Goal: Task Accomplishment & Management: Use online tool/utility

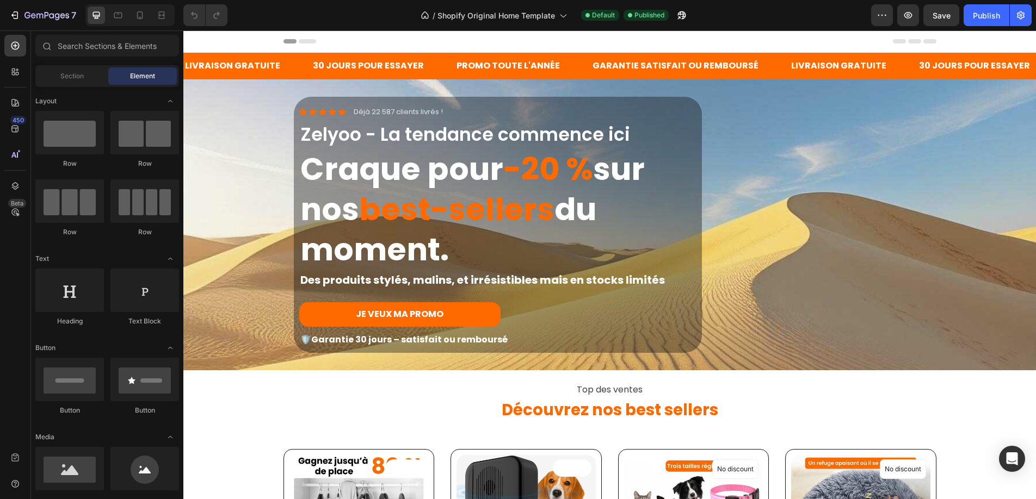
click at [307, 40] on icon at bounding box center [307, 41] width 17 height 4
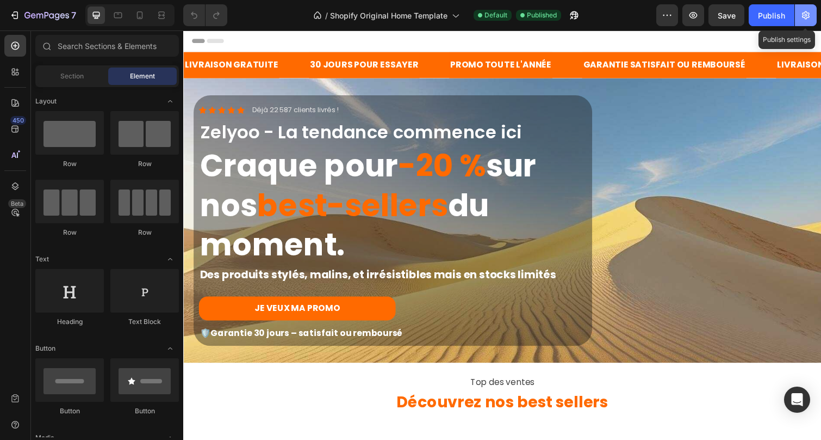
click at [805, 16] on icon "button" at bounding box center [806, 15] width 8 height 8
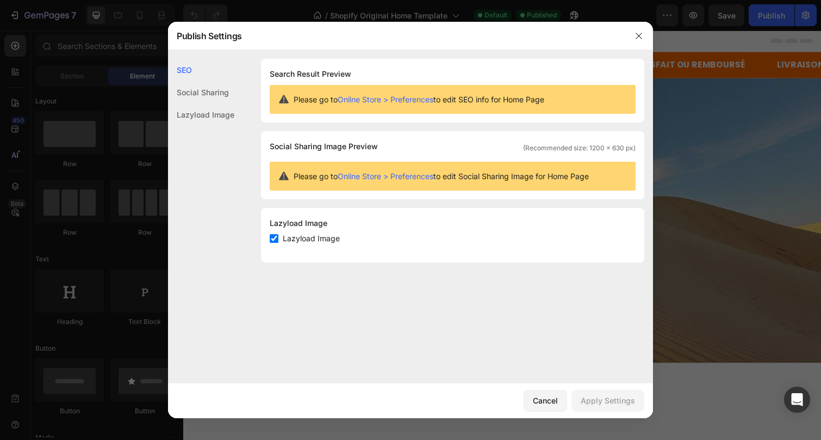
click at [198, 103] on div "Social Sharing" at bounding box center [201, 114] width 66 height 22
click at [183, 115] on div "Lazyload Image" at bounding box center [201, 114] width 66 height 22
click at [188, 81] on div "SEO" at bounding box center [201, 92] width 66 height 22
click at [642, 34] on icon "button" at bounding box center [639, 36] width 9 height 9
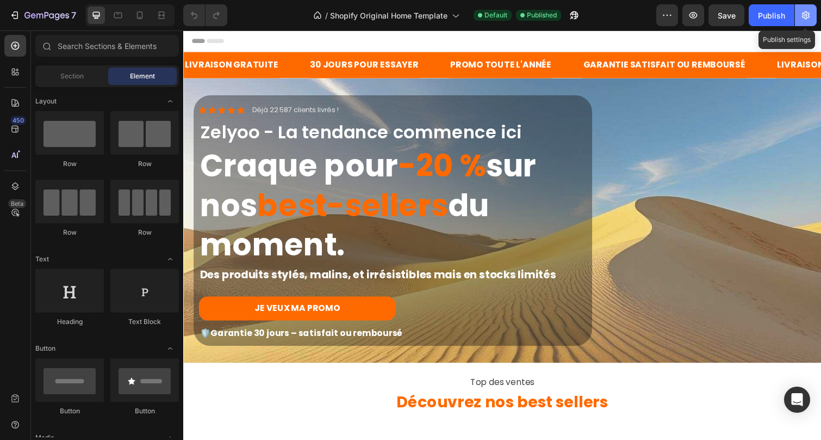
click at [808, 17] on icon "button" at bounding box center [806, 15] width 11 height 11
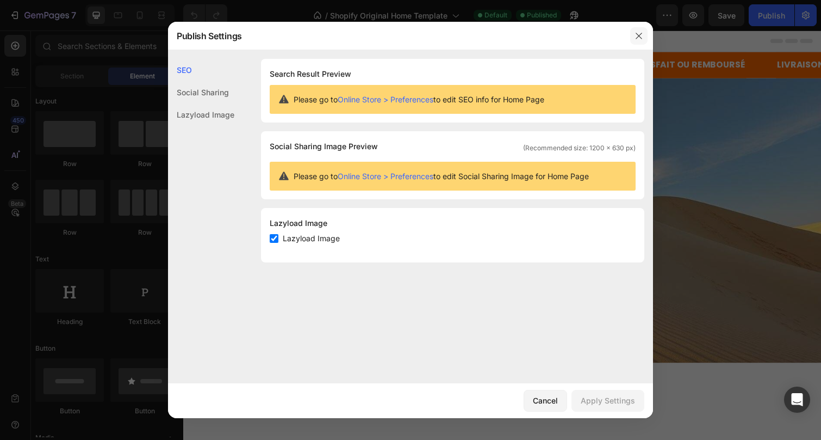
click at [639, 36] on icon "button" at bounding box center [639, 36] width 6 height 6
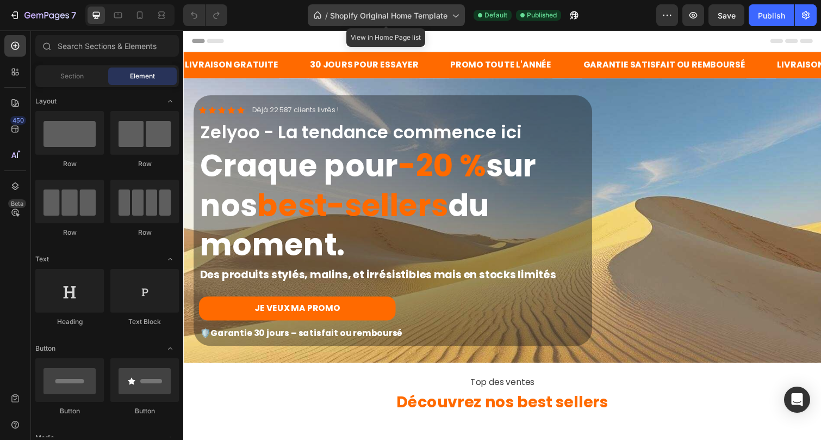
click at [440, 16] on span "Shopify Original Home Template" at bounding box center [389, 15] width 118 height 11
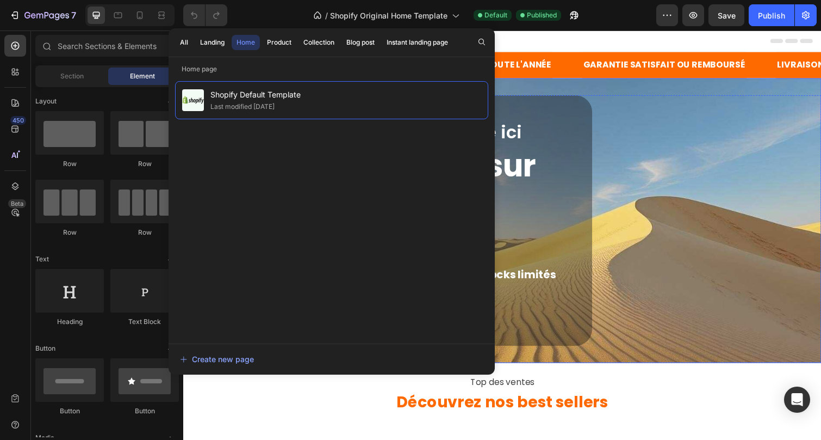
click at [717, 120] on div "Icon Icon Icon Icon Icon Icon List Déjà 22 587 clients livrés ! Text Block Row …" at bounding box center [509, 225] width 637 height 257
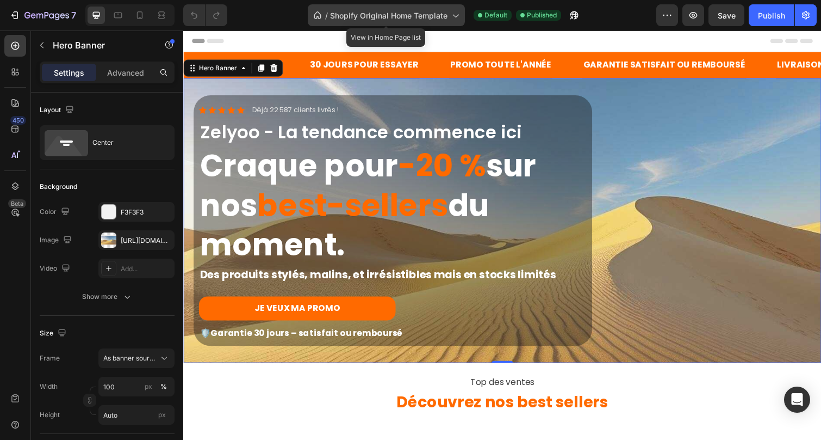
click at [456, 16] on icon at bounding box center [455, 15] width 11 height 11
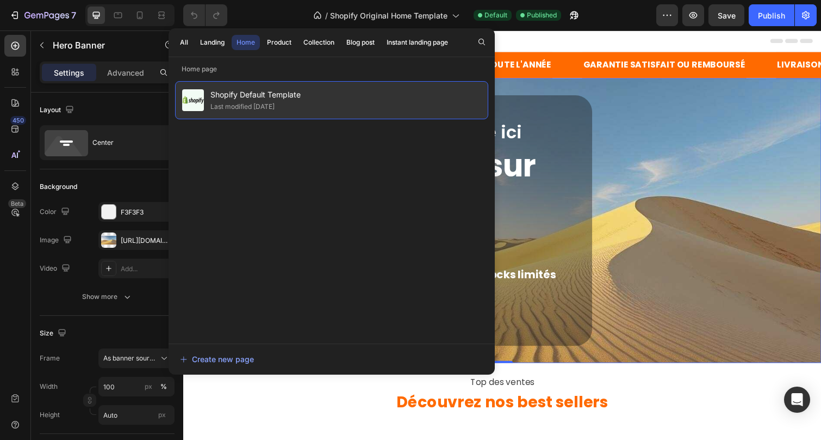
click at [275, 101] on div "Last modified 13 days ago" at bounding box center [243, 106] width 64 height 11
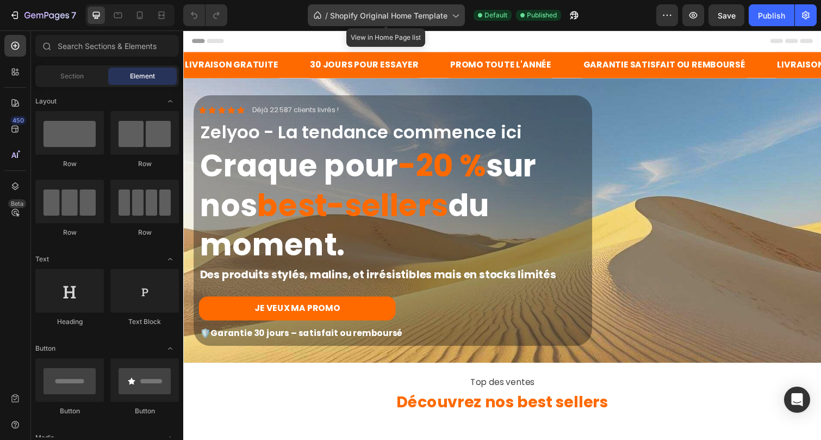
click at [435, 15] on span "Shopify Original Home Template" at bounding box center [389, 15] width 118 height 11
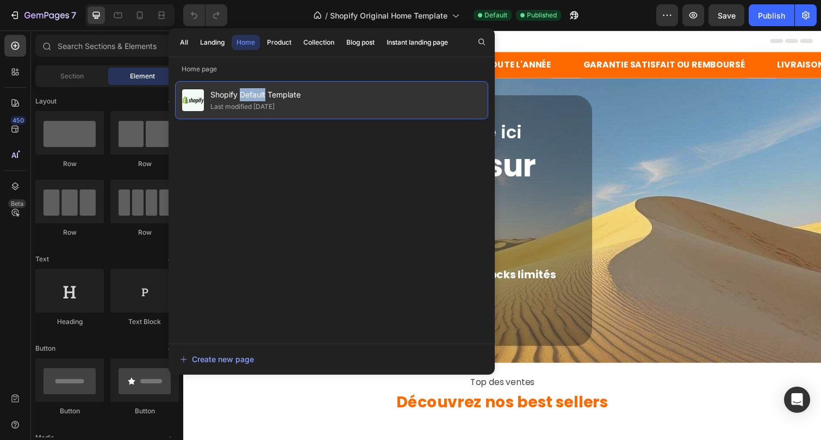
click at [242, 100] on span "Shopify Default Template" at bounding box center [256, 94] width 90 height 13
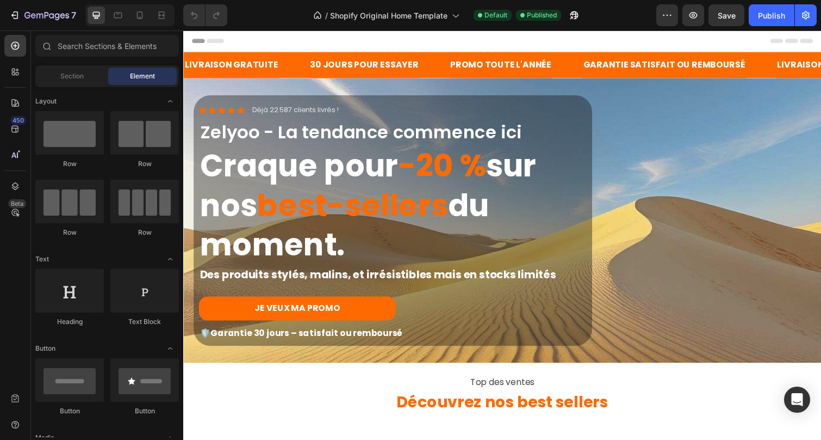
click at [243, 38] on div at bounding box center [509, 41] width 635 height 22
click at [200, 41] on icon at bounding box center [198, 41] width 13 height 4
click at [670, 13] on icon "button" at bounding box center [667, 15] width 11 height 11
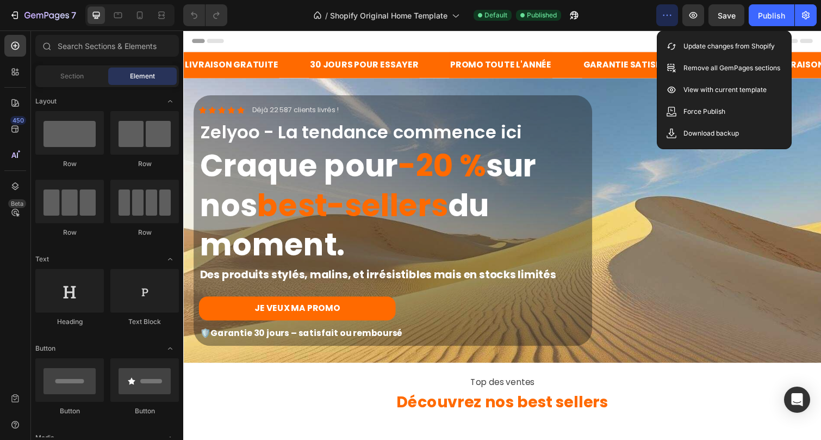
click at [616, 15] on div "/ Shopify Original Home Template Default Published" at bounding box center [446, 15] width 421 height 22
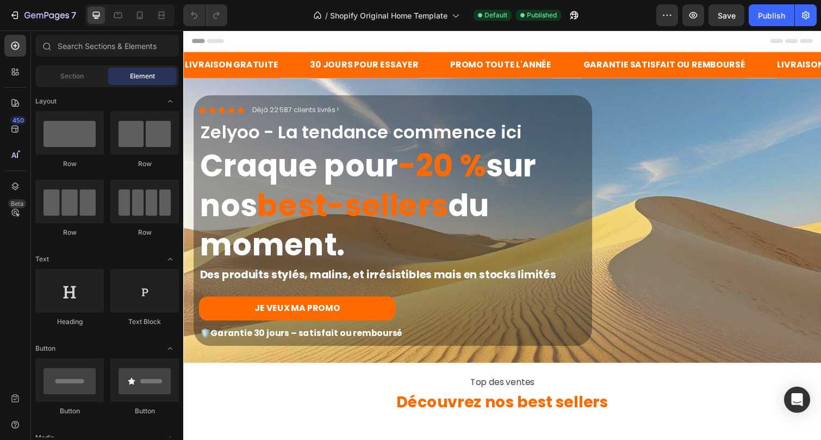
click at [217, 45] on div at bounding box center [509, 41] width 635 height 22
click at [276, 43] on div at bounding box center [509, 41] width 635 height 22
click at [784, 40] on icon at bounding box center [790, 41] width 13 height 4
click at [801, 42] on icon at bounding box center [805, 41] width 13 height 4
click at [816, 40] on icon at bounding box center [820, 41] width 13 height 4
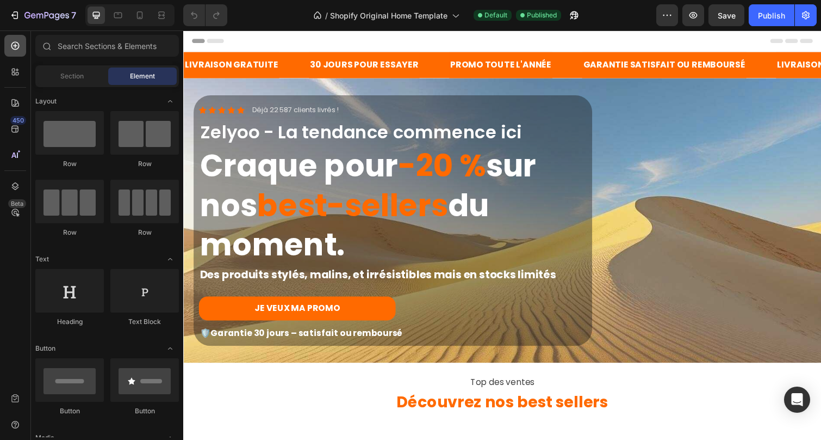
click at [15, 46] on icon at bounding box center [15, 46] width 8 height 8
click at [22, 11] on div "7" at bounding box center [42, 15] width 67 height 13
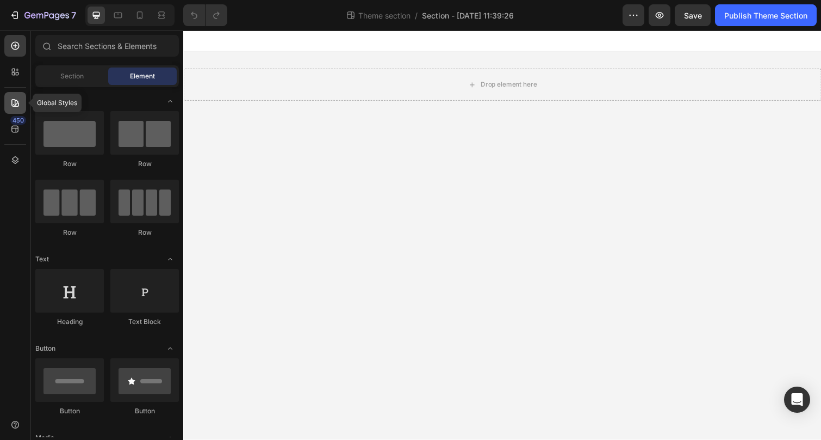
click at [10, 100] on icon at bounding box center [15, 102] width 11 height 11
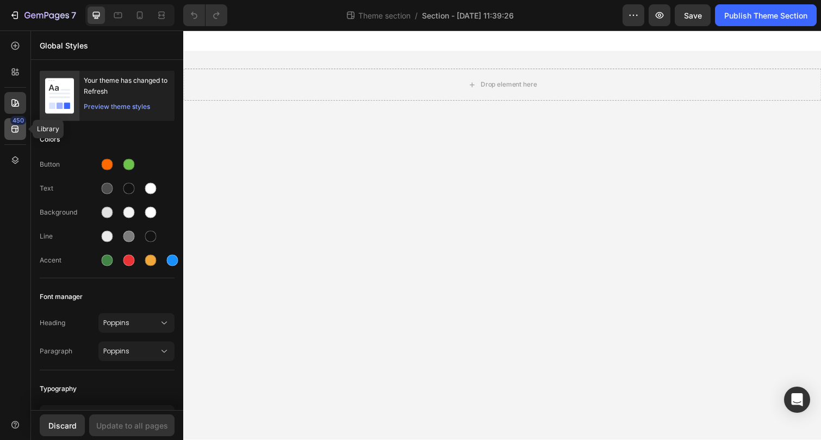
click at [10, 129] on icon at bounding box center [15, 128] width 11 height 11
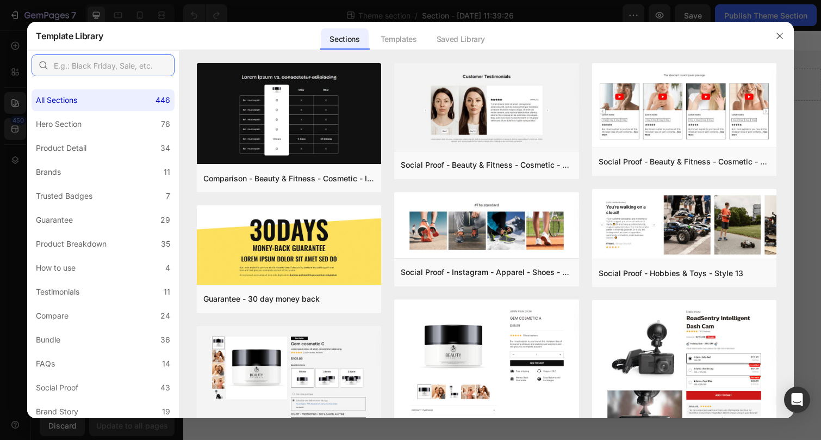
click at [77, 69] on input "text" at bounding box center [103, 65] width 143 height 22
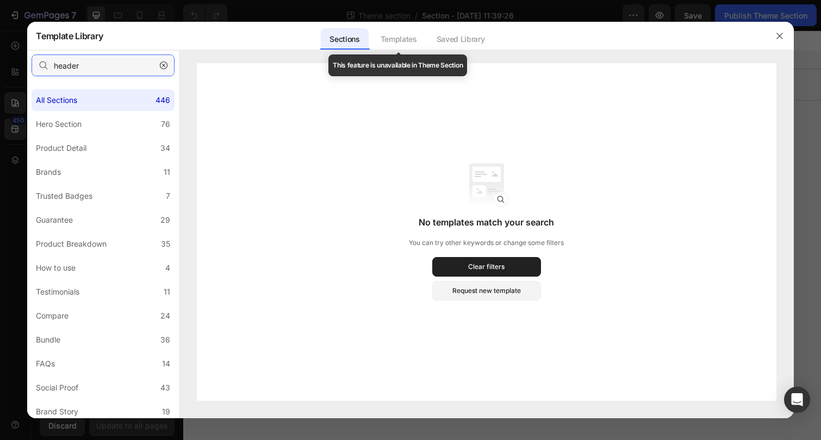
type input "header"
click at [394, 36] on div "Templates" at bounding box center [399, 39] width 54 height 22
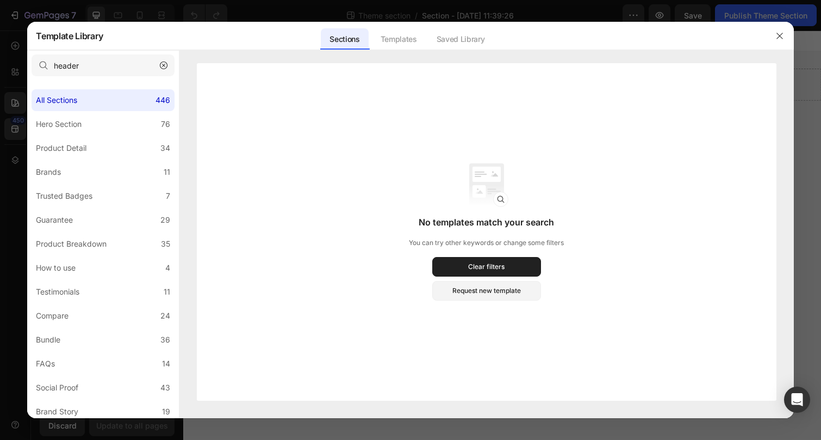
click at [165, 65] on icon "button" at bounding box center [164, 65] width 8 height 8
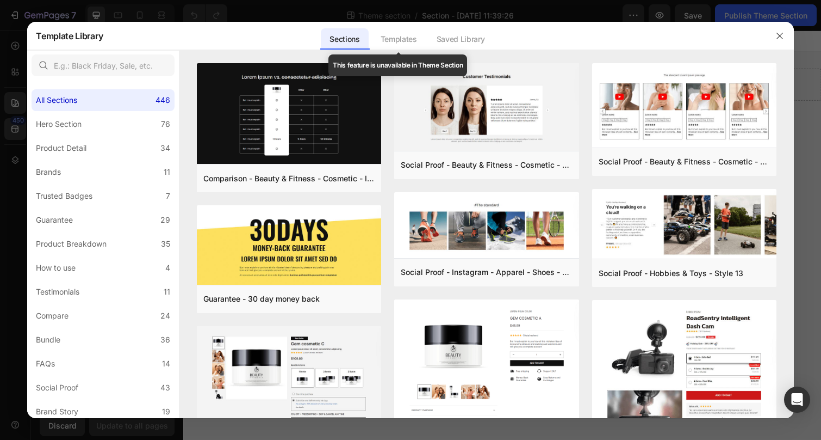
click at [410, 39] on div "Templates" at bounding box center [399, 39] width 54 height 22
click at [395, 40] on div "Templates" at bounding box center [399, 39] width 54 height 22
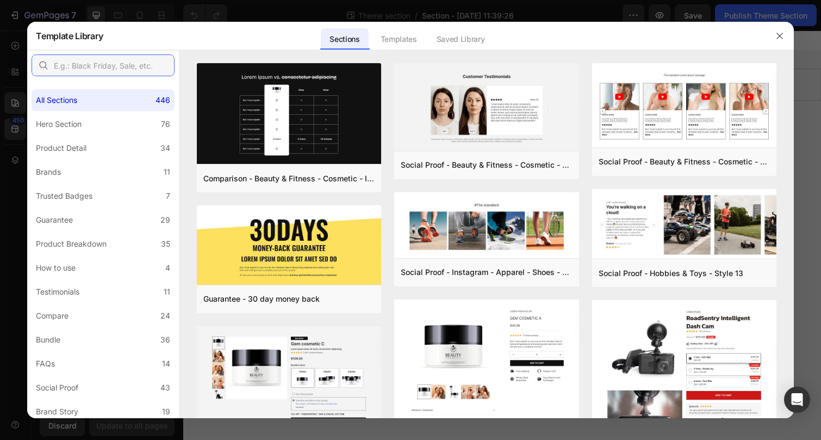
click at [92, 67] on input "text" at bounding box center [103, 65] width 143 height 22
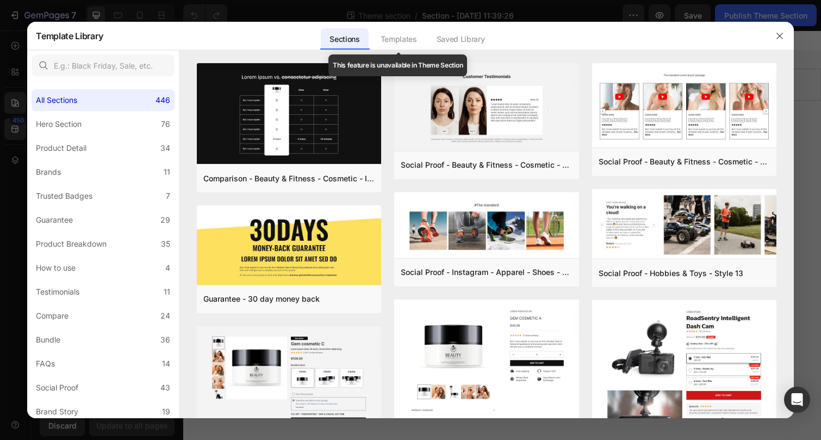
click at [412, 41] on div "Templates" at bounding box center [399, 39] width 54 height 22
click at [406, 41] on div "Templates" at bounding box center [399, 39] width 54 height 22
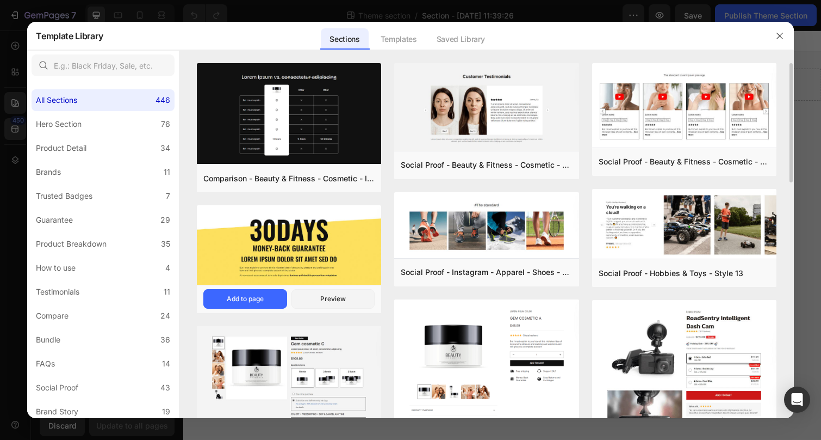
click at [337, 240] on img at bounding box center [289, 247] width 184 height 82
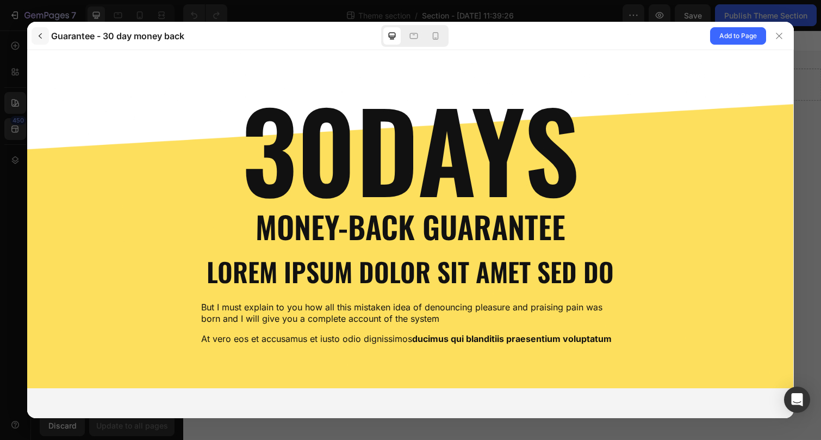
click at [39, 37] on icon "button" at bounding box center [40, 36] width 9 height 9
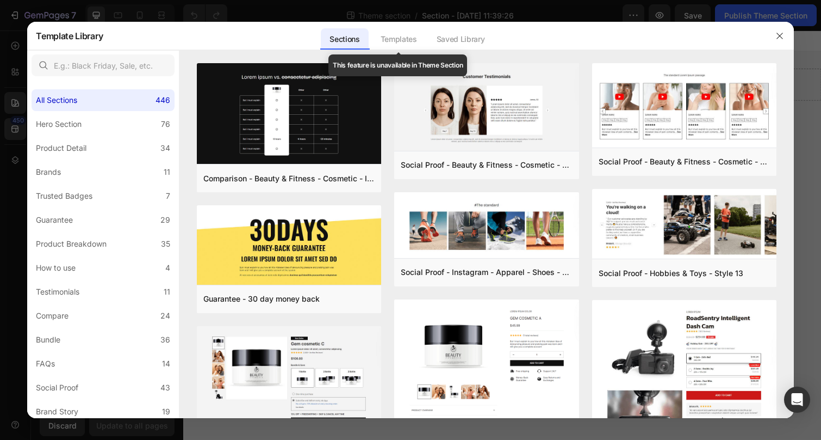
click at [411, 41] on div "Templates" at bounding box center [399, 39] width 54 height 22
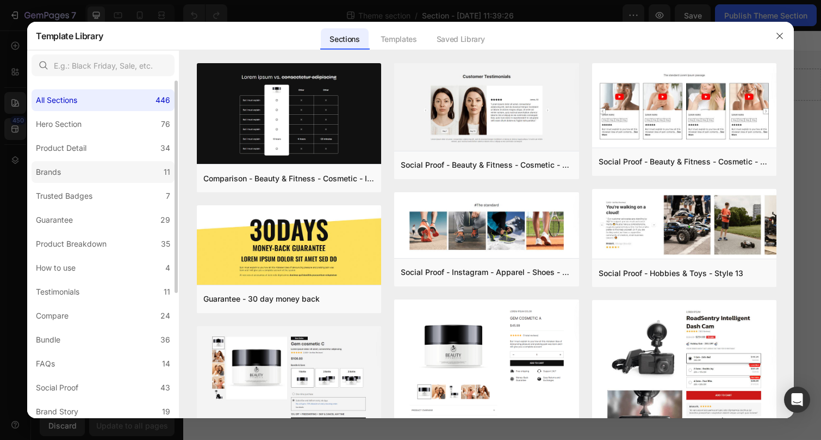
click at [47, 166] on div "Brands" at bounding box center [48, 171] width 25 height 13
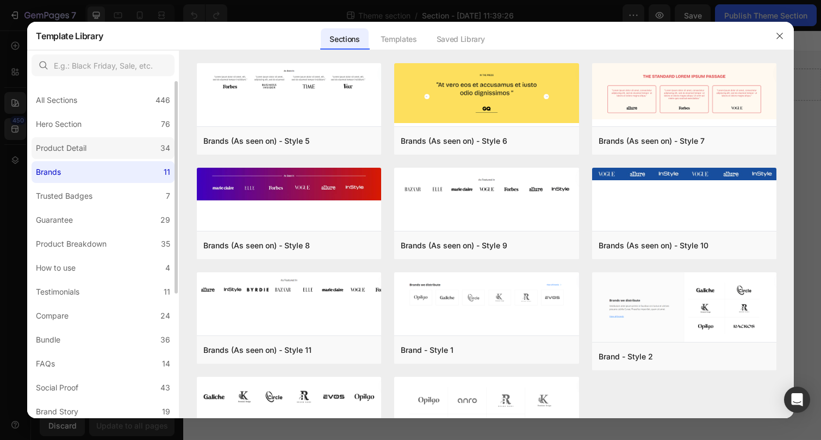
scroll to position [1, 0]
click at [53, 146] on div "Product Detail" at bounding box center [61, 147] width 51 height 13
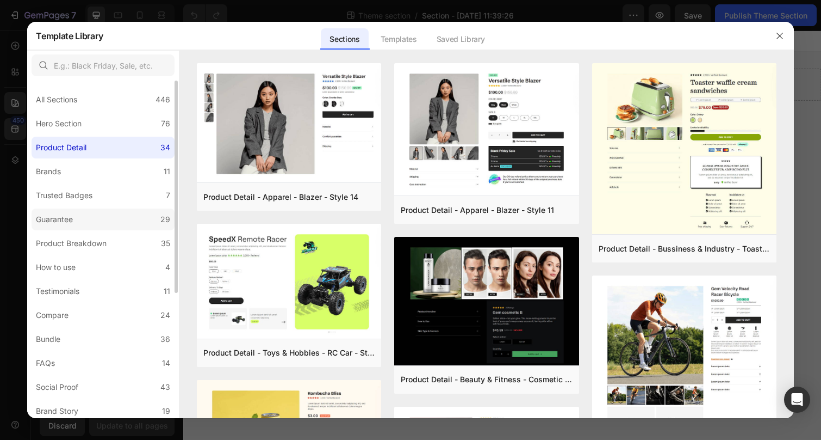
click at [51, 219] on div "Guarantee" at bounding box center [54, 219] width 37 height 13
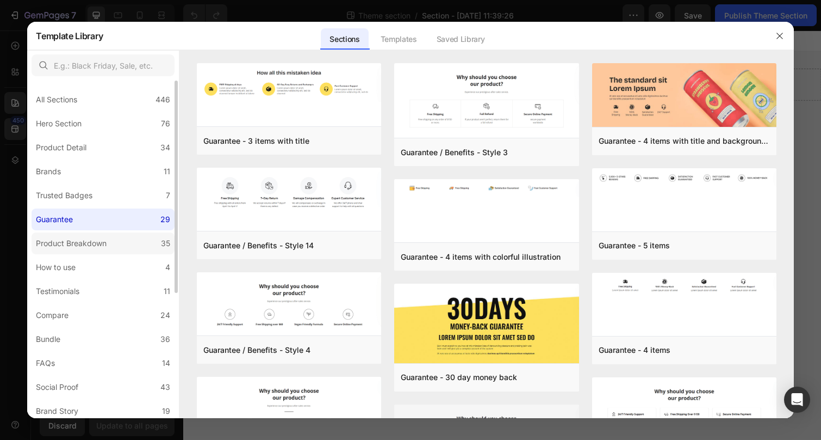
click at [55, 242] on div "Product Breakdown" at bounding box center [71, 243] width 71 height 13
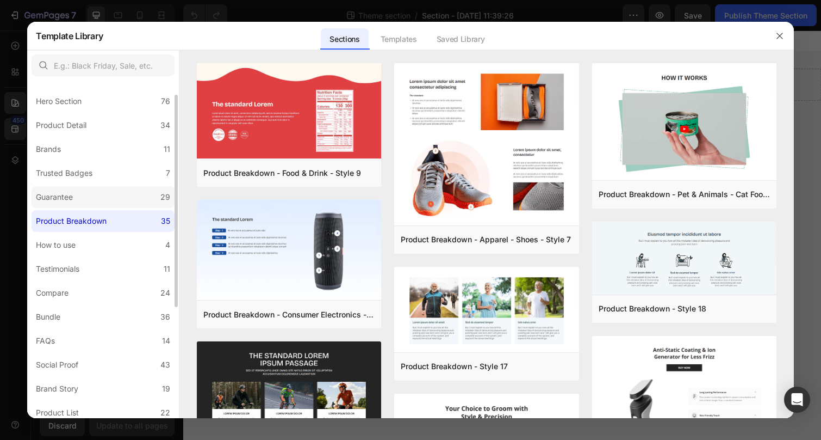
scroll to position [0, 0]
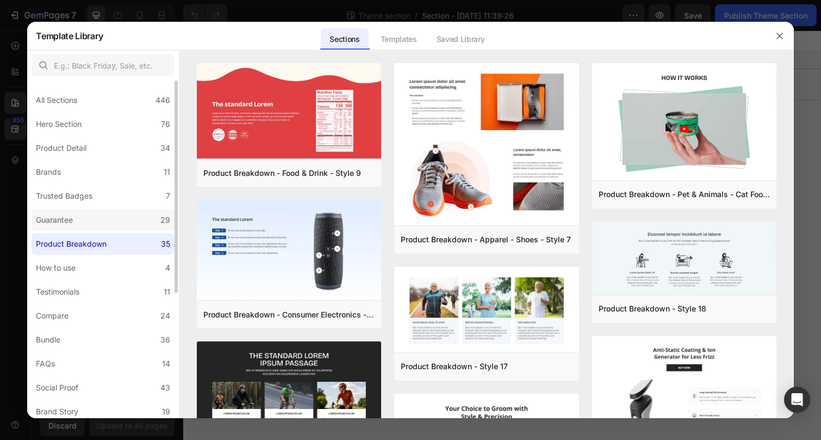
click at [92, 223] on label "Guarantee 29" at bounding box center [103, 220] width 143 height 22
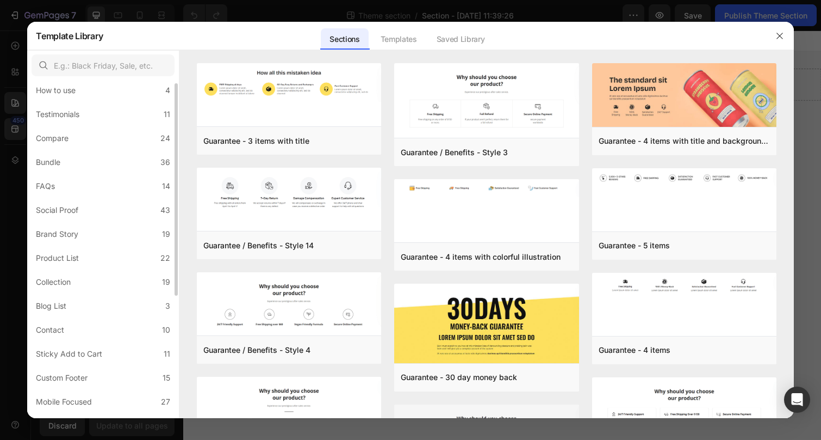
scroll to position [180, 0]
click at [63, 232] on div "Brand Story" at bounding box center [57, 231] width 42 height 13
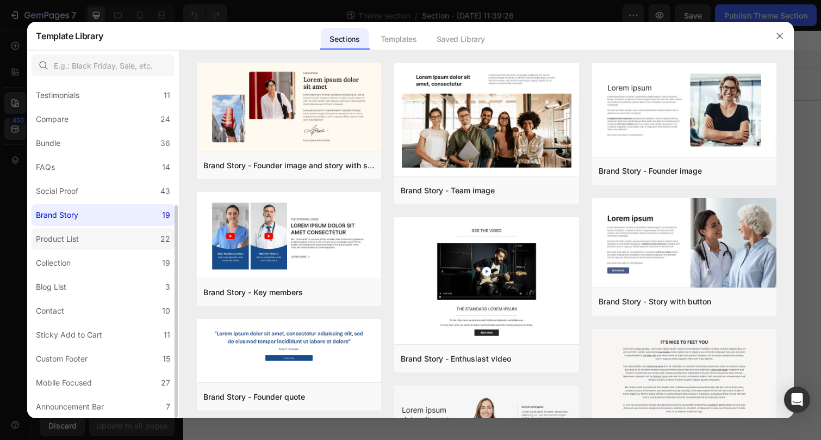
scroll to position [195, 0]
click at [71, 288] on div "Blog List" at bounding box center [53, 287] width 35 height 13
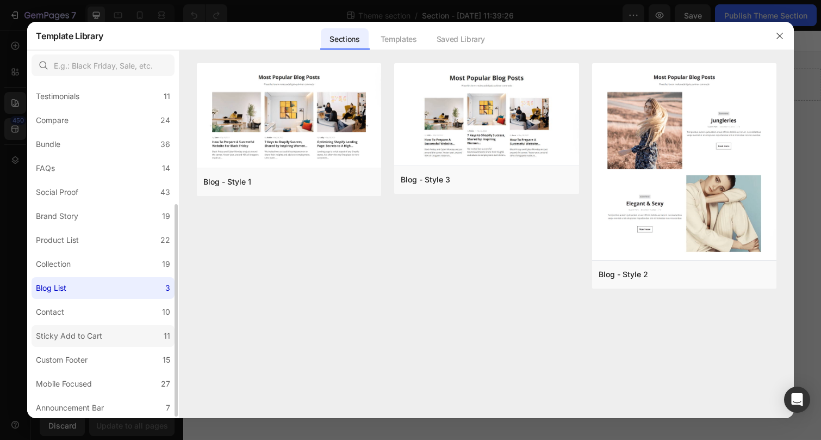
click at [63, 333] on div "Sticky Add to Cart" at bounding box center [69, 335] width 66 height 13
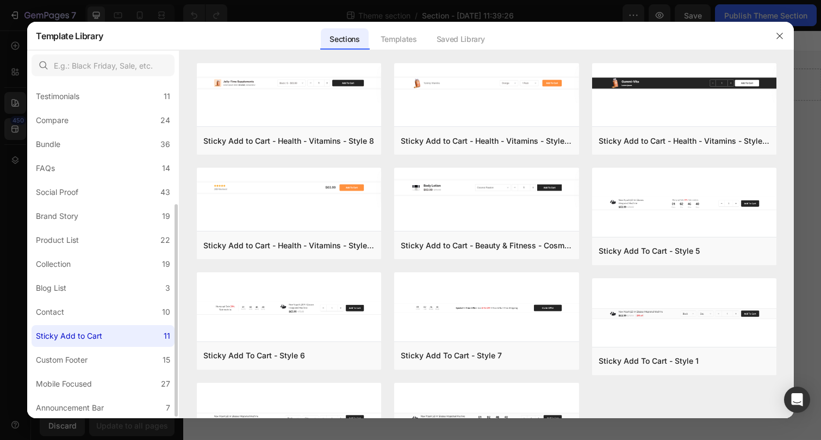
scroll to position [196, 0]
click at [63, 357] on div "Custom Footer" at bounding box center [62, 358] width 52 height 13
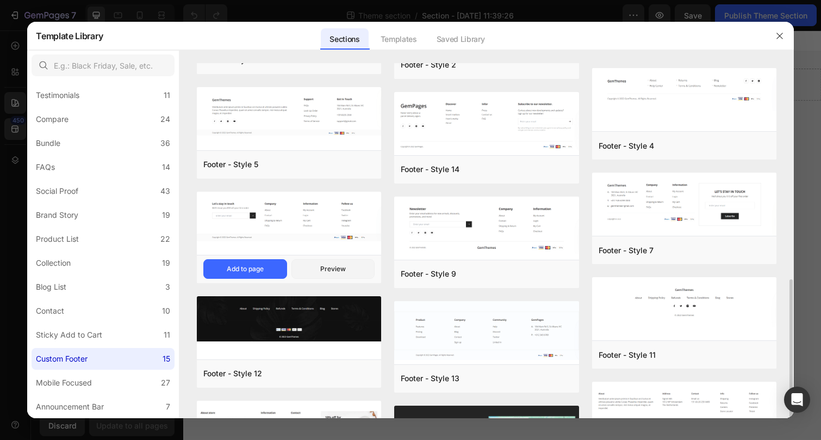
scroll to position [225, 0]
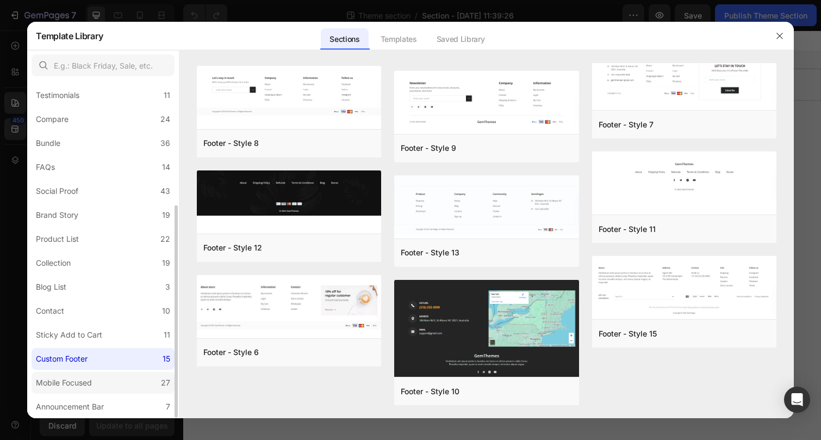
click at [69, 376] on div "Mobile Focused" at bounding box center [64, 382] width 56 height 13
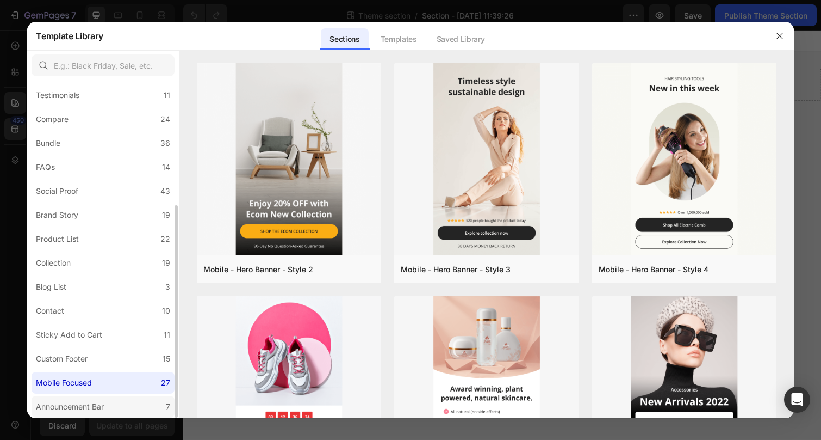
click at [75, 402] on div "Announcement Bar" at bounding box center [70, 406] width 68 height 13
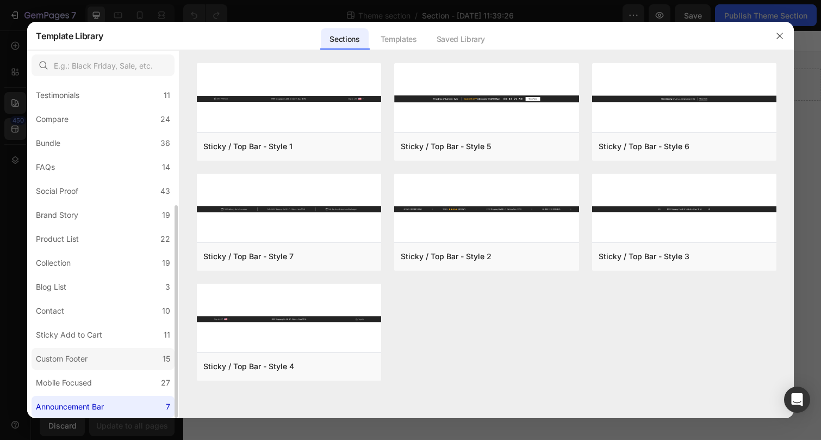
click at [75, 361] on div "Custom Footer" at bounding box center [62, 358] width 52 height 13
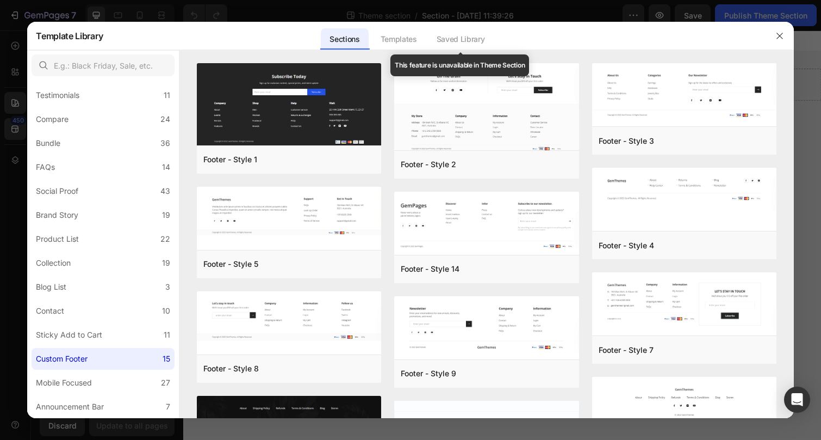
click at [449, 36] on div "Saved Library" at bounding box center [461, 39] width 66 height 22
click at [398, 38] on div "Templates" at bounding box center [399, 39] width 54 height 22
drag, startPoint x: 778, startPoint y: 34, endPoint x: 609, endPoint y: 4, distance: 172.4
click at [778, 34] on icon "button" at bounding box center [780, 36] width 9 height 9
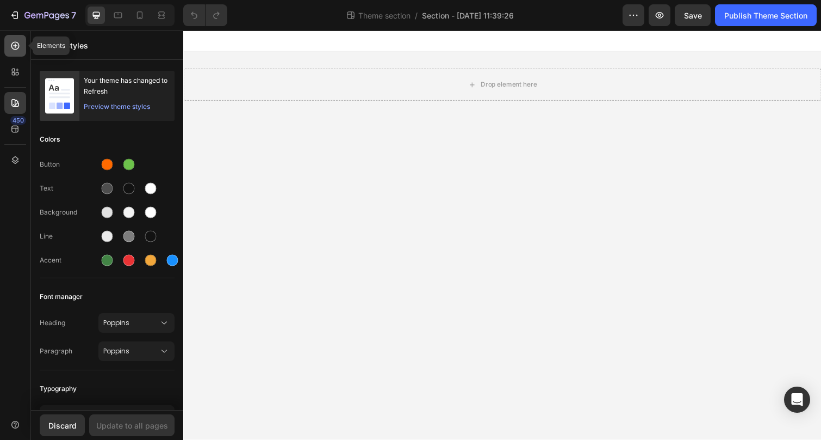
click at [18, 44] on icon at bounding box center [15, 46] width 8 height 8
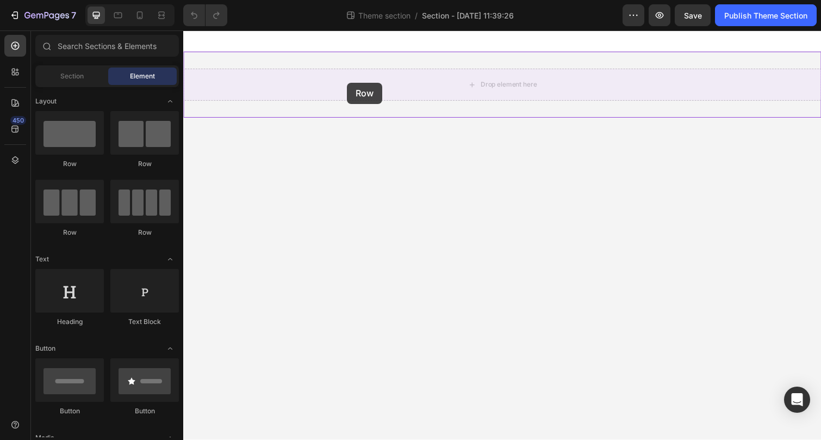
drag, startPoint x: 250, startPoint y: 172, endPoint x: 351, endPoint y: 84, distance: 134.5
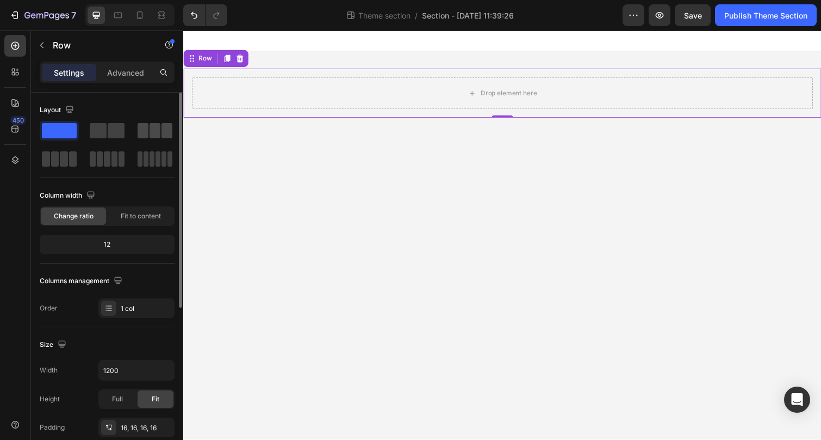
click at [155, 133] on span at bounding box center [155, 130] width 11 height 15
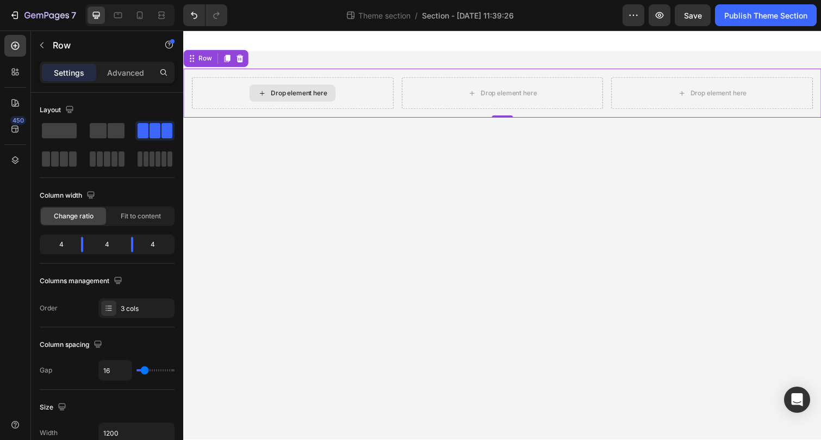
click at [282, 98] on div "Drop element here" at bounding box center [302, 94] width 58 height 9
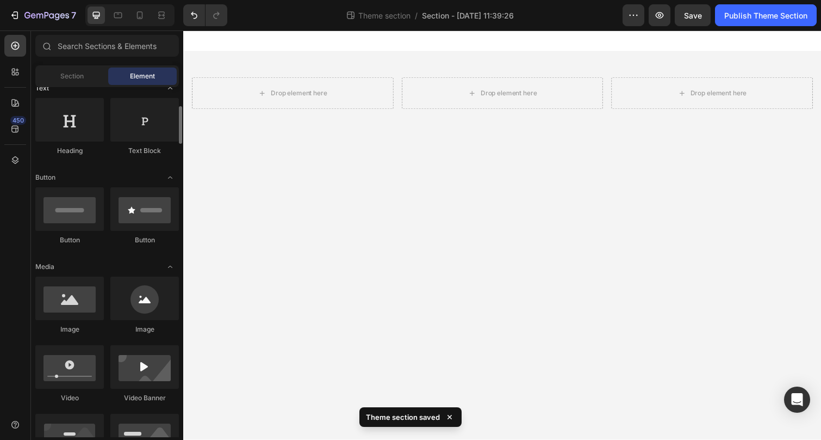
scroll to position [171, 0]
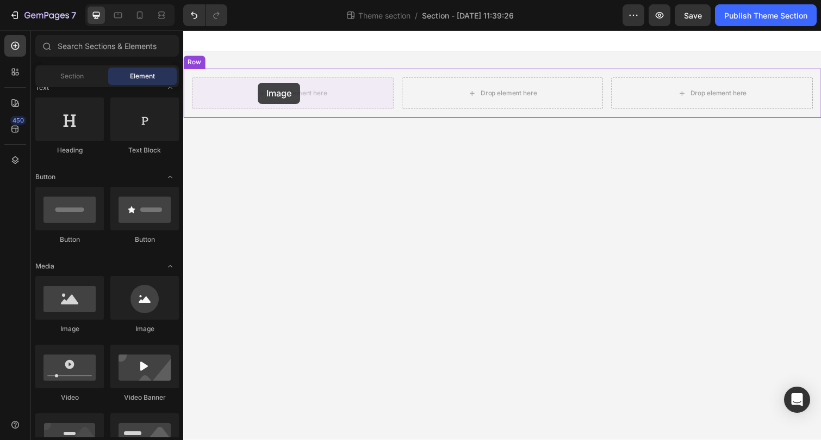
drag, startPoint x: 254, startPoint y: 331, endPoint x: 259, endPoint y: 84, distance: 247.6
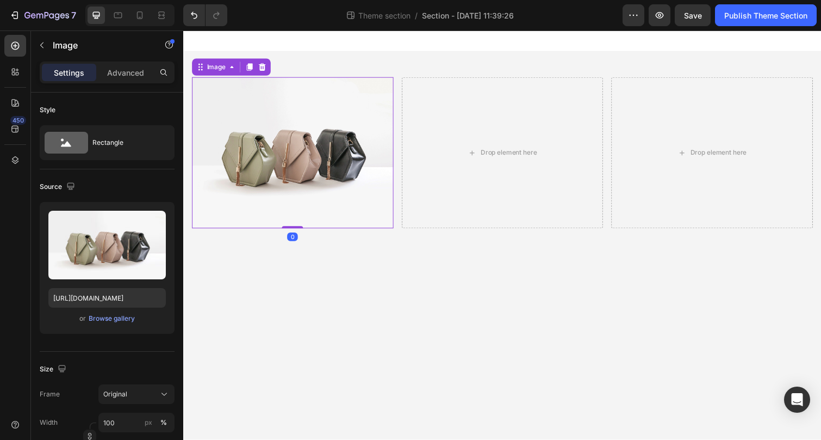
click at [267, 162] on img at bounding box center [295, 155] width 206 height 155
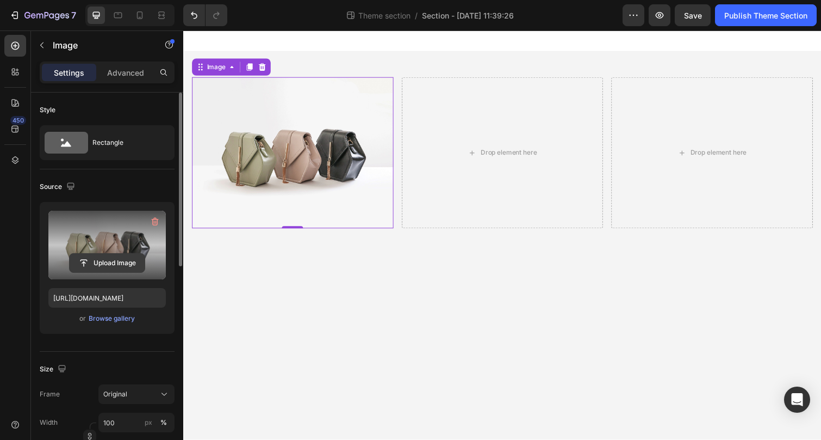
click at [100, 260] on input "file" at bounding box center [107, 263] width 75 height 18
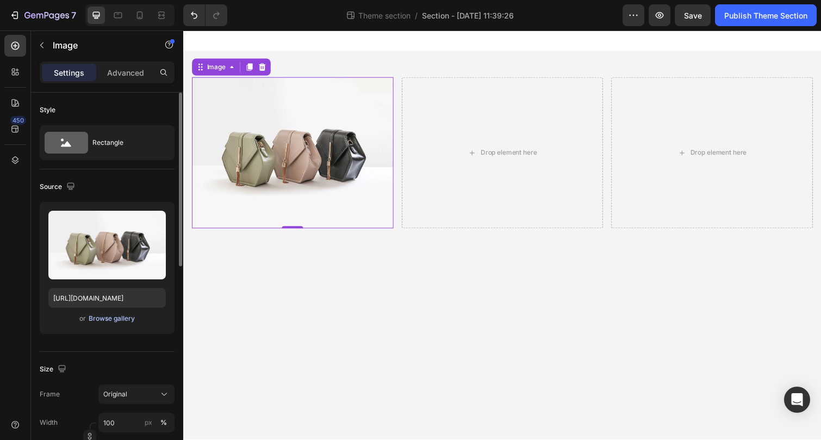
click at [103, 320] on div "Browse gallery" at bounding box center [112, 318] width 46 height 10
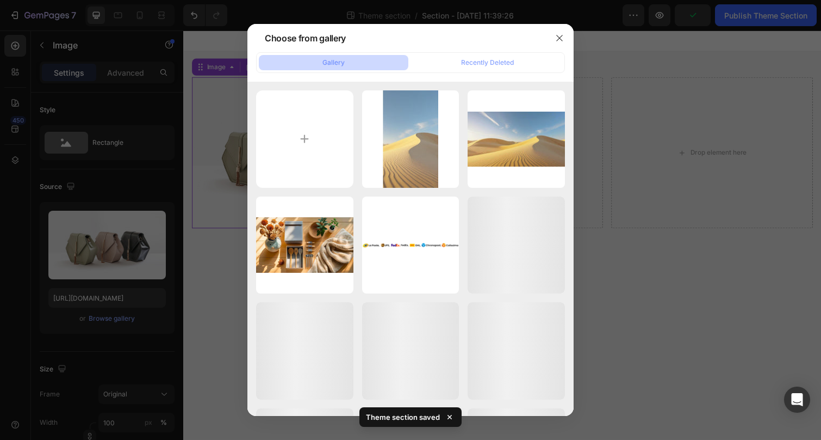
click at [336, 65] on div "Gallery" at bounding box center [334, 63] width 22 height 10
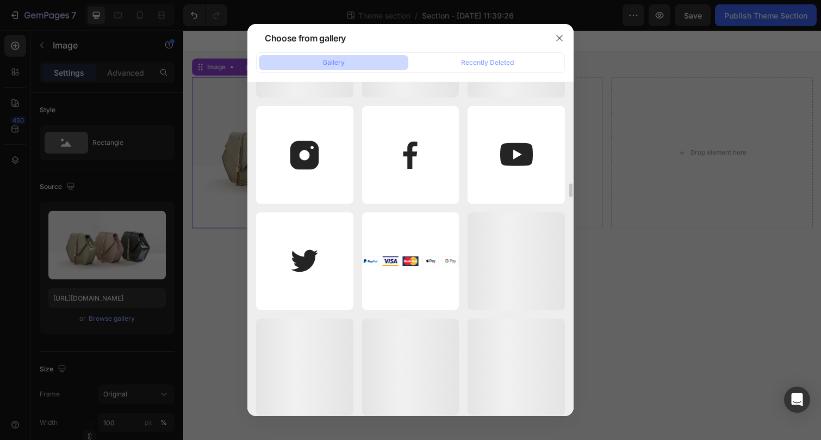
scroll to position [2410, 0]
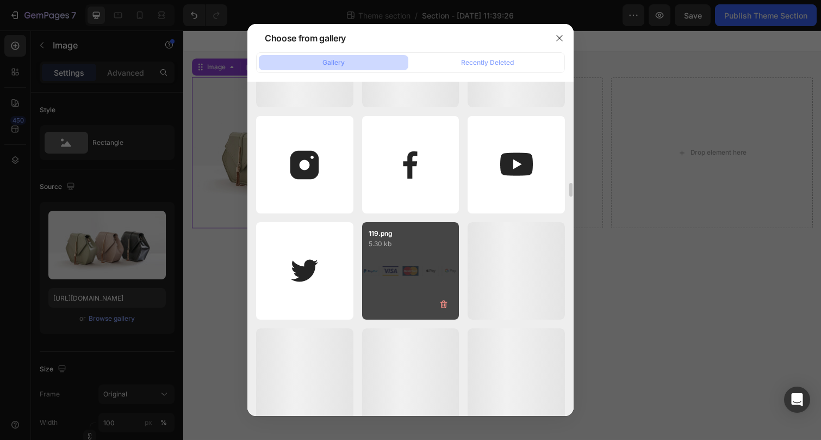
click at [399, 275] on div "119.png 5.30 kb" at bounding box center [410, 270] width 97 height 97
type input "https://cdn.shopify.com/s/files/1/0941/6366/5227/files/gempages_570240670187390…"
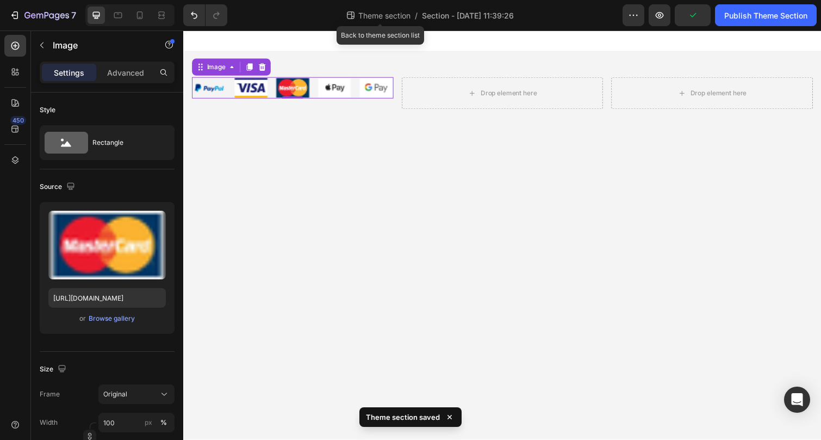
click at [385, 12] on span "Theme section" at bounding box center [384, 15] width 57 height 11
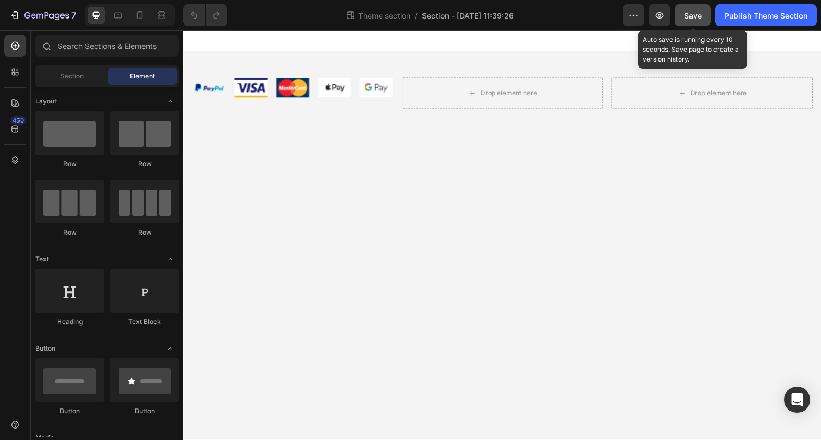
click at [696, 16] on span "Save" at bounding box center [693, 15] width 18 height 9
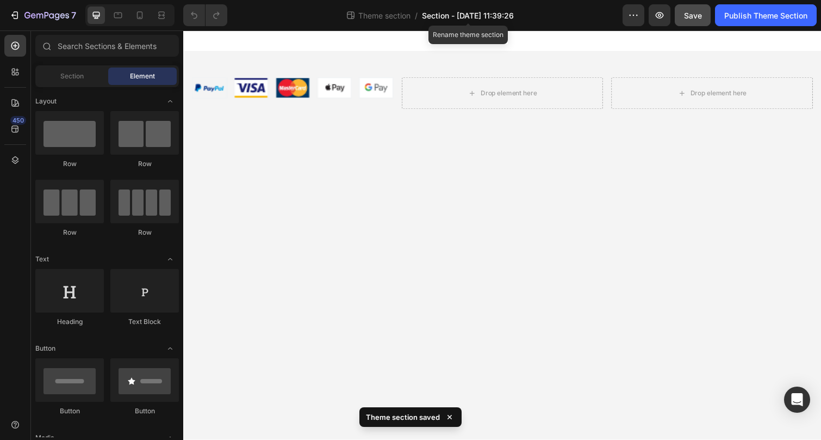
click at [445, 20] on span "Section - [DATE] 11:39:26" at bounding box center [468, 15] width 92 height 11
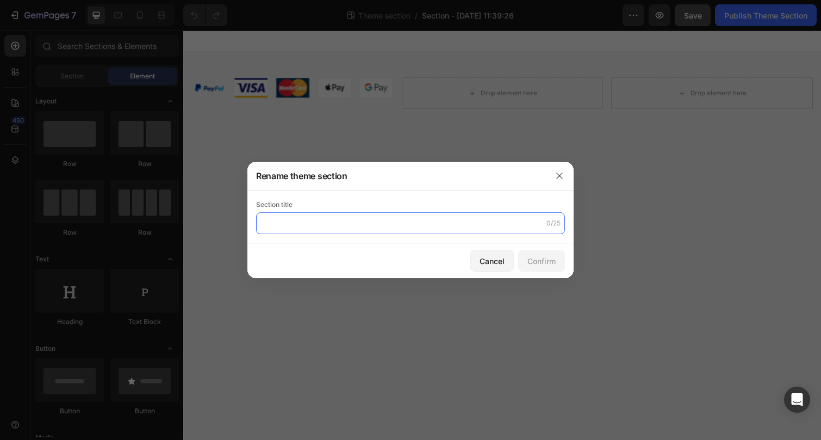
click at [311, 220] on input "text" at bounding box center [410, 223] width 309 height 22
type input "HEADER"
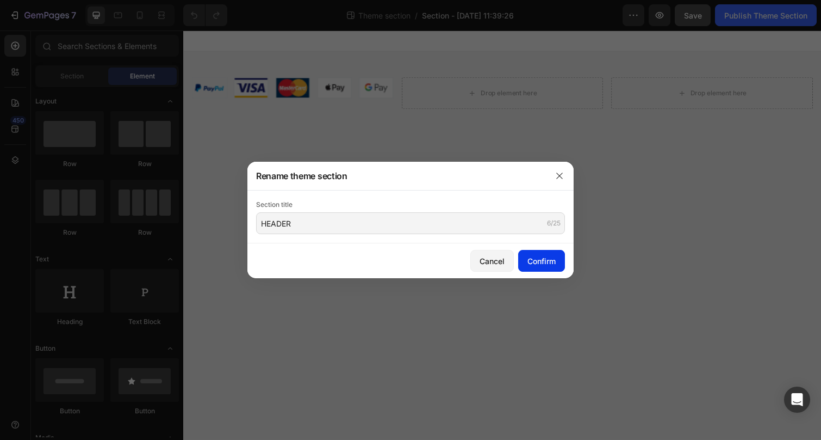
click at [543, 260] on div "Confirm" at bounding box center [542, 260] width 28 height 11
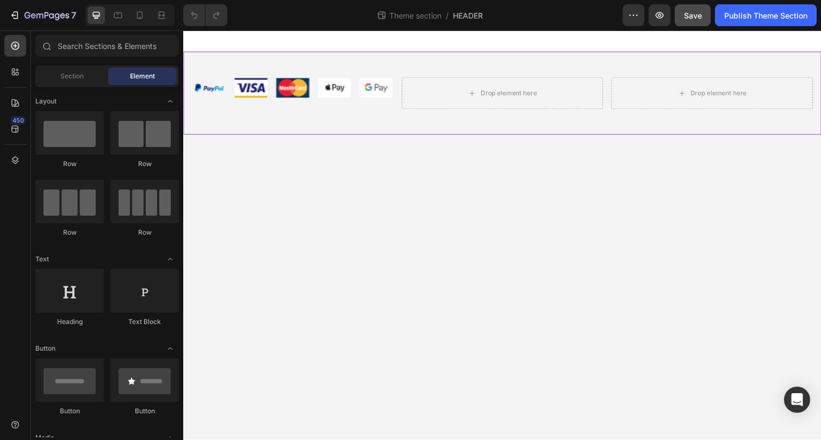
click at [345, 60] on div "Image Drop element here Drop element here Row" at bounding box center [509, 94] width 653 height 85
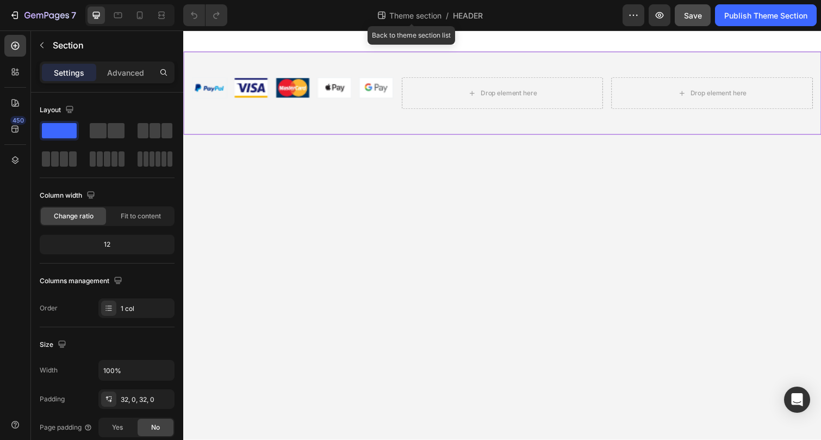
click at [432, 19] on span "Theme section" at bounding box center [415, 15] width 57 height 11
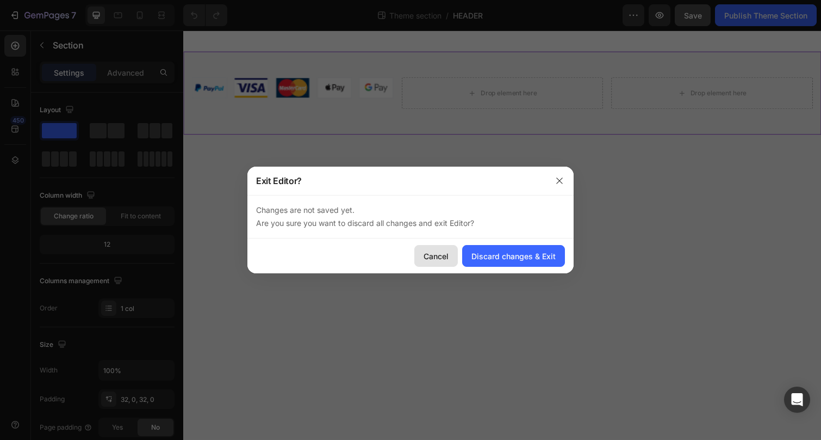
click at [434, 254] on div "Cancel" at bounding box center [436, 255] width 25 height 11
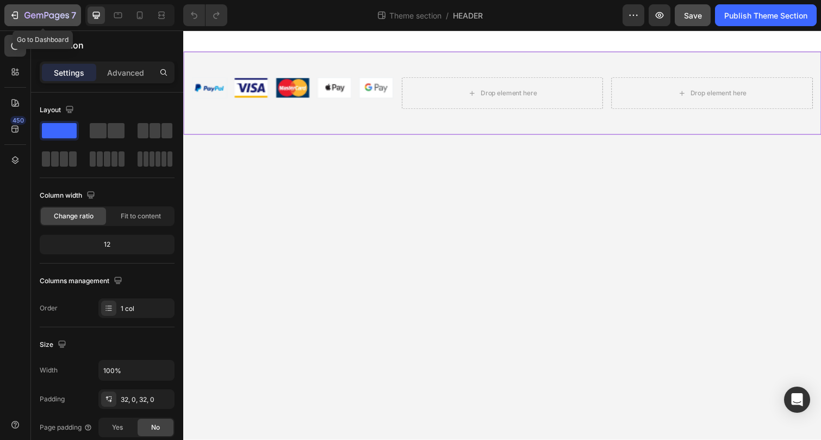
click at [13, 12] on icon "button" at bounding box center [14, 15] width 11 height 11
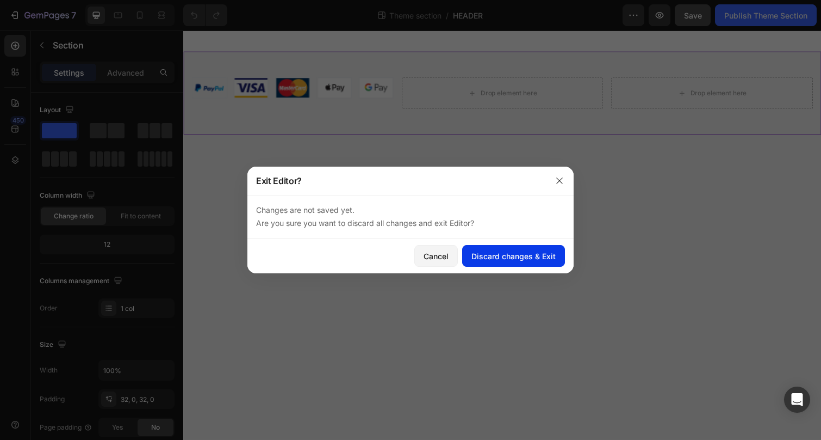
click at [522, 261] on div "Discard changes & Exit" at bounding box center [514, 255] width 84 height 11
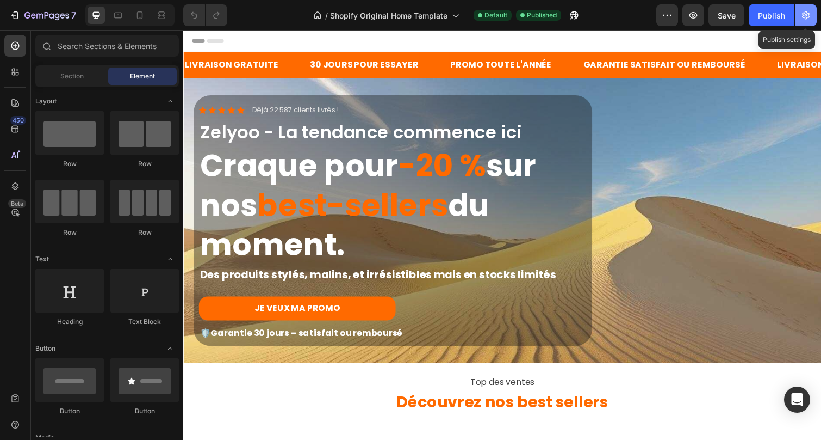
click at [809, 15] on icon "button" at bounding box center [806, 15] width 8 height 8
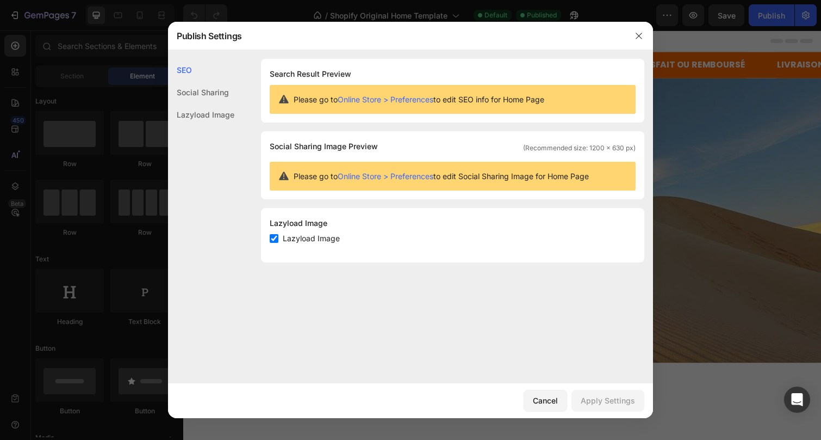
click at [193, 117] on div "Lazyload Image" at bounding box center [201, 114] width 66 height 22
click at [193, 103] on div "Social Sharing" at bounding box center [201, 114] width 66 height 22
click at [190, 81] on div "SEO" at bounding box center [201, 92] width 66 height 22
click at [551, 398] on div "Cancel" at bounding box center [545, 399] width 25 height 11
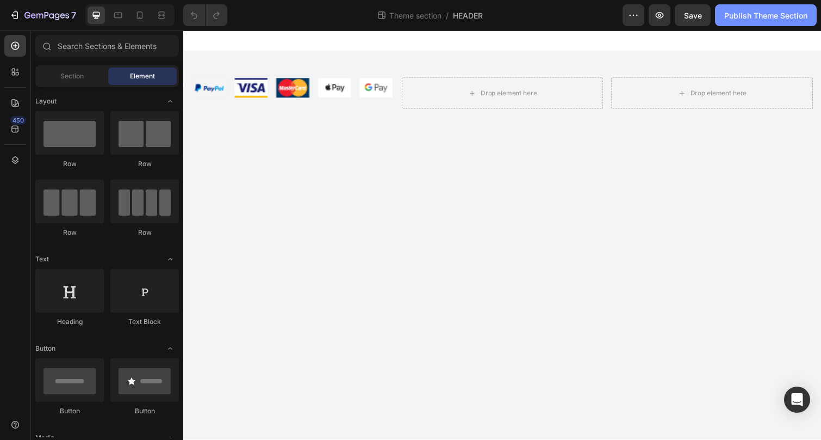
click at [770, 17] on div "Publish Theme Section" at bounding box center [766, 15] width 83 height 11
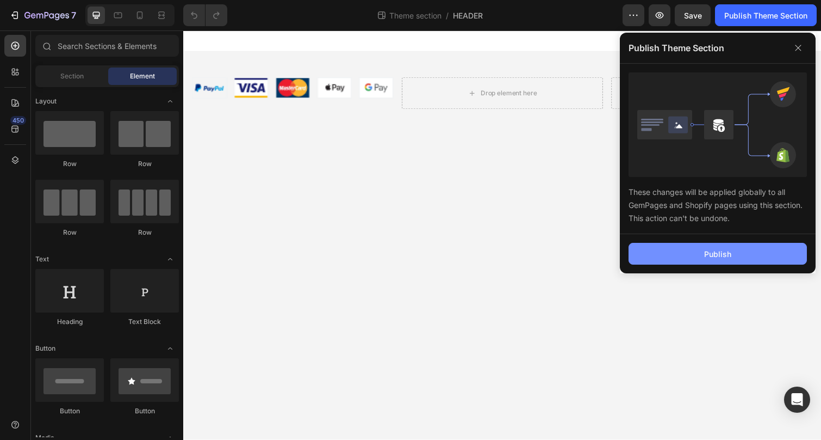
click at [709, 249] on div "Publish" at bounding box center [718, 253] width 27 height 11
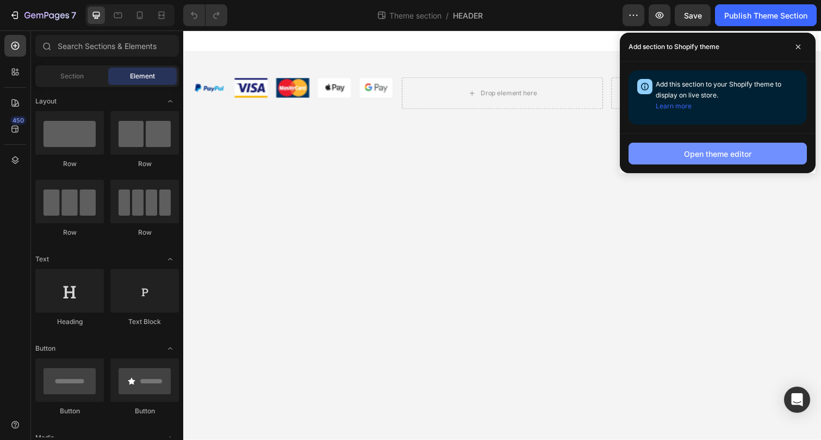
click at [730, 156] on div "Open theme editor" at bounding box center [717, 153] width 67 height 11
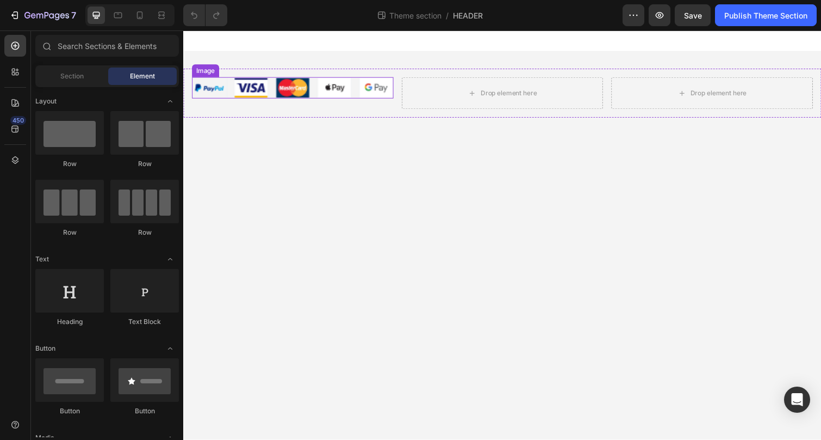
click at [340, 92] on img at bounding box center [295, 89] width 206 height 22
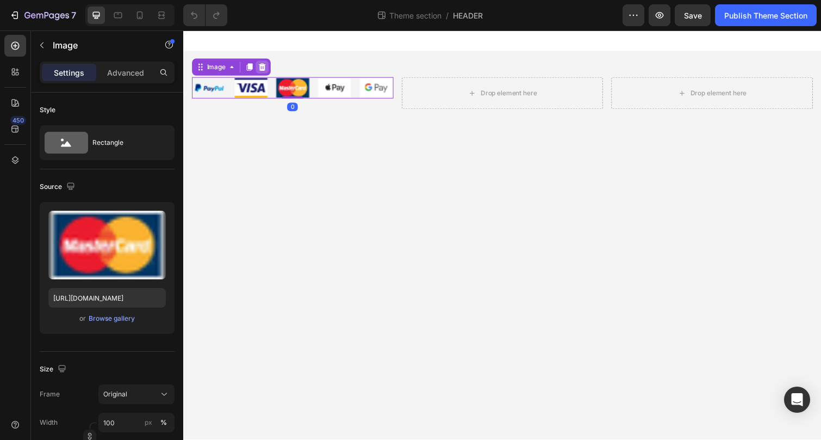
click at [262, 66] on icon at bounding box center [264, 68] width 7 height 8
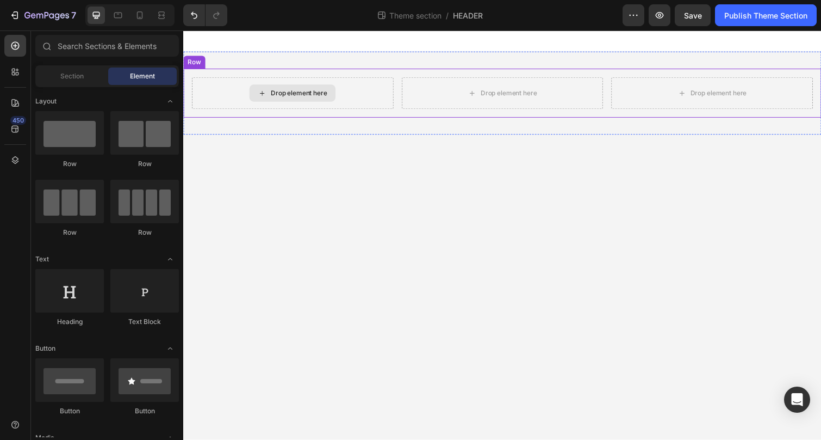
click at [258, 91] on div "Drop element here" at bounding box center [295, 94] width 88 height 17
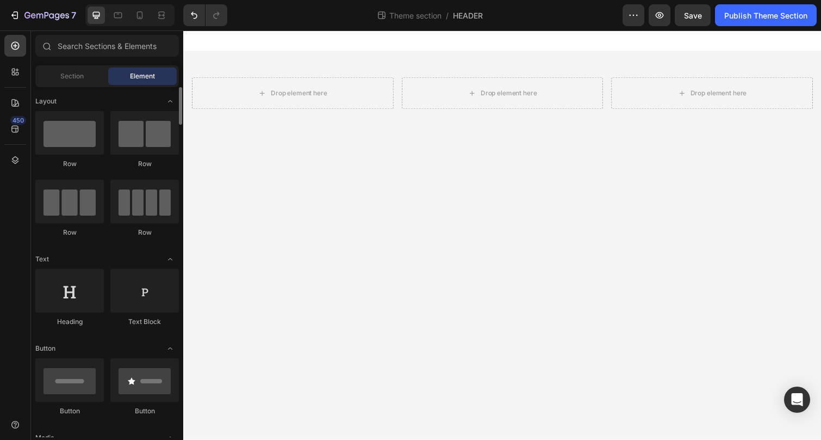
scroll to position [180, 0]
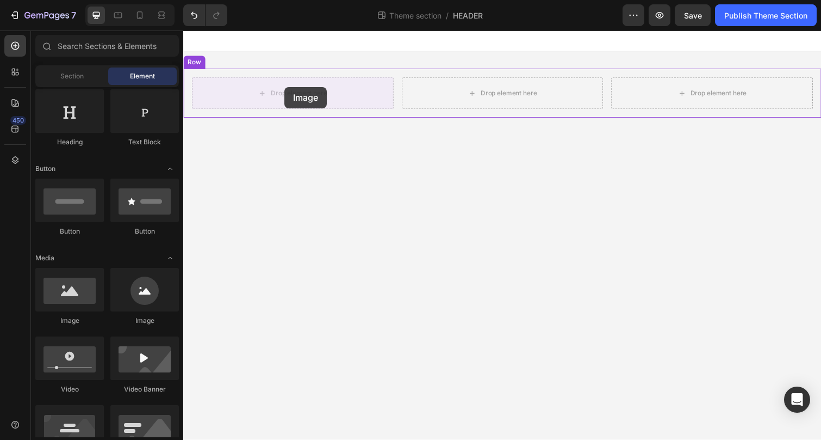
drag, startPoint x: 262, startPoint y: 331, endPoint x: 287, endPoint y: 88, distance: 243.9
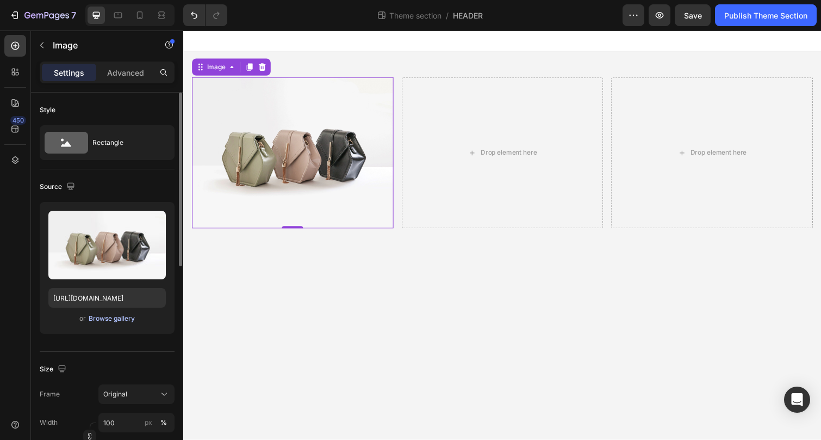
click at [106, 320] on div "Browse gallery" at bounding box center [112, 318] width 46 height 10
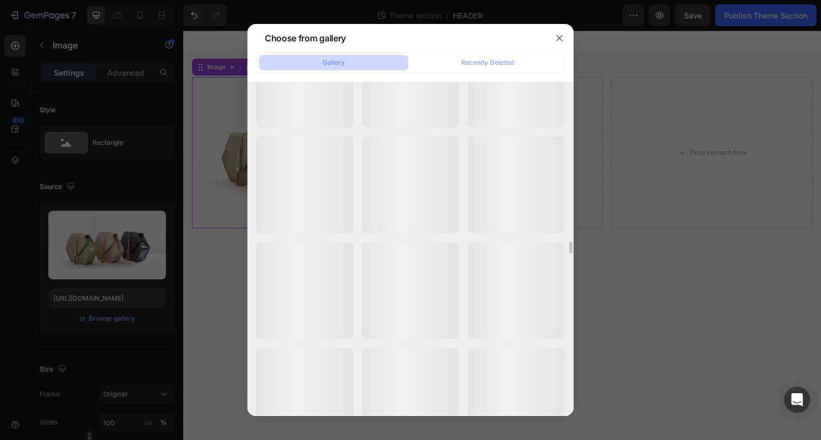
scroll to position [4390, 0]
click at [495, 63] on div "Recently Deleted" at bounding box center [487, 63] width 53 height 10
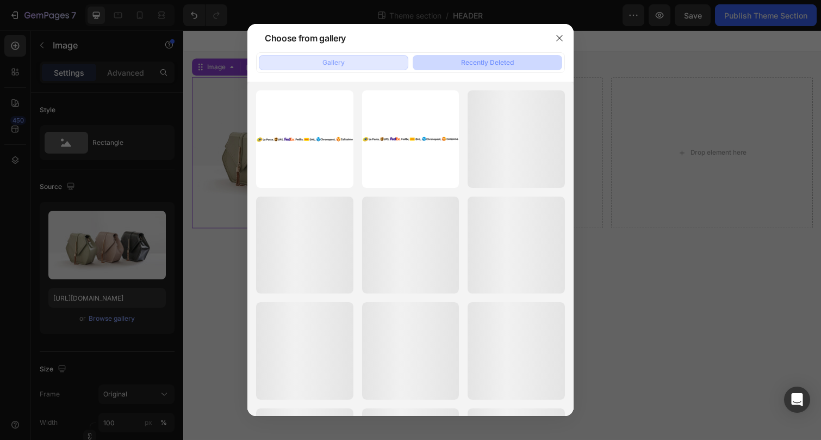
click at [316, 61] on button "Gallery" at bounding box center [334, 62] width 150 height 15
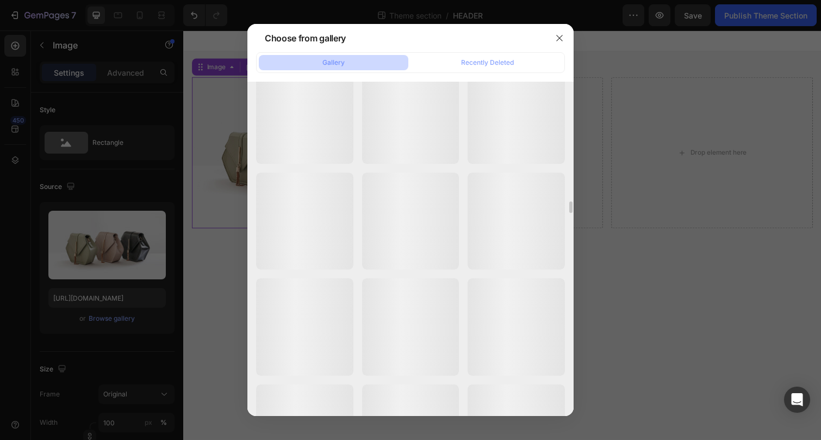
scroll to position [3966, 0]
click at [563, 40] on icon "button" at bounding box center [559, 38] width 9 height 9
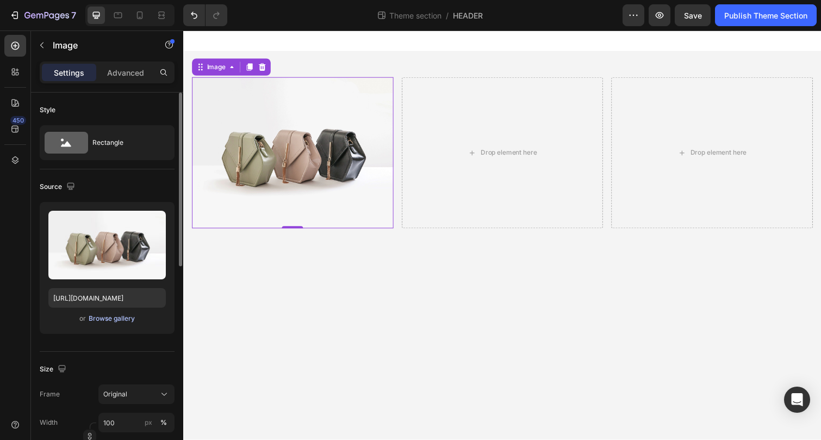
click at [120, 321] on div "Browse gallery" at bounding box center [112, 318] width 46 height 10
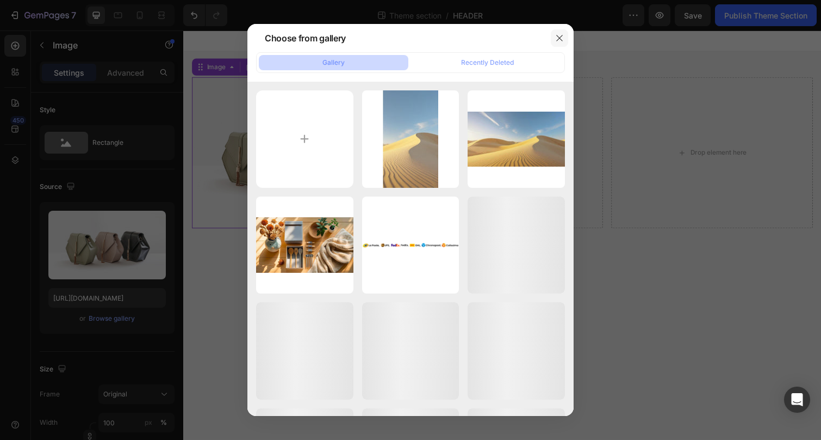
click at [564, 38] on icon "button" at bounding box center [559, 38] width 9 height 9
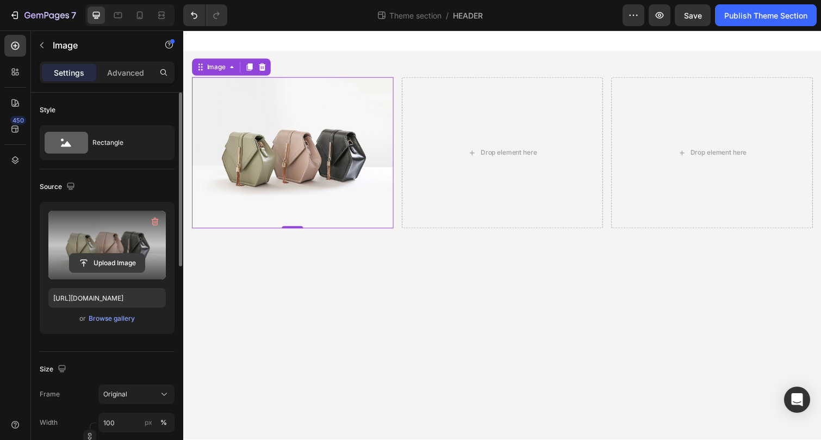
click at [100, 264] on input "file" at bounding box center [107, 263] width 75 height 18
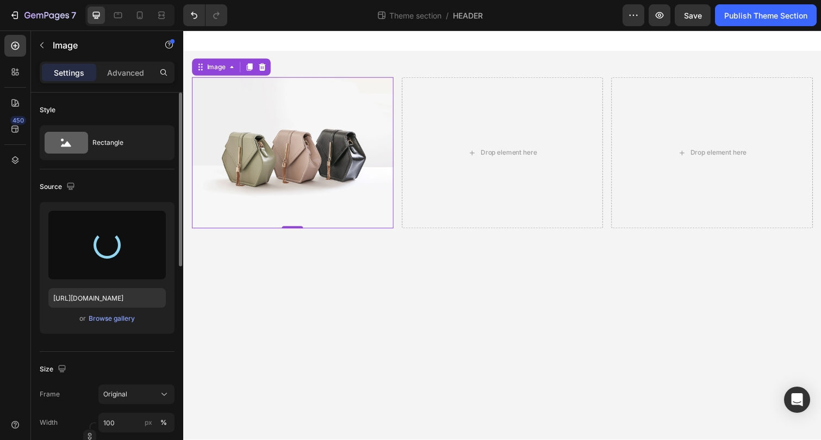
type input "https://cdn.shopify.com/s/files/1/0941/6366/5227/files/gempages_570240670187390…"
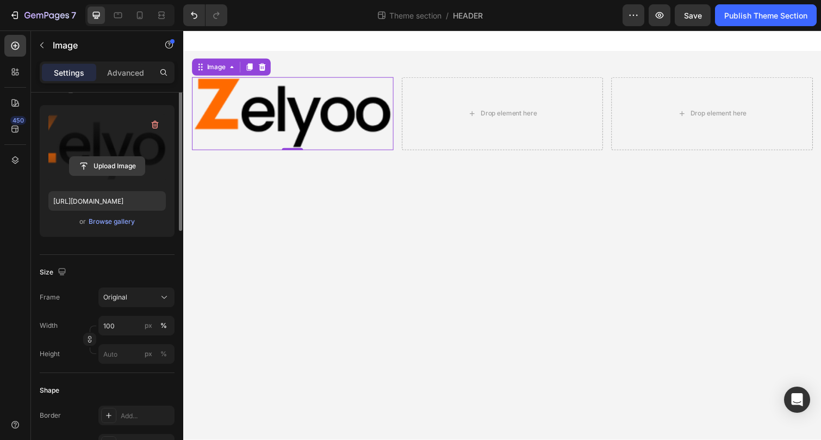
scroll to position [121, 0]
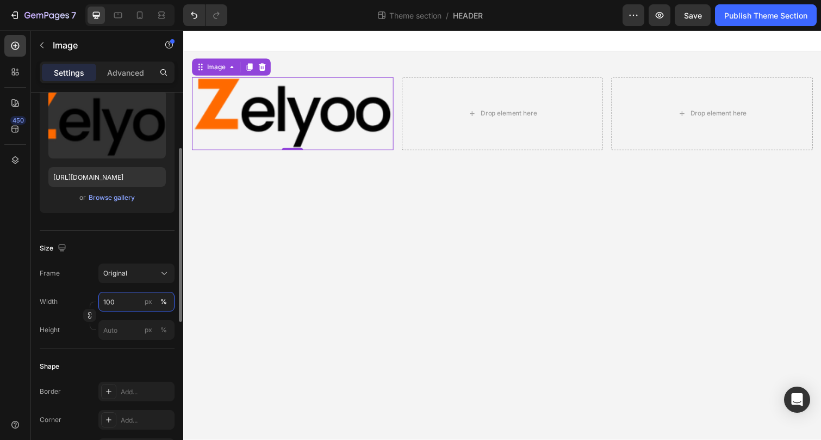
click at [115, 302] on input "100" at bounding box center [136, 302] width 76 height 20
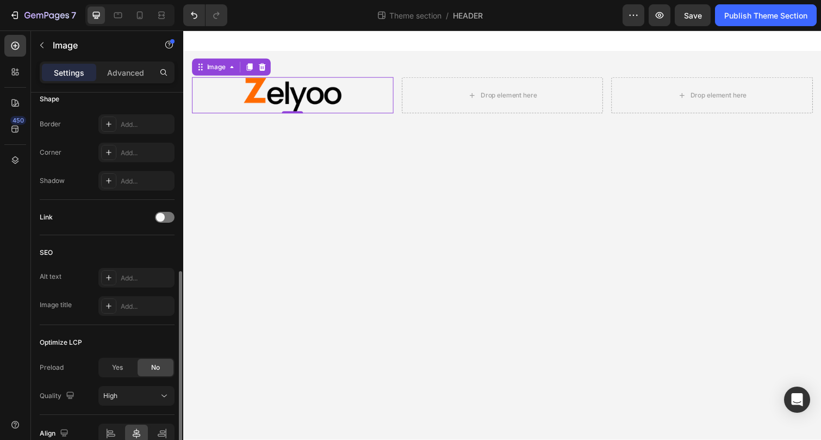
scroll to position [440, 0]
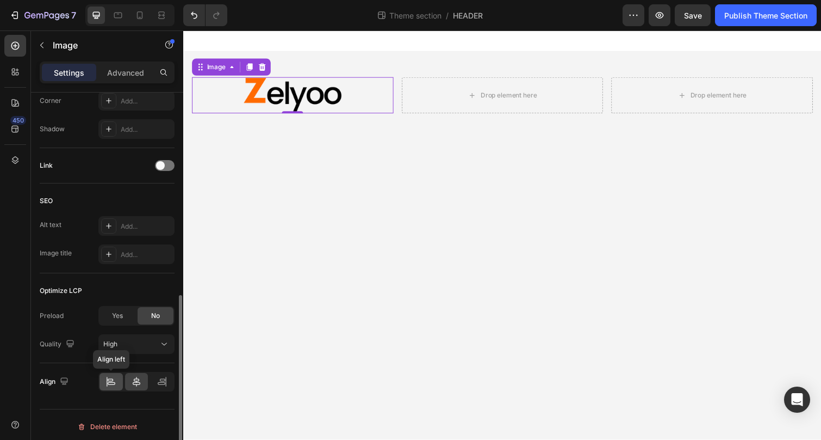
type input "50"
click at [115, 385] on icon at bounding box center [111, 381] width 11 height 11
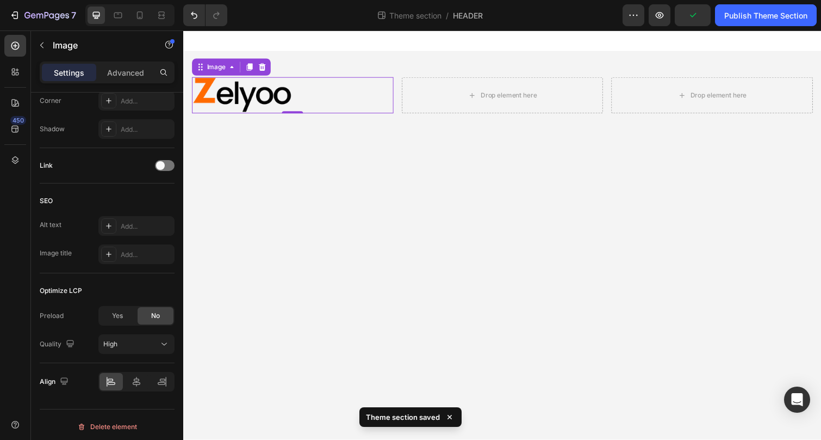
click at [394, 95] on div at bounding box center [295, 96] width 206 height 37
click at [402, 94] on div "Image 0 Drop element here Drop element here Row" at bounding box center [509, 97] width 653 height 54
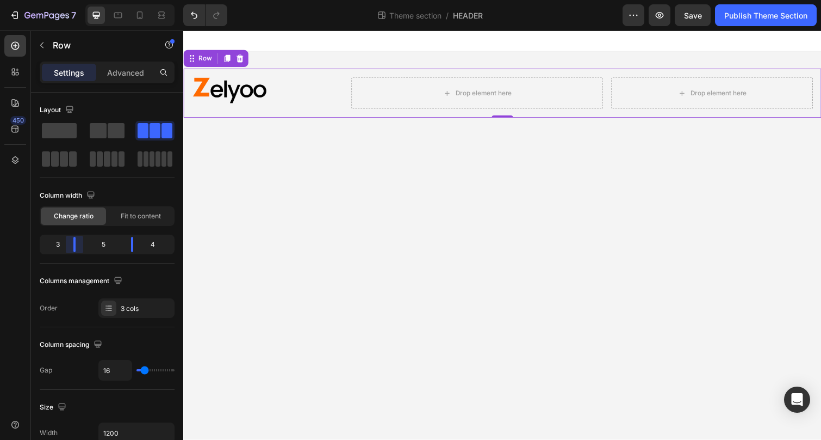
drag, startPoint x: 81, startPoint y: 245, endPoint x: 70, endPoint y: 244, distance: 10.9
click at [70, 0] on body "7 Theme section / HEADER Preview Save Publish Theme Section 450 Sections(18) El…" at bounding box center [410, 0] width 821 height 0
drag, startPoint x: 133, startPoint y: 244, endPoint x: 151, endPoint y: 244, distance: 17.4
click at [151, 0] on body "7 Theme section / HEADER Preview Save Publish Theme Section 450 Sections(18) El…" at bounding box center [410, 0] width 821 height 0
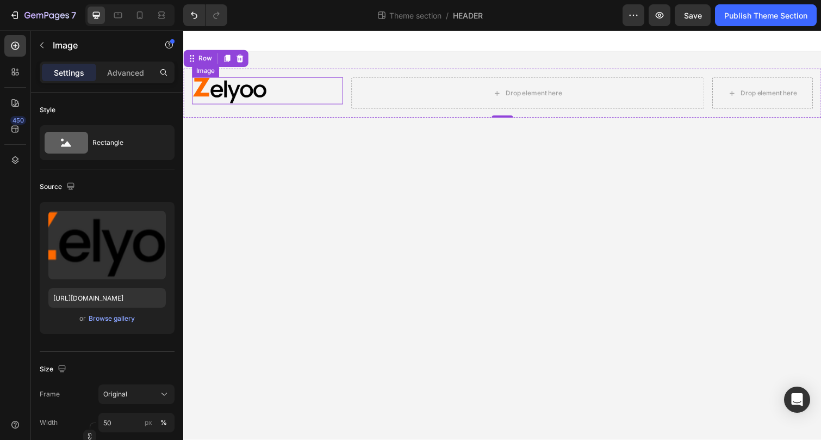
click at [339, 91] on div at bounding box center [269, 92] width 155 height 28
click at [354, 76] on div "Image Drop element here Drop element here Row 0" at bounding box center [509, 95] width 653 height 50
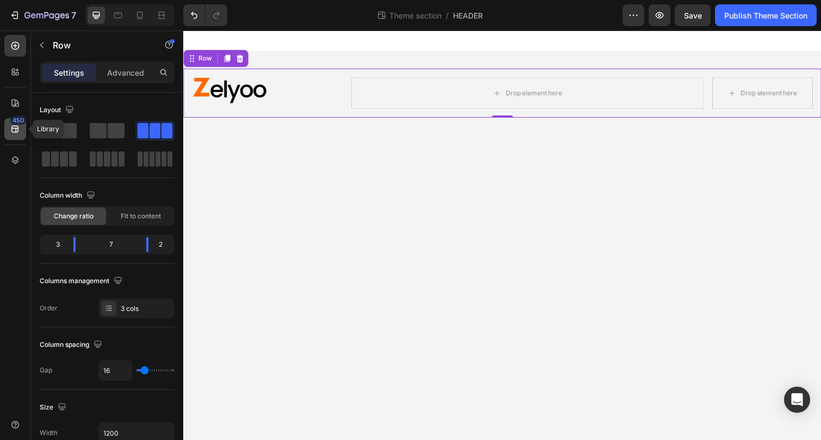
click at [16, 131] on icon at bounding box center [14, 129] width 7 height 7
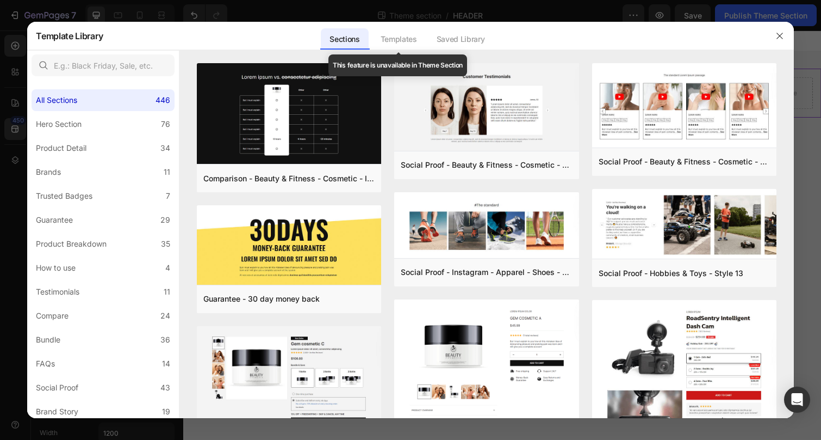
click at [404, 40] on div "Templates" at bounding box center [399, 39] width 54 height 22
drag, startPoint x: 782, startPoint y: 34, endPoint x: 520, endPoint y: 43, distance: 261.8
click at [782, 34] on icon "button" at bounding box center [780, 36] width 6 height 6
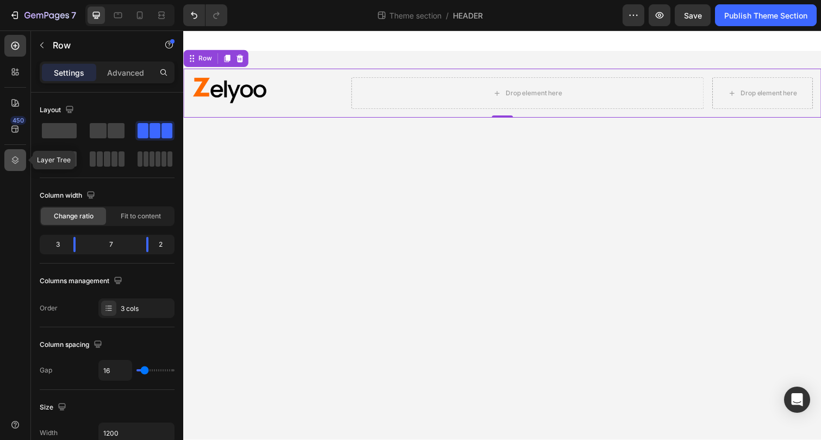
click at [12, 160] on icon at bounding box center [15, 160] width 11 height 11
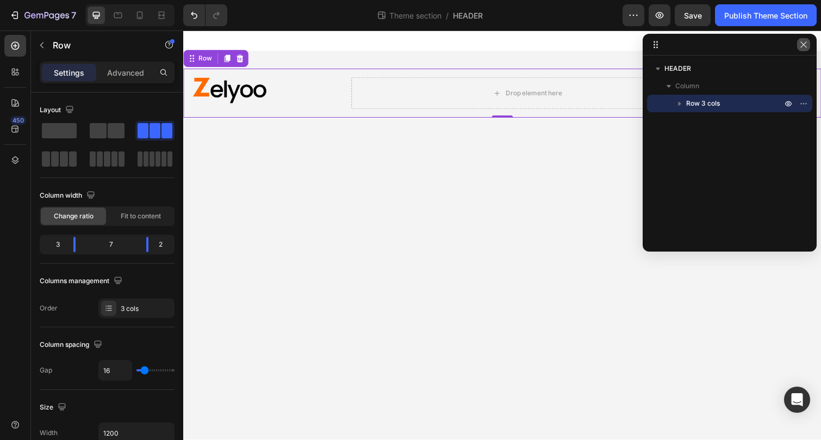
click at [806, 48] on icon "button" at bounding box center [804, 44] width 9 height 9
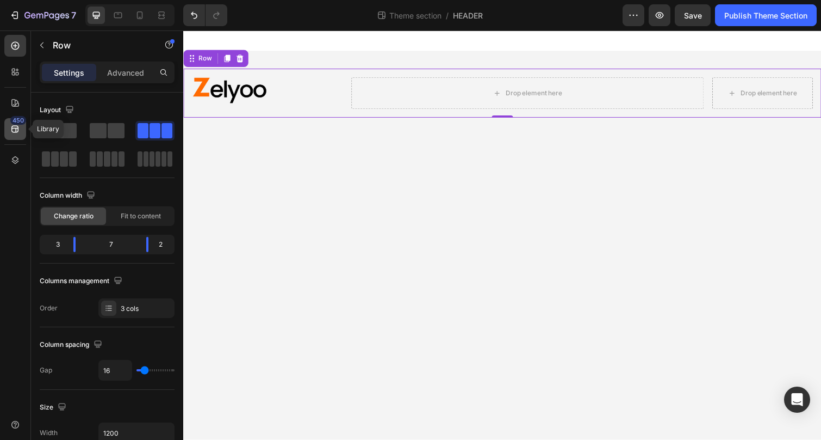
click at [15, 126] on icon at bounding box center [15, 128] width 11 height 11
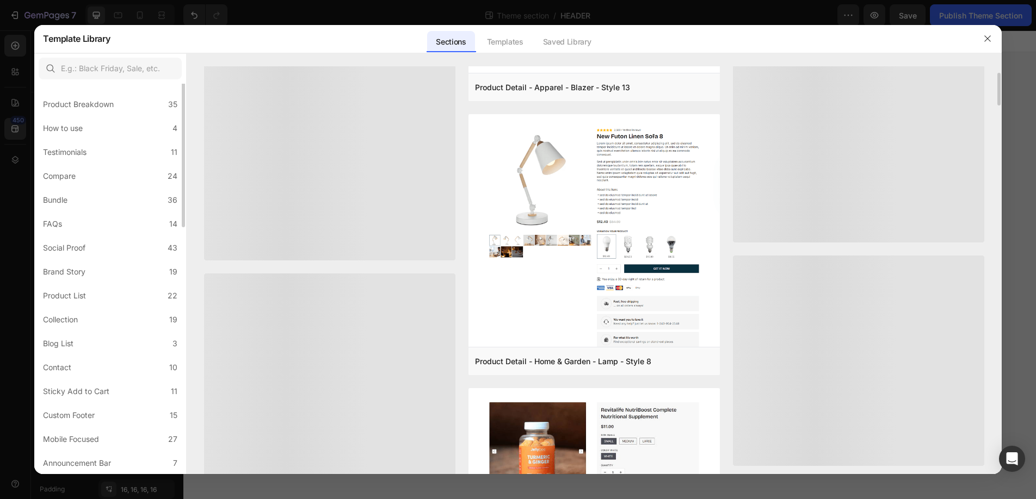
scroll to position [3459, 0]
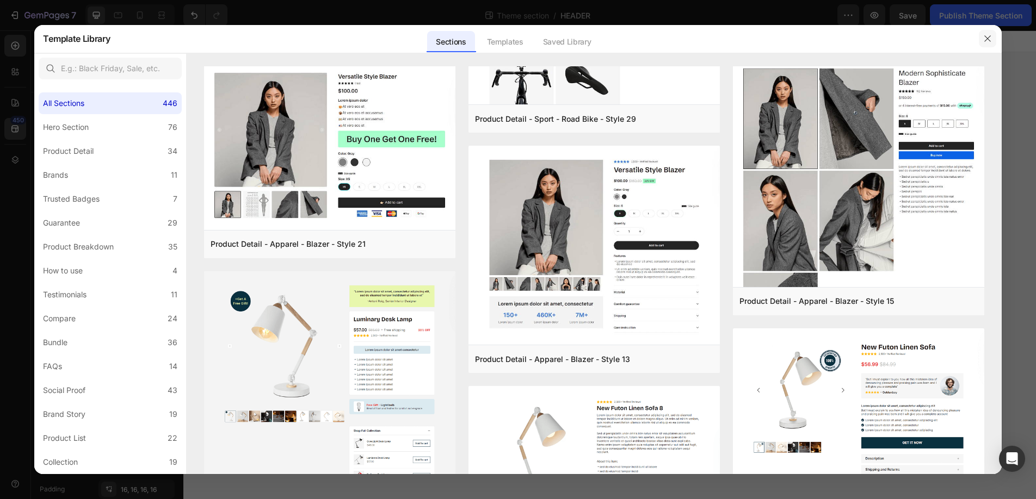
click at [821, 39] on icon "button" at bounding box center [987, 39] width 6 height 6
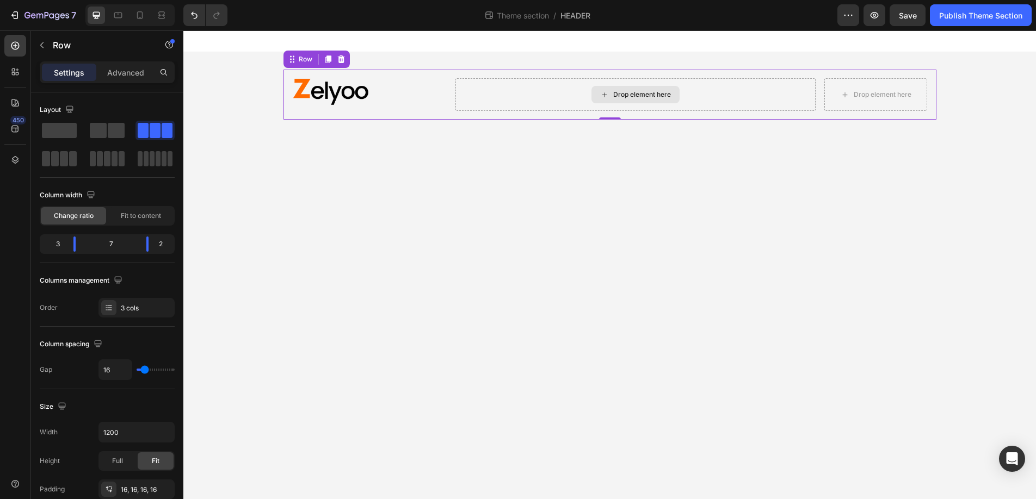
drag, startPoint x: 335, startPoint y: 188, endPoint x: 306, endPoint y: 163, distance: 38.2
click at [19, 45] on icon at bounding box center [15, 45] width 11 height 11
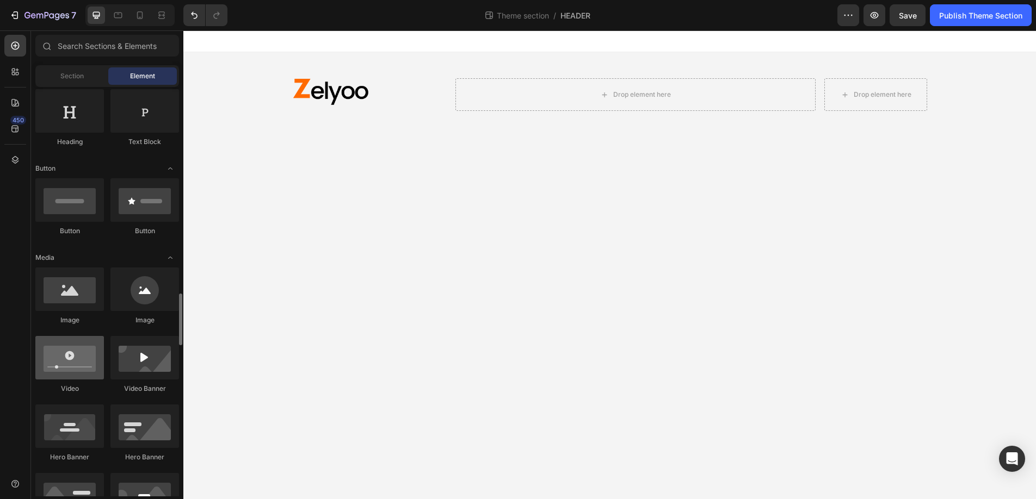
scroll to position [0, 0]
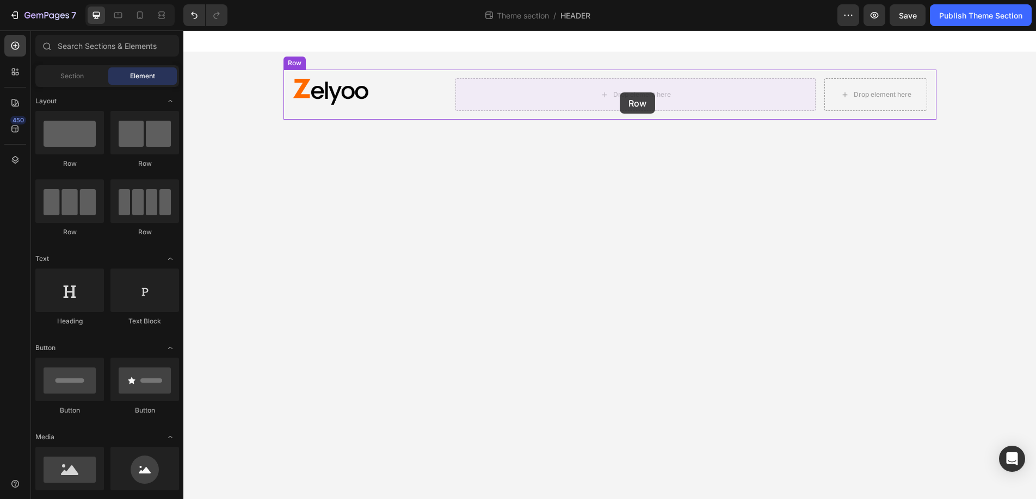
drag, startPoint x: 330, startPoint y: 242, endPoint x: 620, endPoint y: 92, distance: 325.8
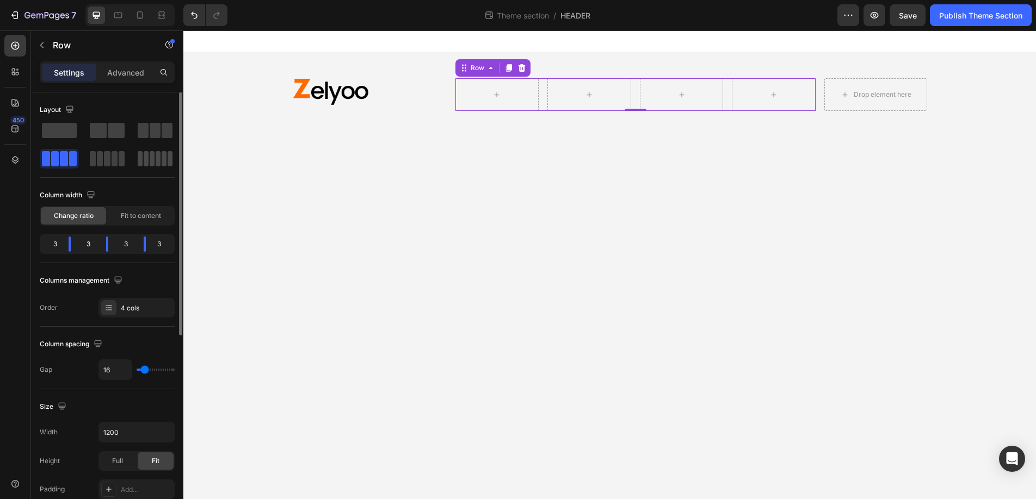
click at [149, 153] on div at bounding box center [155, 158] width 35 height 15
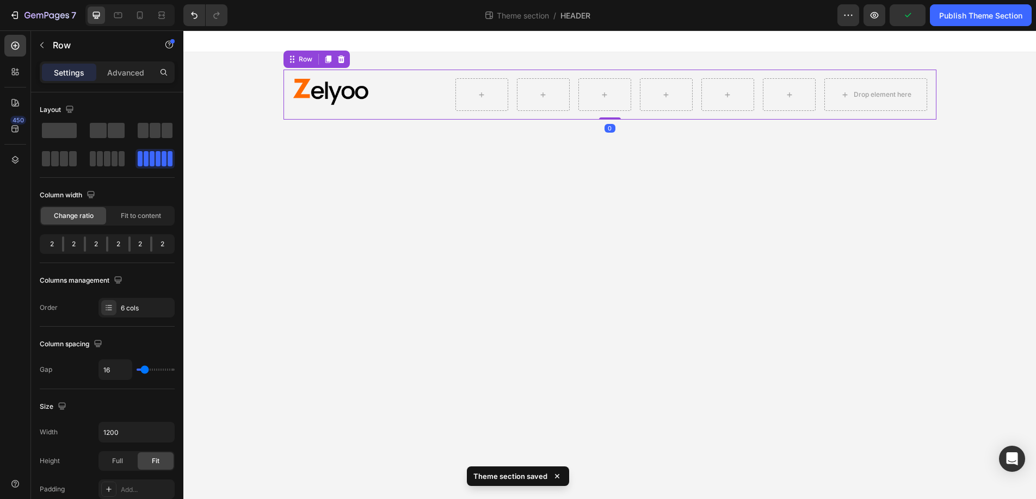
click at [449, 92] on div "Image Row Drop element here Row 0" at bounding box center [609, 95] width 653 height 50
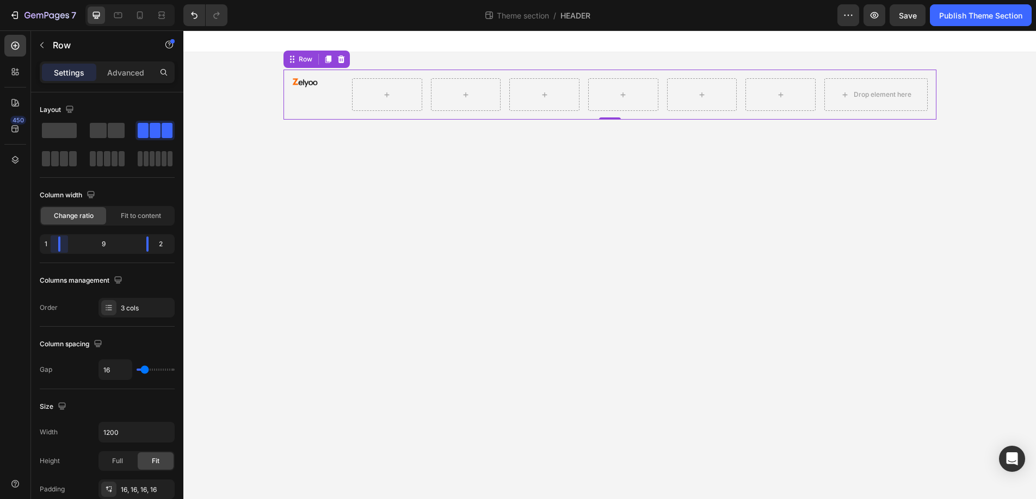
drag, startPoint x: 72, startPoint y: 246, endPoint x: 55, endPoint y: 245, distance: 17.4
click at [55, 0] on body "7 Theme section / HEADER Preview Save Publish Theme Section 450 Sections(18) El…" at bounding box center [518, 0] width 1036 height 0
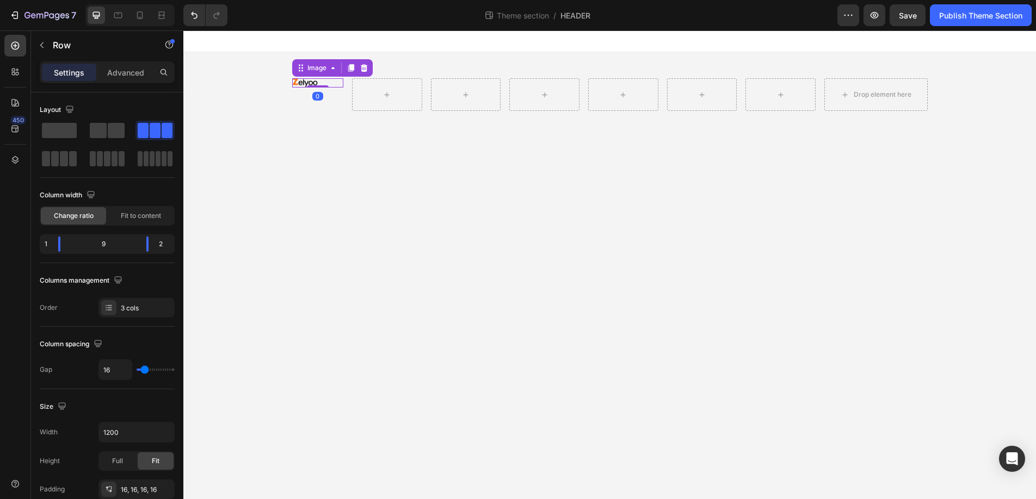
click at [305, 82] on img at bounding box center [305, 82] width 26 height 9
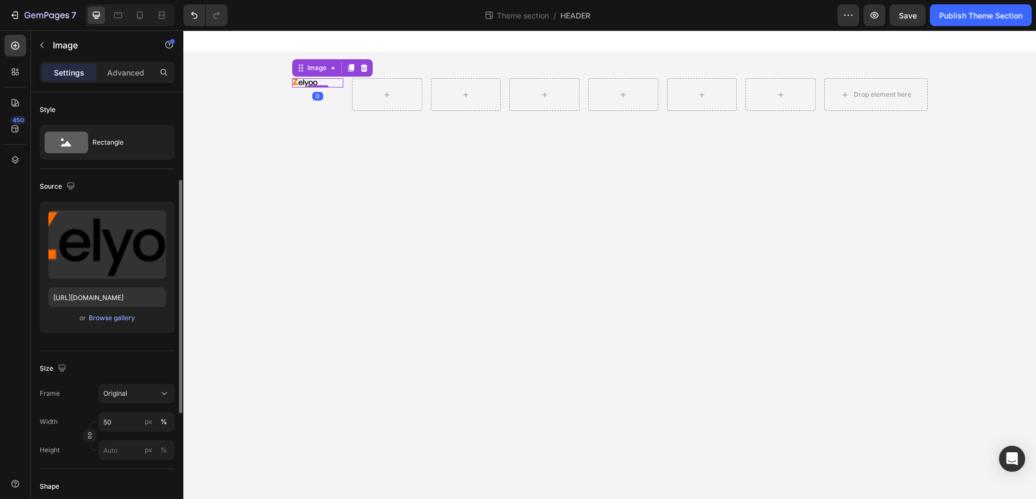
scroll to position [90, 0]
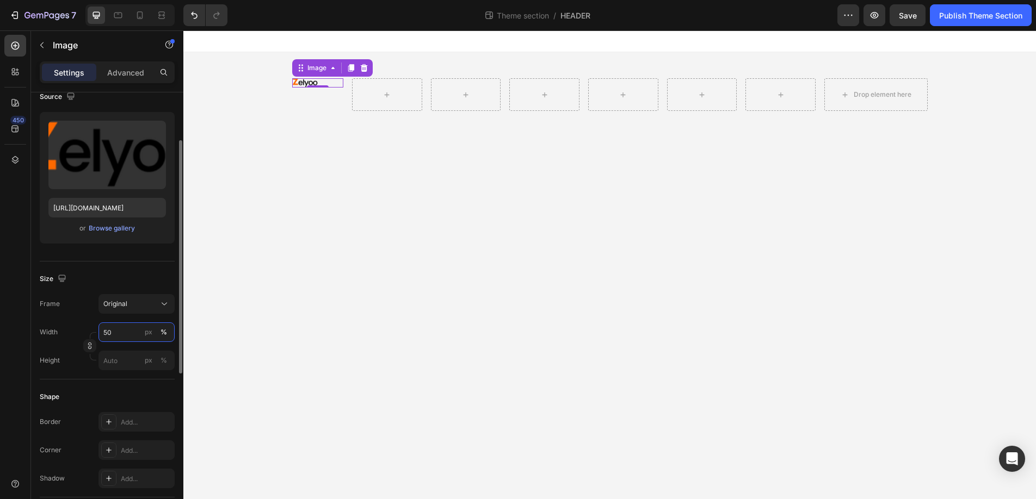
click at [123, 333] on input "50" at bounding box center [136, 333] width 76 height 20
type input "100"
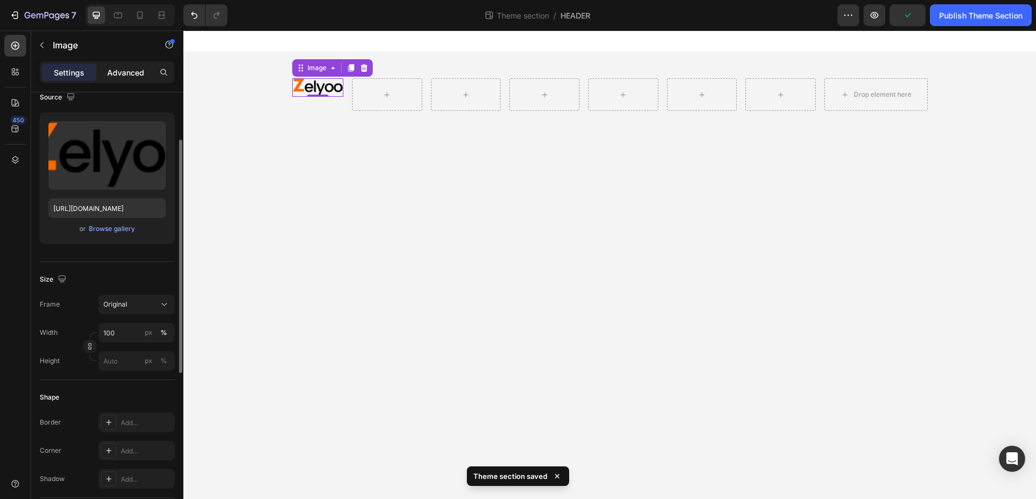
click at [140, 78] on div "Advanced" at bounding box center [125, 72] width 54 height 17
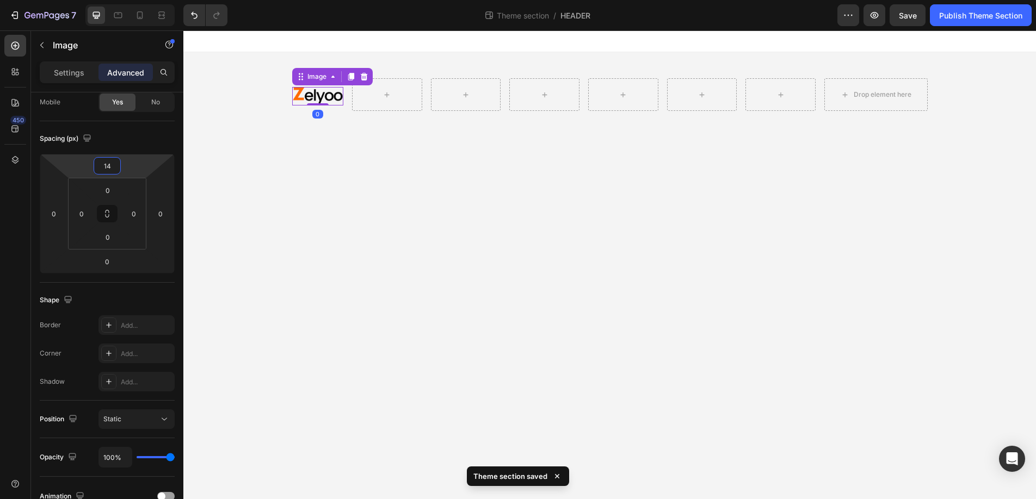
type input "12"
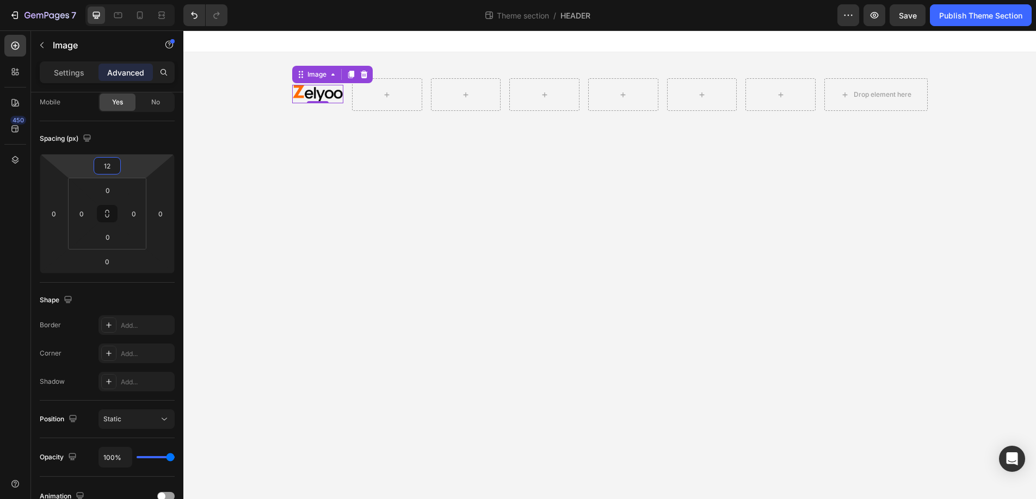
click at [122, 4] on html "7 Theme section / HEADER Preview Save Publish Theme Section 450 Sections(18) El…" at bounding box center [518, 2] width 1036 height 4
click at [162, 16] on icon at bounding box center [159, 15] width 3 height 3
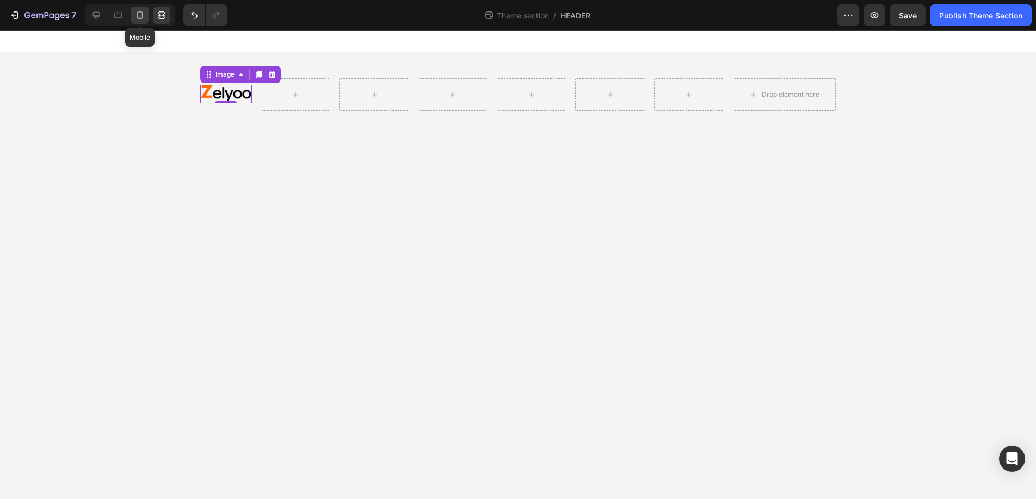
click at [140, 15] on icon at bounding box center [139, 15] width 11 height 11
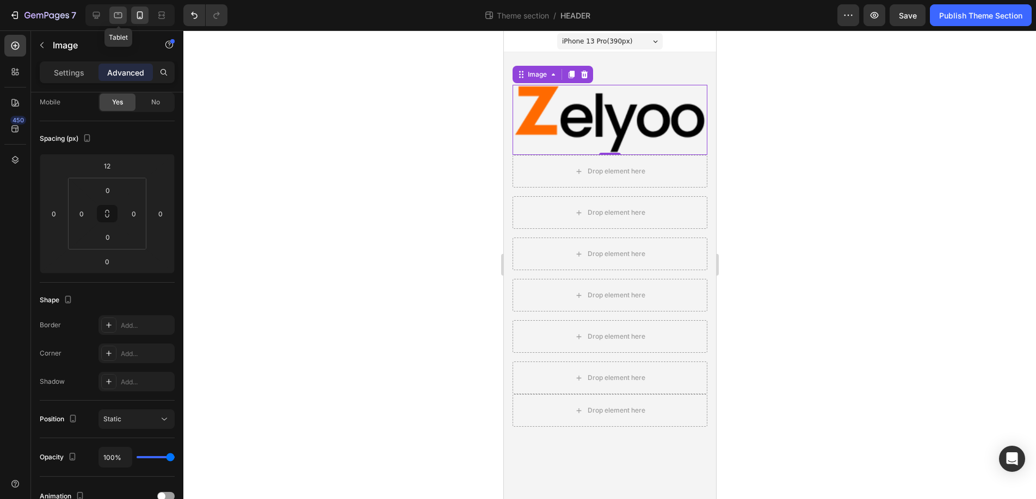
click at [119, 17] on icon at bounding box center [118, 16] width 8 height 6
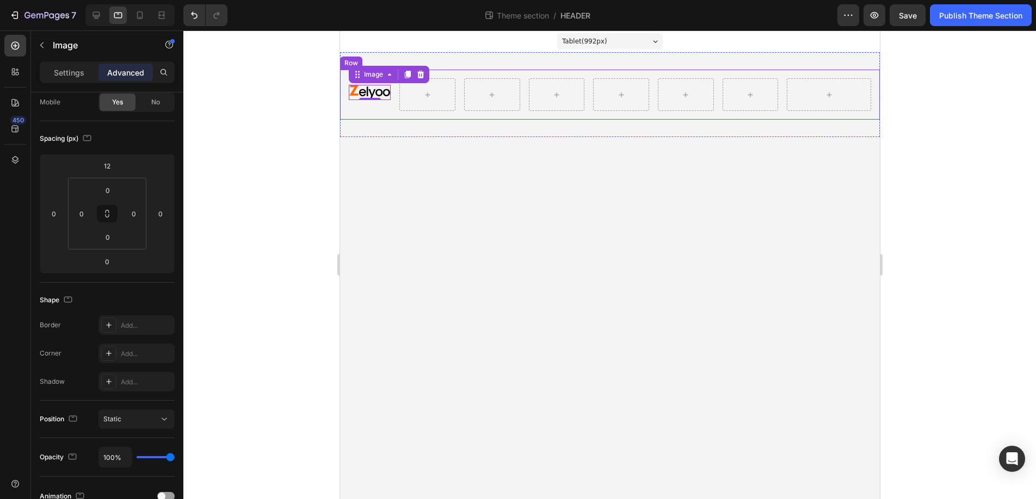
click at [390, 108] on div "Image 0 Row Row" at bounding box center [609, 95] width 540 height 50
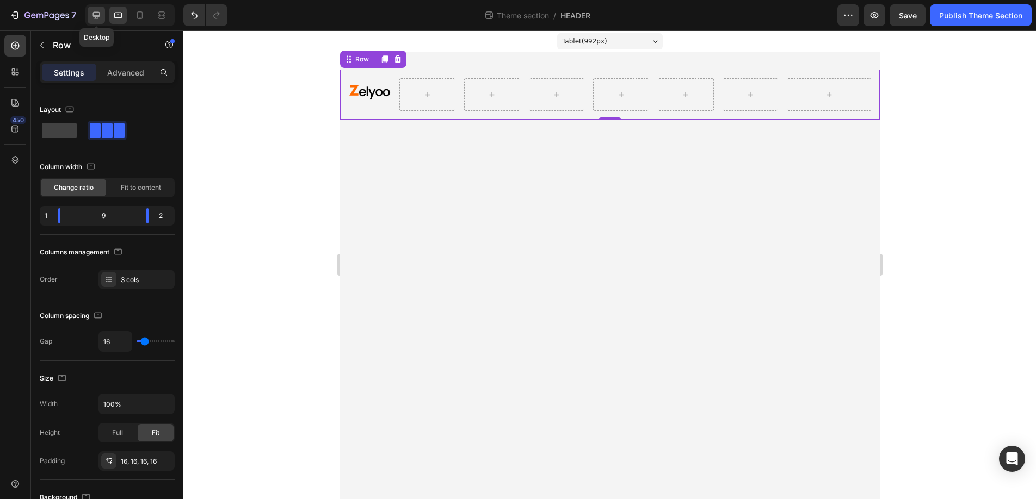
click at [95, 15] on icon at bounding box center [96, 15] width 7 height 7
type input "1200"
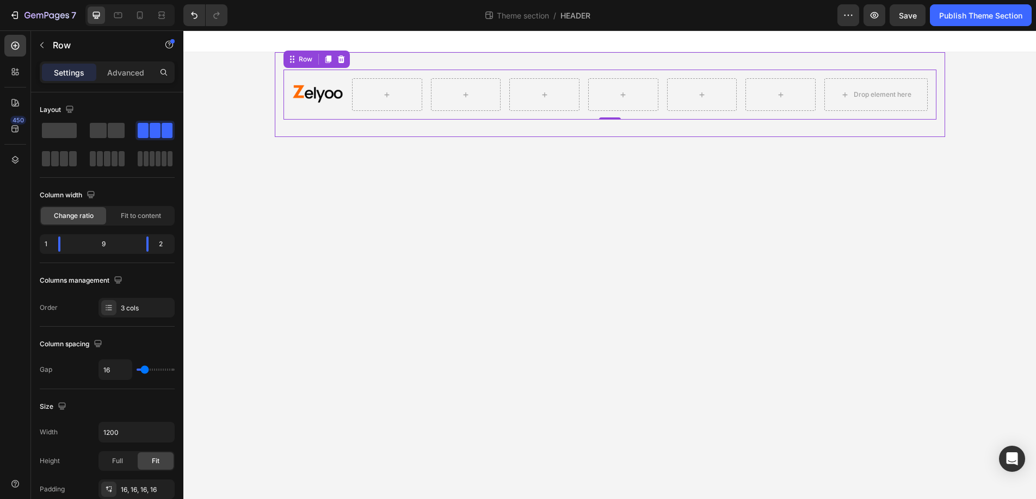
click at [275, 92] on div "Image Row Drop element here Row 0" at bounding box center [610, 95] width 670 height 50
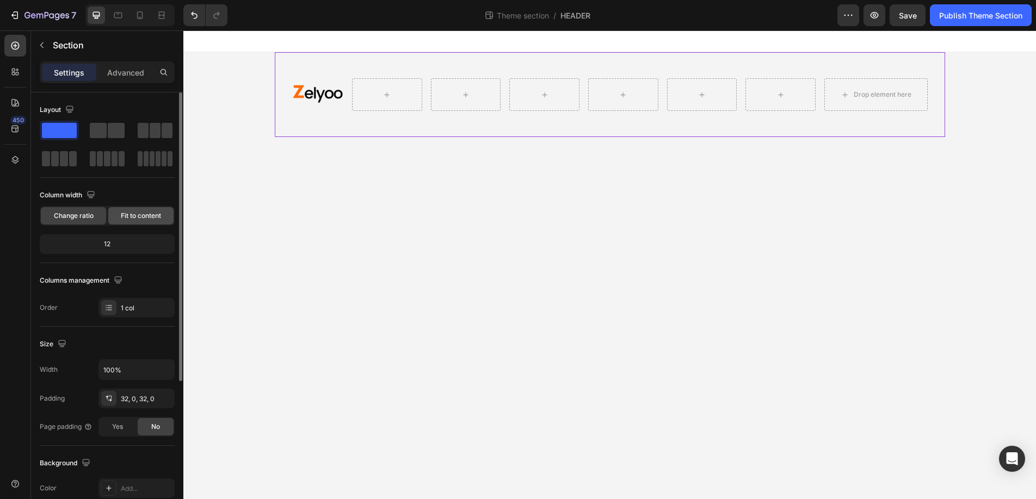
click at [143, 215] on span "Fit to content" at bounding box center [141, 216] width 40 height 10
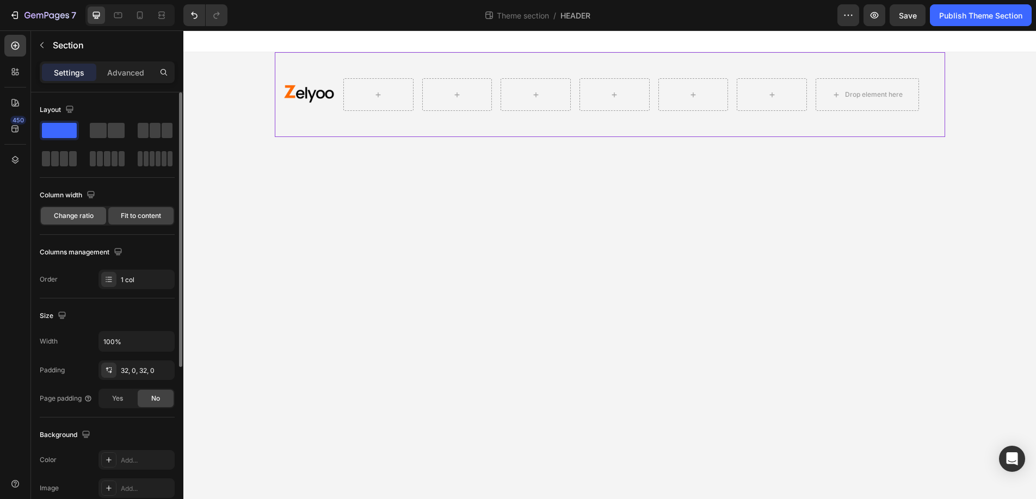
click at [74, 216] on span "Change ratio" at bounding box center [74, 216] width 40 height 10
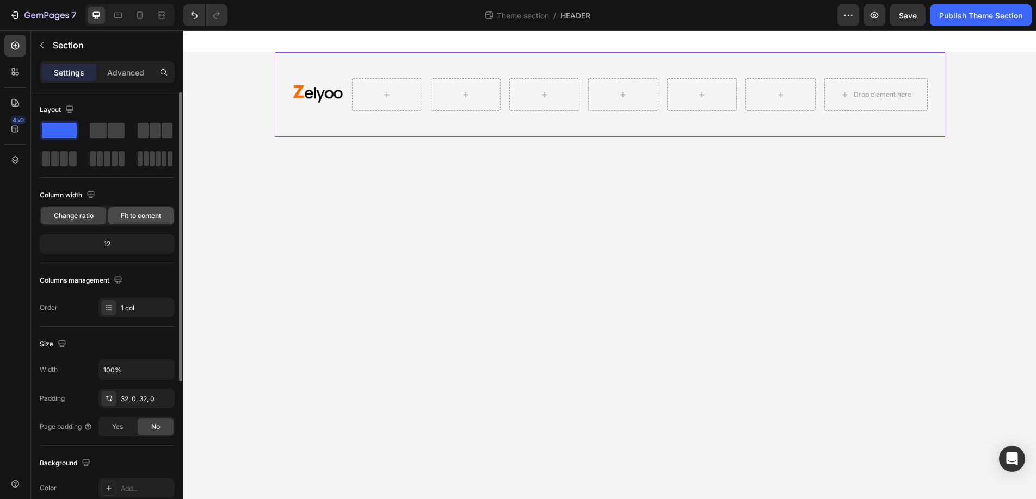
click at [138, 213] on span "Fit to content" at bounding box center [141, 216] width 40 height 10
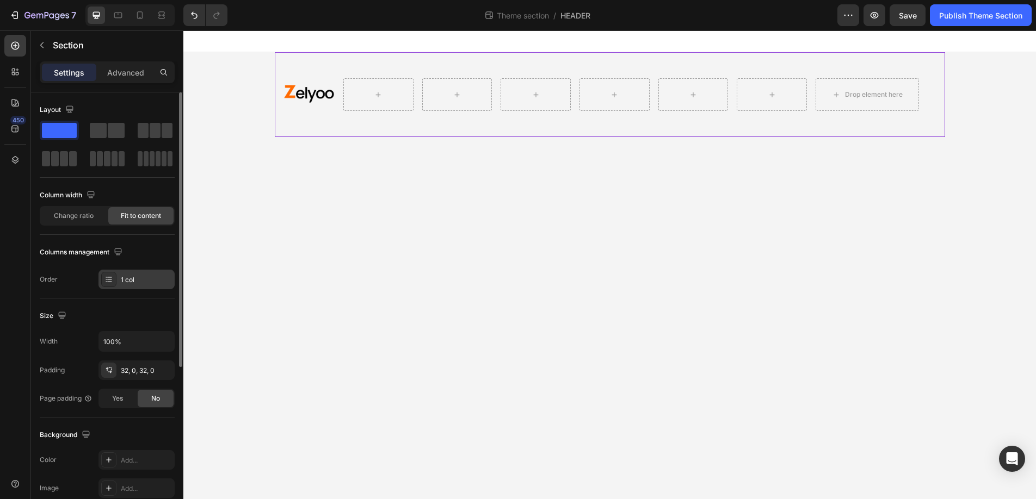
click at [124, 277] on div "1 col" at bounding box center [146, 280] width 51 height 10
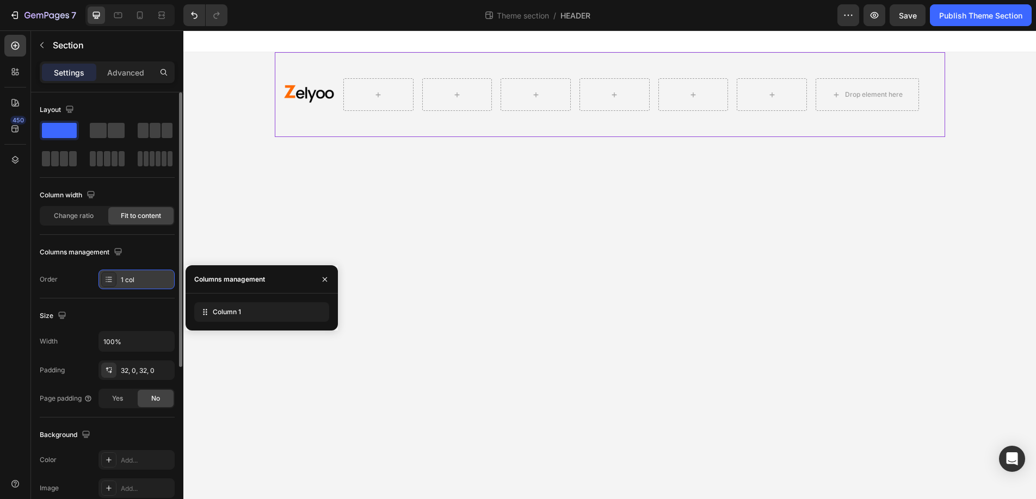
click at [124, 277] on div "1 col" at bounding box center [146, 280] width 51 height 10
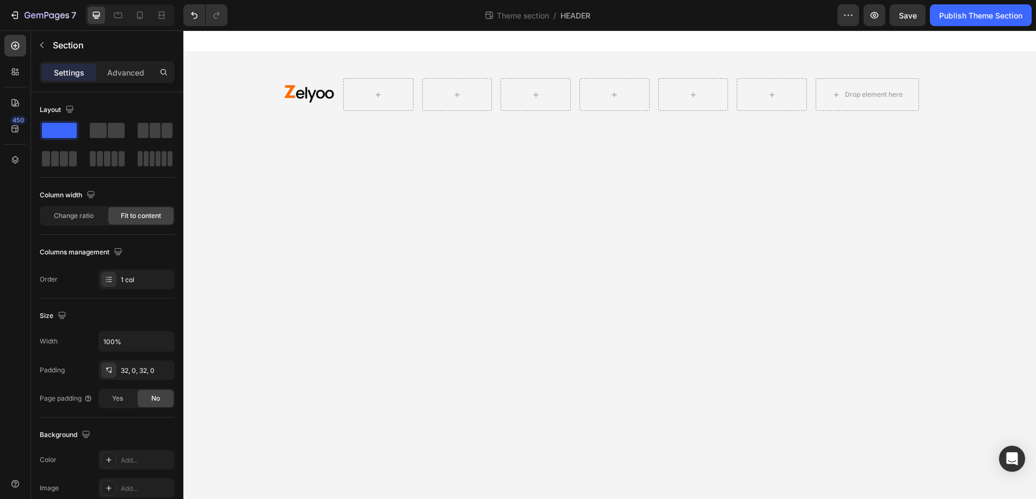
click at [300, 51] on div at bounding box center [609, 41] width 852 height 22
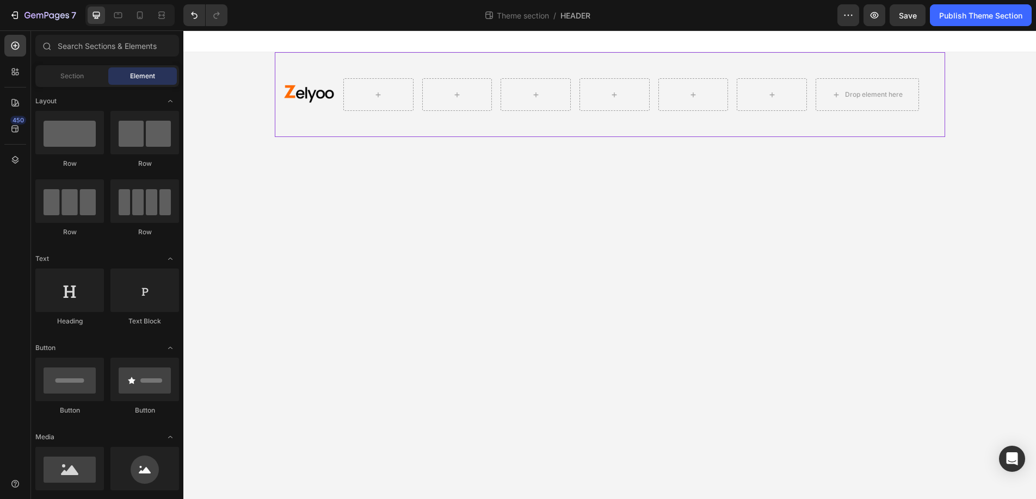
click at [293, 56] on div "Image Row Drop element here Row" at bounding box center [610, 94] width 670 height 85
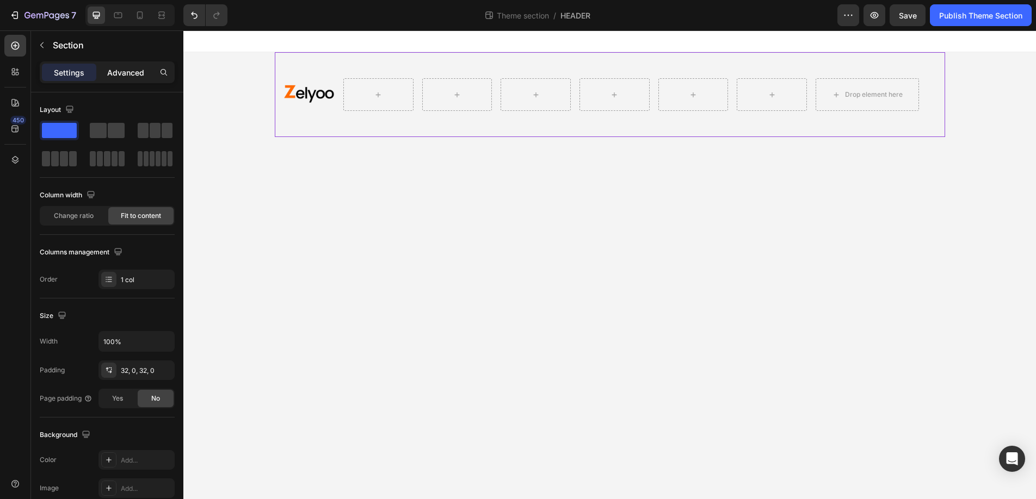
click at [130, 72] on p "Advanced" at bounding box center [125, 72] width 37 height 11
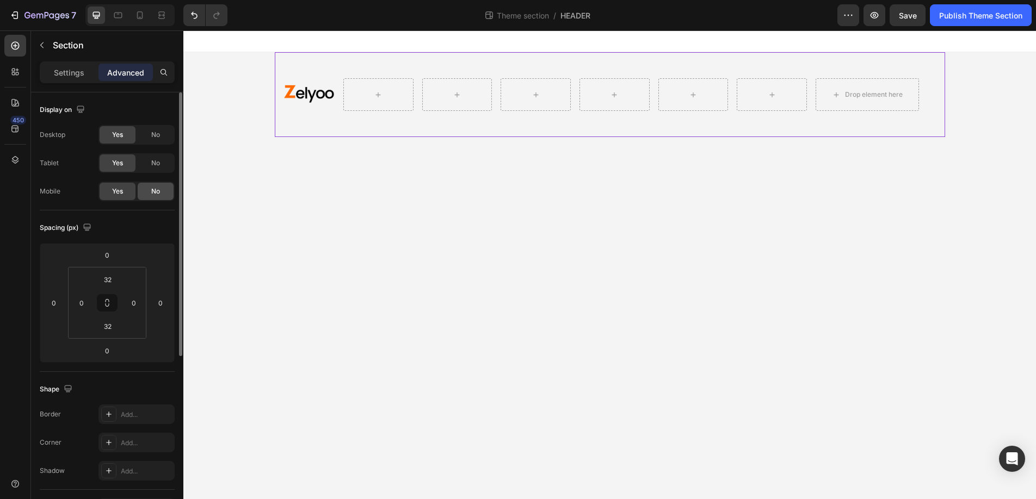
click at [156, 189] on span "No" at bounding box center [155, 192] width 9 height 10
click at [137, 13] on icon at bounding box center [139, 15] width 11 height 11
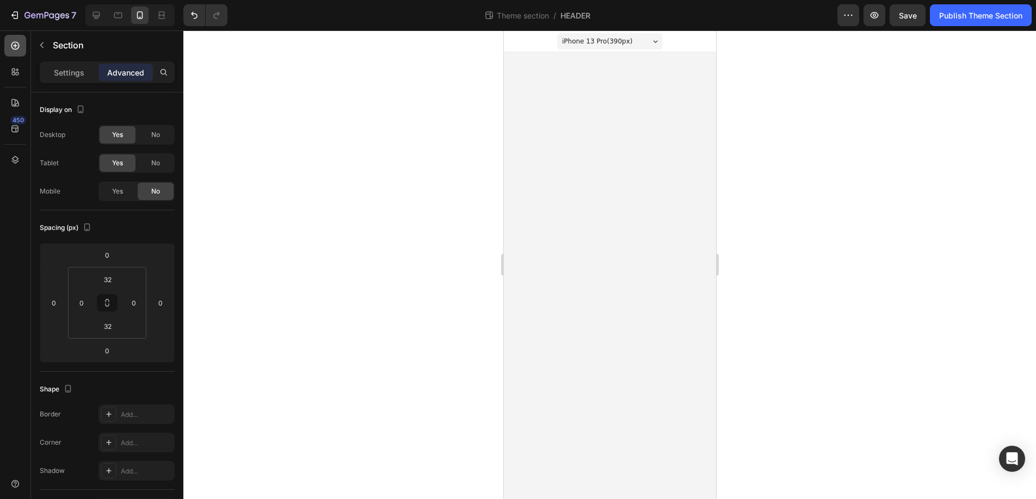
click at [15, 43] on icon at bounding box center [15, 45] width 11 height 11
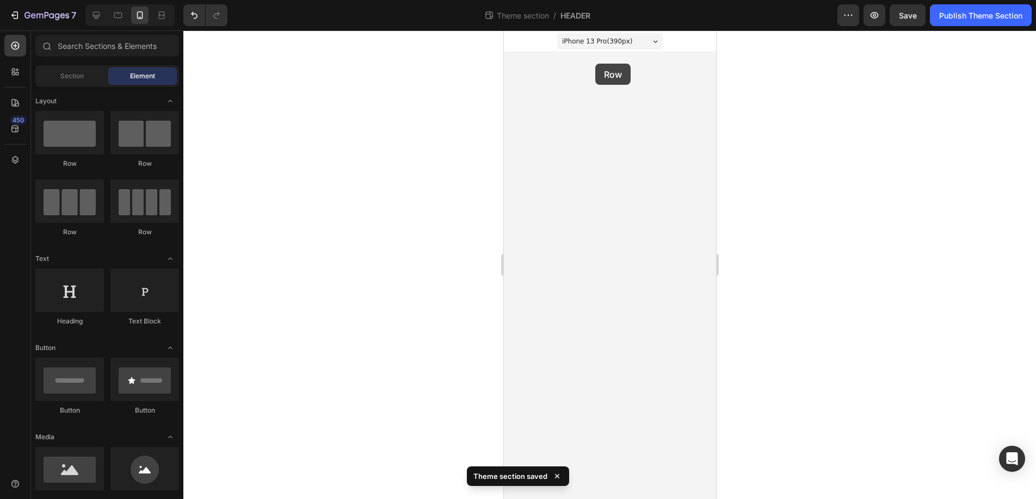
drag, startPoint x: 576, startPoint y: 166, endPoint x: 595, endPoint y: 64, distance: 104.6
click at [286, 206] on div at bounding box center [609, 264] width 852 height 469
click at [669, 181] on body "iPhone 13 Pro ( 390 px) iPhone 13 Mini iPhone 13 Pro iPhone 11 Pro Max iPhone 1…" at bounding box center [609, 264] width 212 height 469
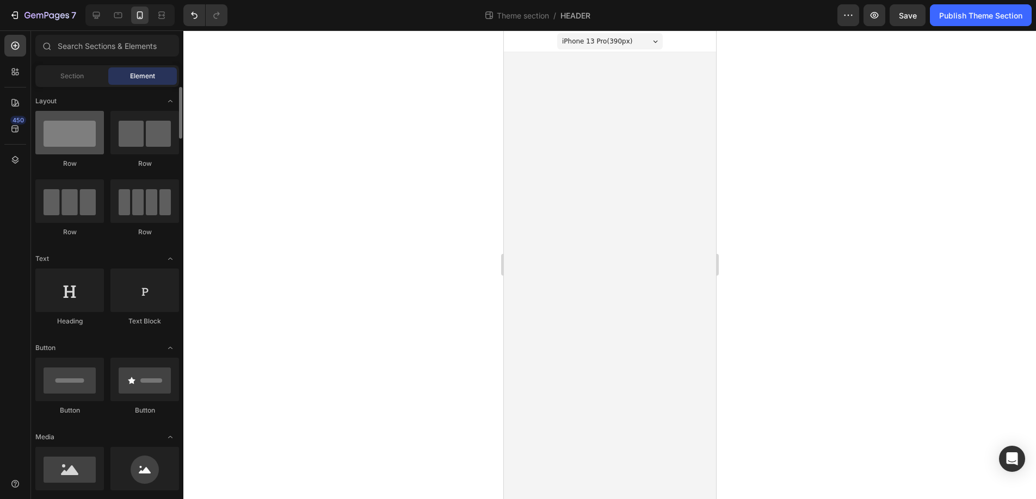
click at [62, 136] on div at bounding box center [69, 133] width 69 height 44
click at [596, 131] on body "iPhone 13 Pro ( 390 px) iPhone 13 Mini iPhone 13 Pro iPhone 11 Pro Max iPhone 1…" at bounding box center [609, 264] width 212 height 469
drag, startPoint x: 574, startPoint y: 174, endPoint x: 620, endPoint y: 59, distance: 123.4
click at [604, 52] on div "iPhone 13 Pro ( 390 px) iPhone 13 Mini iPhone 13 Pro iPhone 11 Pro Max iPhone 1…" at bounding box center [610, 43] width 106 height 22
click at [122, 16] on icon at bounding box center [118, 16] width 8 height 6
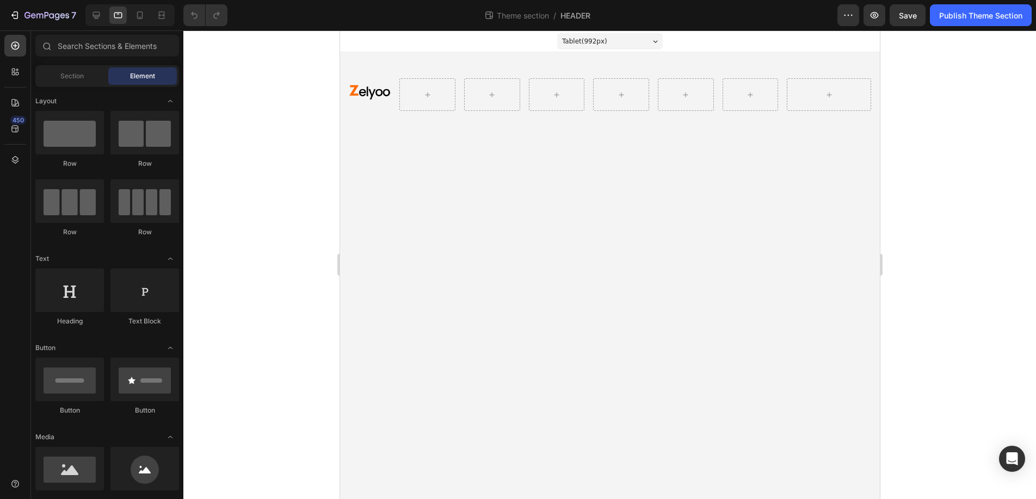
click at [472, 146] on body "Tablet ( 992 px) iPhone 13 Mini iPhone 13 Pro iPhone 11 Pro Max iPhone 15 Pro M…" at bounding box center [609, 264] width 540 height 469
click at [66, 75] on span "Section" at bounding box center [71, 76] width 23 height 10
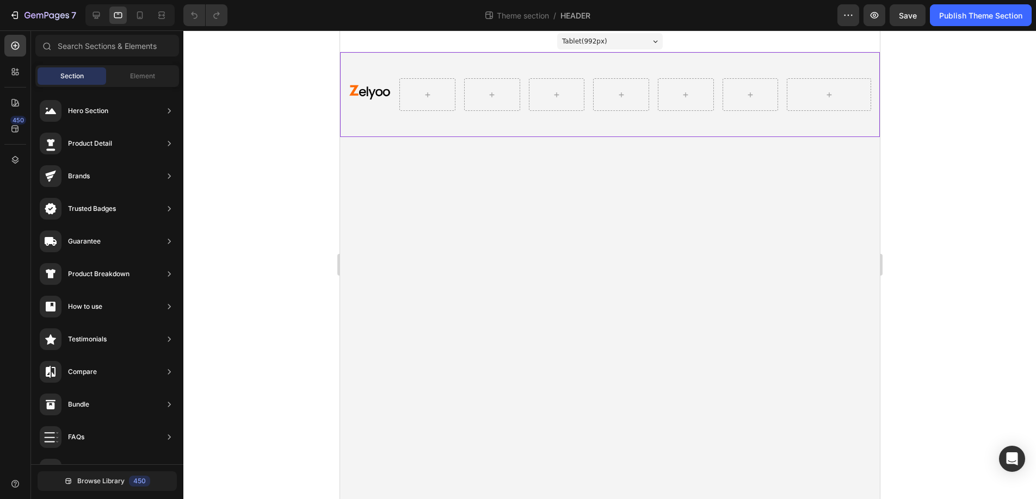
click at [362, 127] on div "Image Row Row" at bounding box center [609, 94] width 540 height 85
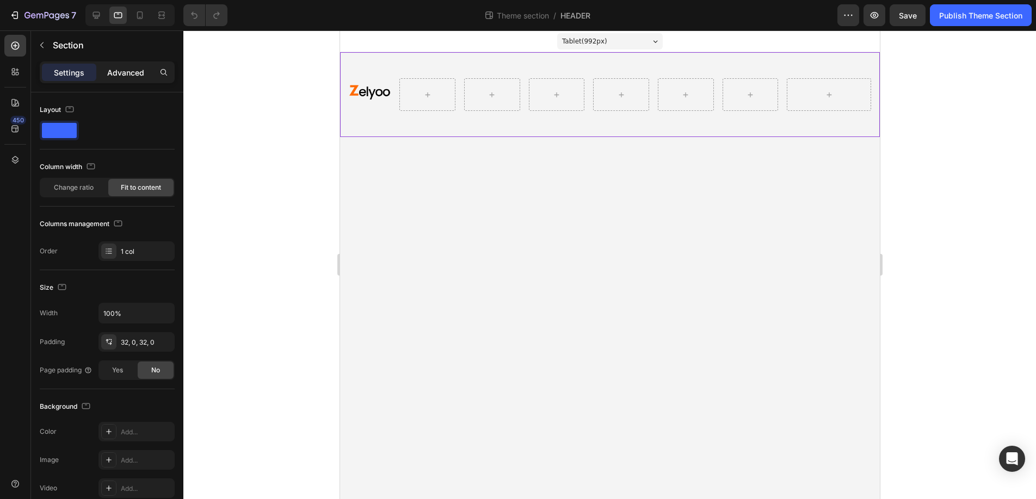
click at [132, 76] on p "Advanced" at bounding box center [125, 72] width 37 height 11
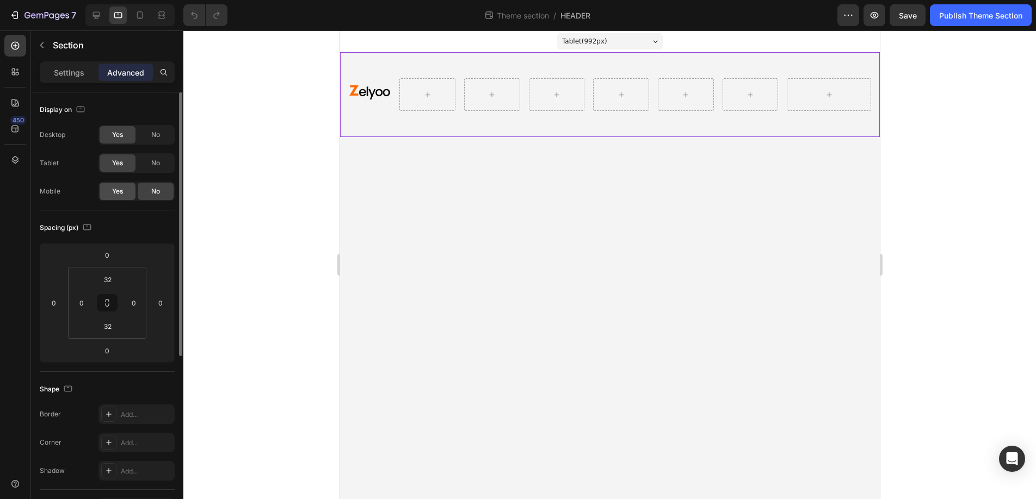
click at [115, 187] on span "Yes" at bounding box center [117, 192] width 11 height 10
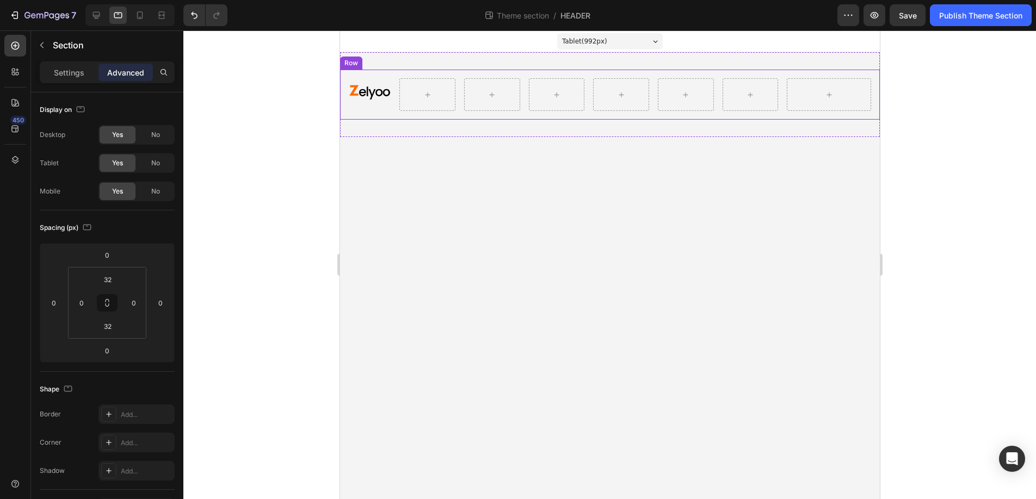
click at [384, 107] on div "Image" at bounding box center [369, 94] width 42 height 33
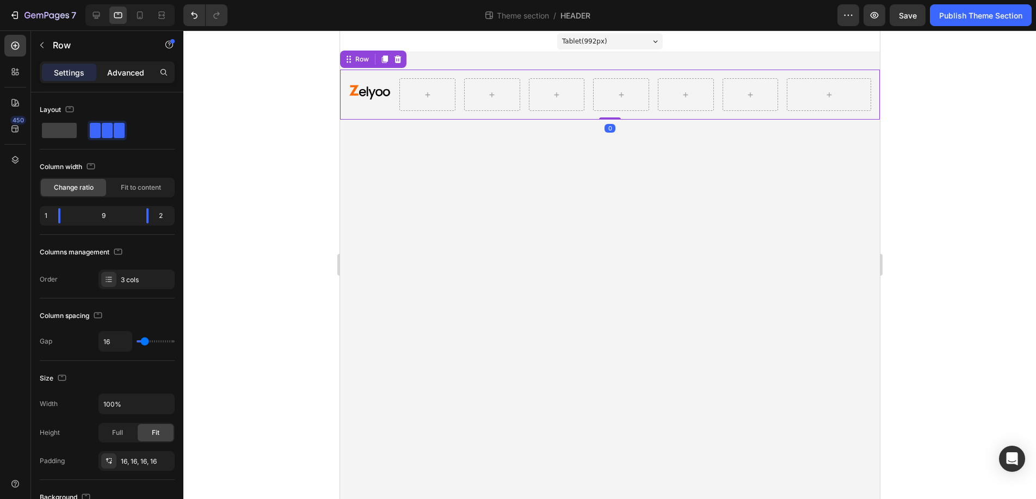
click at [131, 76] on p "Advanced" at bounding box center [125, 72] width 37 height 11
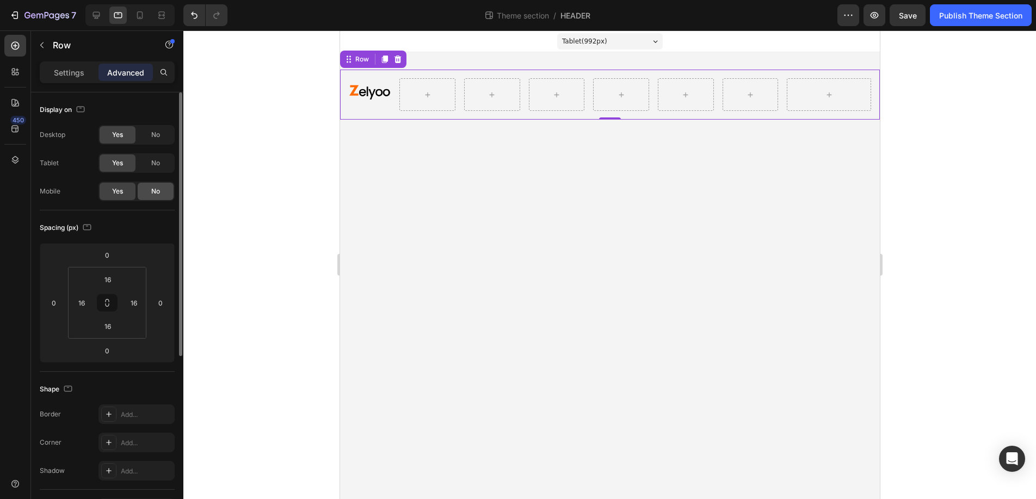
click at [154, 186] on div "No" at bounding box center [156, 191] width 36 height 17
click at [141, 14] on icon at bounding box center [139, 15] width 11 height 11
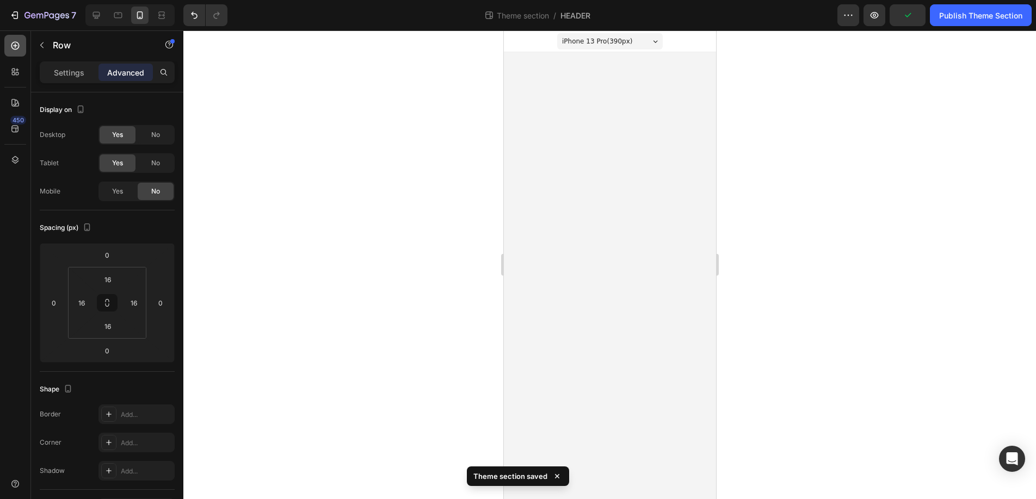
click at [17, 45] on icon at bounding box center [15, 45] width 11 height 11
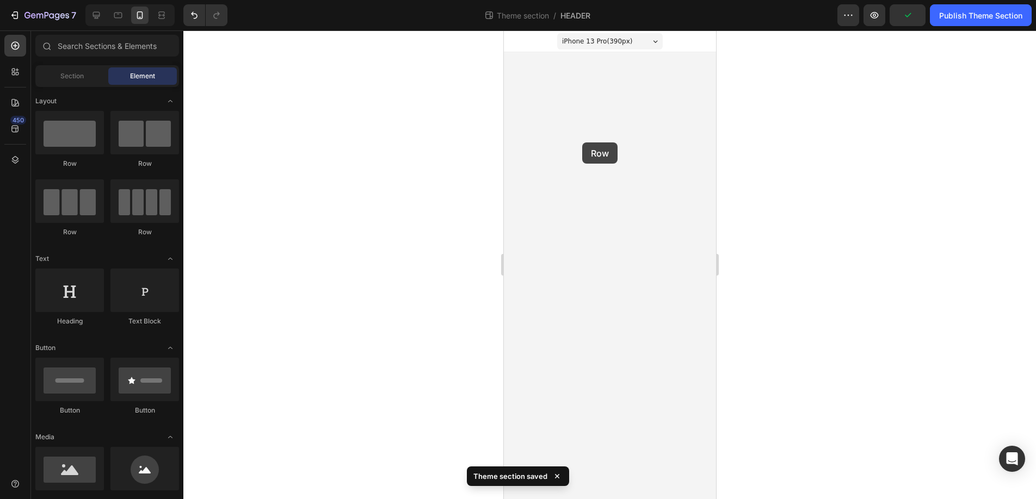
drag, startPoint x: 569, startPoint y: 167, endPoint x: 582, endPoint y: 143, distance: 27.5
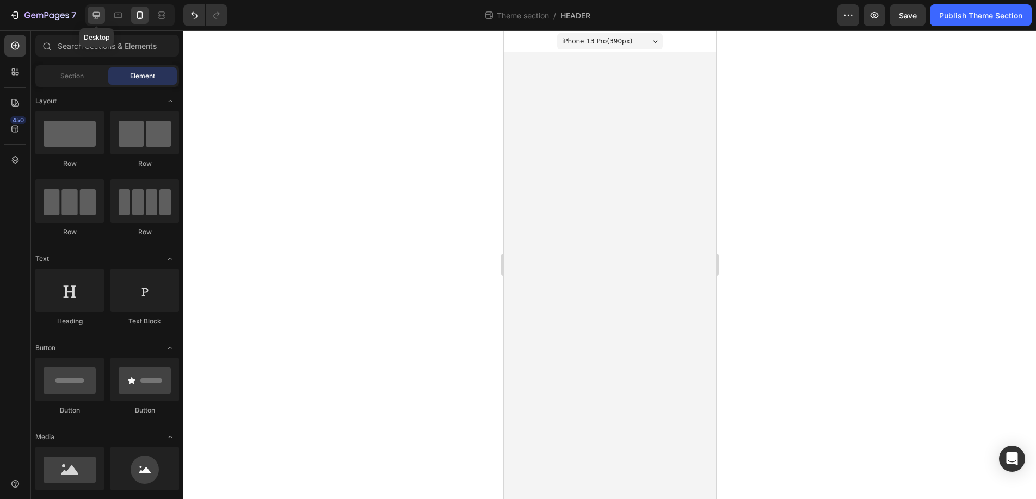
click at [100, 14] on icon at bounding box center [96, 15] width 7 height 7
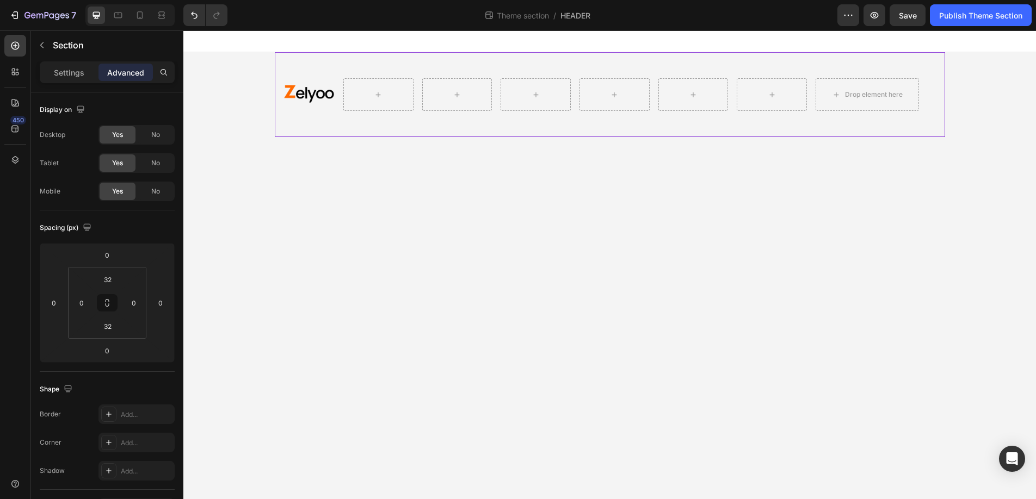
click at [304, 64] on div "Image Row Drop element here Row" at bounding box center [610, 94] width 670 height 85
click at [324, 79] on div "Image" at bounding box center [309, 94] width 52 height 33
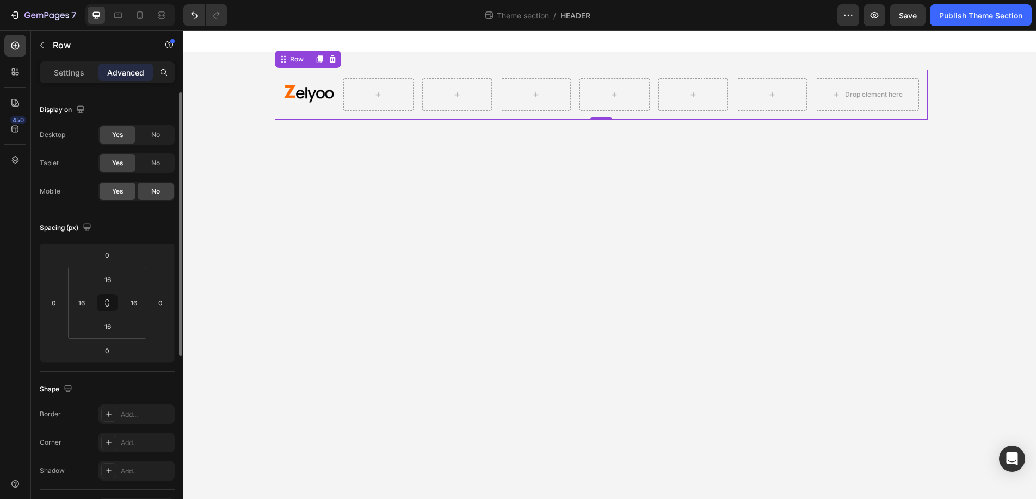
click at [116, 194] on span "Yes" at bounding box center [117, 192] width 11 height 10
click at [141, 14] on icon at bounding box center [139, 15] width 11 height 11
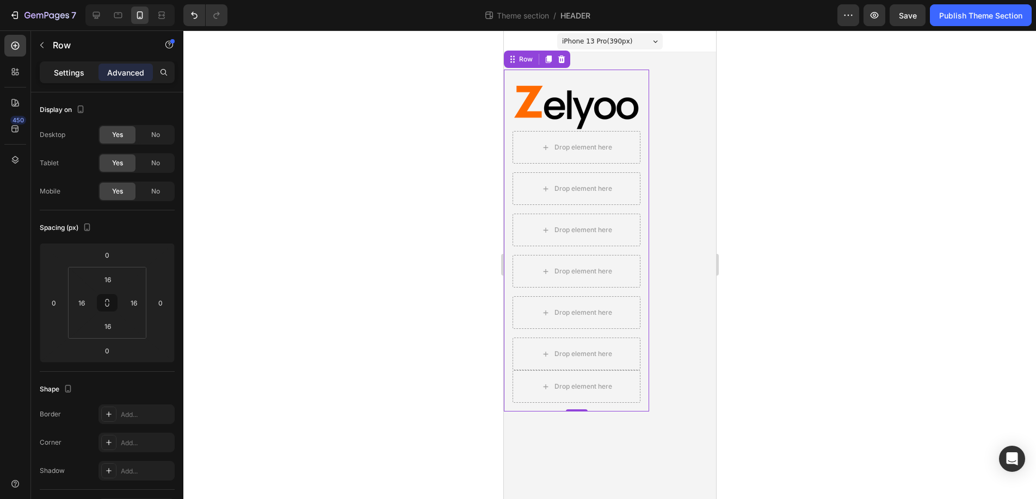
click at [61, 71] on p "Settings" at bounding box center [69, 72] width 30 height 11
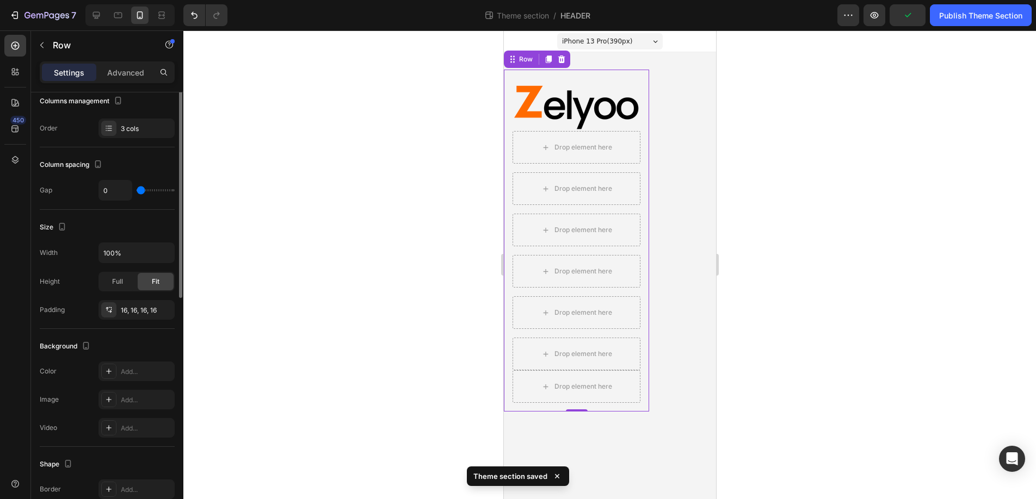
scroll to position [165, 0]
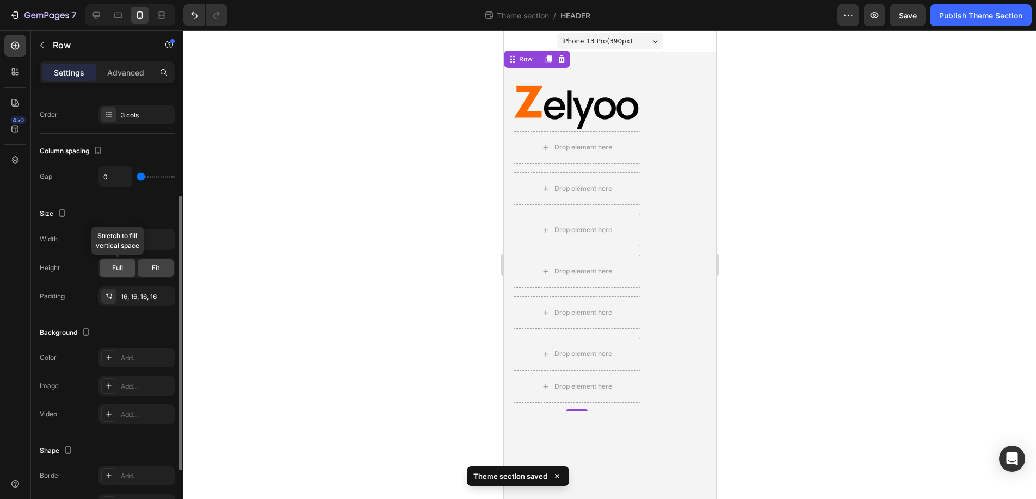
click at [114, 265] on span "Full" at bounding box center [117, 268] width 11 height 10
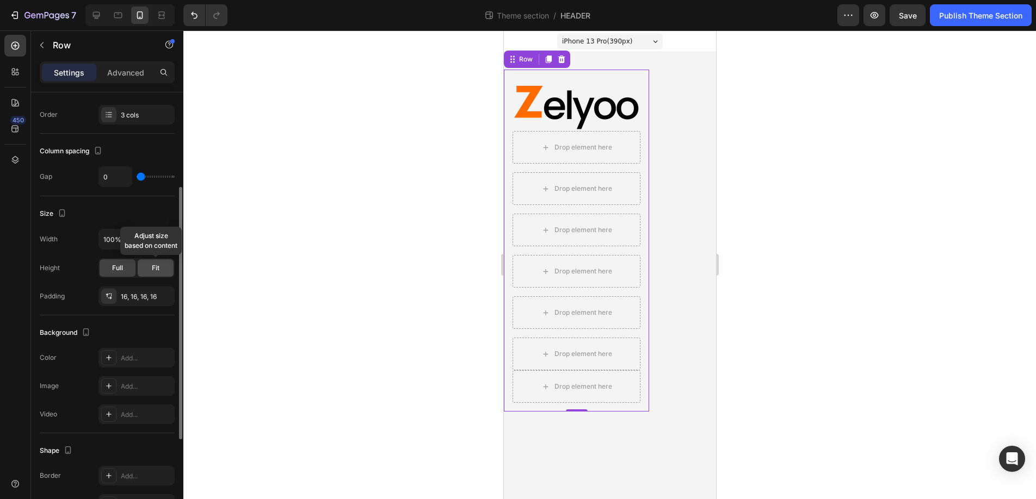
click at [159, 265] on div "Fit" at bounding box center [156, 267] width 36 height 17
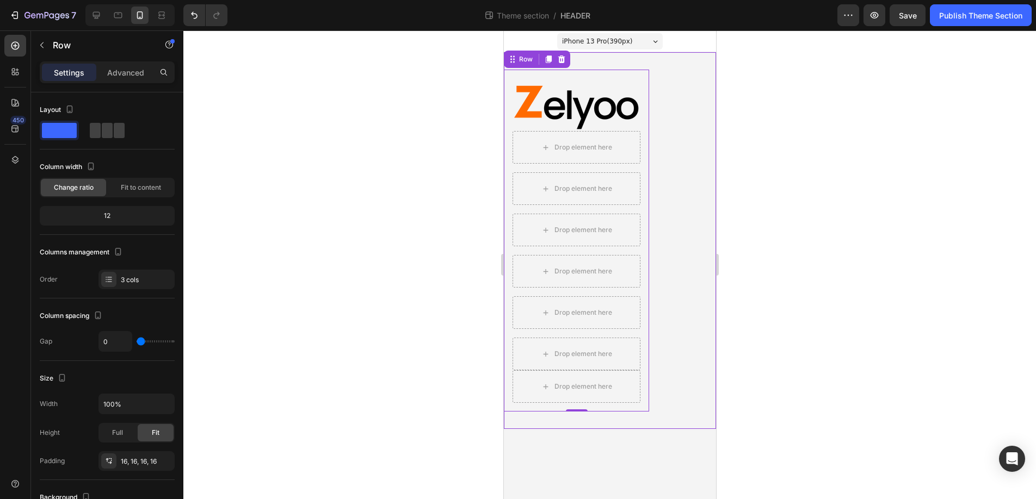
click at [662, 420] on div "Image Drop element here Drop element here Drop element here Drop element here D…" at bounding box center [609, 240] width 212 height 377
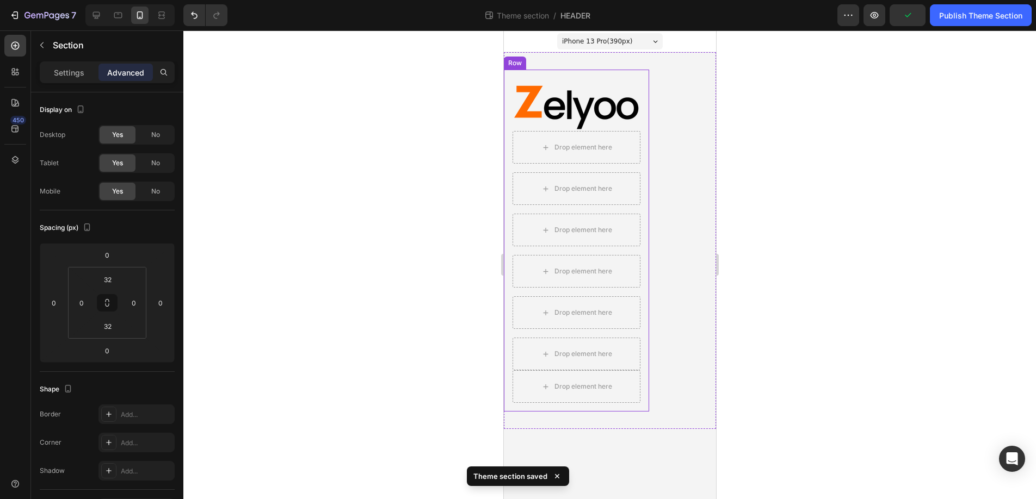
click at [611, 79] on div "Image" at bounding box center [576, 104] width 128 height 53
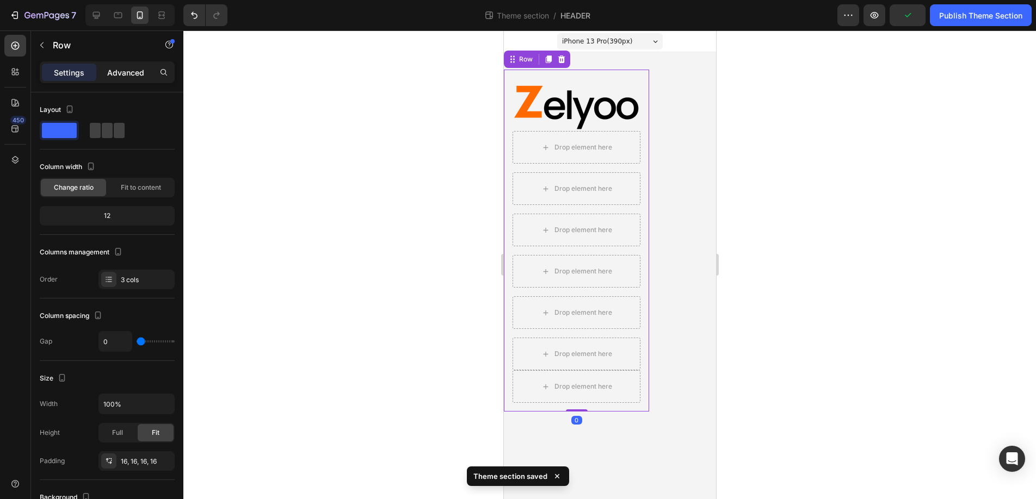
click at [128, 69] on p "Advanced" at bounding box center [125, 72] width 37 height 11
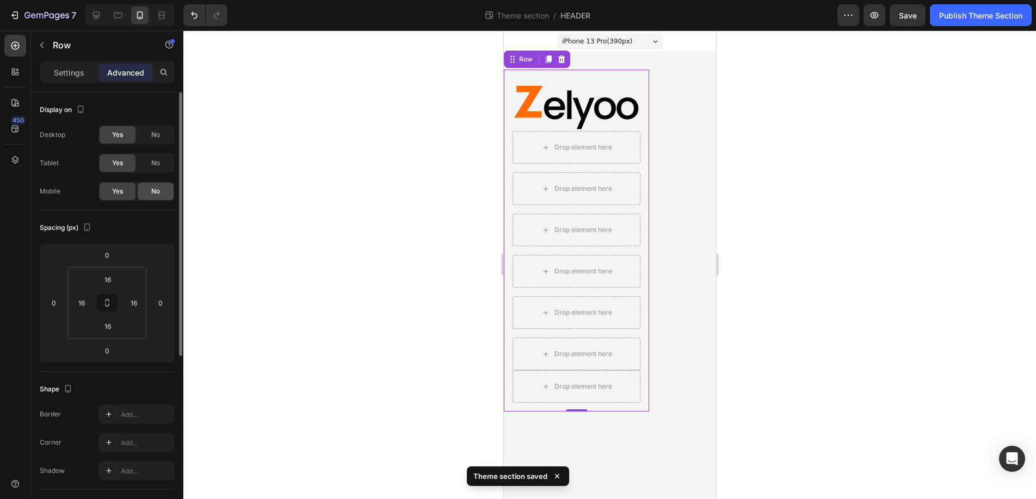
click at [152, 189] on span "No" at bounding box center [155, 192] width 9 height 10
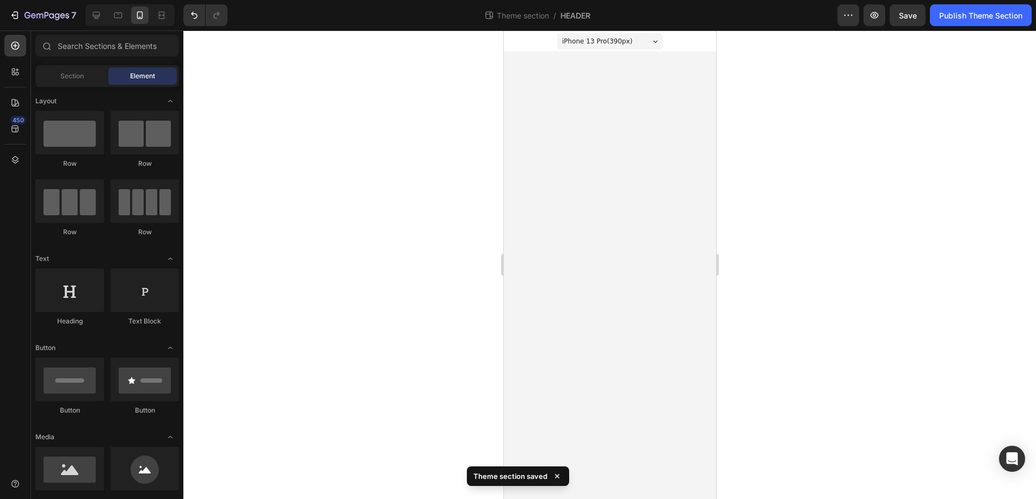
click at [610, 218] on body "iPhone 13 Pro ( 390 px) iPhone 13 Mini iPhone 13 Pro iPhone 11 Pro Max iPhone 1…" at bounding box center [609, 264] width 212 height 469
drag, startPoint x: 632, startPoint y: 167, endPoint x: 596, endPoint y: 98, distance: 78.1
drag, startPoint x: 576, startPoint y: 322, endPoint x: 566, endPoint y: 215, distance: 106.5
click at [647, 74] on div "Image Row Row" at bounding box center [609, 69] width 212 height 35
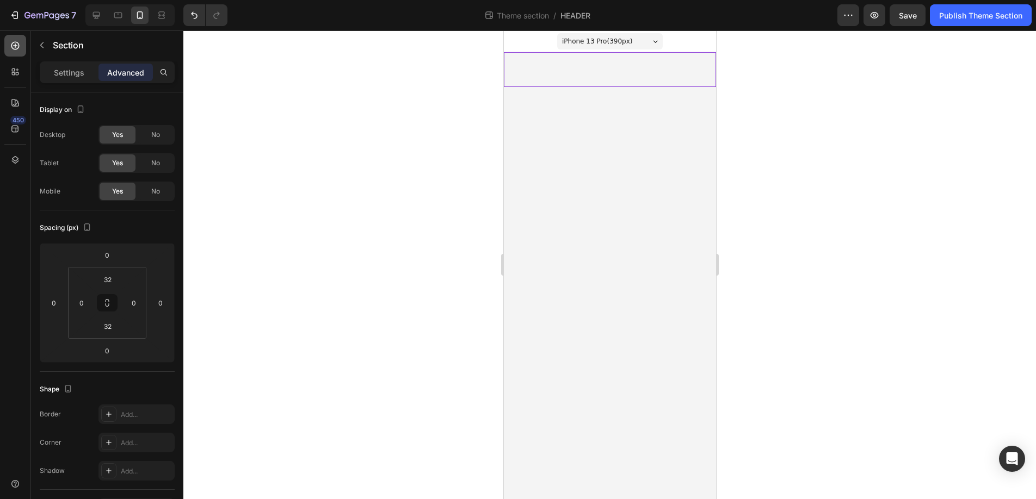
click at [15, 47] on icon at bounding box center [15, 46] width 8 height 8
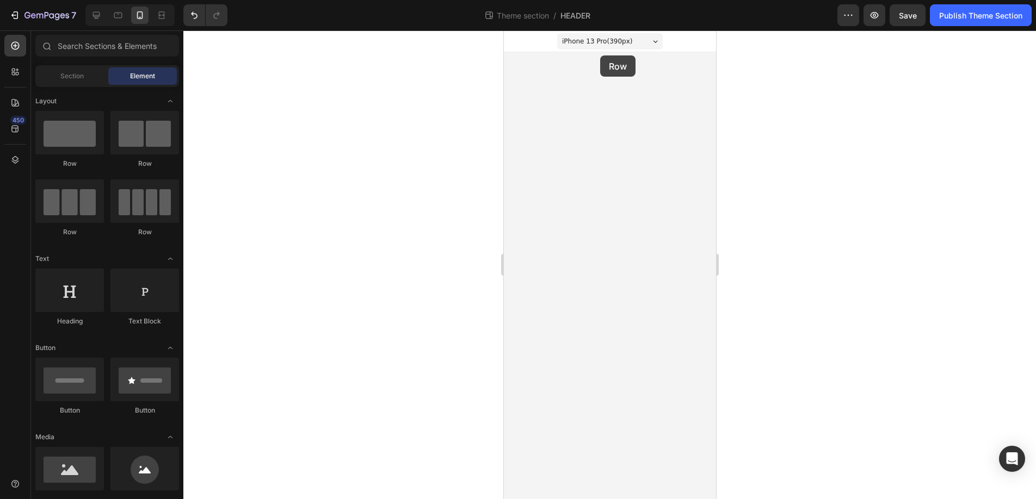
drag, startPoint x: 570, startPoint y: 176, endPoint x: 600, endPoint y: 55, distance: 124.4
click at [574, 73] on div "Image Row Row" at bounding box center [609, 69] width 212 height 35
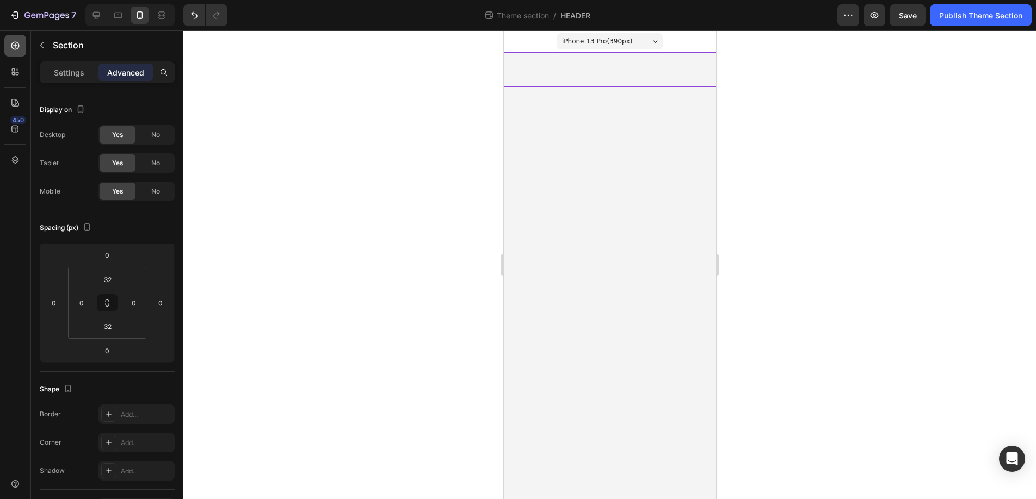
click at [16, 48] on icon at bounding box center [15, 46] width 8 height 8
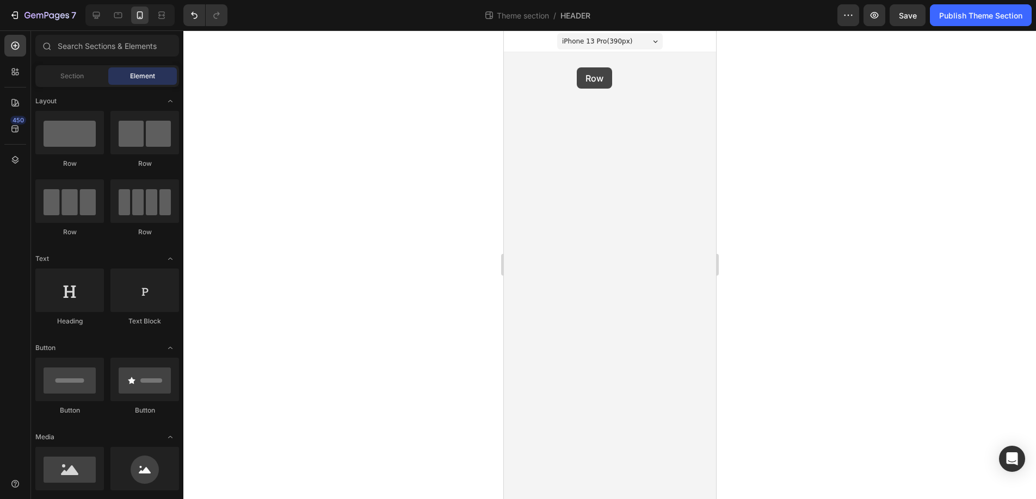
drag, startPoint x: 572, startPoint y: 239, endPoint x: 576, endPoint y: 67, distance: 171.4
click at [629, 77] on div "Image Row Row" at bounding box center [609, 69] width 212 height 35
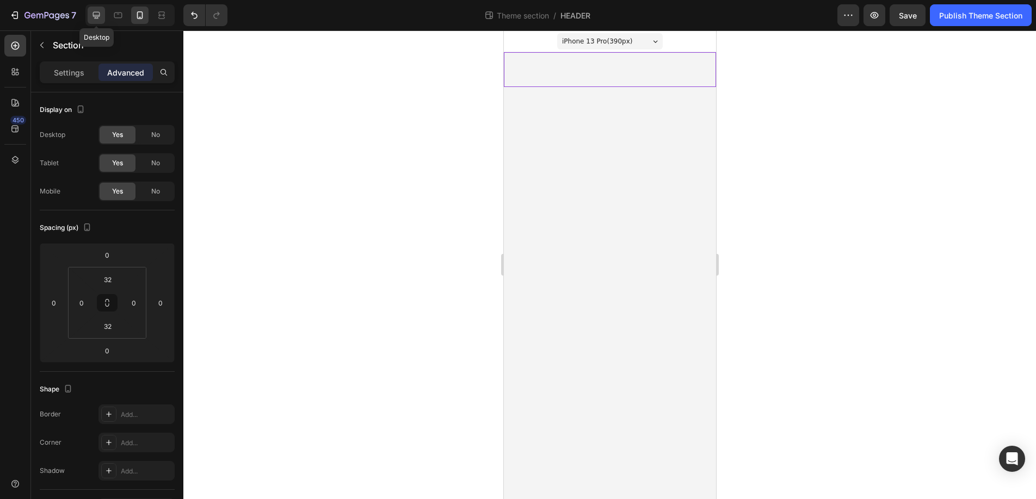
click at [98, 10] on icon at bounding box center [96, 15] width 11 height 11
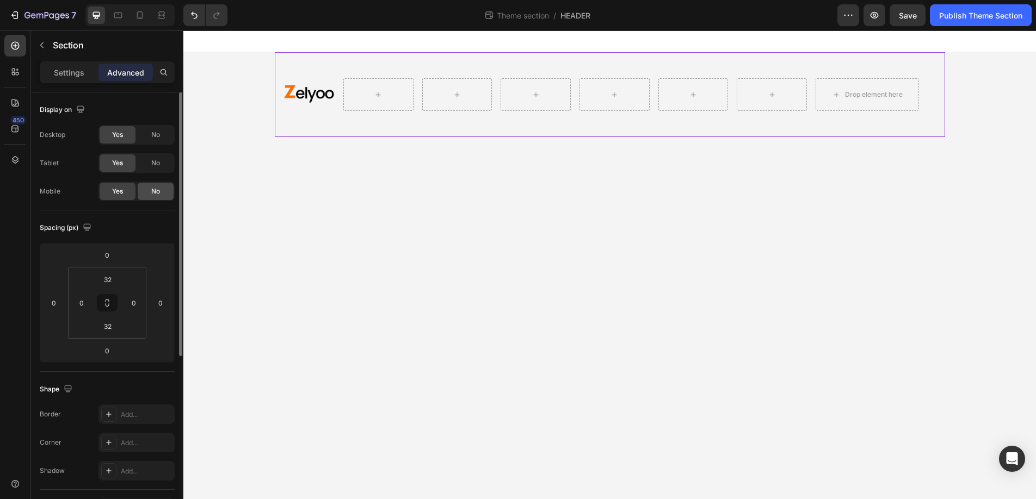
click at [151, 187] on span "No" at bounding box center [155, 192] width 9 height 10
click at [140, 12] on icon at bounding box center [139, 15] width 11 height 11
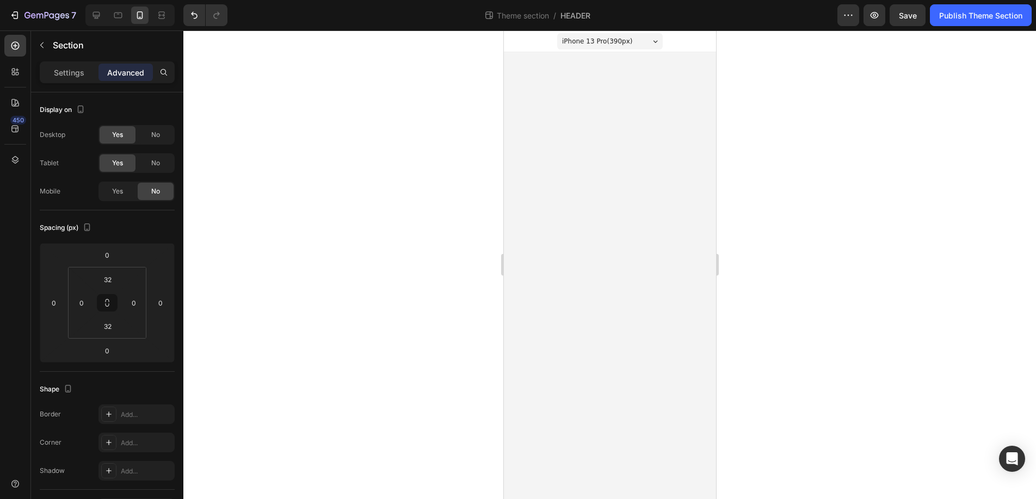
click at [596, 69] on body "iPhone 13 Pro ( 390 px) iPhone 13 Mini iPhone 13 Pro iPhone 11 Pro Max iPhone 1…" at bounding box center [609, 264] width 212 height 469
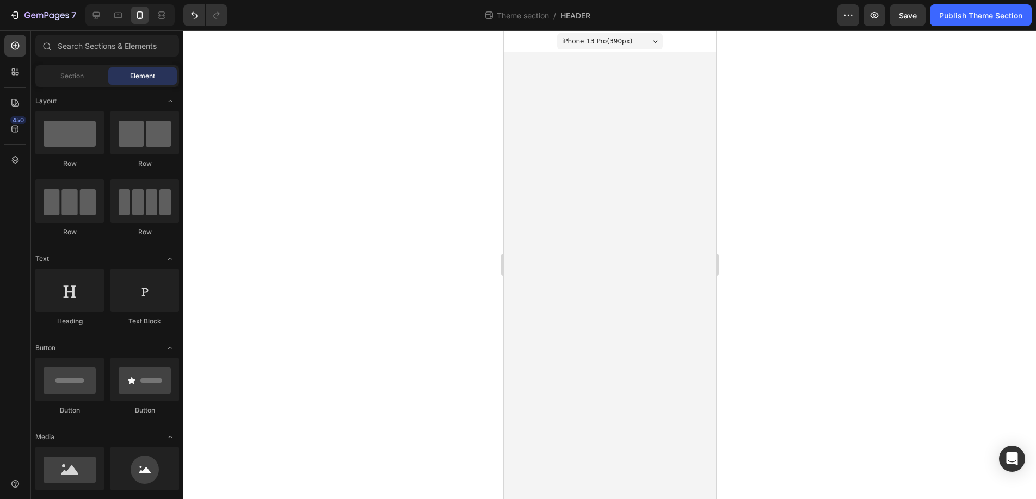
click at [593, 56] on body "iPhone 13 Pro ( 390 px) iPhone 13 Mini iPhone 13 Pro iPhone 11 Pro Max iPhone 1…" at bounding box center [609, 264] width 212 height 469
click at [63, 132] on div at bounding box center [69, 133] width 69 height 44
drag, startPoint x: 571, startPoint y: 322, endPoint x: 623, endPoint y: 55, distance: 271.1
click at [69, 296] on div at bounding box center [69, 291] width 69 height 44
drag, startPoint x: 572, startPoint y: 327, endPoint x: 608, endPoint y: 242, distance: 91.9
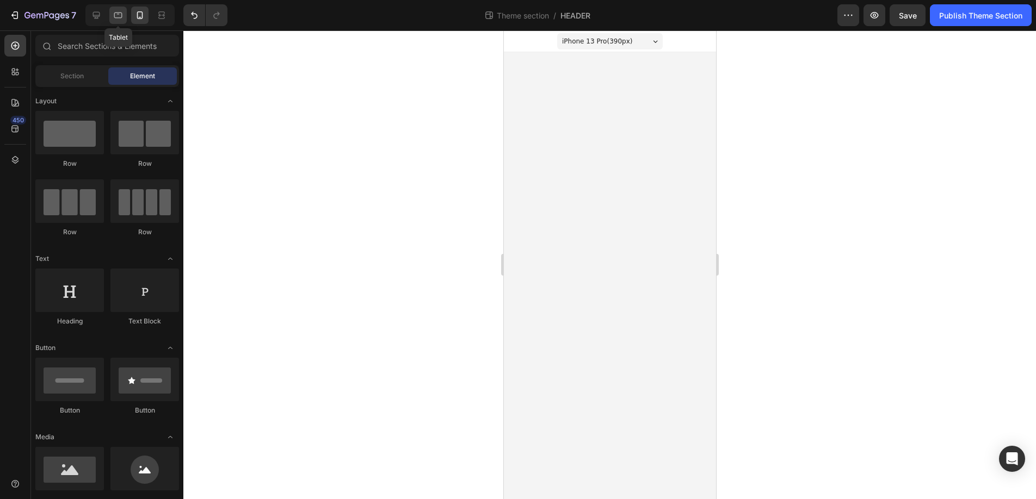
click at [119, 17] on icon at bounding box center [118, 16] width 8 height 6
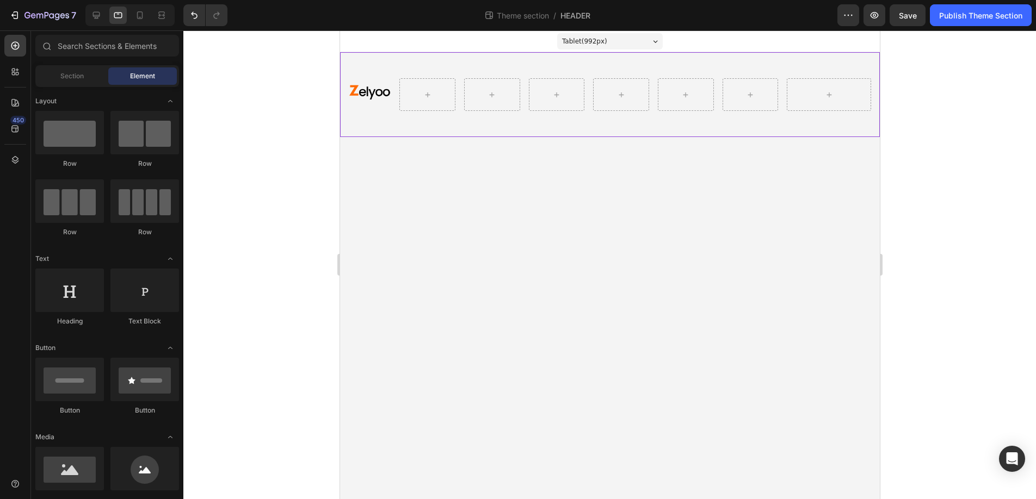
click at [410, 53] on div "Image Row Row" at bounding box center [609, 94] width 540 height 85
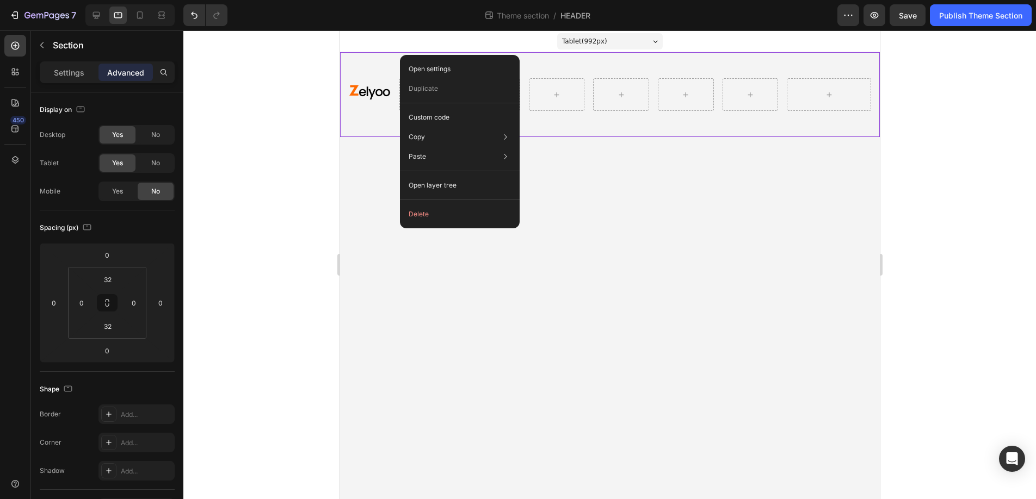
click at [427, 213] on button "Delete" at bounding box center [459, 215] width 111 height 20
click at [427, 218] on button "Delete" at bounding box center [459, 215] width 111 height 20
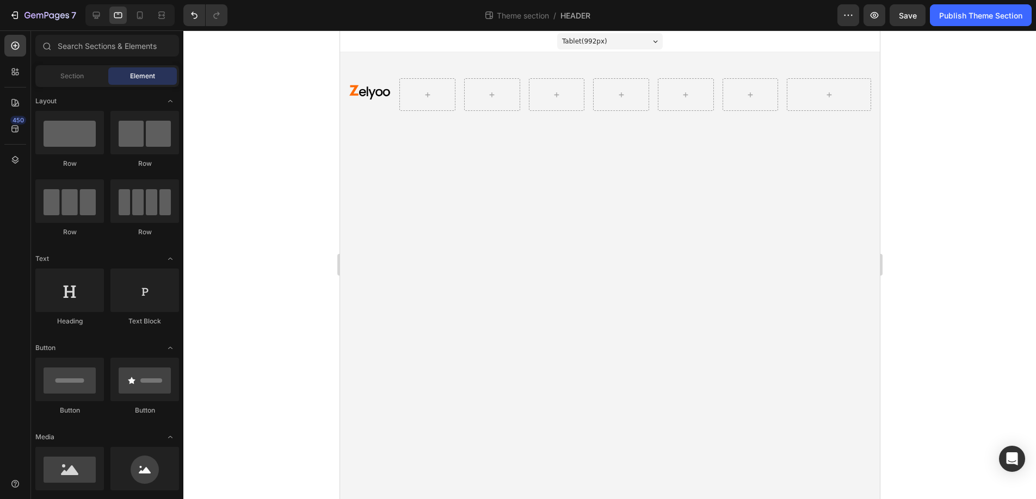
click at [372, 160] on body "Tablet ( 992 px) iPhone 13 Mini iPhone 13 Pro iPhone 11 Pro Max iPhone 15 Pro M…" at bounding box center [609, 264] width 540 height 469
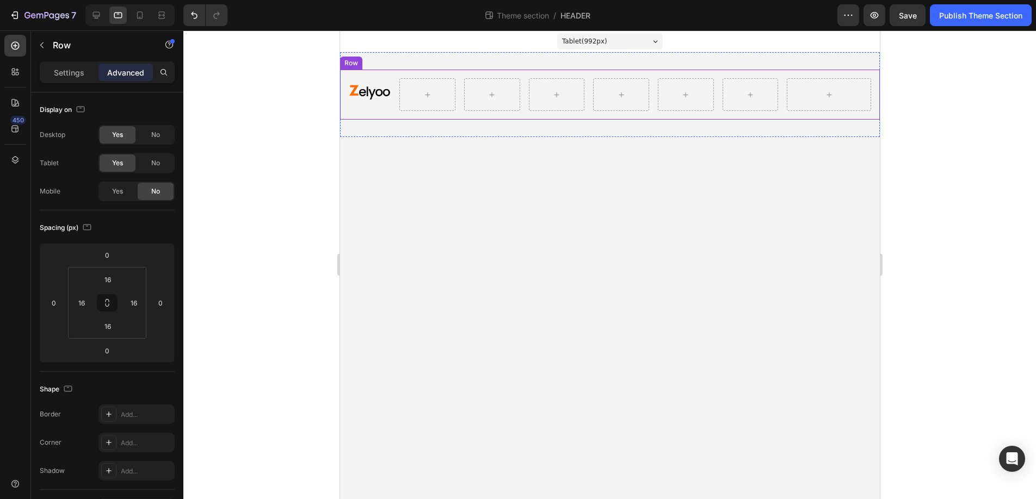
click at [382, 72] on div "Image Row Row" at bounding box center [609, 95] width 540 height 50
click at [399, 59] on icon at bounding box center [397, 59] width 7 height 8
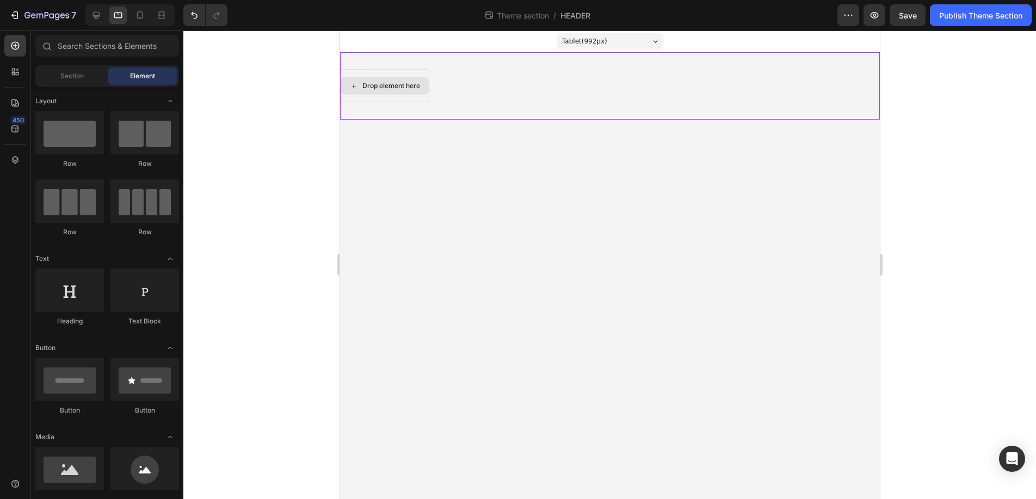
click at [382, 96] on div "Drop element here" at bounding box center [383, 86] width 89 height 33
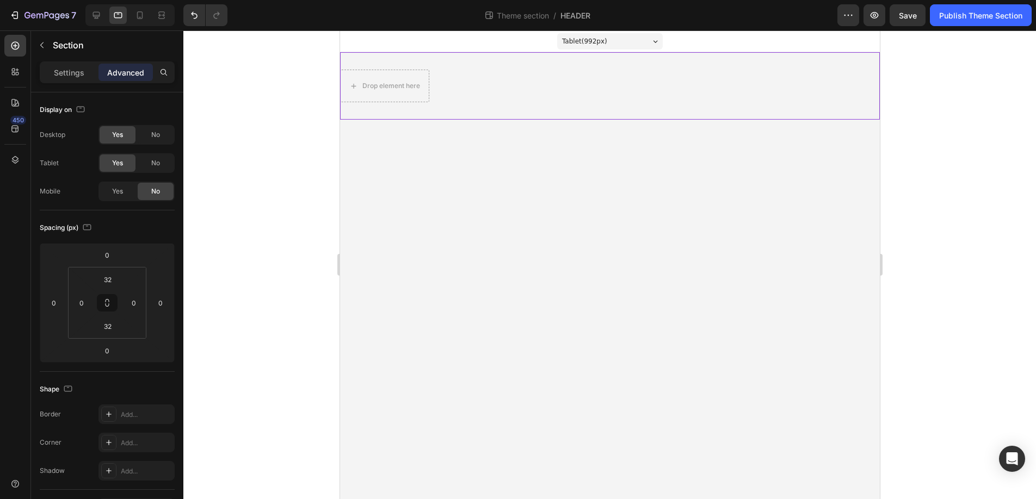
click at [384, 58] on div "Drop element here" at bounding box center [609, 85] width 540 height 67
click at [408, 87] on div "Drop element here" at bounding box center [391, 86] width 58 height 9
click at [392, 72] on div "Drop element here" at bounding box center [383, 86] width 89 height 33
click at [93, 13] on icon at bounding box center [96, 15] width 7 height 7
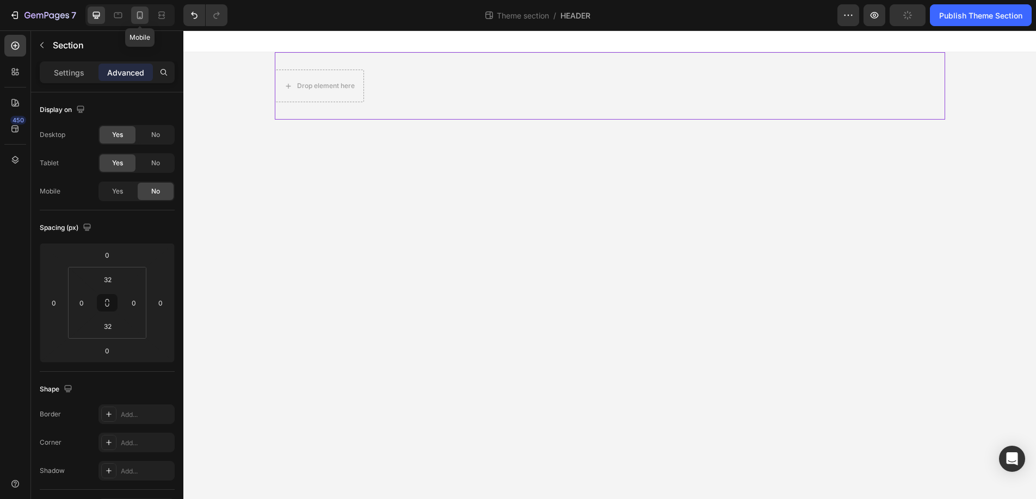
click at [144, 12] on icon at bounding box center [139, 15] width 11 height 11
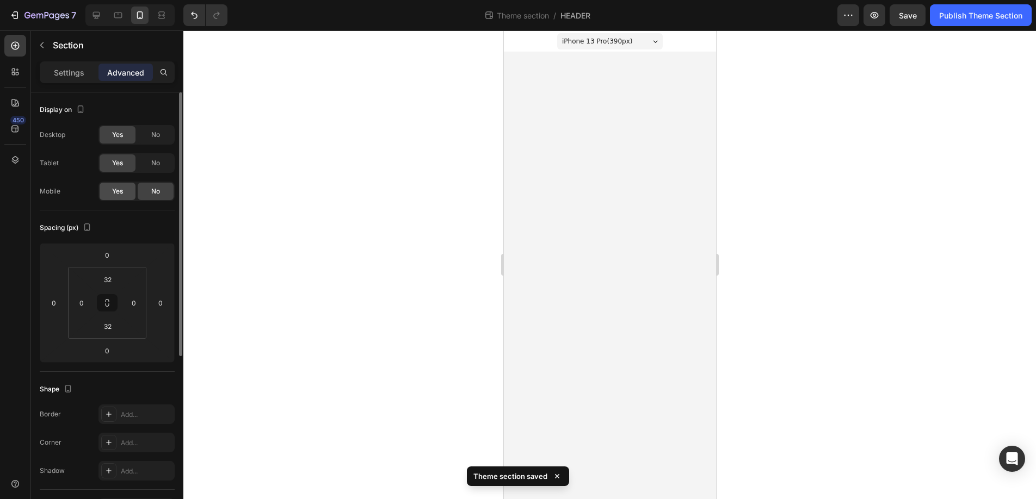
click at [119, 191] on span "Yes" at bounding box center [117, 192] width 11 height 10
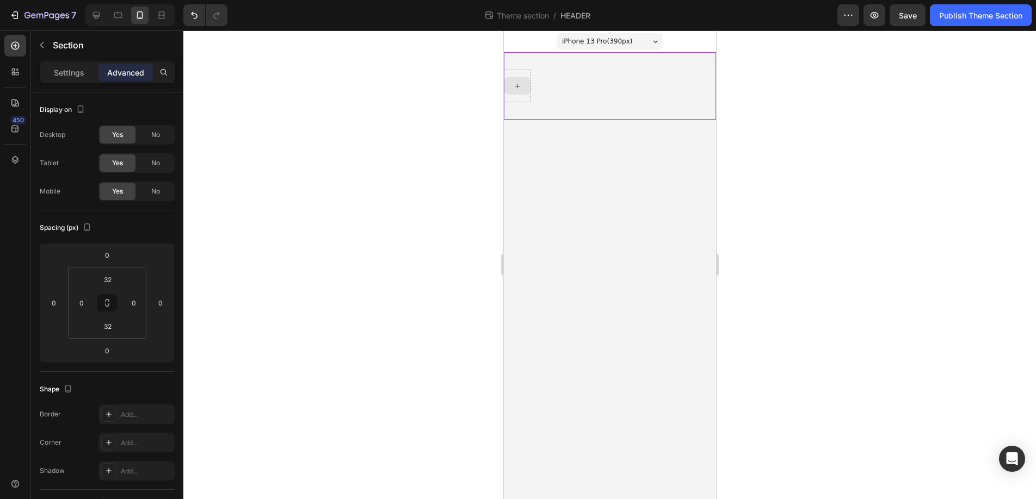
click at [596, 84] on div at bounding box center [609, 85] width 212 height 67
click at [517, 85] on icon at bounding box center [517, 86] width 4 height 4
click at [595, 103] on div at bounding box center [609, 85] width 212 height 67
click at [546, 55] on div at bounding box center [609, 85] width 212 height 67
click at [92, 12] on icon at bounding box center [96, 15] width 11 height 11
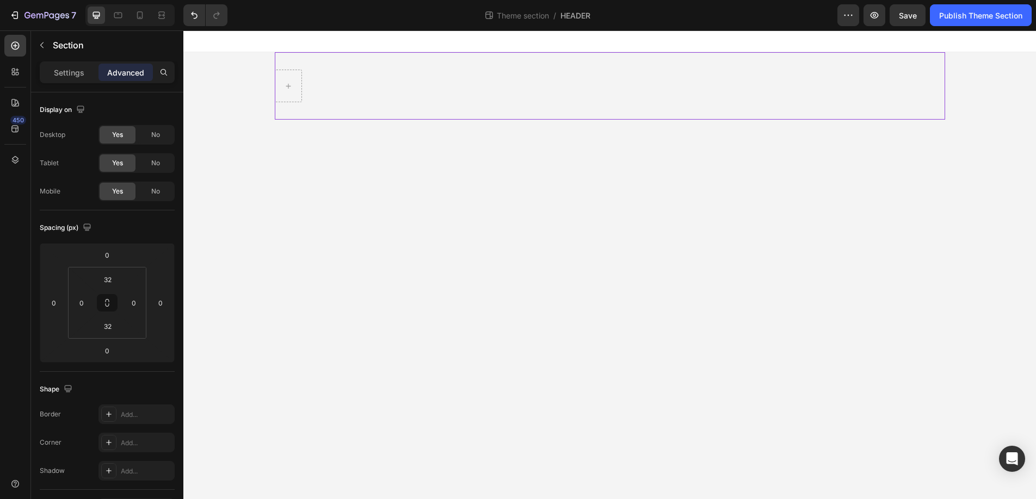
click at [347, 63] on div at bounding box center [610, 85] width 670 height 67
click at [358, 102] on div at bounding box center [610, 85] width 670 height 67
click at [361, 115] on div at bounding box center [610, 85] width 670 height 67
click at [408, 248] on body "Root Drag & drop element from sidebar or Explore Library Add section Choose tem…" at bounding box center [609, 264] width 852 height 469
click at [383, 108] on div at bounding box center [610, 85] width 670 height 67
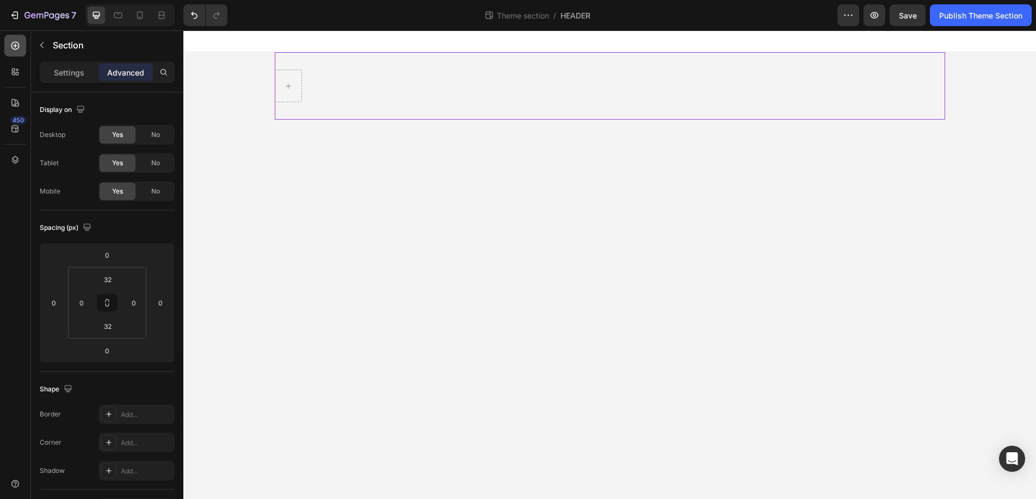
click at [18, 48] on icon at bounding box center [15, 45] width 11 height 11
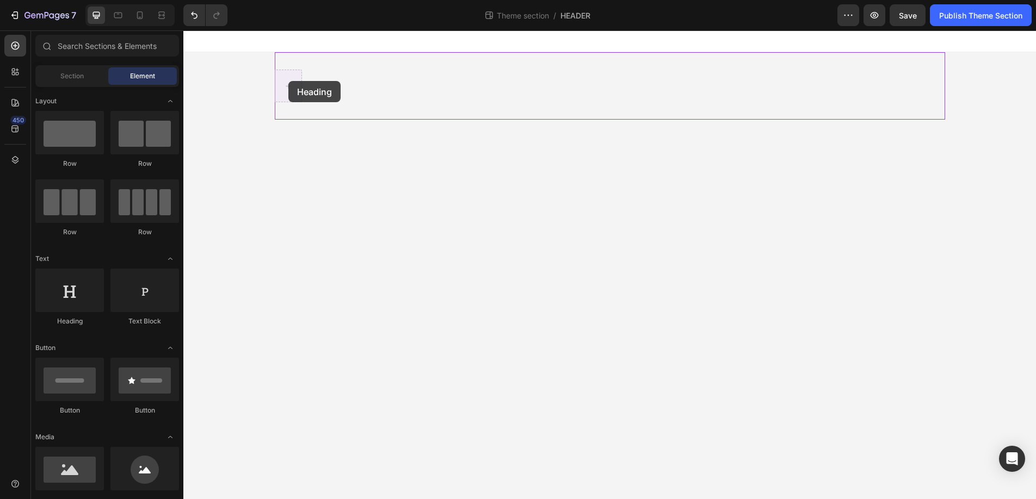
drag, startPoint x: 256, startPoint y: 322, endPoint x: 288, endPoint y: 81, distance: 243.1
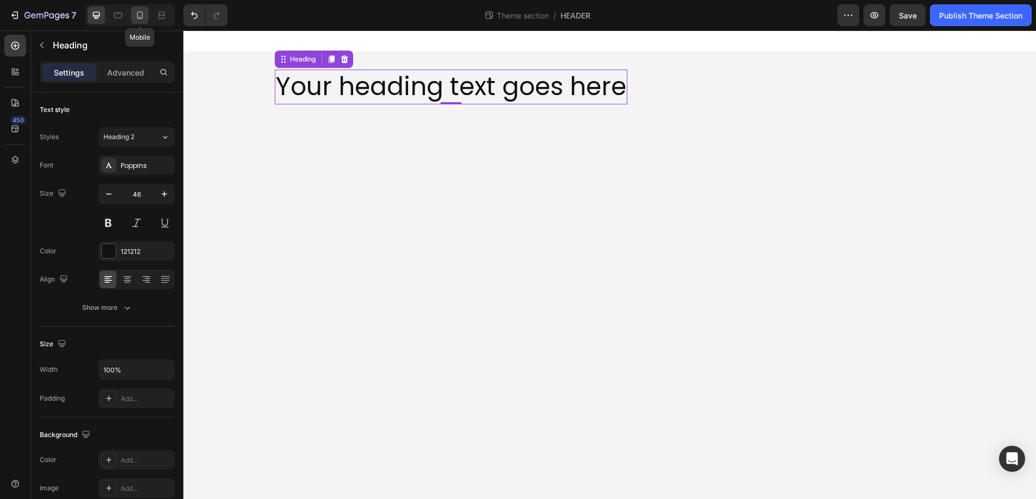
click at [140, 12] on icon at bounding box center [140, 15] width 6 height 8
type input "41"
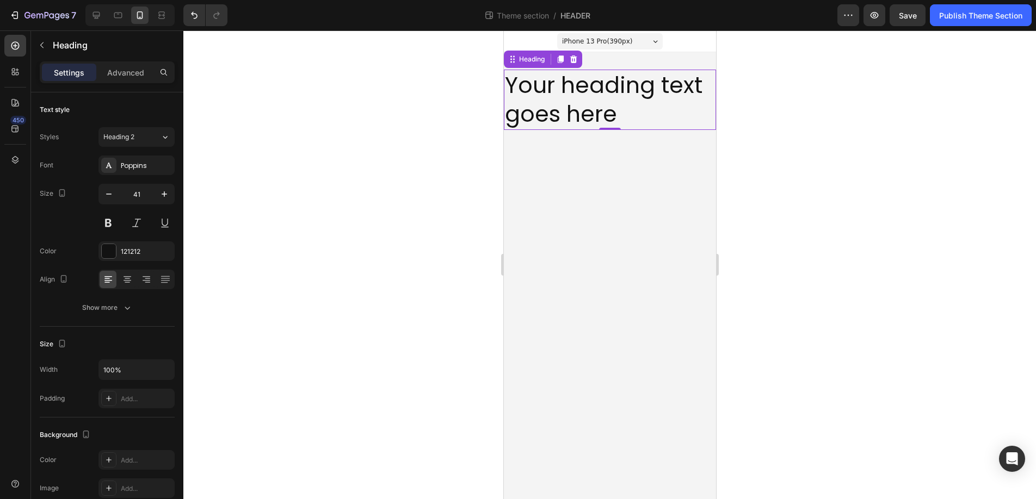
click at [660, 104] on h2 "Your heading text goes here" at bounding box center [609, 100] width 212 height 60
click at [626, 193] on body "iPhone 13 Pro ( 390 px) iPhone 13 Mini iPhone 13 Pro iPhone 11 Pro Max iPhone 1…" at bounding box center [609, 264] width 212 height 469
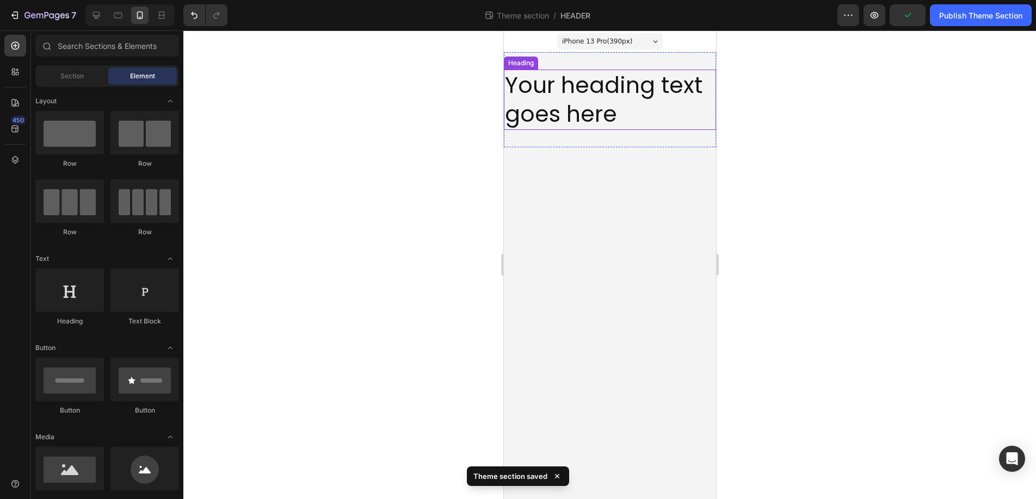
click at [610, 109] on p "Your heading text goes here" at bounding box center [609, 100] width 210 height 58
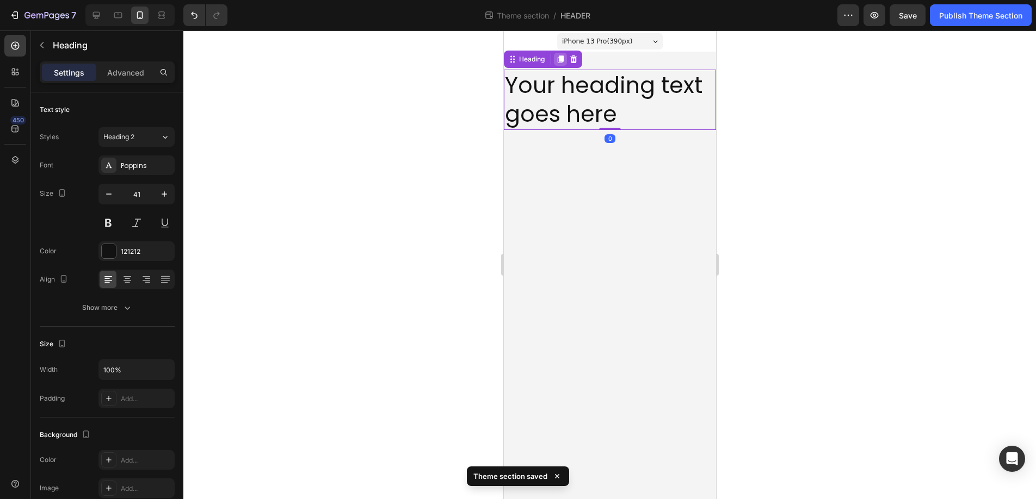
click at [560, 58] on icon at bounding box center [560, 59] width 6 height 8
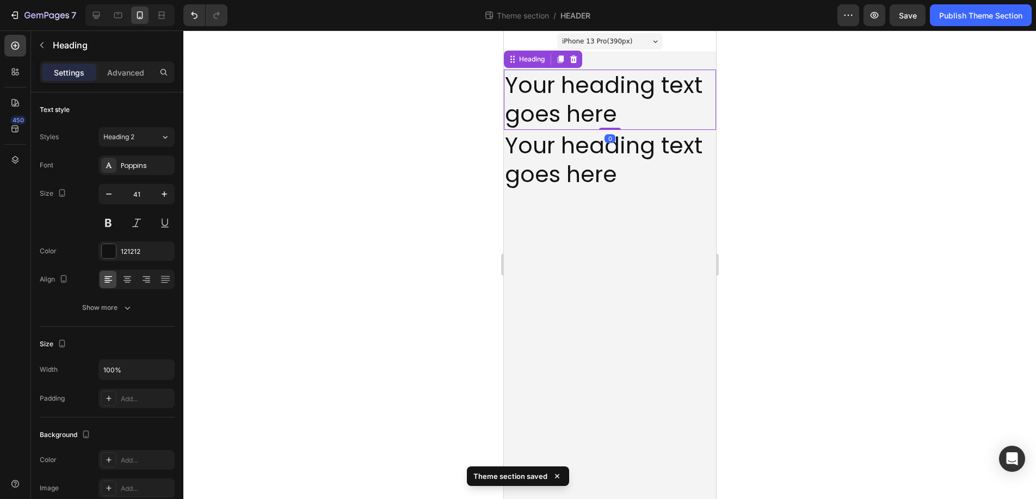
click at [590, 101] on p "Your heading text goes here" at bounding box center [609, 100] width 210 height 58
click at [121, 70] on p "Advanced" at bounding box center [125, 72] width 37 height 11
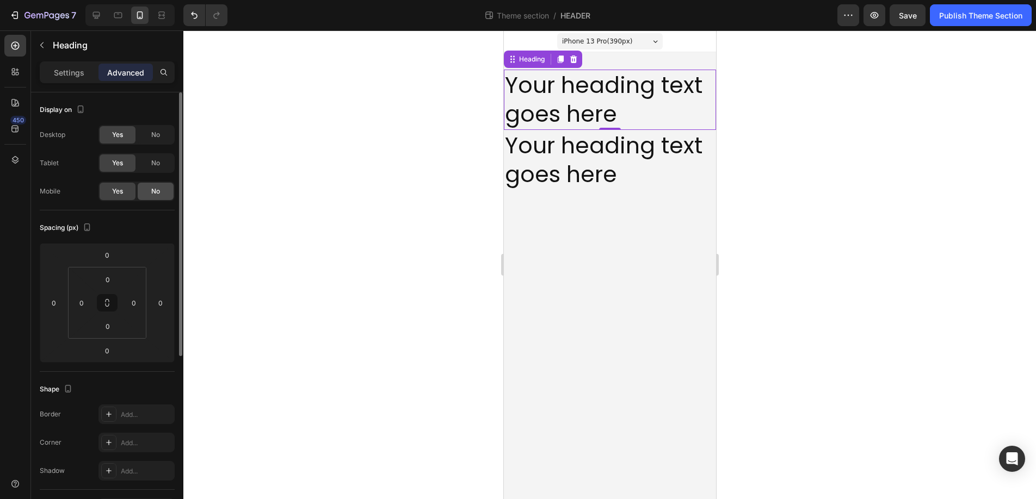
click at [162, 190] on div "No" at bounding box center [156, 191] width 36 height 17
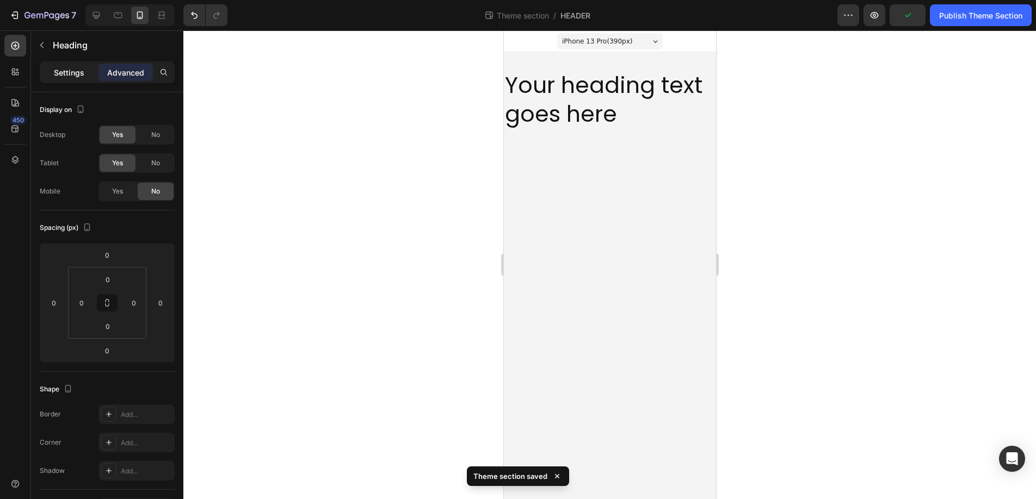
click at [55, 69] on p "Settings" at bounding box center [69, 72] width 30 height 11
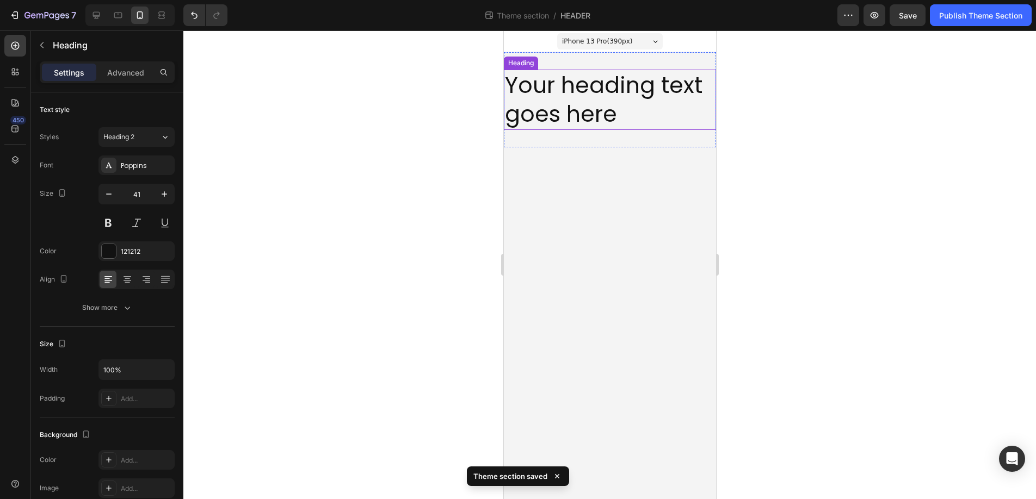
click at [579, 101] on h2 "Your heading text goes here" at bounding box center [609, 100] width 212 height 60
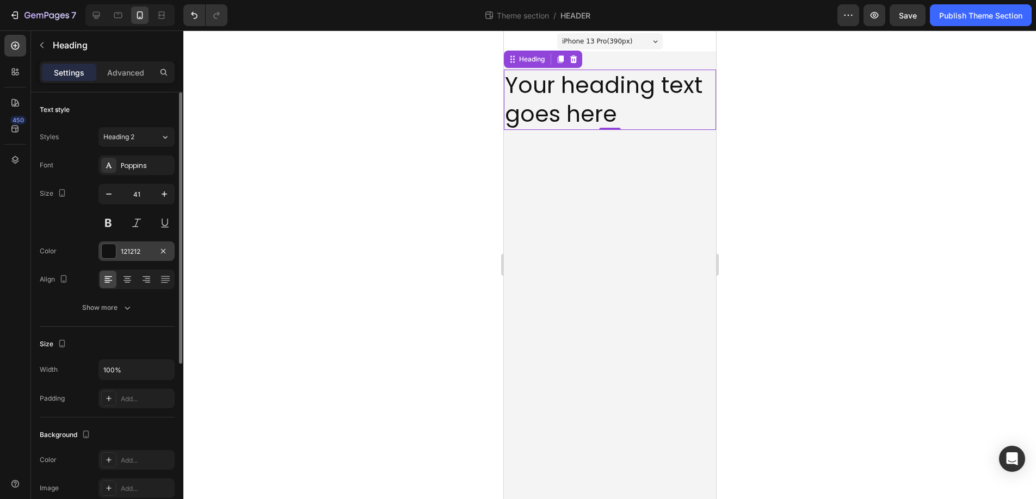
click at [107, 251] on div at bounding box center [109, 251] width 14 height 14
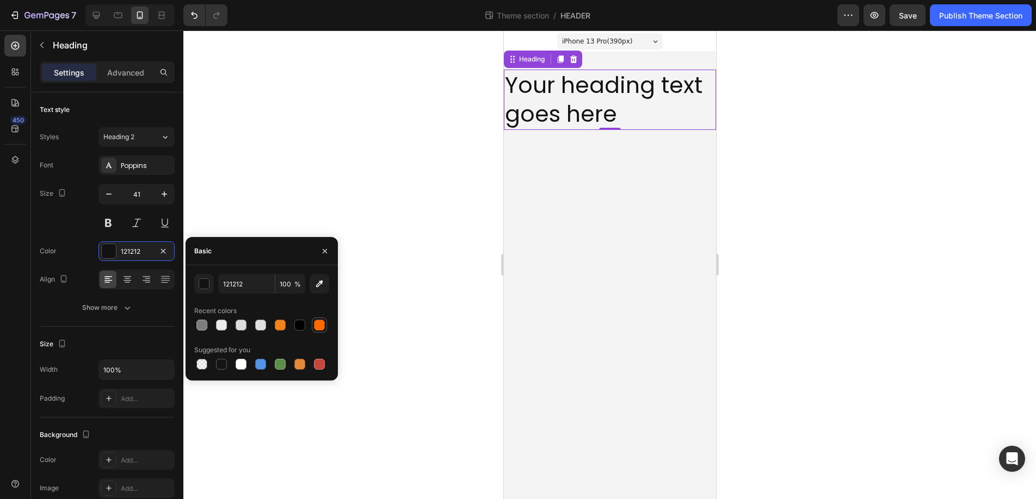
click at [317, 323] on div at bounding box center [319, 325] width 11 height 11
type input "FF6A00"
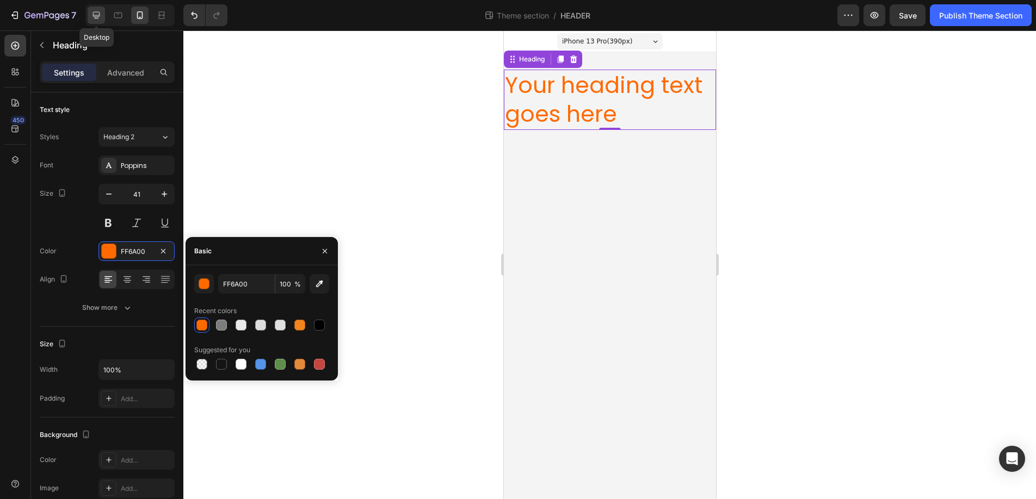
click at [90, 14] on div at bounding box center [96, 15] width 17 height 17
type input "46"
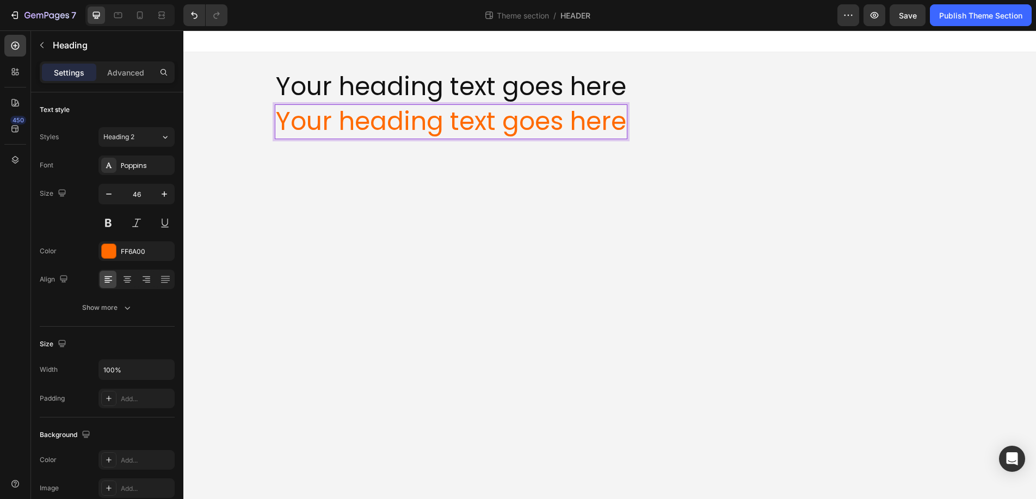
click at [391, 126] on h2 "Your heading text goes here" at bounding box center [451, 121] width 353 height 35
click at [135, 70] on p "Advanced" at bounding box center [125, 72] width 37 height 11
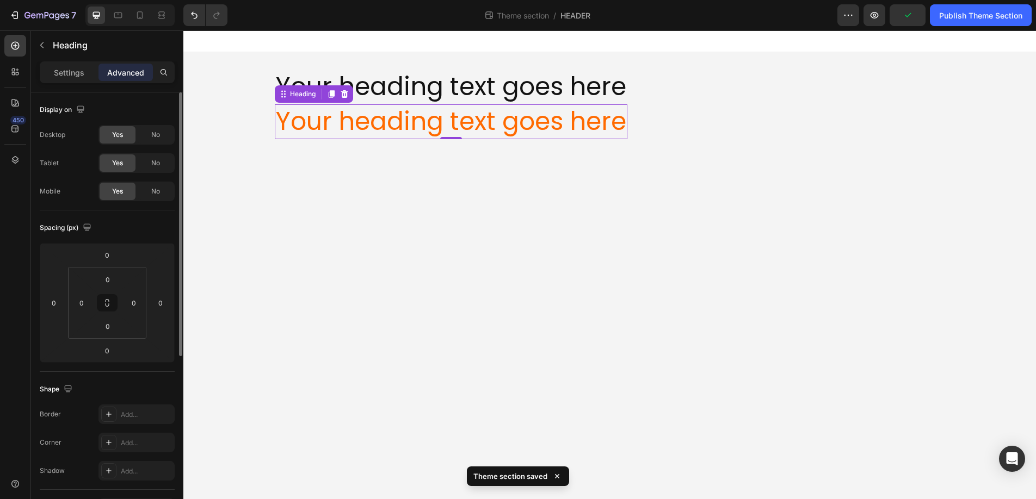
click at [157, 372] on div "Display on Desktop Yes No Tablet Yes No Mobile Yes No" at bounding box center [107, 431] width 135 height 118
click at [157, 135] on span "No" at bounding box center [155, 135] width 9 height 10
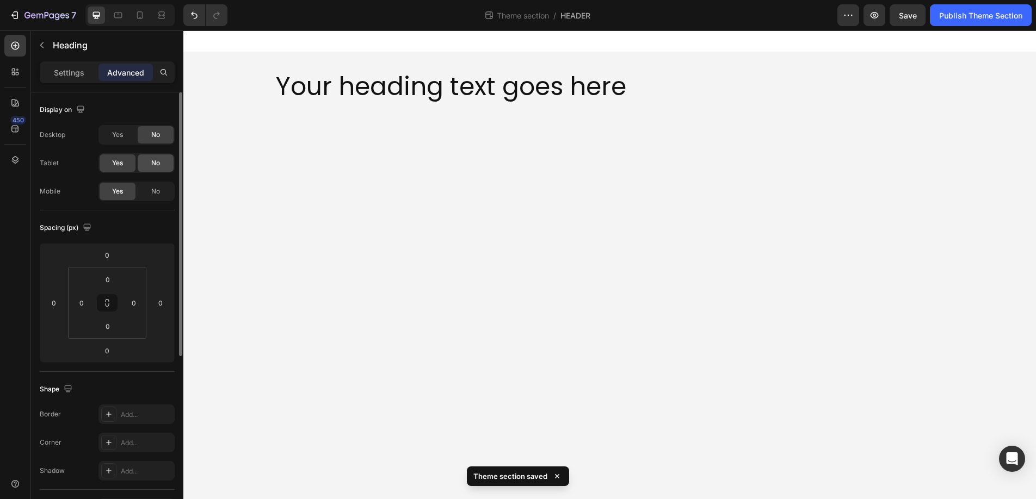
click at [157, 161] on span "No" at bounding box center [155, 163] width 9 height 10
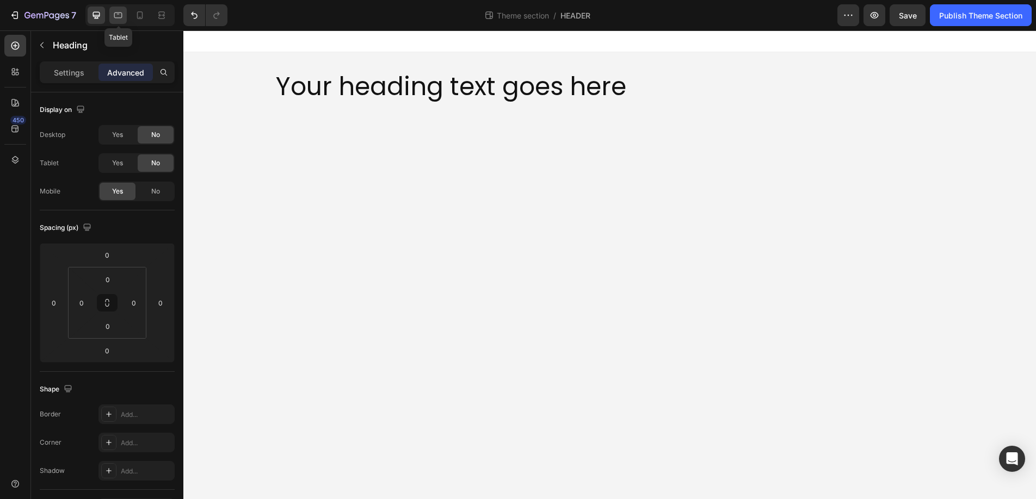
click at [120, 18] on icon at bounding box center [118, 15] width 11 height 11
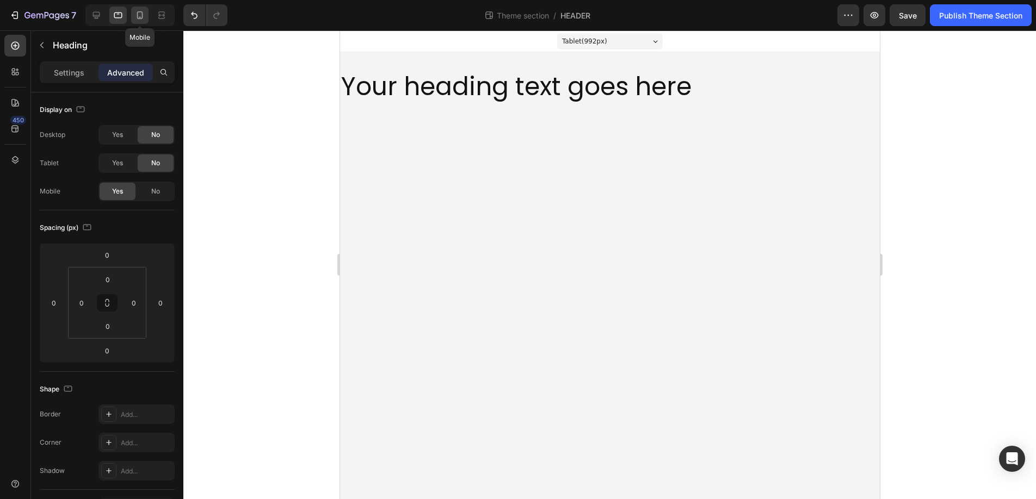
click at [146, 16] on div at bounding box center [139, 15] width 17 height 17
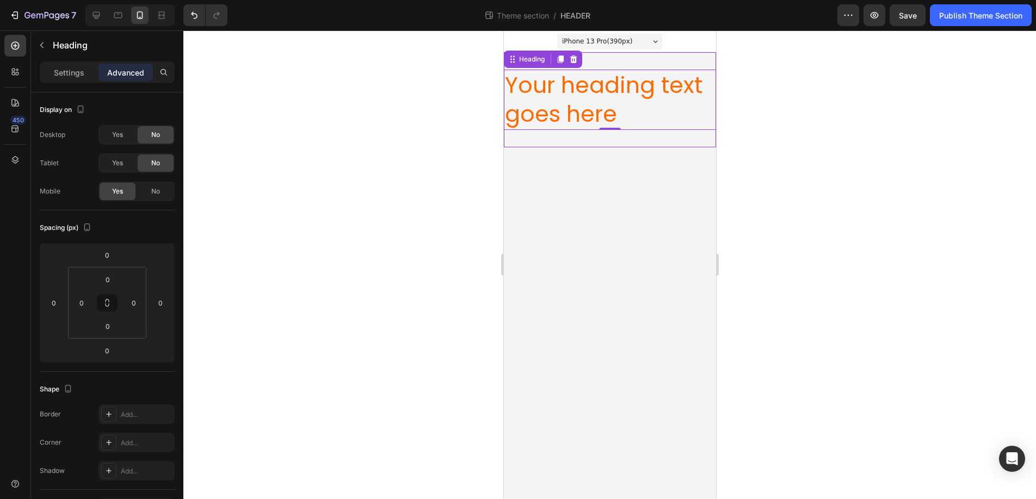
click at [671, 141] on div "Your heading text goes here Heading Your heading text goes here Heading 0" at bounding box center [609, 99] width 212 height 95
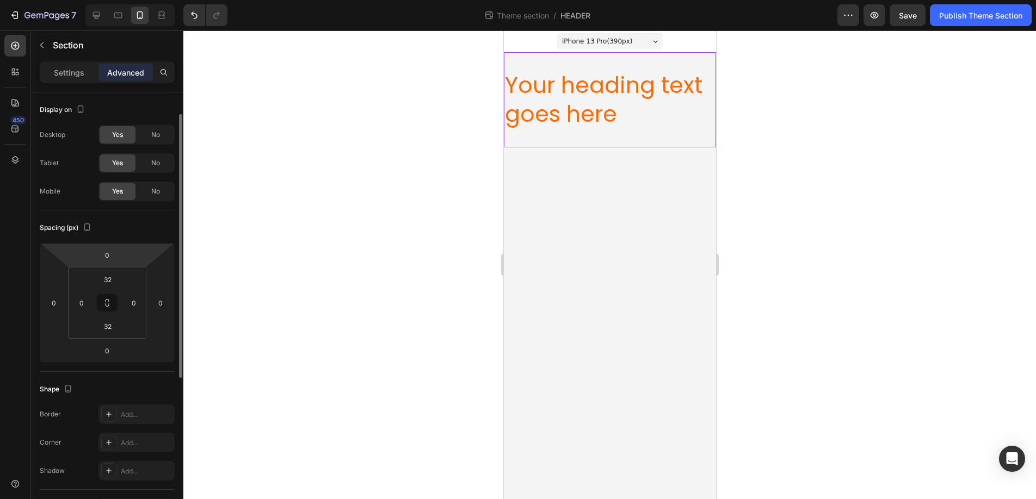
scroll to position [179, 0]
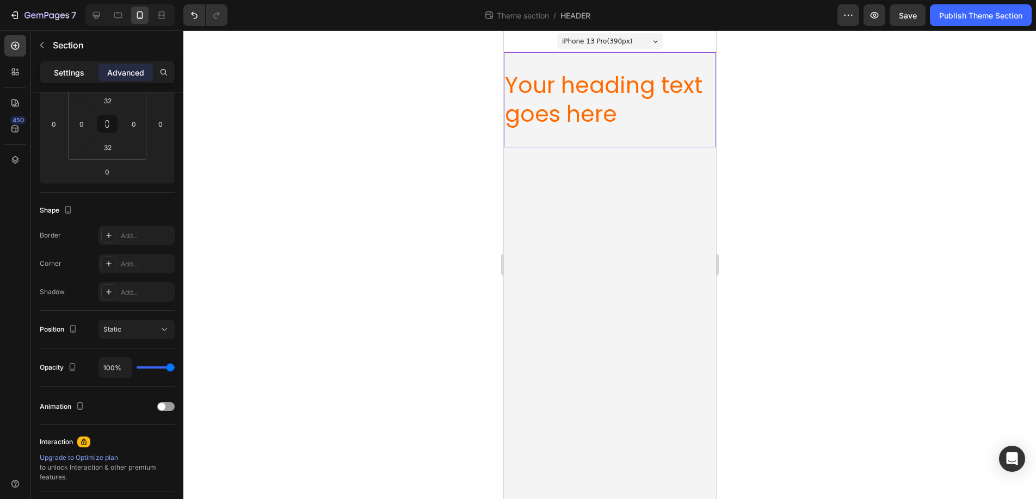
click at [59, 70] on p "Settings" at bounding box center [69, 72] width 30 height 11
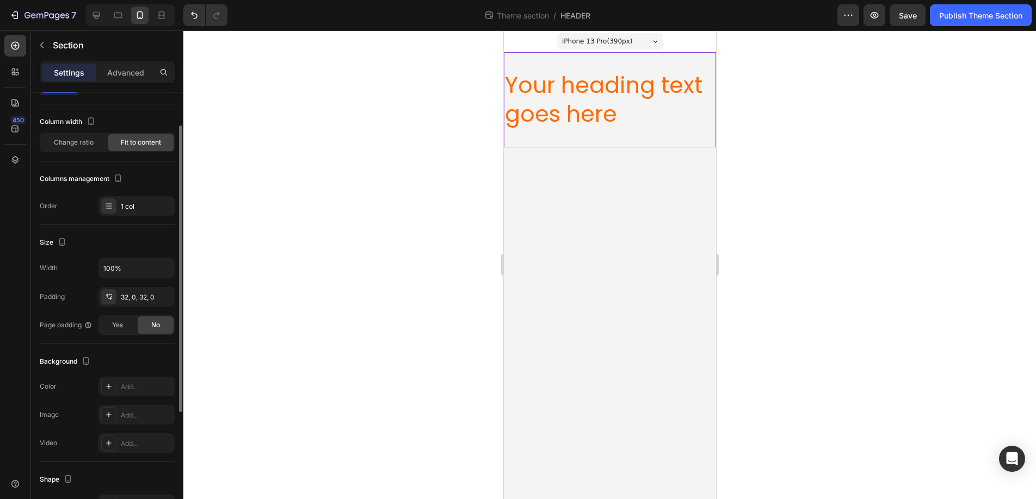
scroll to position [45, 0]
click at [15, 71] on icon at bounding box center [15, 71] width 11 height 11
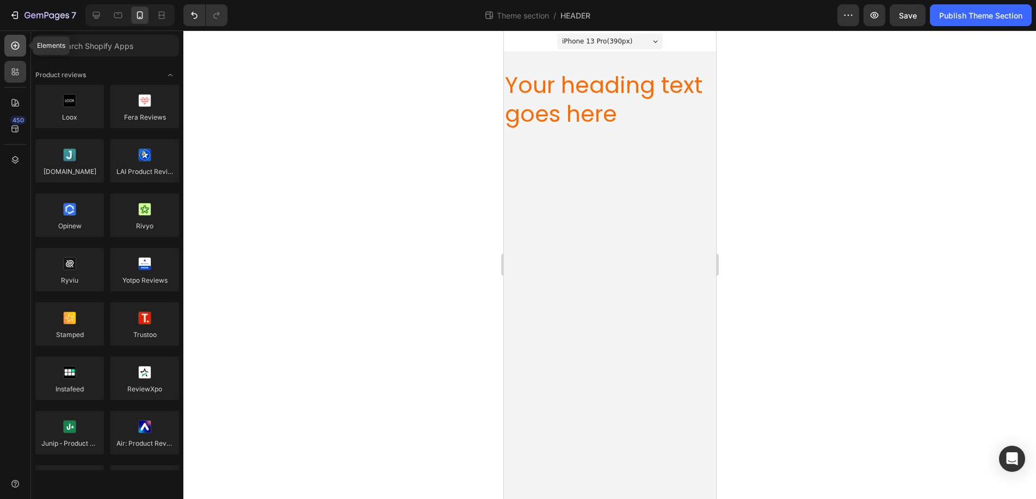
click at [14, 46] on icon at bounding box center [15, 46] width 4 height 4
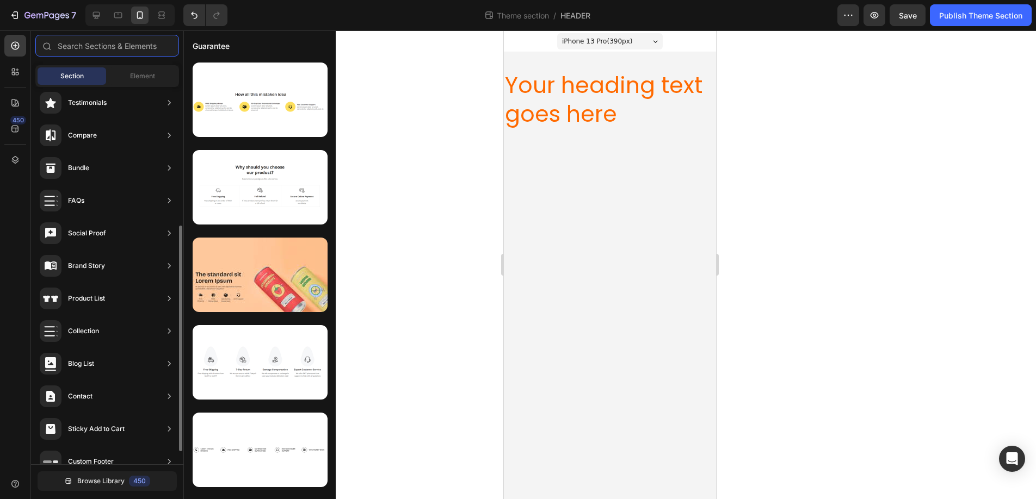
scroll to position [254, 0]
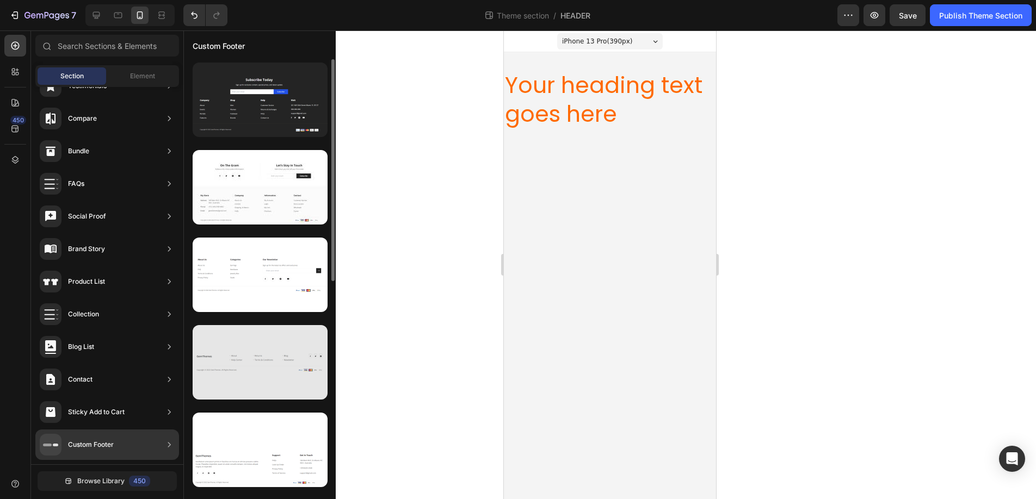
click at [253, 366] on div at bounding box center [260, 362] width 135 height 75
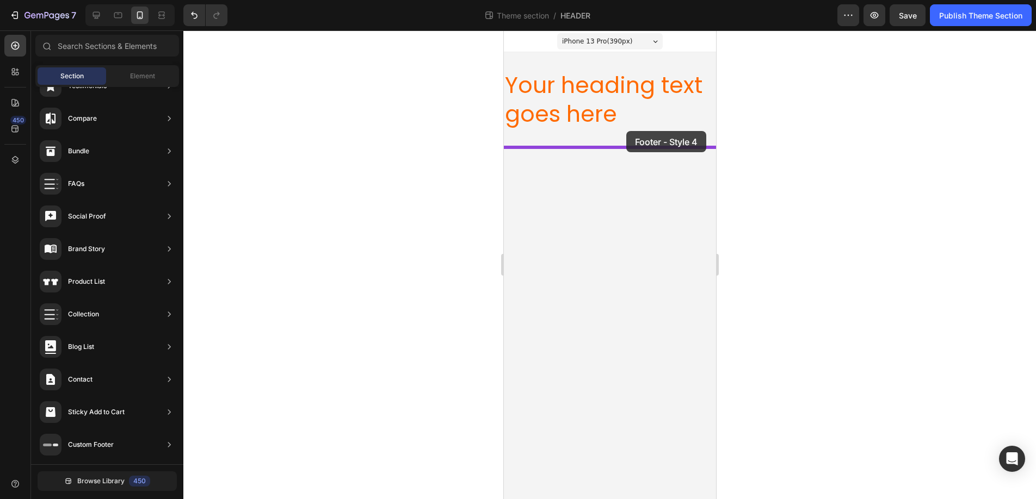
drag, startPoint x: 756, startPoint y: 397, endPoint x: 626, endPoint y: 131, distance: 295.9
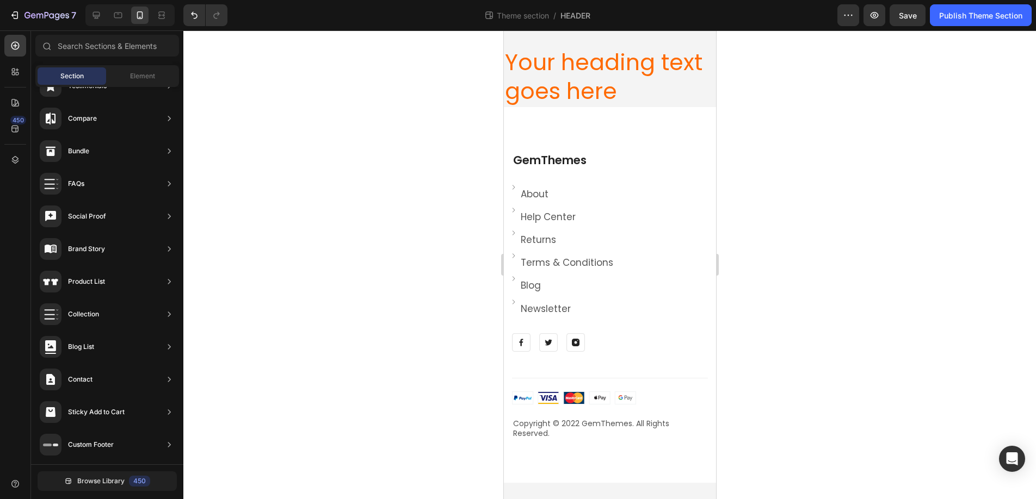
scroll to position [24, 0]
click at [116, 15] on icon at bounding box center [118, 15] width 11 height 11
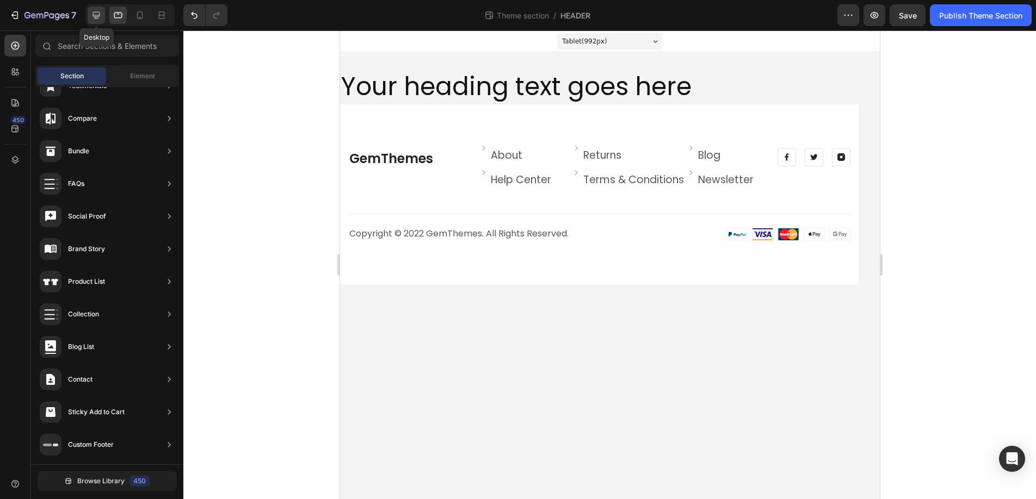
click at [98, 15] on icon at bounding box center [96, 15] width 7 height 7
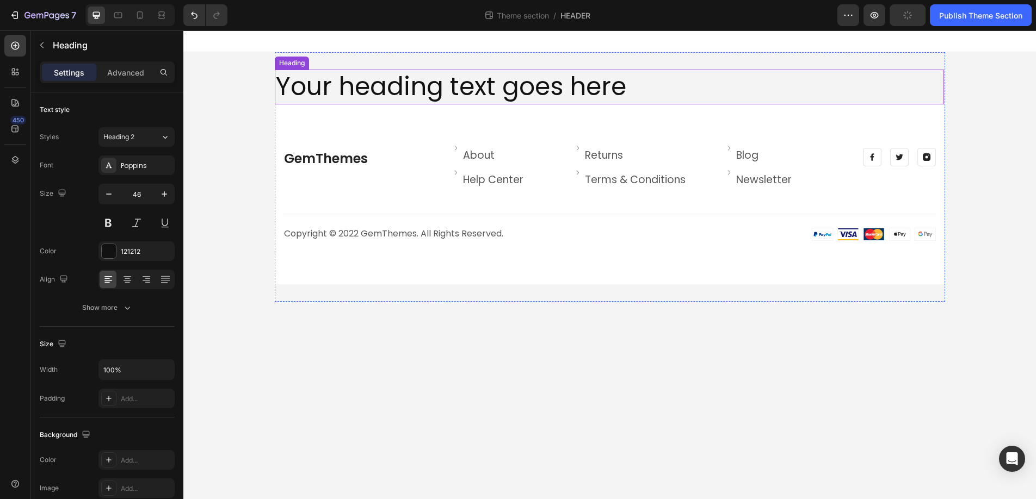
click at [317, 88] on p "Your heading text goes here" at bounding box center [609, 87] width 667 height 33
click at [343, 56] on icon at bounding box center [344, 59] width 9 height 9
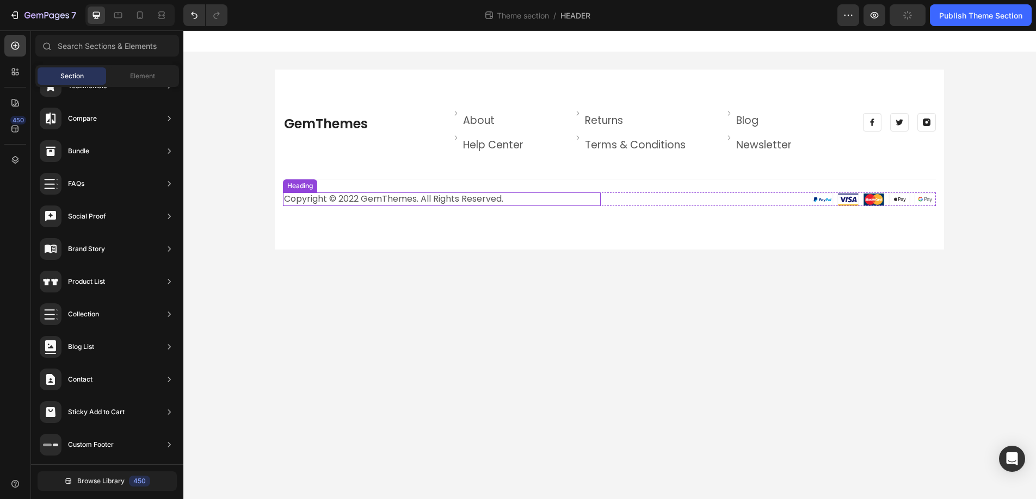
click at [300, 189] on div "Heading" at bounding box center [300, 186] width 34 height 13
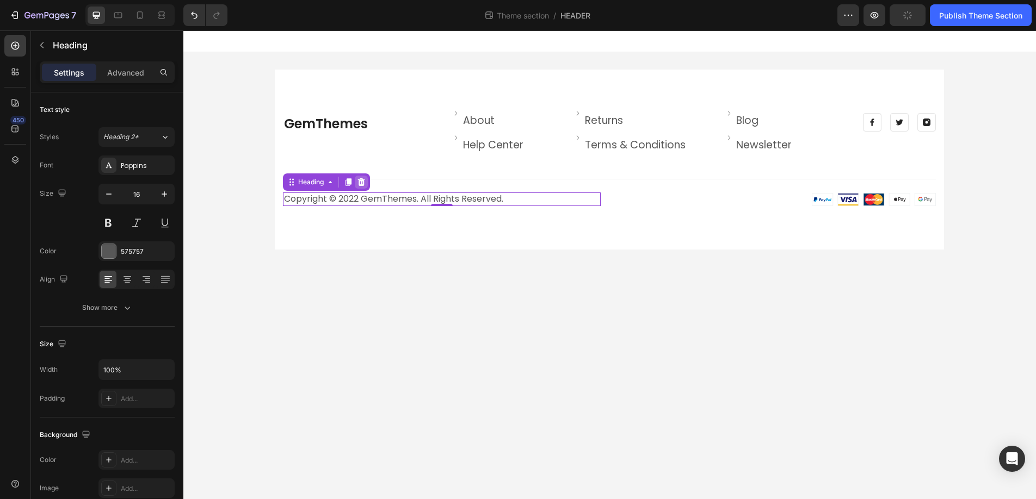
click at [360, 181] on icon at bounding box center [360, 182] width 7 height 8
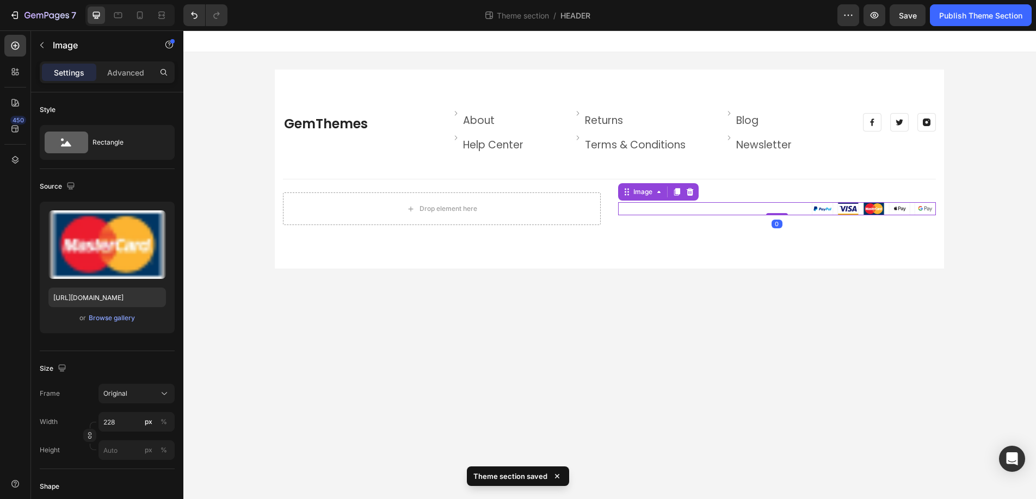
click at [754, 214] on div at bounding box center [777, 208] width 318 height 13
click at [689, 189] on icon at bounding box center [689, 192] width 7 height 8
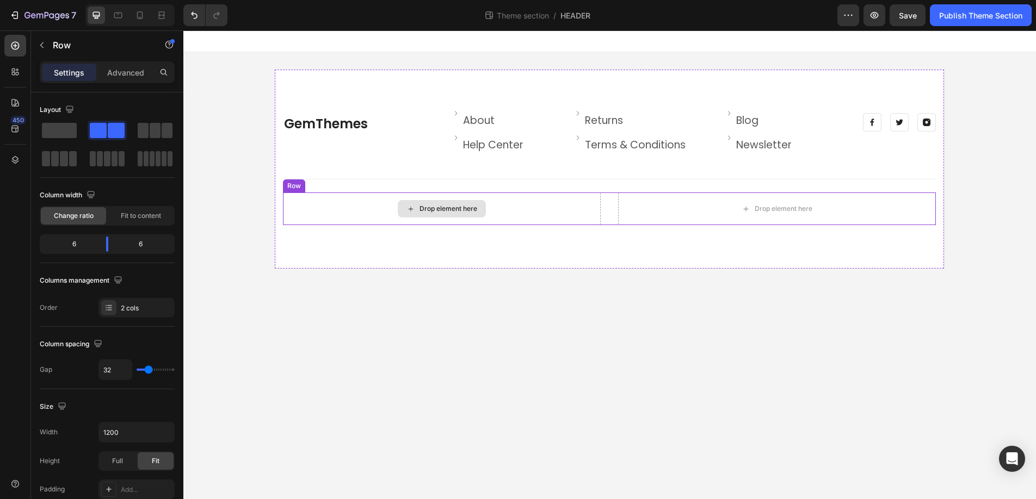
click at [296, 193] on div "Drop element here" at bounding box center [442, 209] width 318 height 33
click at [351, 184] on icon at bounding box center [348, 182] width 7 height 8
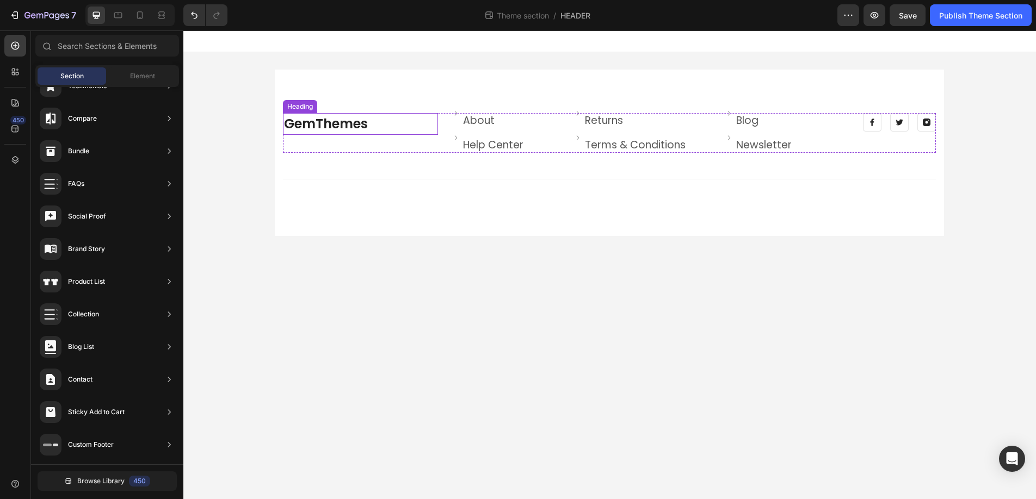
click at [323, 127] on link "GemThemes" at bounding box center [326, 124] width 84 height 18
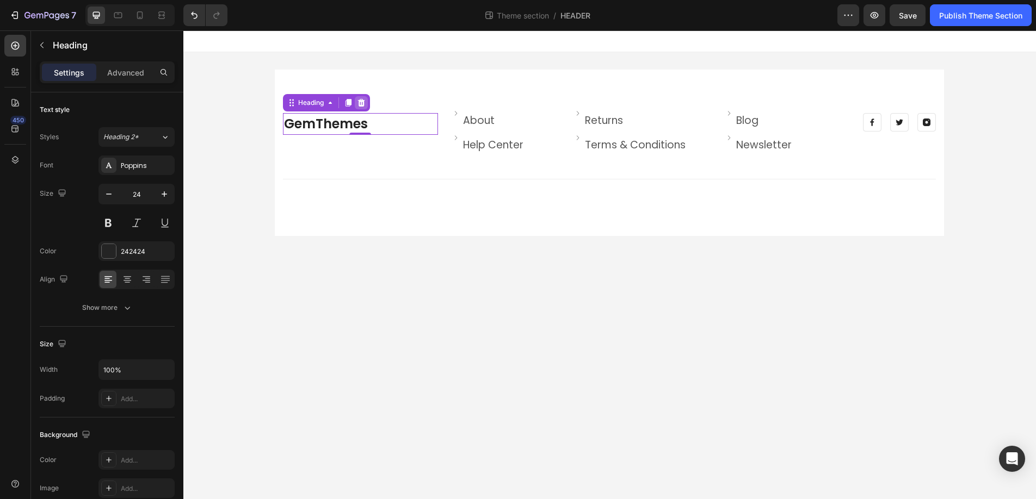
click at [359, 104] on icon at bounding box center [360, 103] width 7 height 8
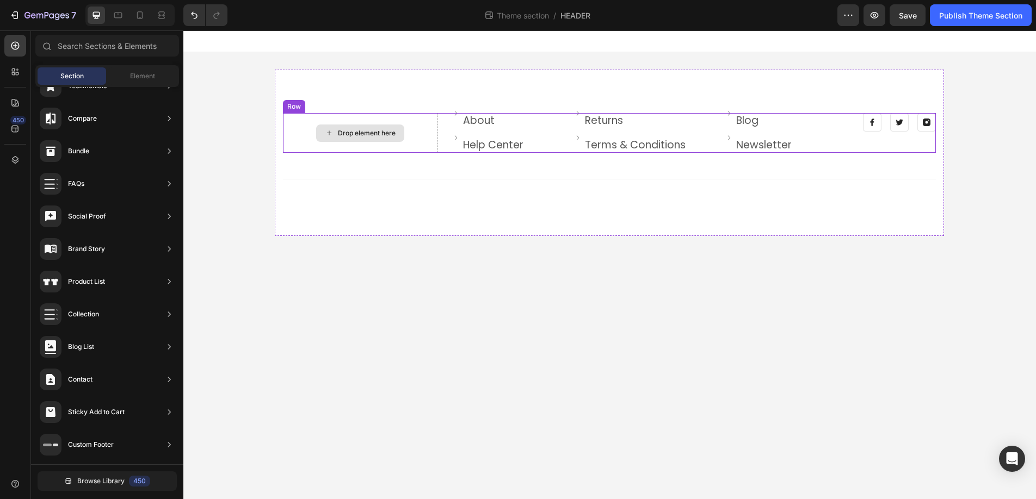
click at [344, 129] on div "Drop element here" at bounding box center [367, 133] width 58 height 9
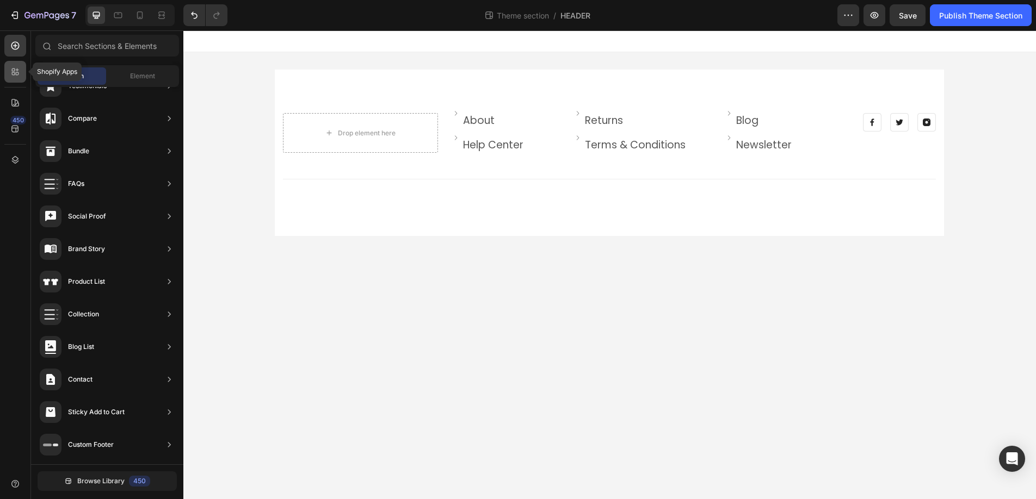
click at [19, 66] on icon at bounding box center [15, 71] width 11 height 11
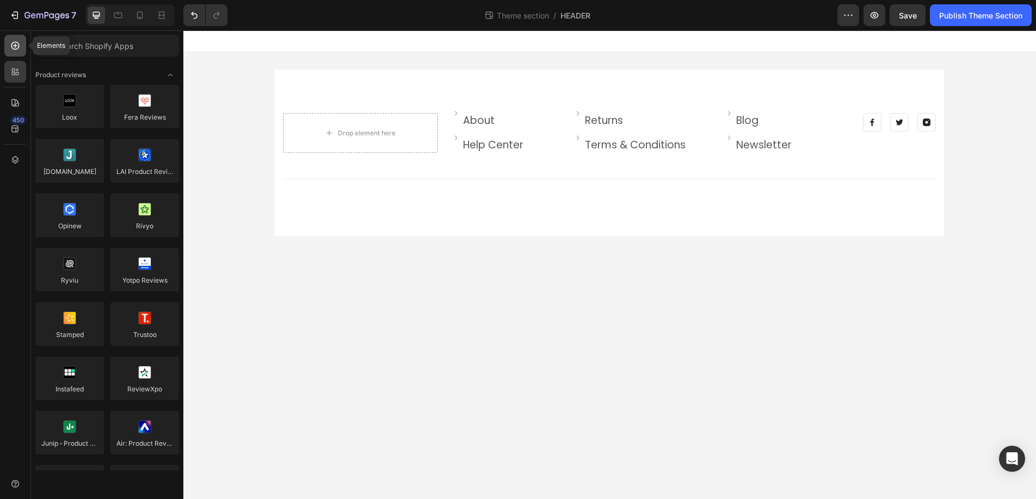
click at [18, 49] on icon at bounding box center [15, 45] width 11 height 11
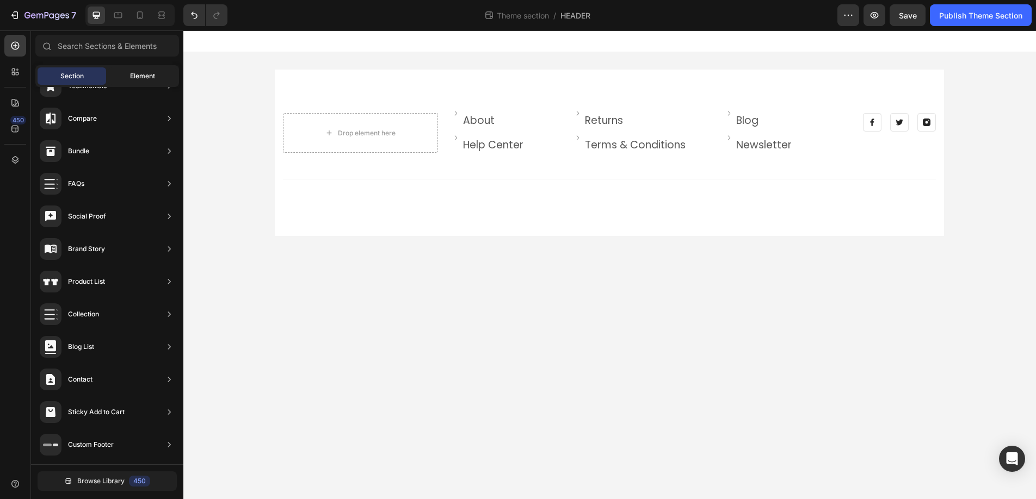
click at [143, 71] on span "Element" at bounding box center [142, 76] width 25 height 10
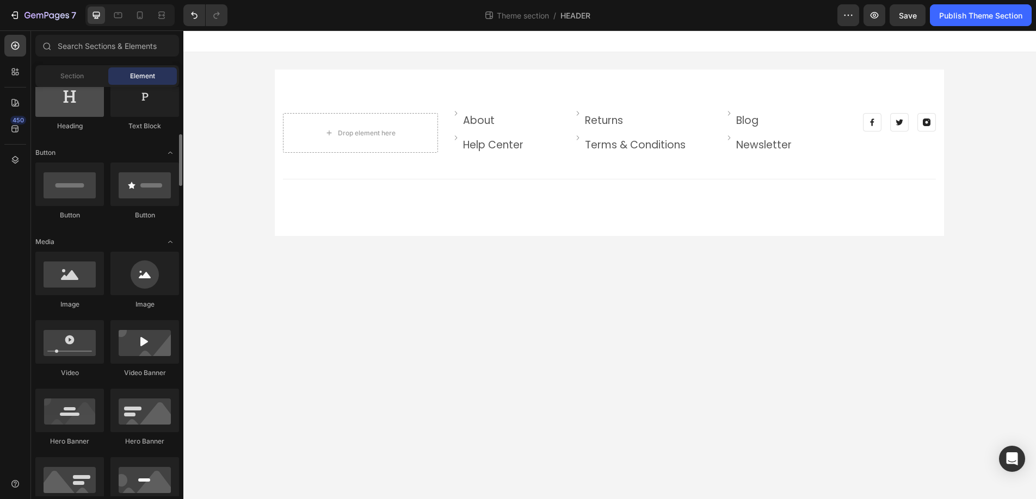
scroll to position [215, 0]
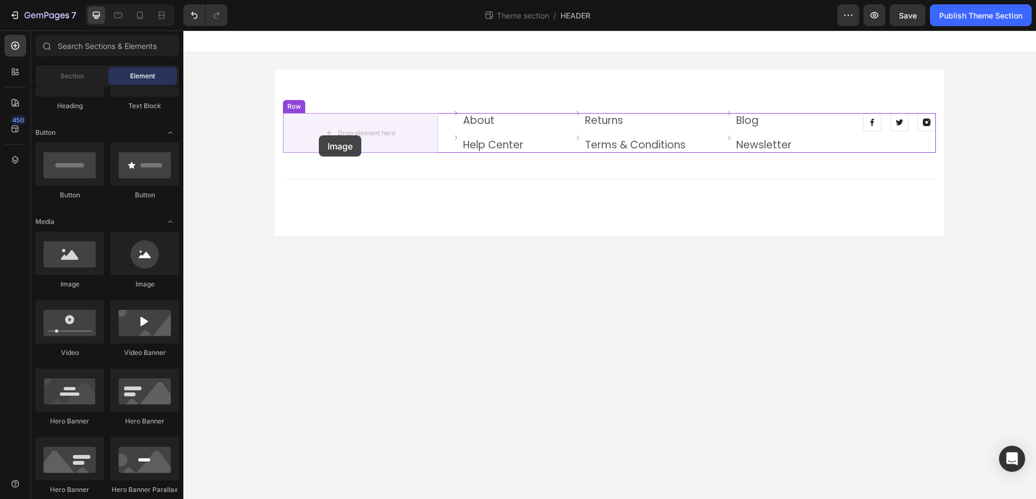
drag, startPoint x: 263, startPoint y: 286, endPoint x: 319, endPoint y: 135, distance: 160.1
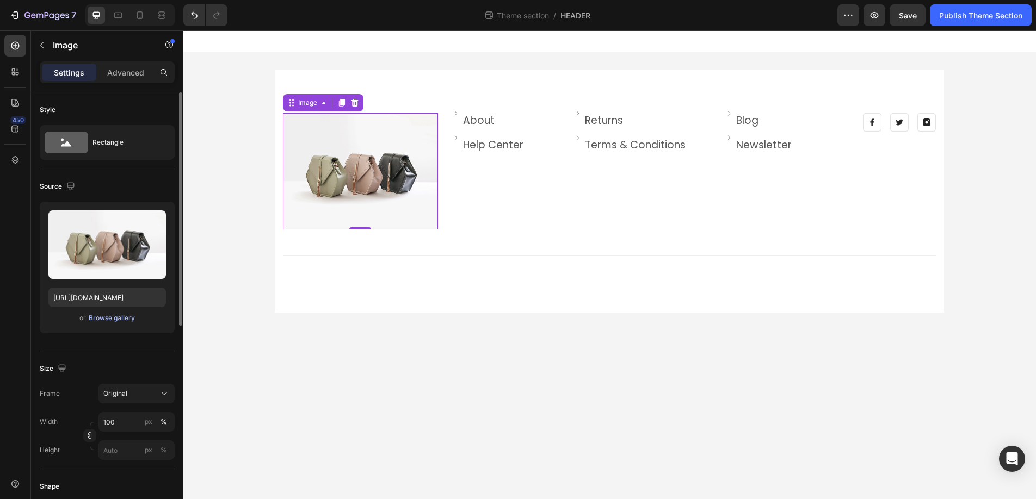
click at [100, 321] on div "Browse gallery" at bounding box center [112, 318] width 46 height 10
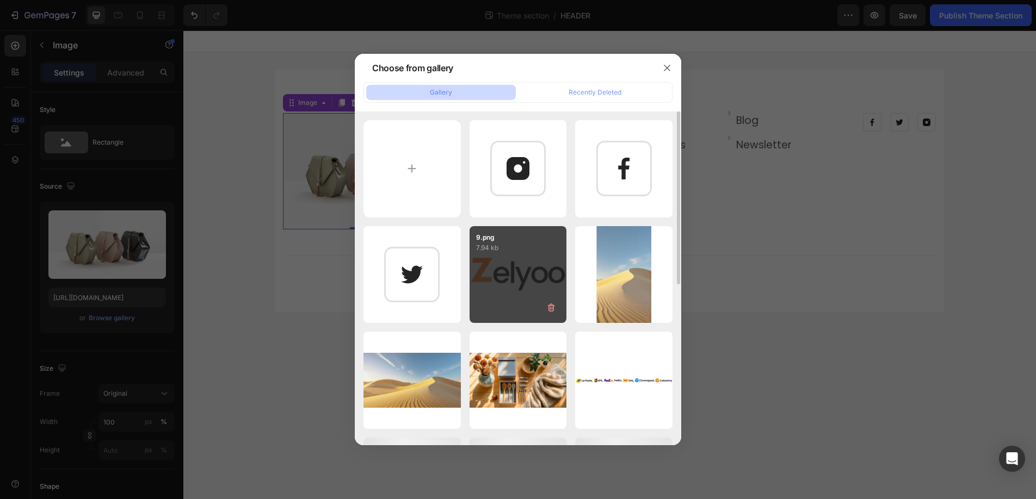
click at [537, 262] on div "9.png 7.94 kb" at bounding box center [517, 274] width 97 height 97
type input "https://cdn.shopify.com/s/files/1/0941/6366/5227/files/gempages_570240670187390…"
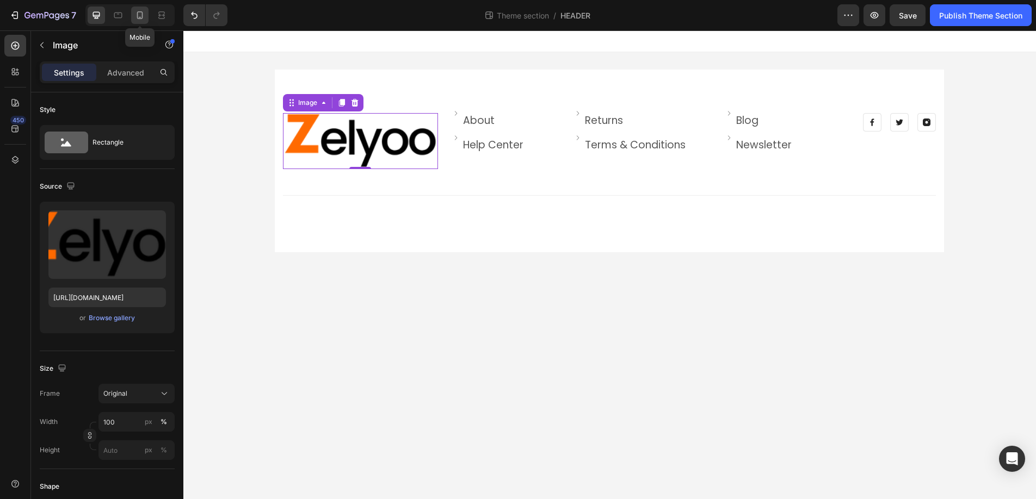
click at [139, 13] on icon at bounding box center [139, 15] width 11 height 11
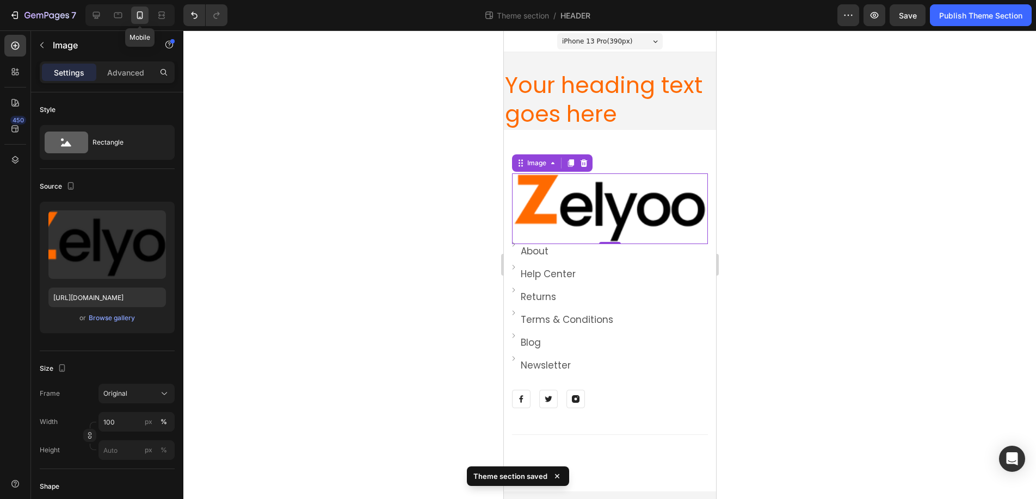
scroll to position [7, 0]
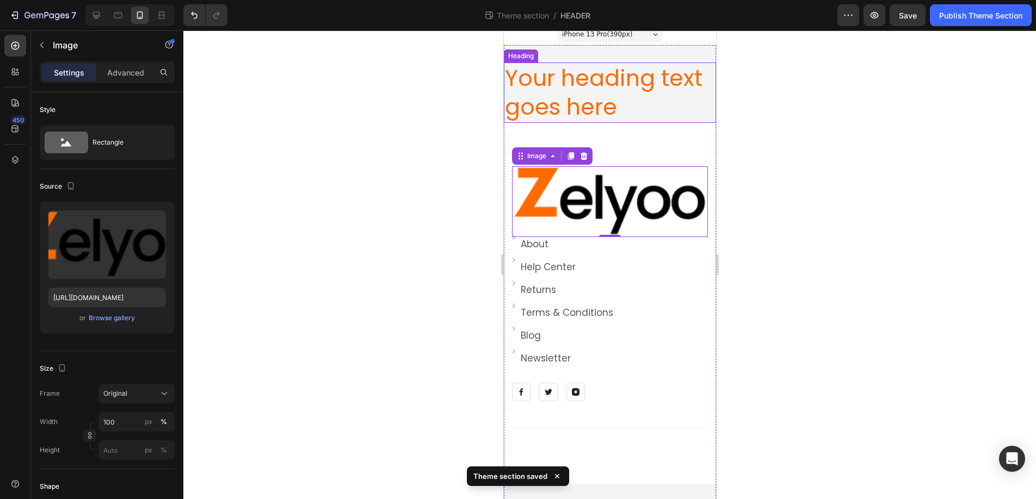
click at [622, 78] on p "Your heading text goes here" at bounding box center [609, 93] width 210 height 58
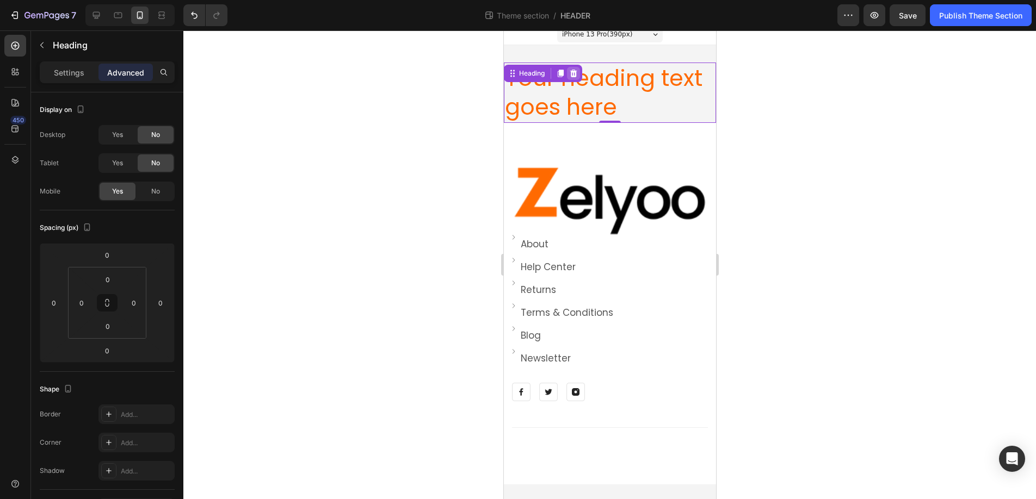
click at [572, 72] on icon at bounding box center [573, 74] width 7 height 8
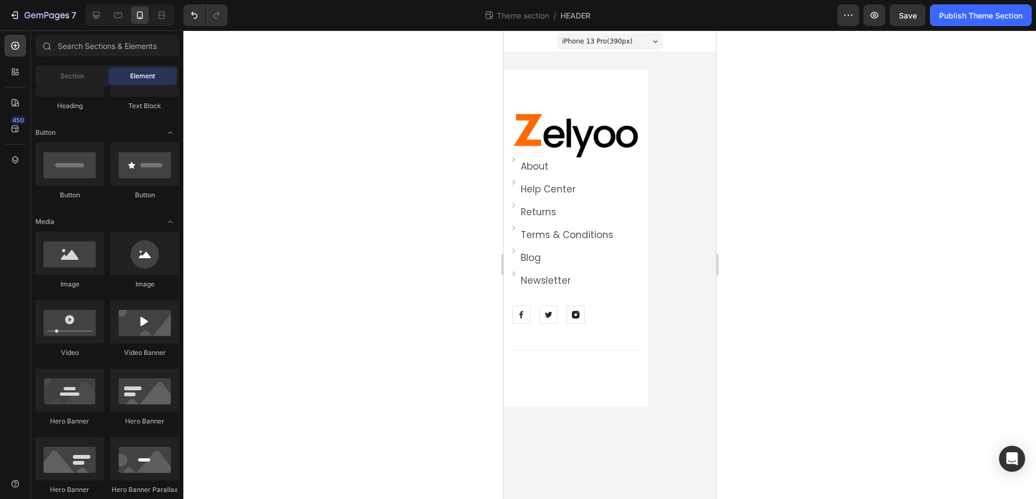
scroll to position [0, 0]
click at [195, 13] on icon "Undo/Redo" at bounding box center [194, 15] width 11 height 11
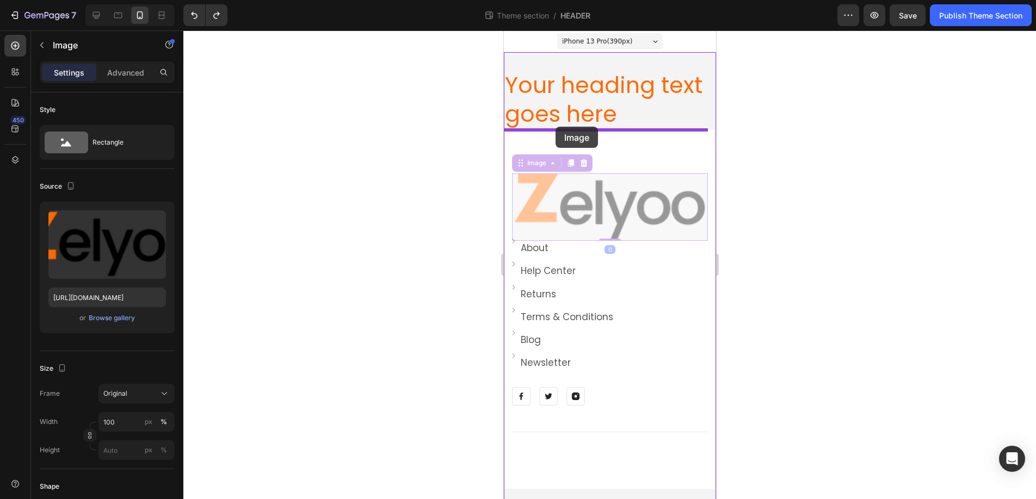
drag, startPoint x: 516, startPoint y: 166, endPoint x: 555, endPoint y: 127, distance: 55.0
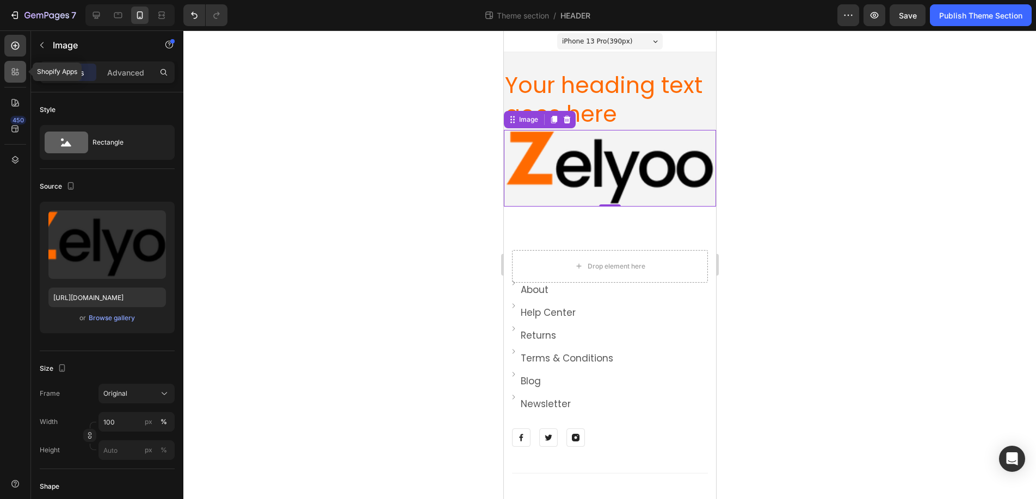
click at [13, 73] on icon at bounding box center [15, 71] width 11 height 11
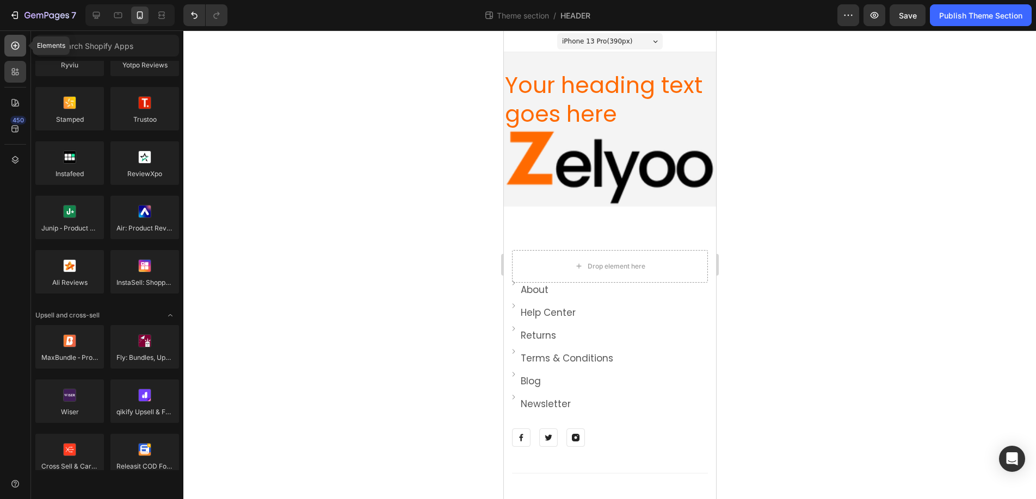
click at [13, 47] on icon at bounding box center [15, 45] width 11 height 11
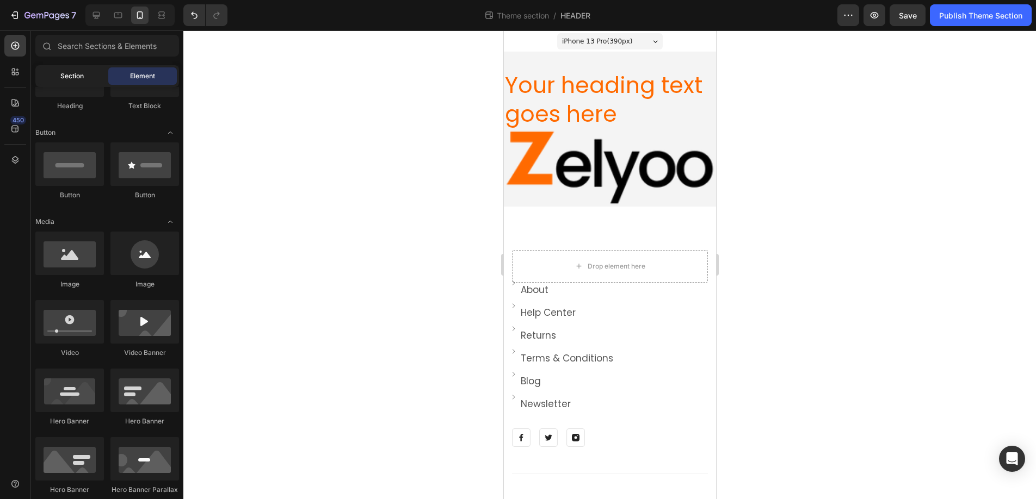
click at [67, 72] on span "Section" at bounding box center [71, 76] width 23 height 10
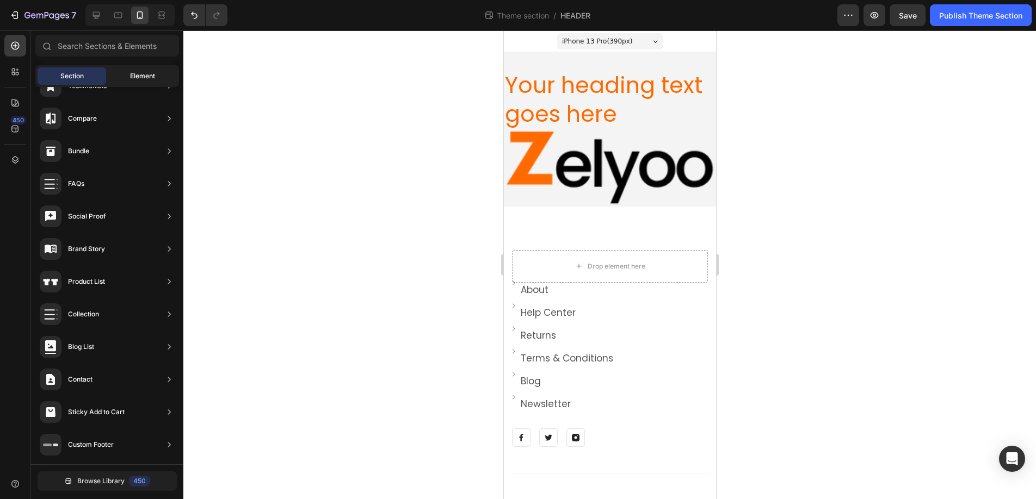
click at [146, 72] on span "Element" at bounding box center [142, 76] width 25 height 10
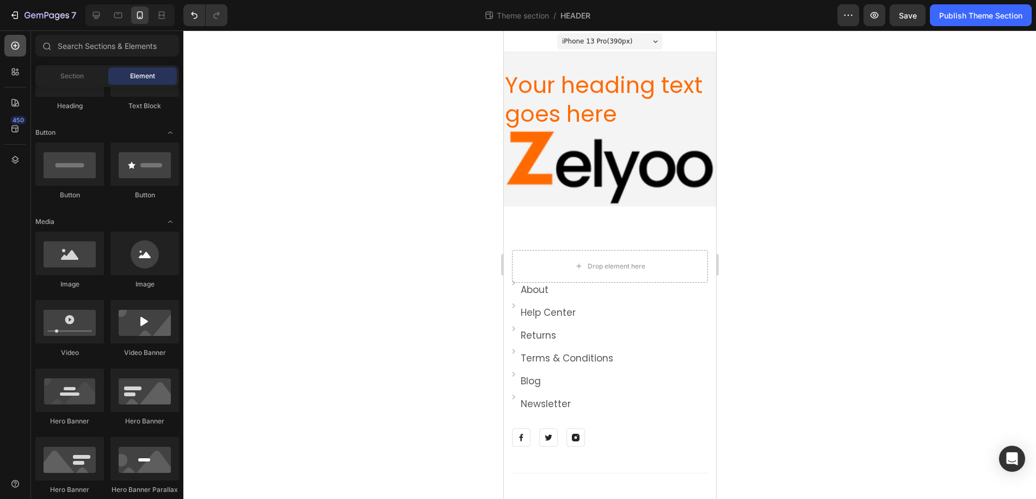
click at [11, 44] on icon at bounding box center [15, 45] width 11 height 11
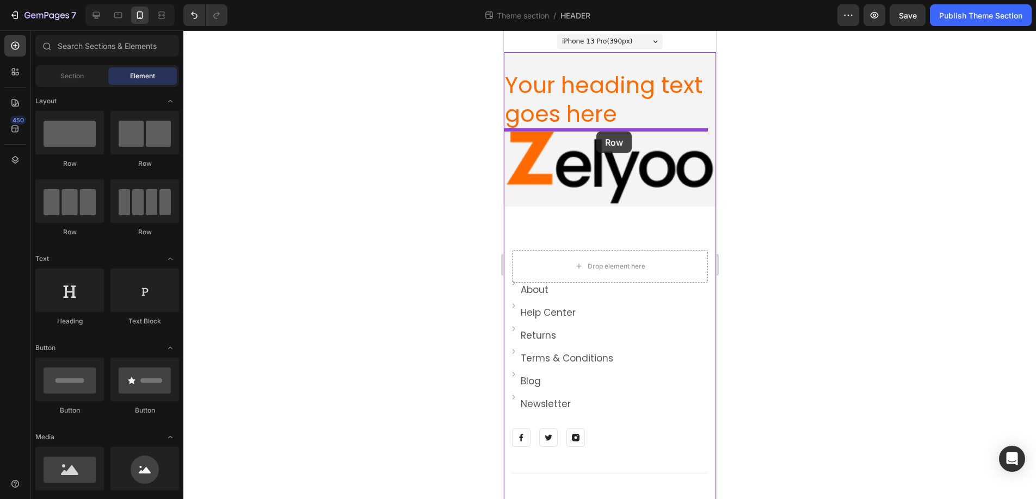
drag, startPoint x: 582, startPoint y: 240, endPoint x: 596, endPoint y: 132, distance: 109.7
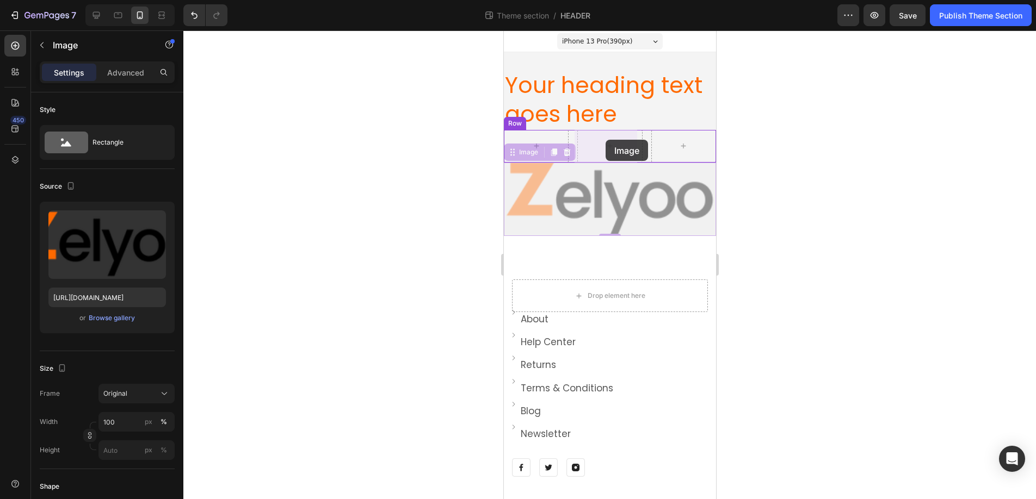
drag, startPoint x: 517, startPoint y: 159, endPoint x: 605, endPoint y: 140, distance: 90.2
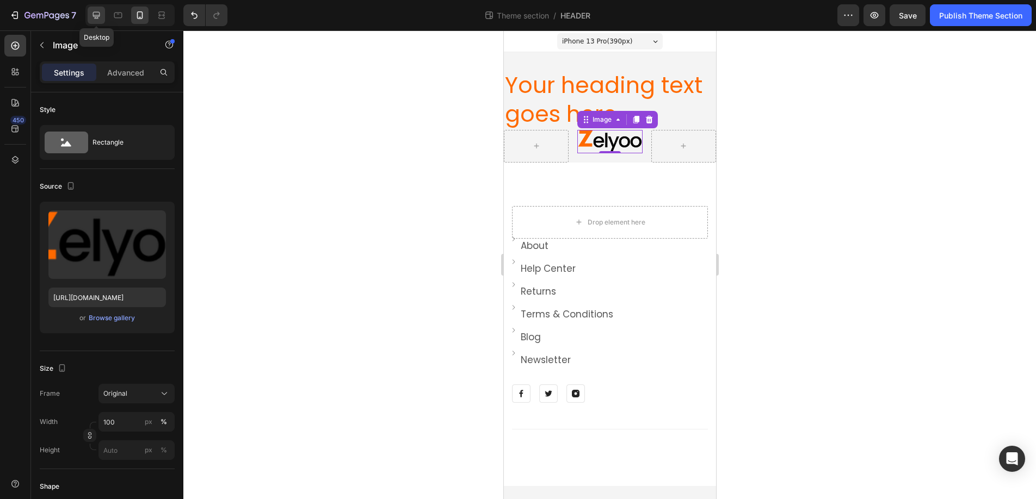
click at [101, 13] on icon at bounding box center [96, 15] width 11 height 11
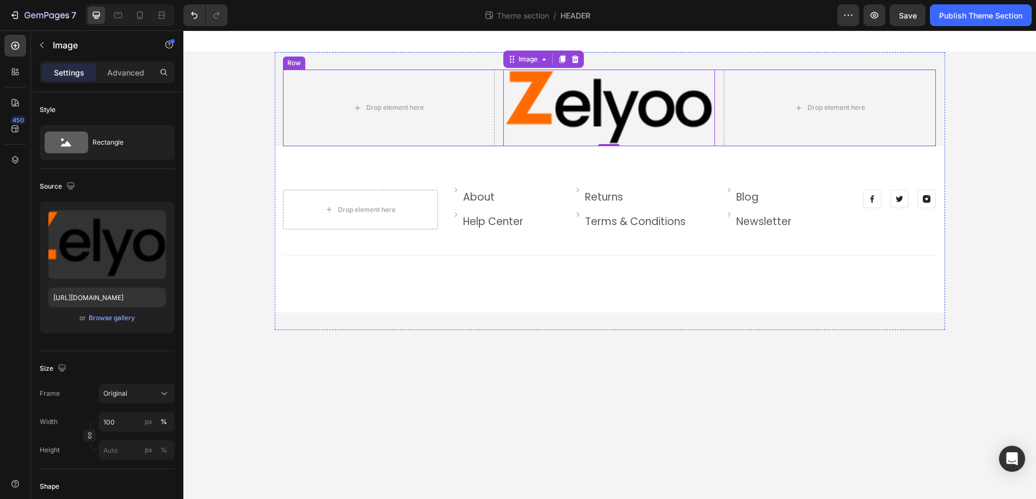
click at [295, 65] on div "Row" at bounding box center [294, 63] width 18 height 10
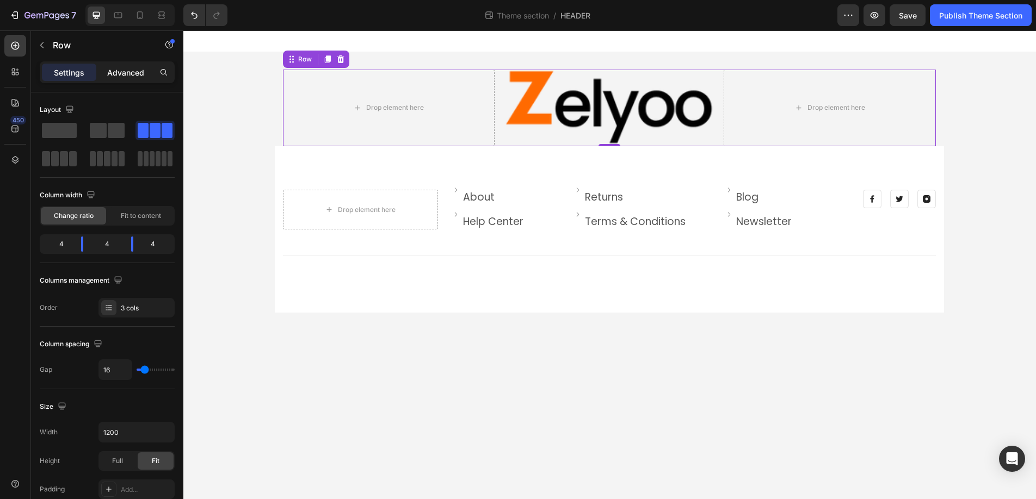
click at [127, 72] on p "Advanced" at bounding box center [125, 72] width 37 height 11
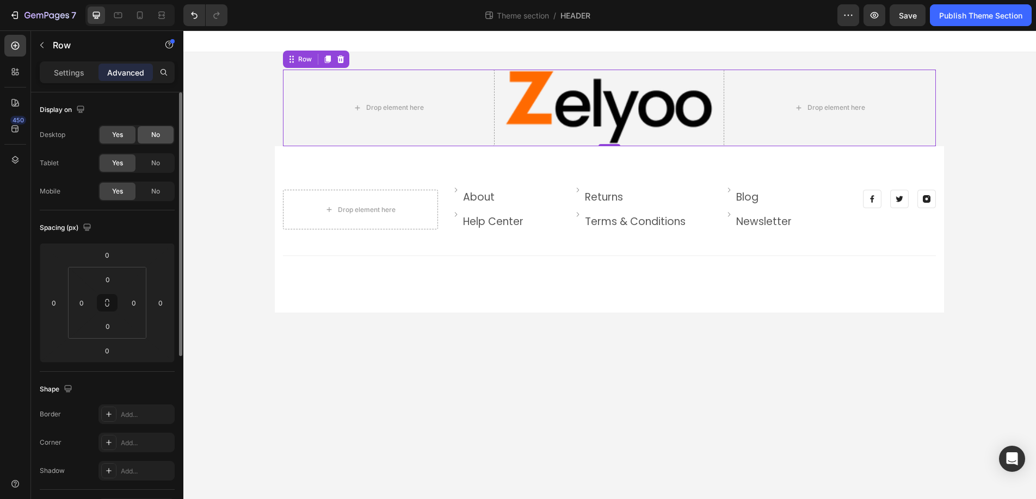
click at [151, 134] on span "No" at bounding box center [155, 135] width 9 height 10
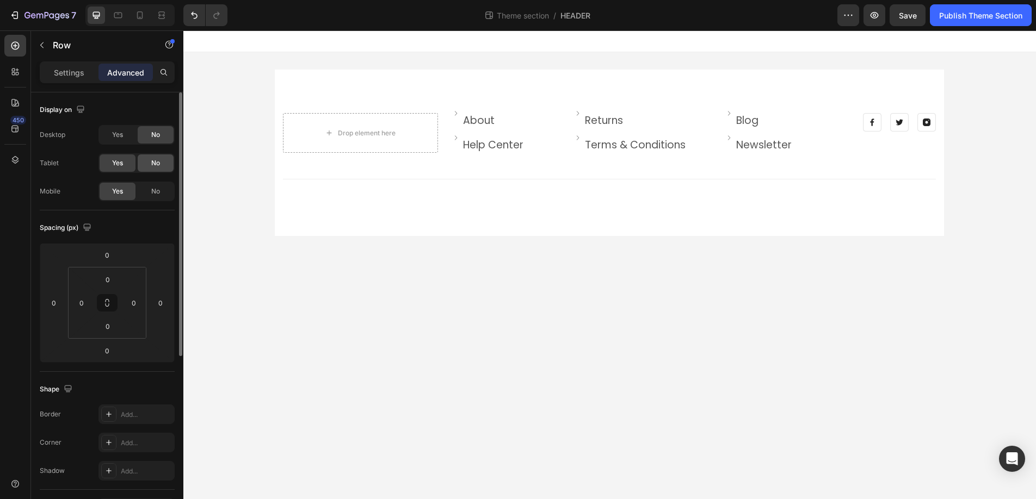
click at [158, 160] on span "No" at bounding box center [155, 163] width 9 height 10
click at [154, 162] on span "No" at bounding box center [155, 163] width 9 height 10
click at [118, 164] on span "Yes" at bounding box center [117, 163] width 11 height 10
click at [117, 15] on icon at bounding box center [118, 15] width 11 height 11
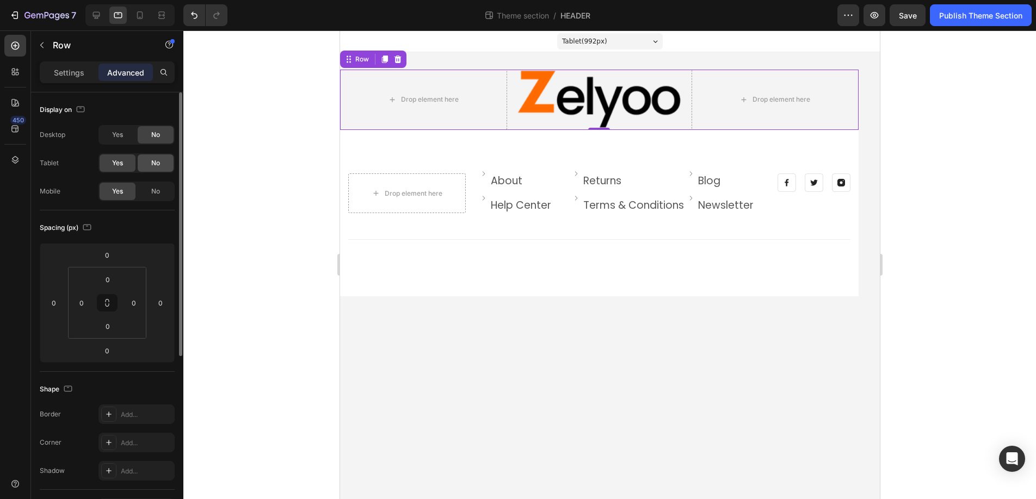
click at [156, 161] on span "No" at bounding box center [155, 163] width 9 height 10
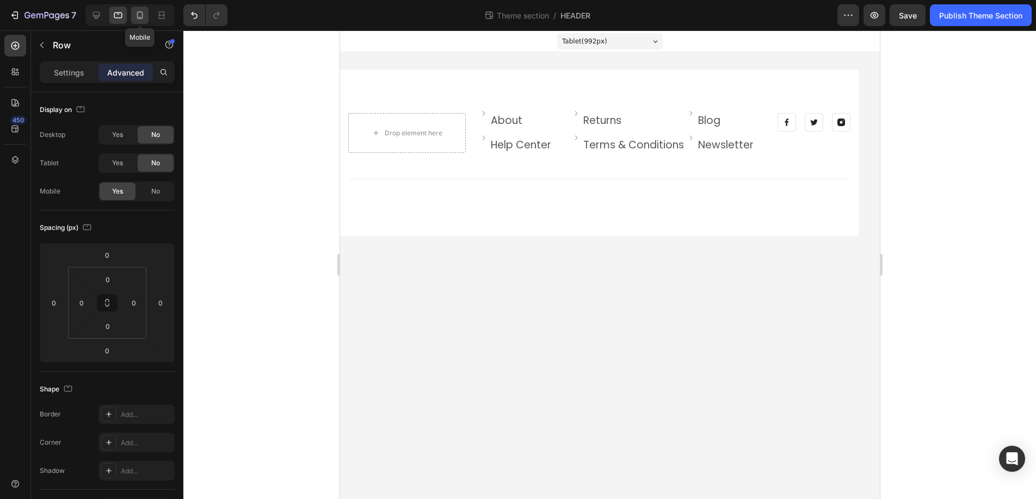
click at [140, 14] on icon at bounding box center [139, 15] width 11 height 11
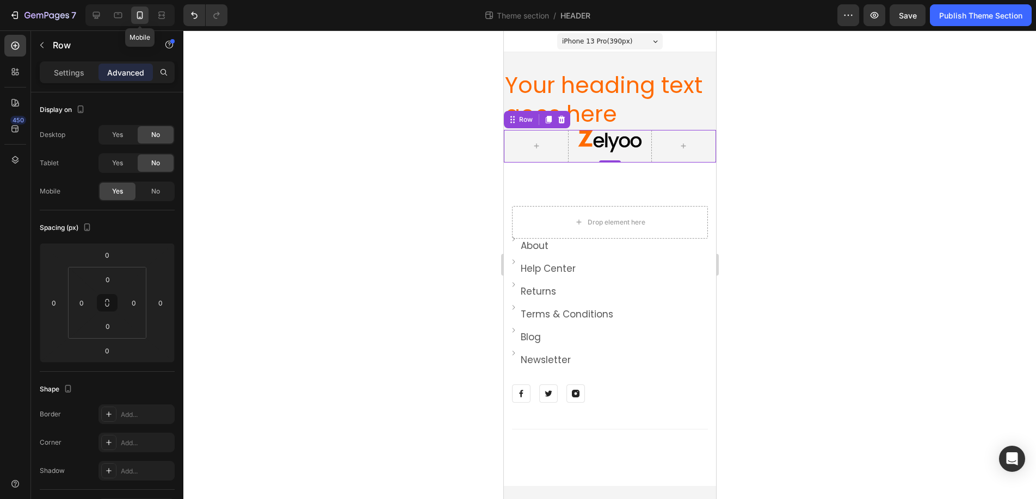
scroll to position [4, 0]
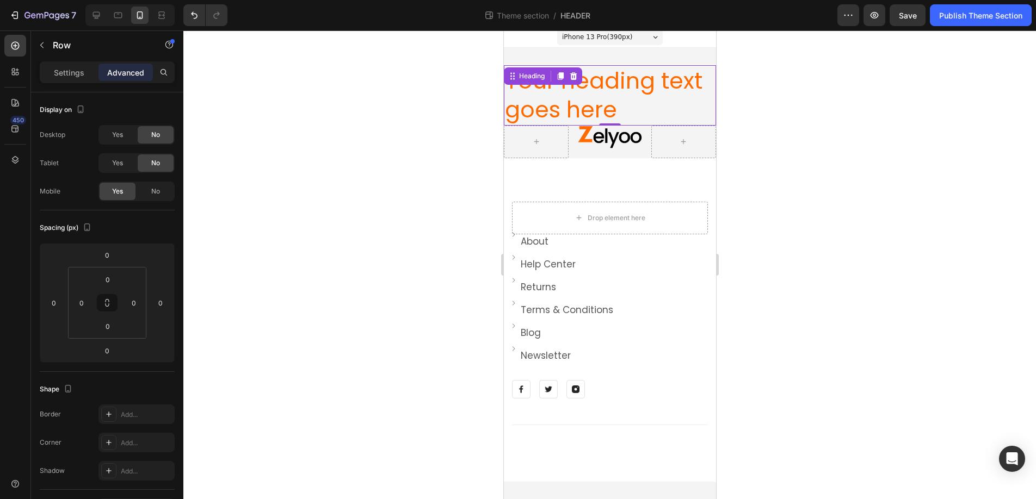
click at [650, 86] on h2 "Your heading text goes here" at bounding box center [609, 95] width 212 height 60
click at [576, 75] on icon at bounding box center [573, 76] width 7 height 8
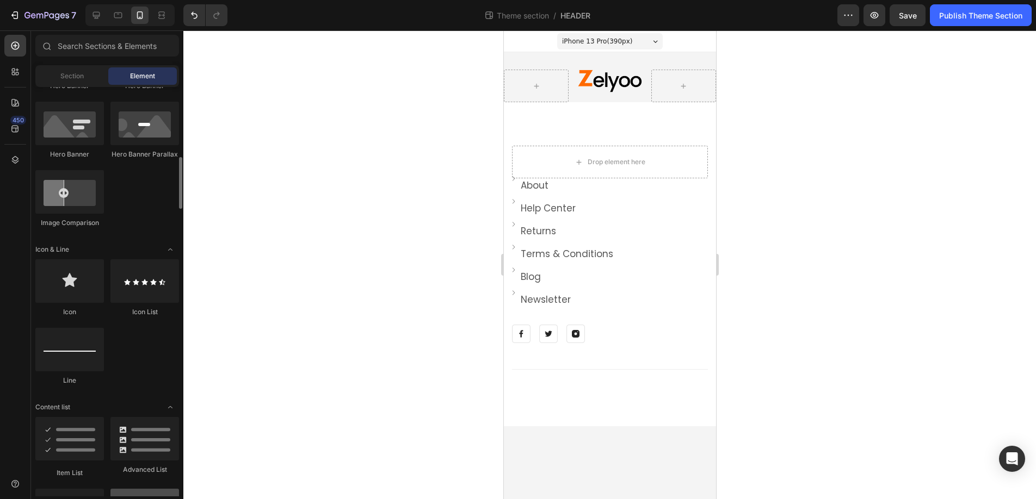
scroll to position [552, 0]
click at [70, 287] on div at bounding box center [69, 281] width 69 height 44
drag, startPoint x: 574, startPoint y: 314, endPoint x: 527, endPoint y: 85, distance: 233.3
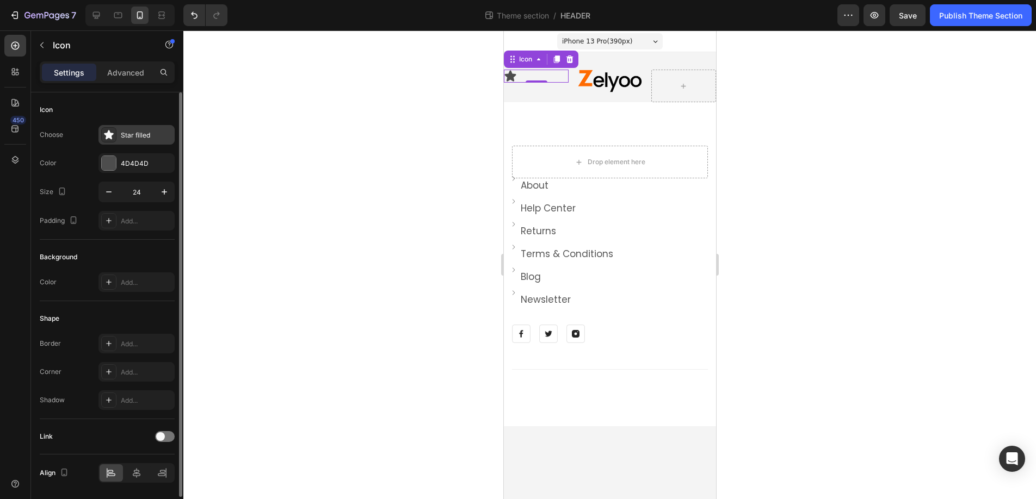
click at [137, 137] on div "Star filled" at bounding box center [146, 136] width 51 height 10
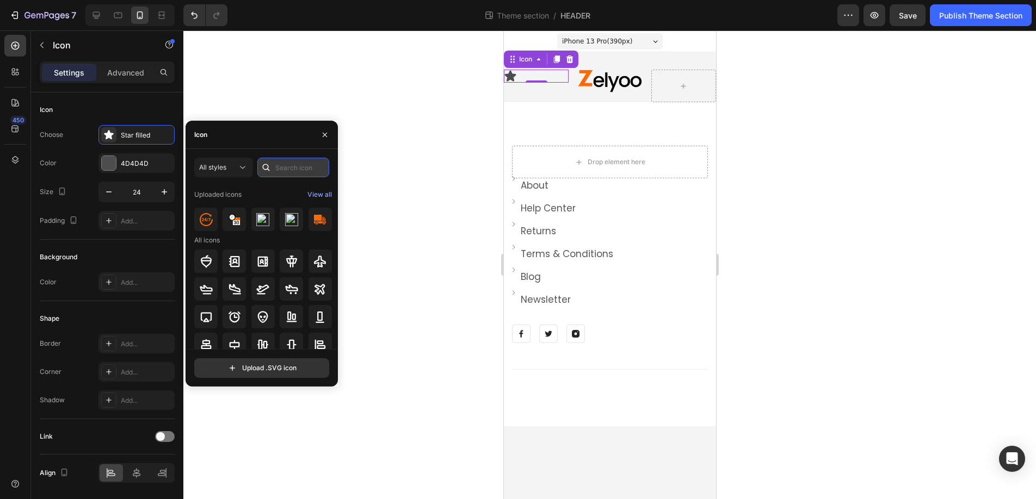
click at [292, 171] on input "text" at bounding box center [293, 168] width 72 height 20
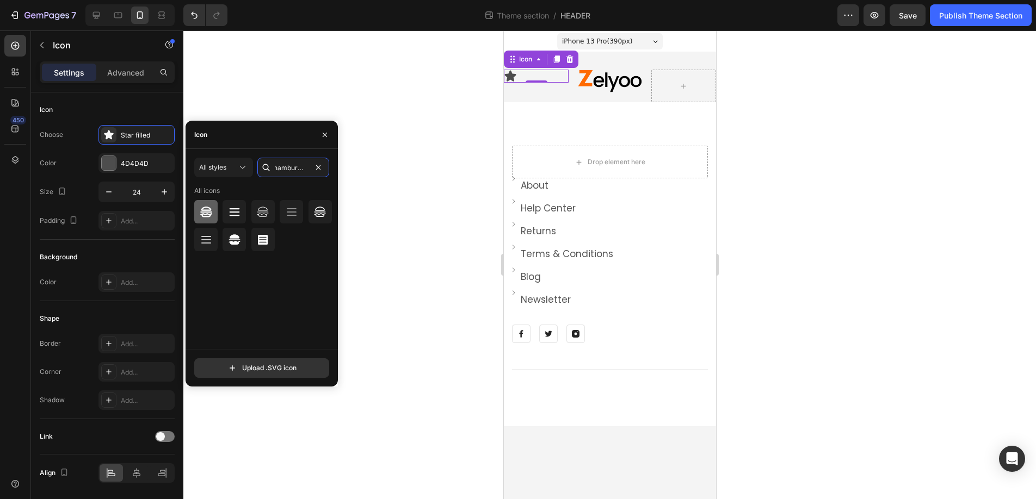
scroll to position [0, 2]
type input "hamburger"
click at [234, 211] on icon at bounding box center [234, 212] width 13 height 13
click at [294, 209] on icon at bounding box center [291, 212] width 13 height 13
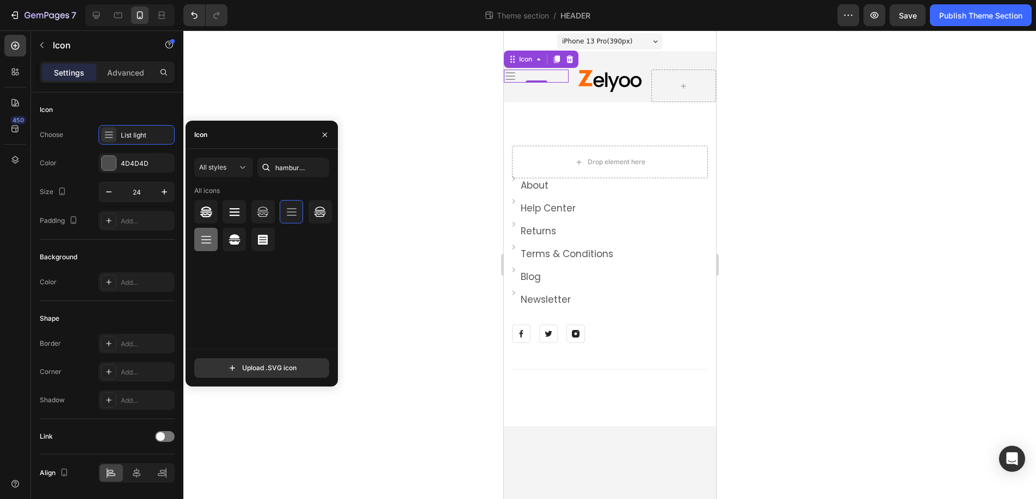
click at [203, 237] on icon at bounding box center [206, 239] width 13 height 13
click at [233, 208] on icon at bounding box center [235, 212] width 10 height 8
click at [323, 132] on icon "button" at bounding box center [324, 135] width 9 height 9
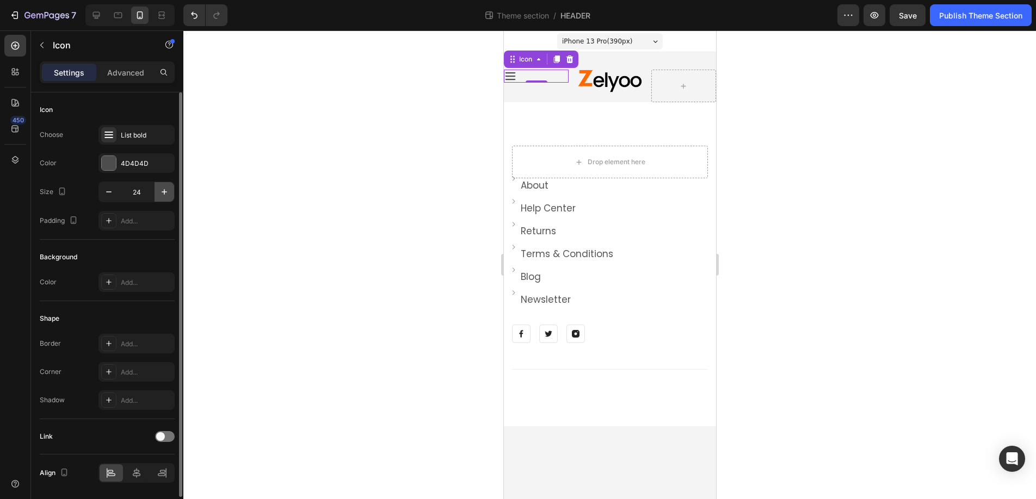
click at [165, 190] on icon "button" at bounding box center [164, 192] width 11 height 11
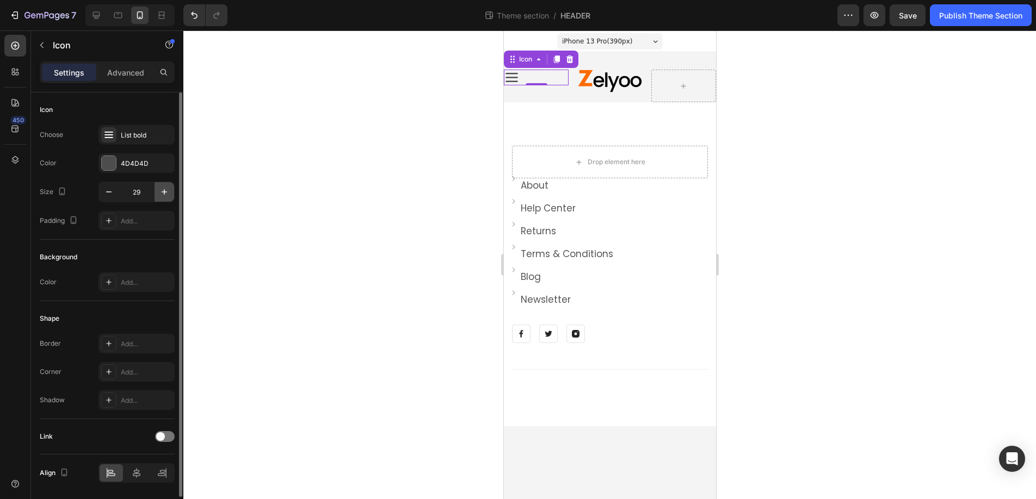
click at [165, 190] on icon "button" at bounding box center [164, 192] width 11 height 11
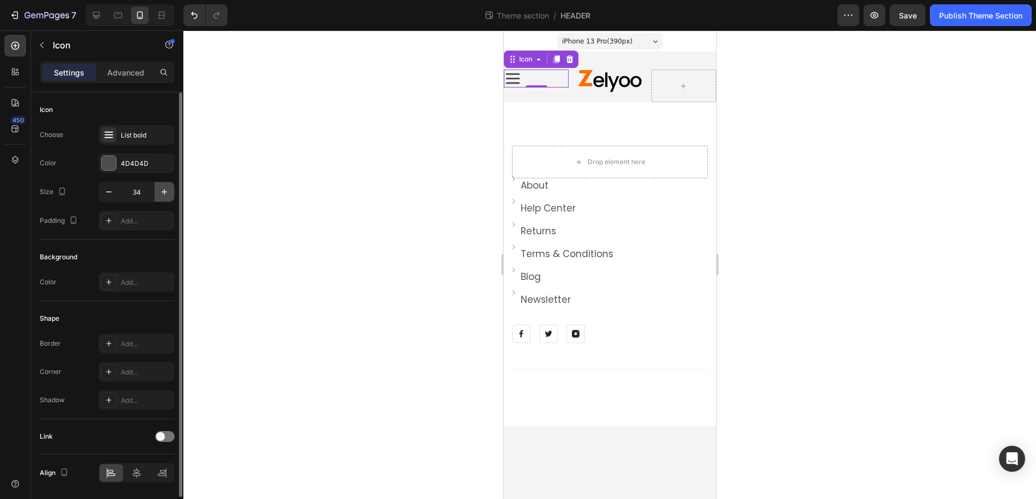
click at [165, 190] on icon "button" at bounding box center [164, 192] width 11 height 11
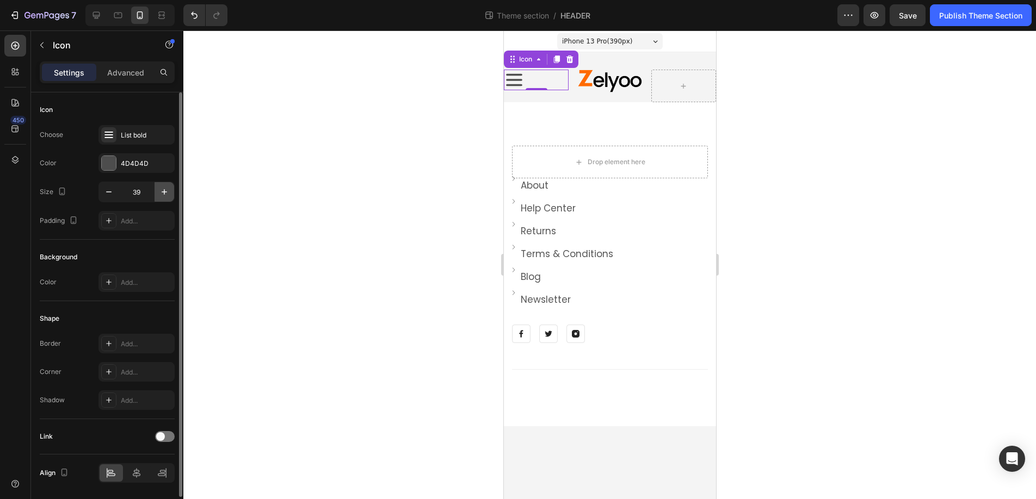
click at [165, 190] on icon "button" at bounding box center [164, 192] width 11 height 11
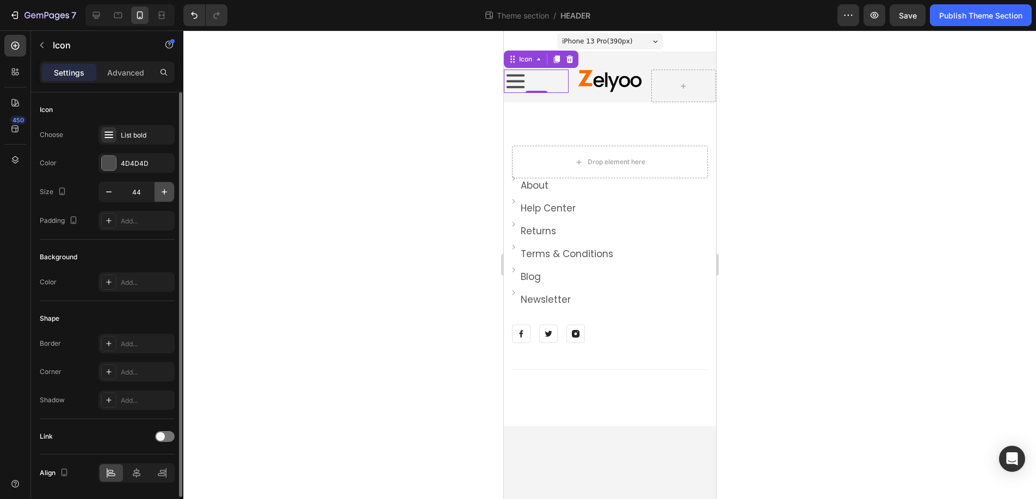
click at [165, 190] on icon "button" at bounding box center [164, 192] width 11 height 11
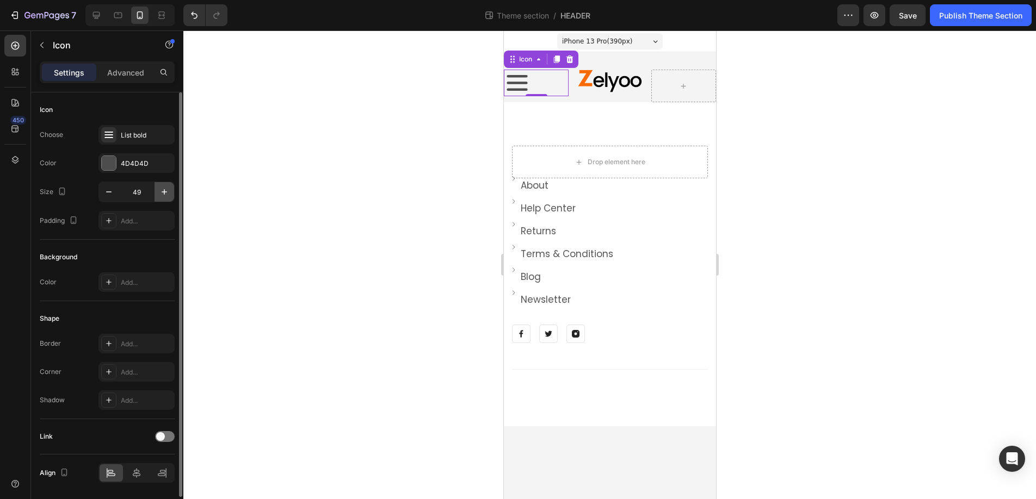
click at [165, 190] on icon "button" at bounding box center [164, 192] width 11 height 11
click at [110, 193] on icon "button" at bounding box center [108, 192] width 11 height 11
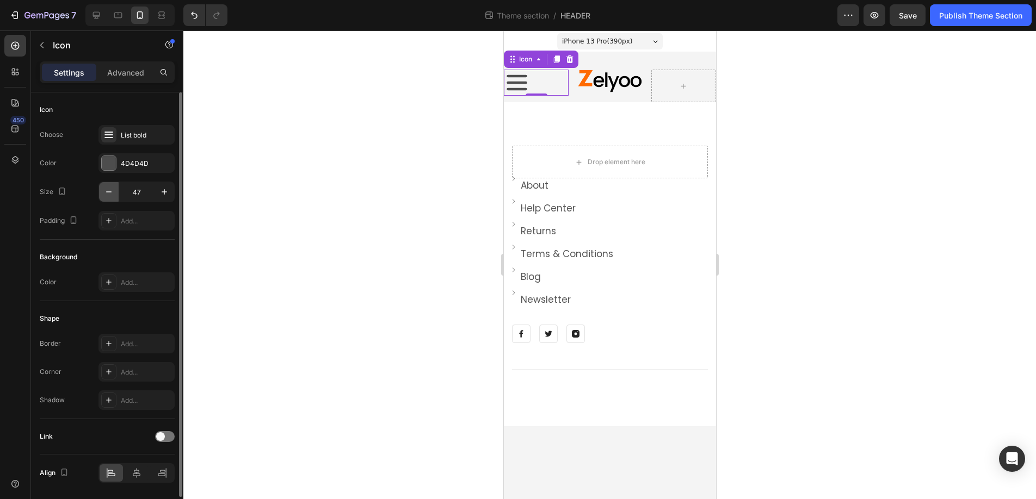
type input "46"
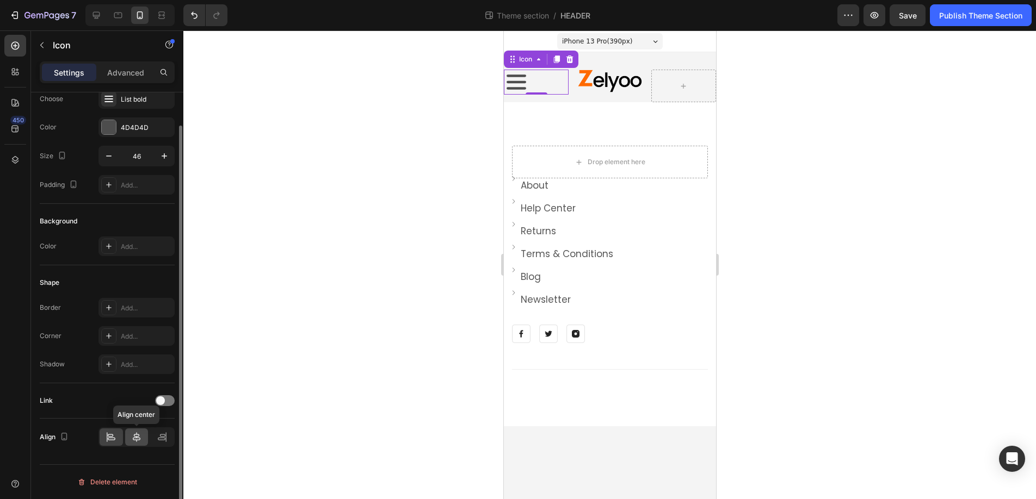
click at [136, 437] on icon at bounding box center [137, 437] width 8 height 10
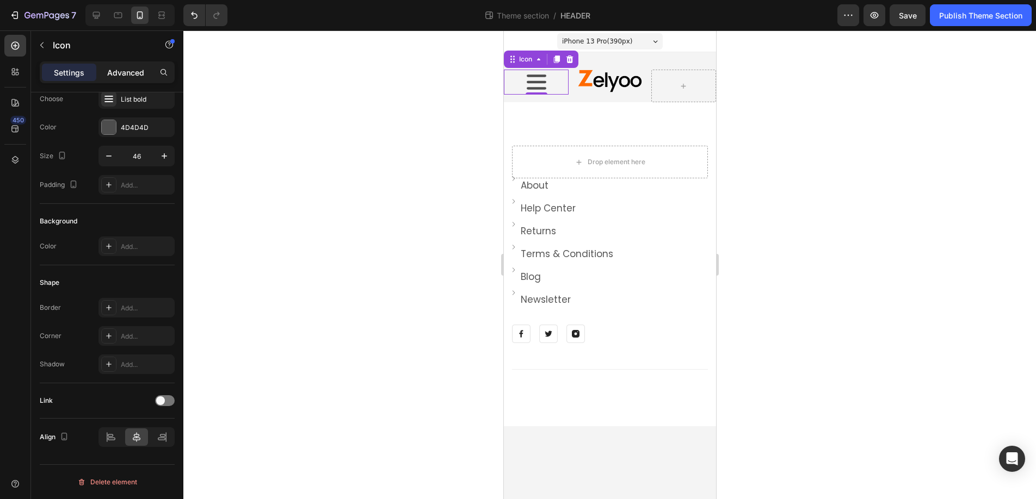
click at [128, 75] on p "Advanced" at bounding box center [125, 72] width 37 height 11
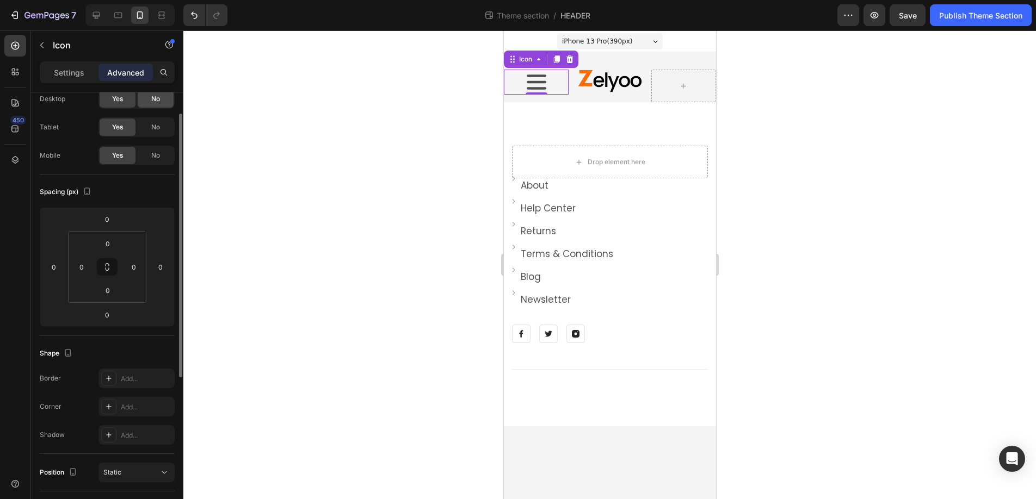
click at [162, 99] on div "No" at bounding box center [156, 98] width 36 height 17
click at [159, 126] on span "No" at bounding box center [155, 127] width 9 height 10
click at [96, 13] on icon at bounding box center [96, 15] width 11 height 11
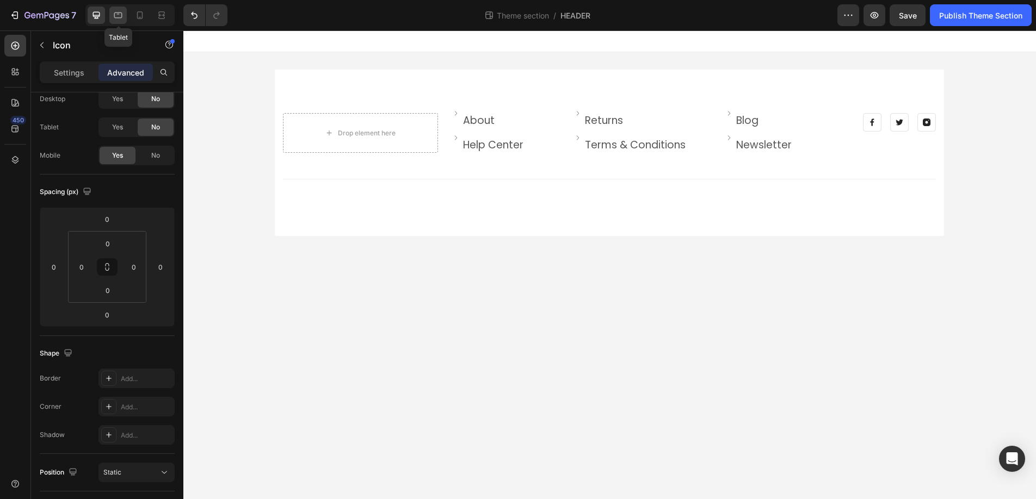
click at [117, 13] on icon at bounding box center [118, 15] width 11 height 11
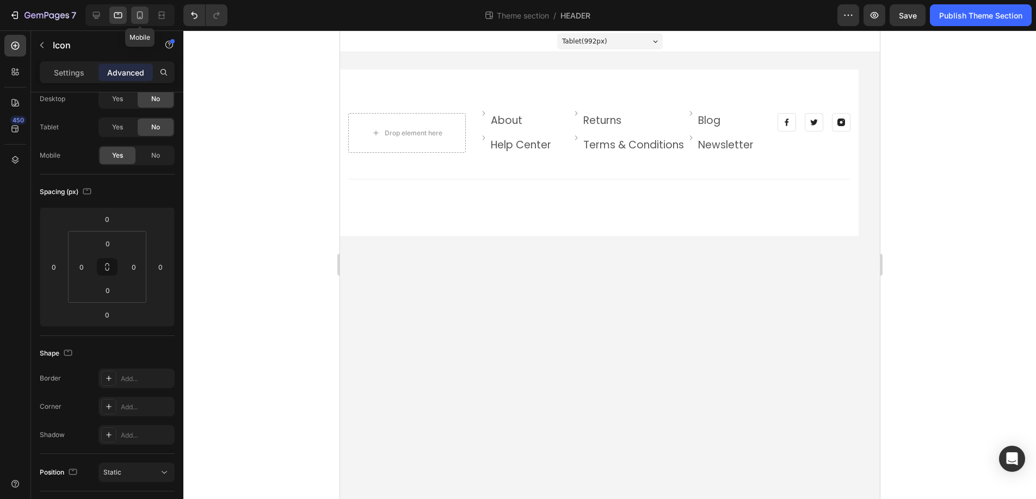
click at [145, 15] on icon at bounding box center [139, 15] width 11 height 11
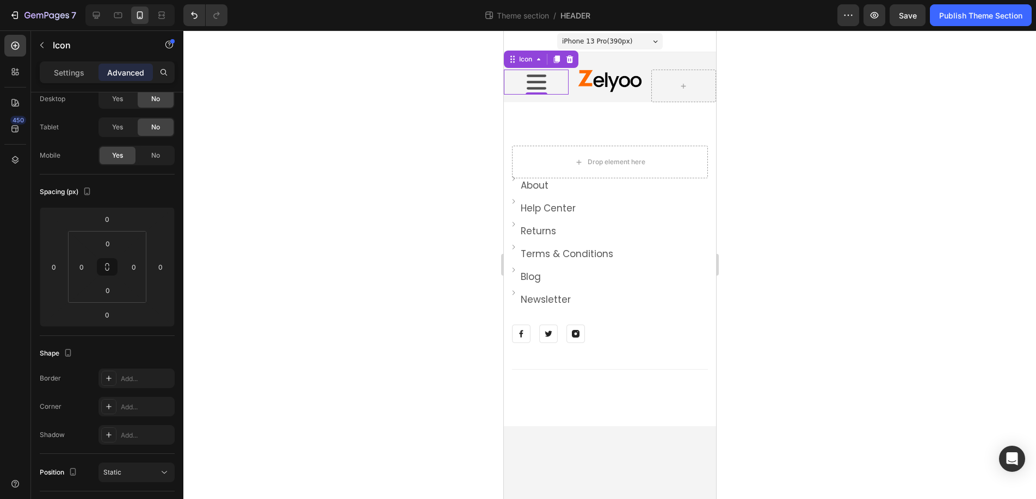
click at [532, 82] on icon at bounding box center [536, 82] width 20 height 15
click at [558, 60] on icon at bounding box center [556, 59] width 6 height 8
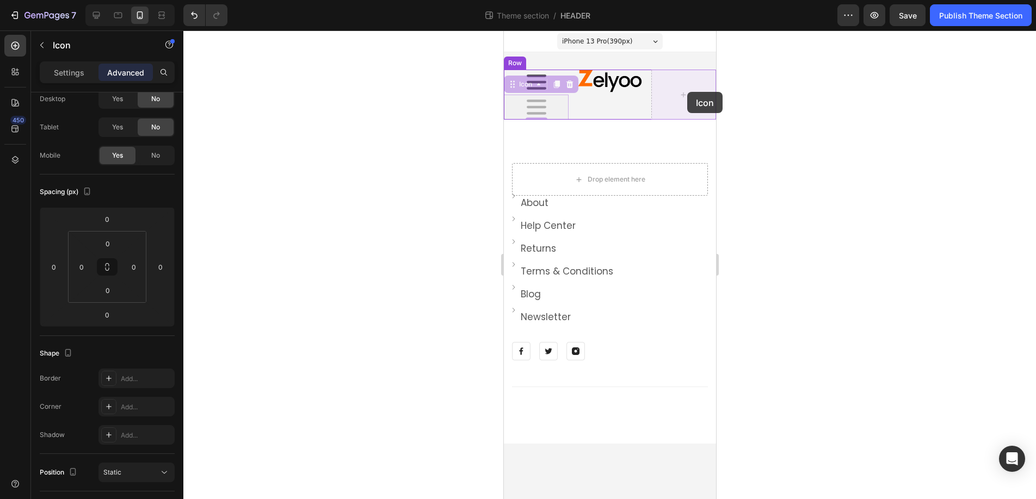
drag, startPoint x: 532, startPoint y: 109, endPoint x: 687, endPoint y: 92, distance: 155.4
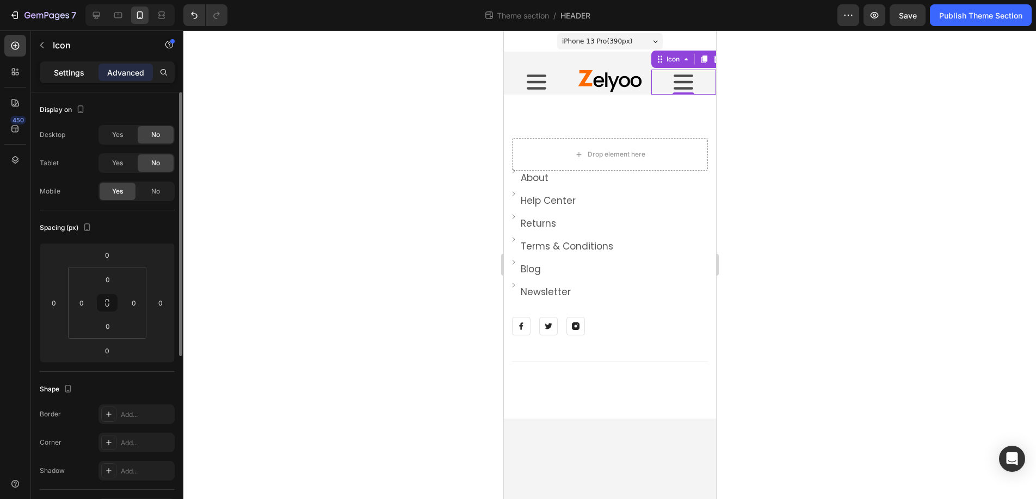
click at [69, 71] on p "Settings" at bounding box center [69, 72] width 30 height 11
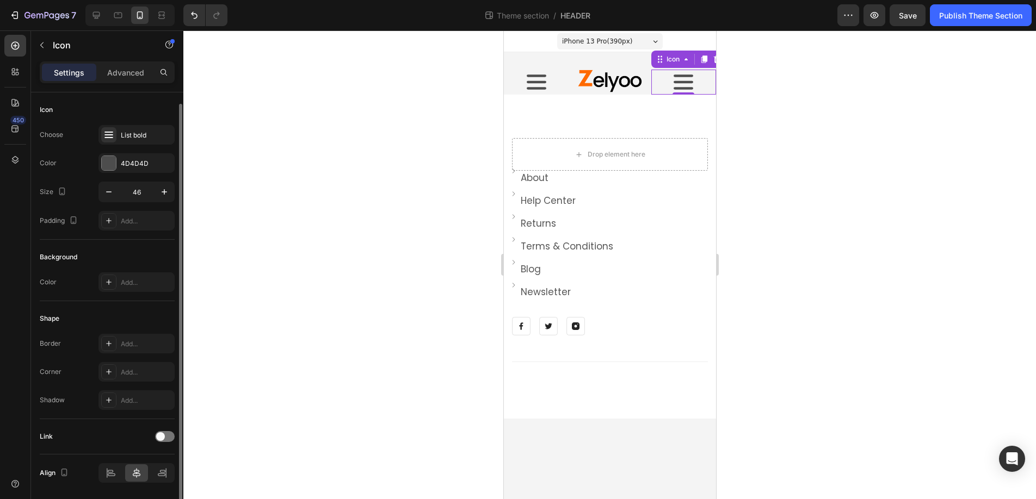
scroll to position [36, 0]
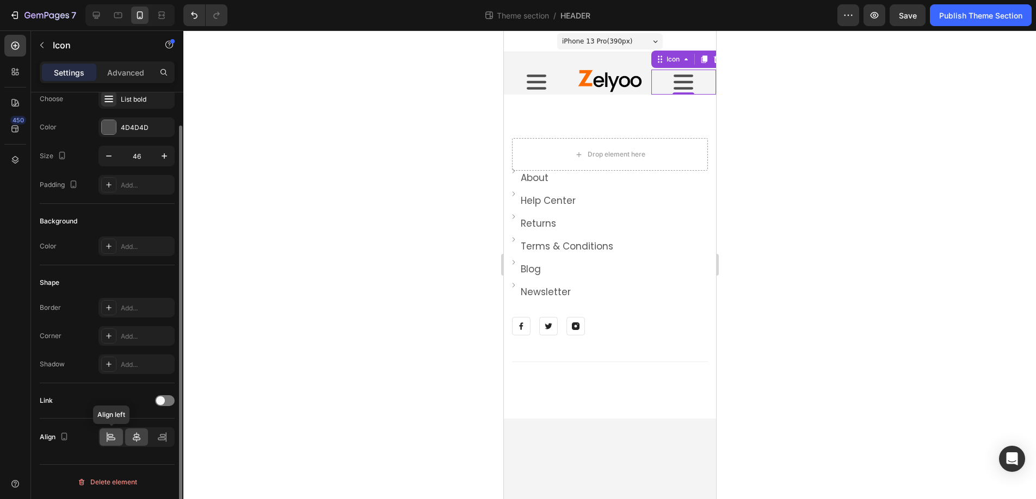
click at [108, 439] on icon at bounding box center [111, 437] width 11 height 11
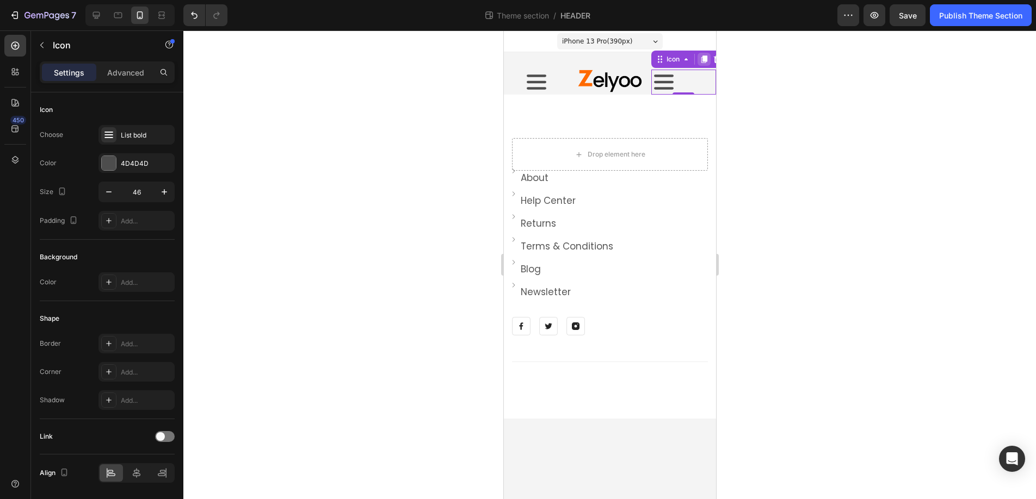
click at [704, 61] on icon at bounding box center [703, 59] width 6 height 8
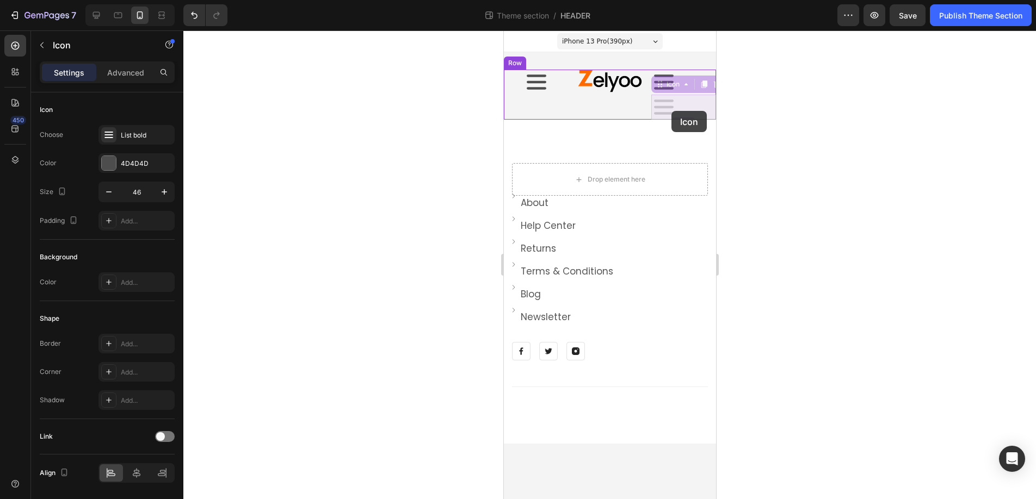
drag, startPoint x: 660, startPoint y: 110, endPoint x: 671, endPoint y: 111, distance: 10.9
click at [126, 75] on p "Advanced" at bounding box center [125, 72] width 37 height 11
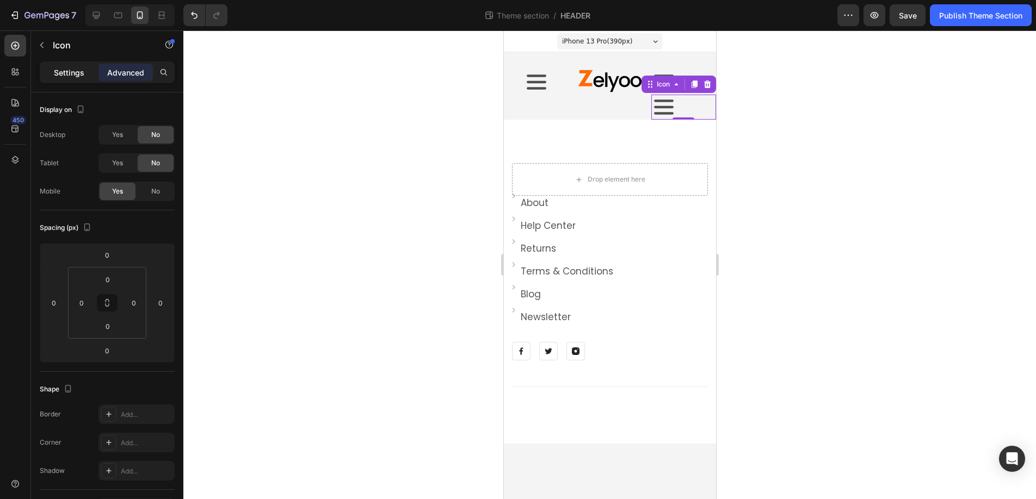
click at [66, 70] on p "Settings" at bounding box center [69, 72] width 30 height 11
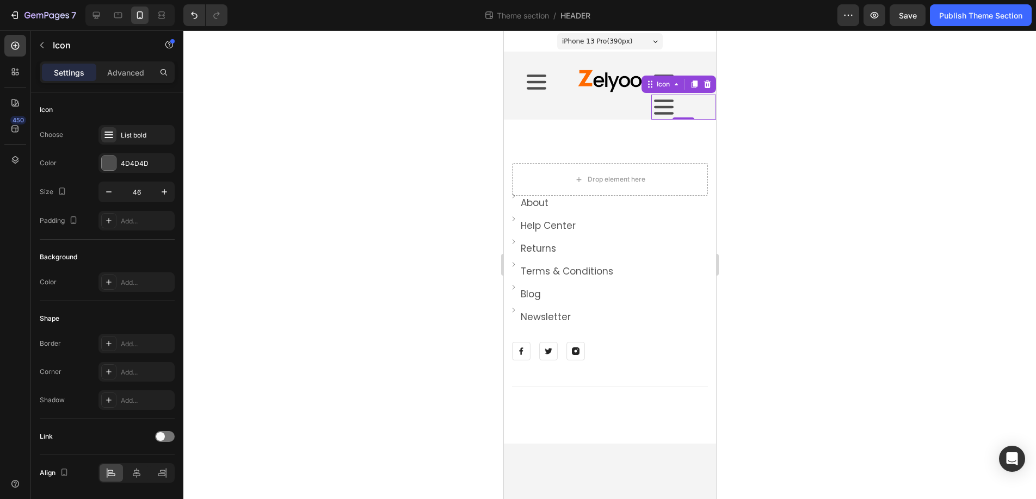
click at [665, 110] on icon at bounding box center [663, 107] width 25 height 25
click at [125, 70] on p "Advanced" at bounding box center [125, 72] width 37 height 11
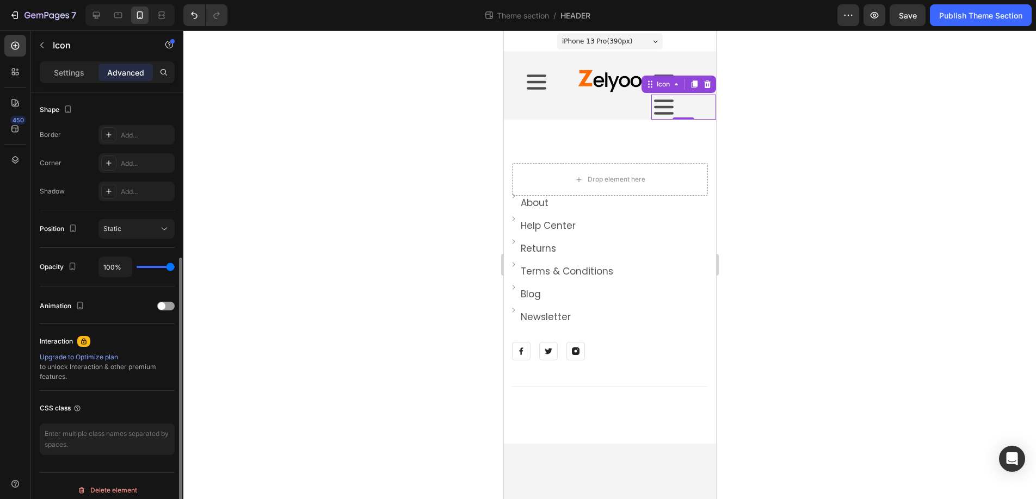
scroll to position [288, 0]
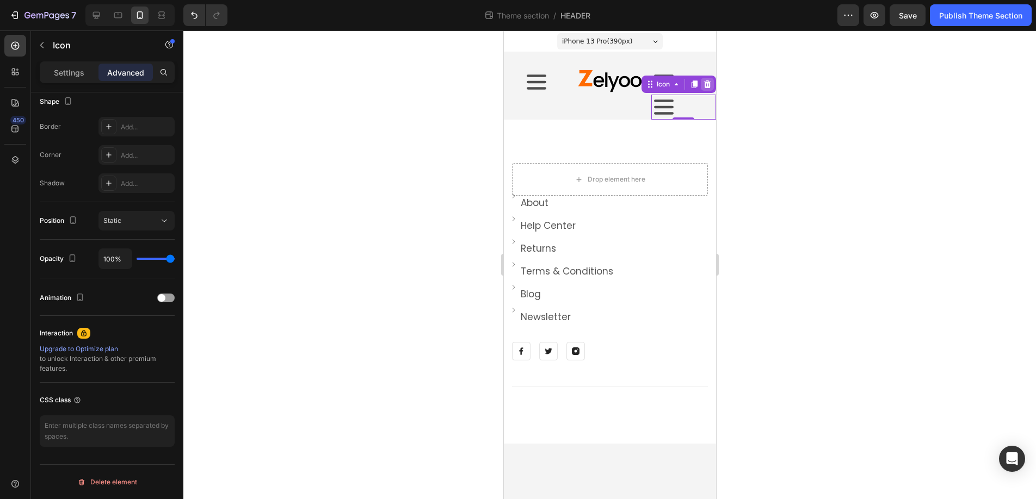
click at [707, 84] on icon at bounding box center [706, 85] width 7 height 8
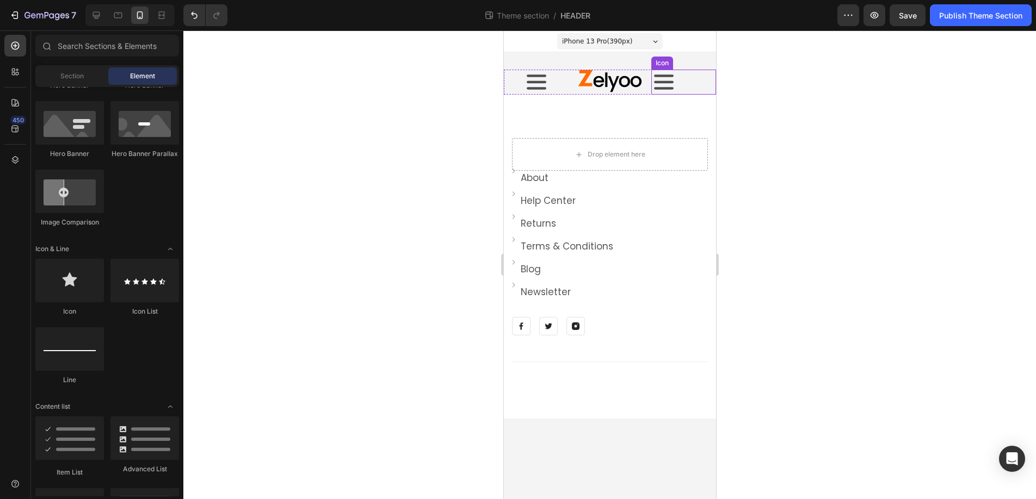
click at [687, 85] on div "Icon" at bounding box center [683, 82] width 65 height 25
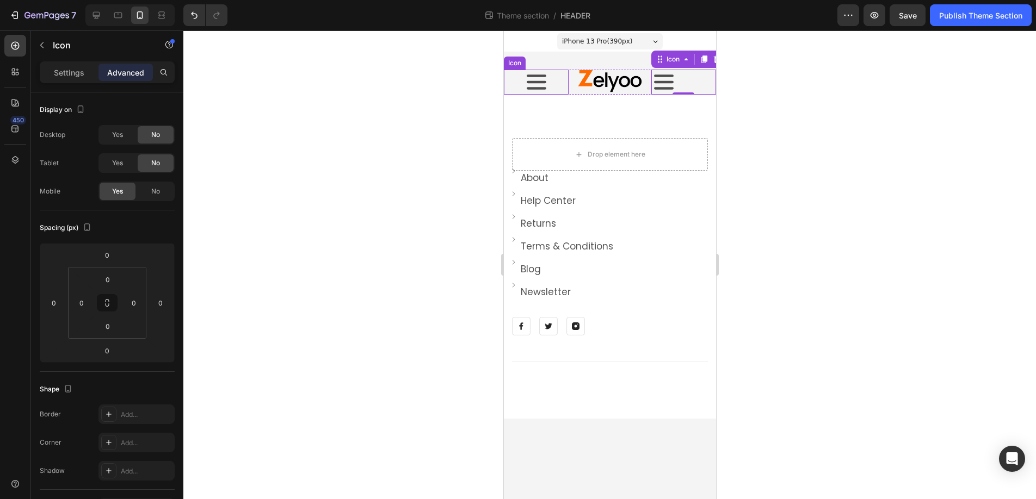
click at [515, 79] on div "Icon" at bounding box center [535, 82] width 65 height 25
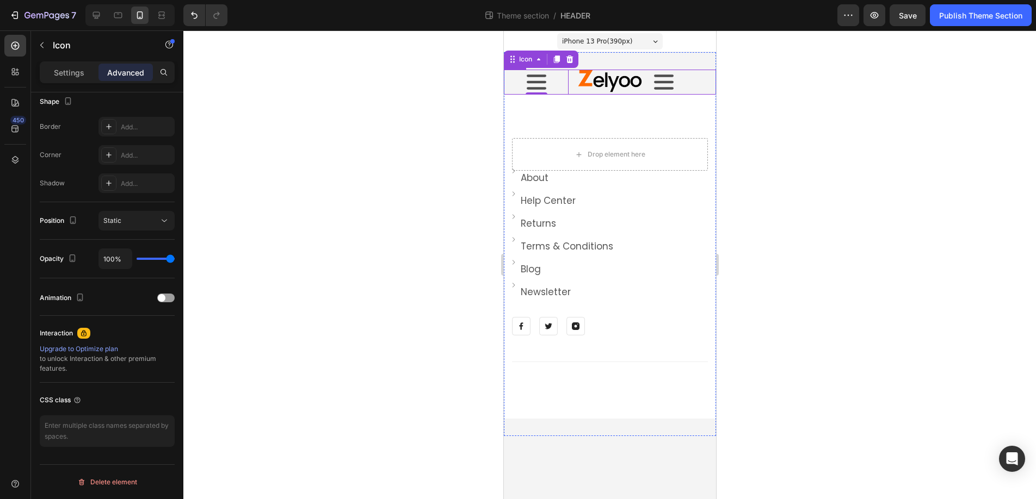
click at [574, 75] on div "Icon 0 Image Icon Row" at bounding box center [609, 82] width 212 height 25
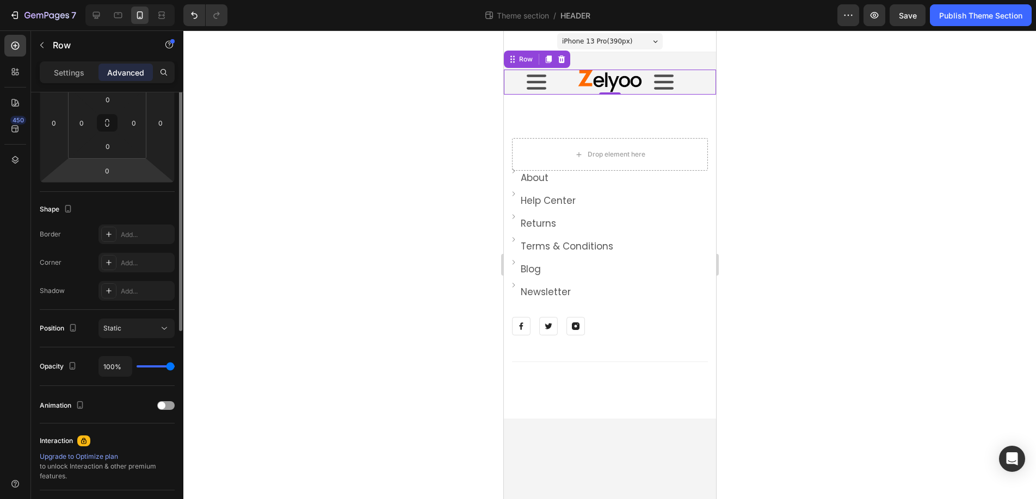
scroll to position [194, 0]
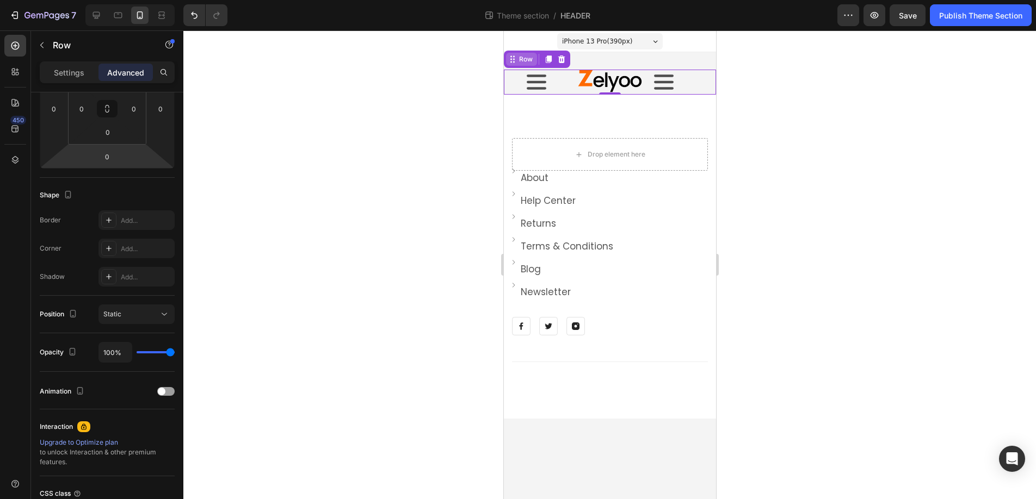
click at [532, 61] on div "Row" at bounding box center [525, 59] width 18 height 10
click at [59, 73] on p "Settings" at bounding box center [69, 72] width 30 height 11
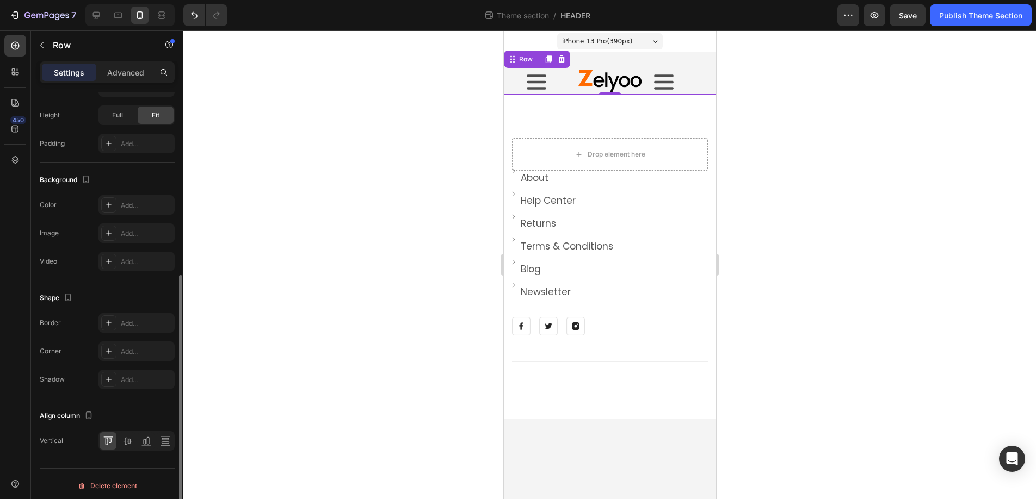
scroll to position [322, 0]
click at [129, 436] on icon at bounding box center [127, 438] width 9 height 8
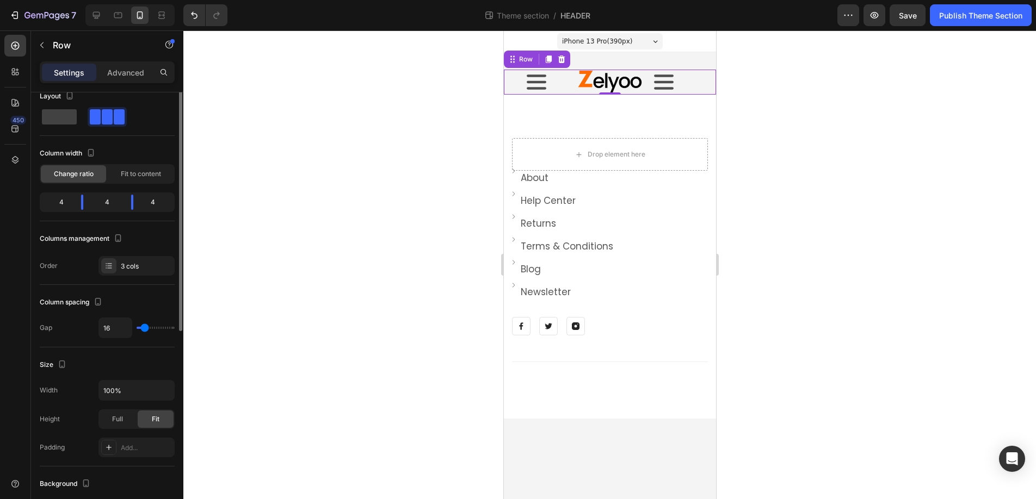
scroll to position [0, 0]
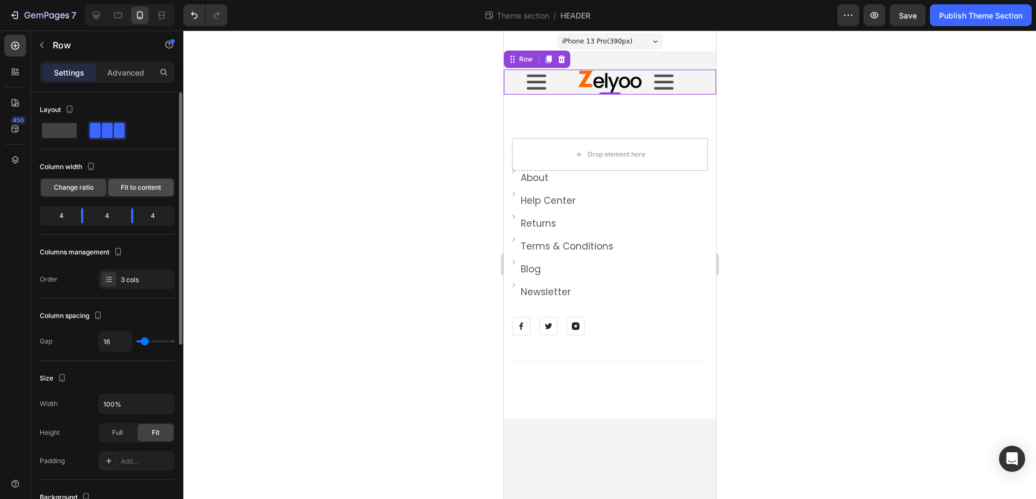
click at [131, 188] on span "Fit to content" at bounding box center [141, 188] width 40 height 10
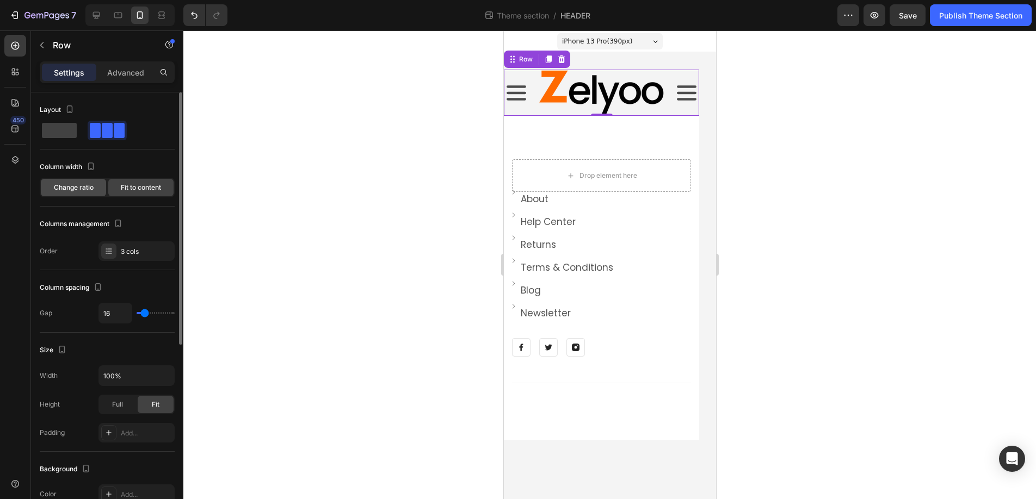
click at [81, 189] on span "Change ratio" at bounding box center [74, 188] width 40 height 10
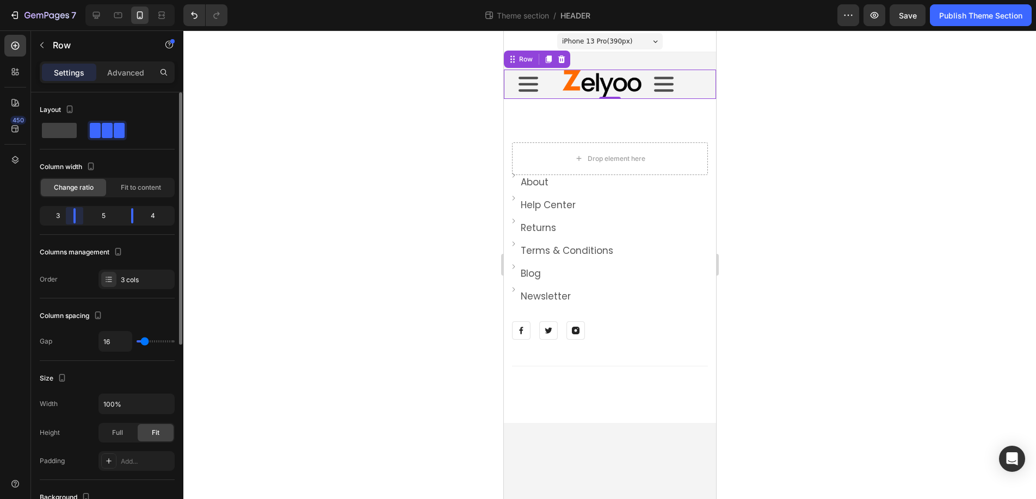
drag, startPoint x: 82, startPoint y: 218, endPoint x: 98, endPoint y: 219, distance: 15.9
click at [77, 0] on body "7 Theme section / HEADER Preview Save Publish Theme Section 450 Sections(18) El…" at bounding box center [518, 0] width 1036 height 0
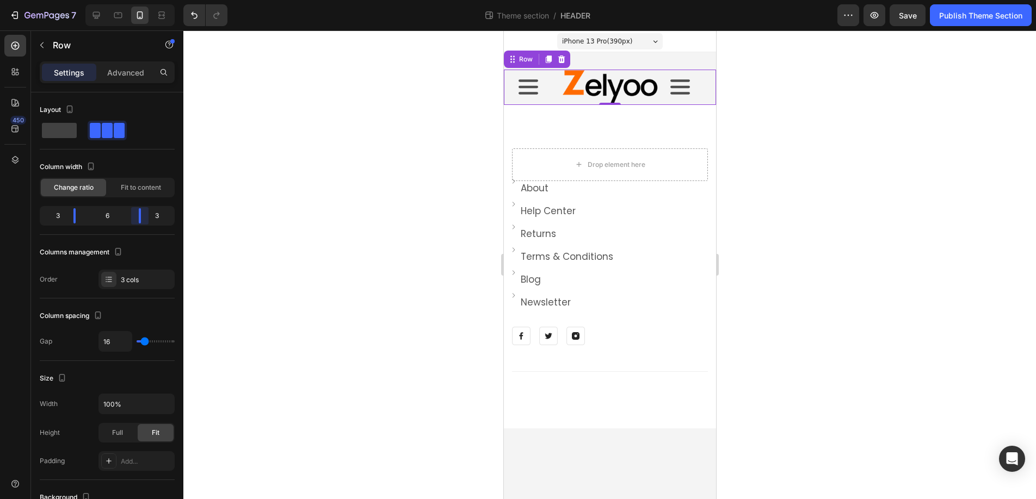
drag, startPoint x: 132, startPoint y: 214, endPoint x: 144, endPoint y: 214, distance: 12.5
click at [144, 0] on body "7 Theme section / HEADER Preview Save Publish Theme Section 450 Sections(18) El…" at bounding box center [518, 0] width 1036 height 0
click at [683, 88] on icon at bounding box center [680, 87] width 20 height 15
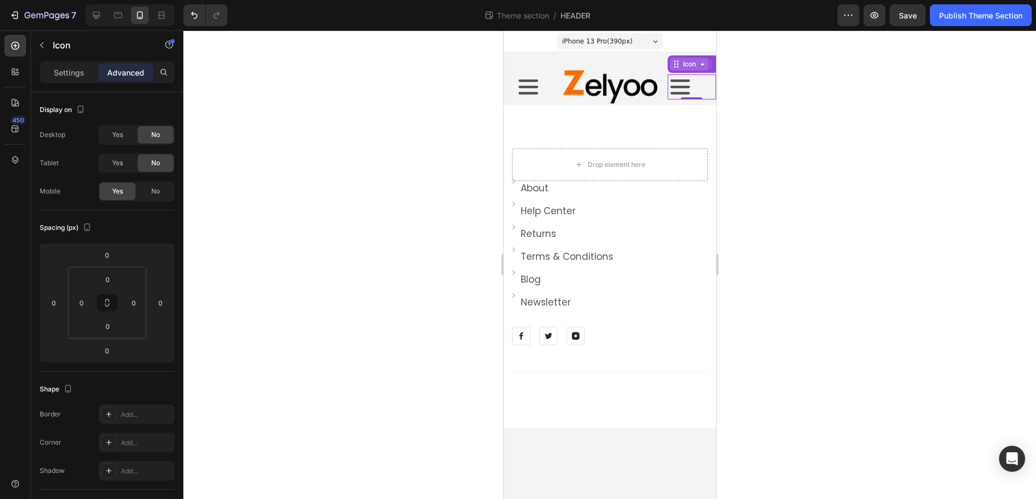
click at [679, 65] on div "Icon" at bounding box center [688, 64] width 39 height 13
click at [705, 67] on icon at bounding box center [701, 64] width 9 height 9
click at [706, 67] on div "Icon" at bounding box center [688, 64] width 39 height 13
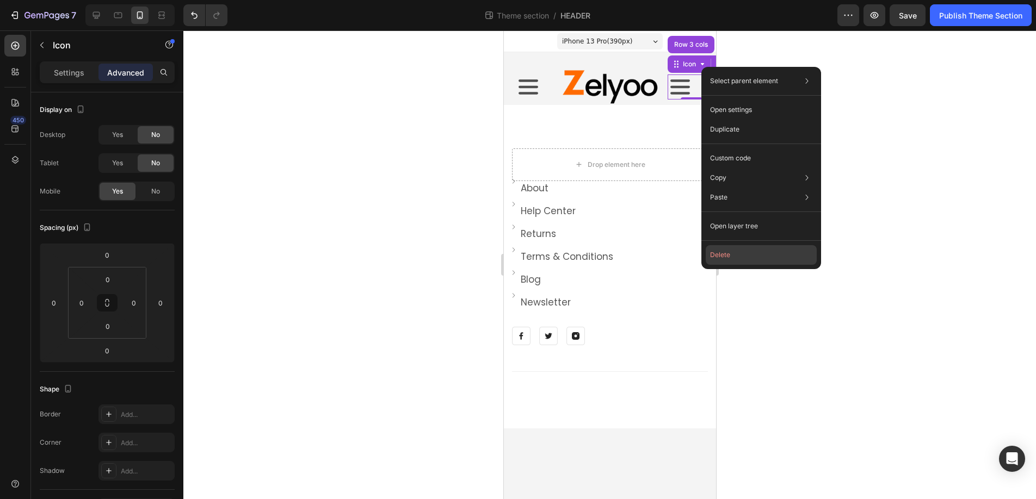
click at [721, 251] on button "Delete" at bounding box center [761, 255] width 111 height 20
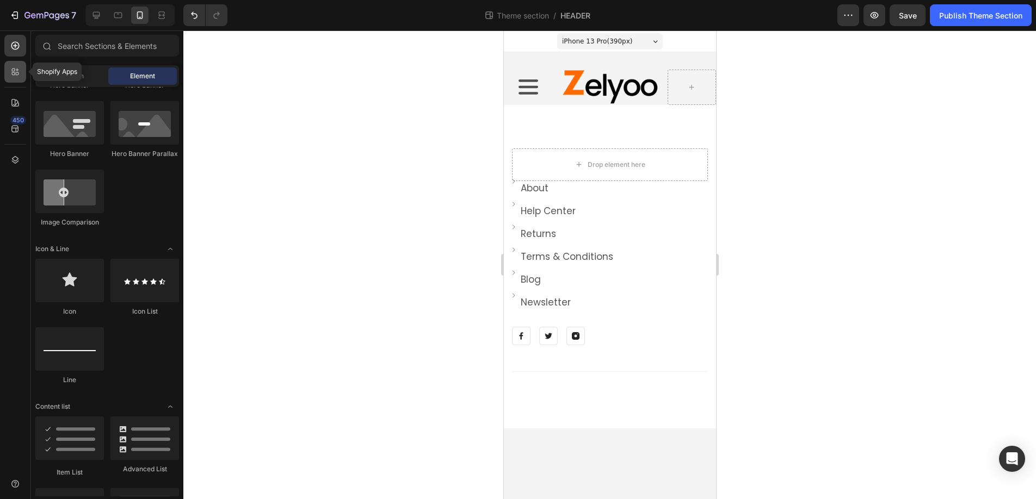
click at [9, 71] on div at bounding box center [15, 72] width 22 height 22
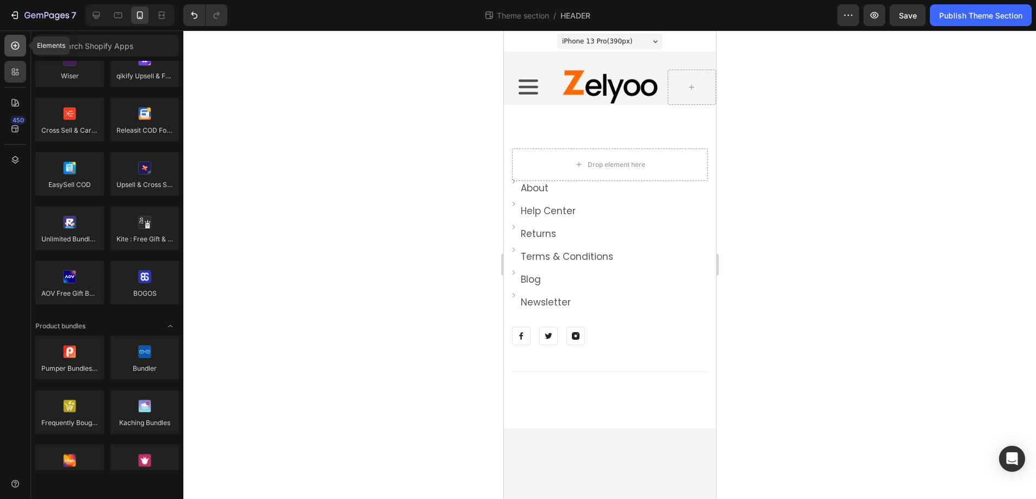
click at [15, 46] on icon at bounding box center [15, 45] width 11 height 11
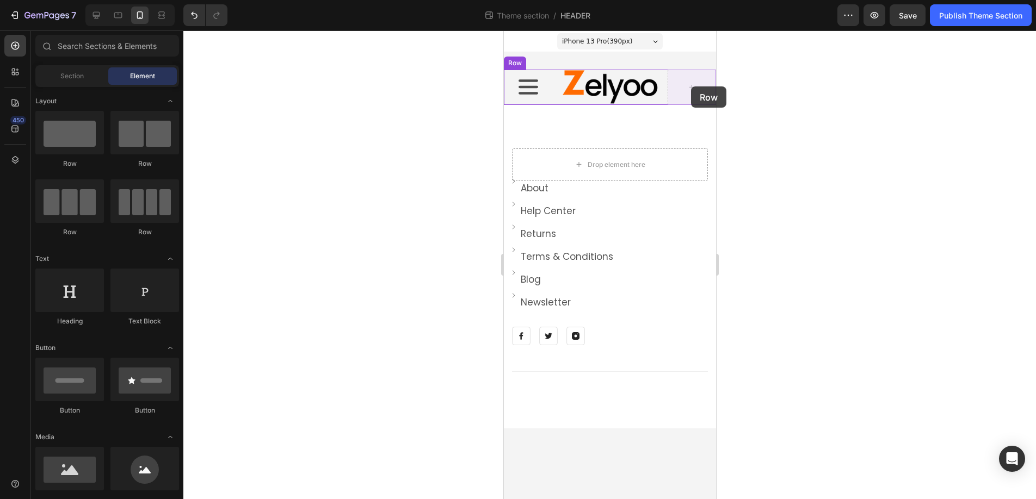
drag, startPoint x: 653, startPoint y: 169, endPoint x: 690, endPoint y: 86, distance: 90.6
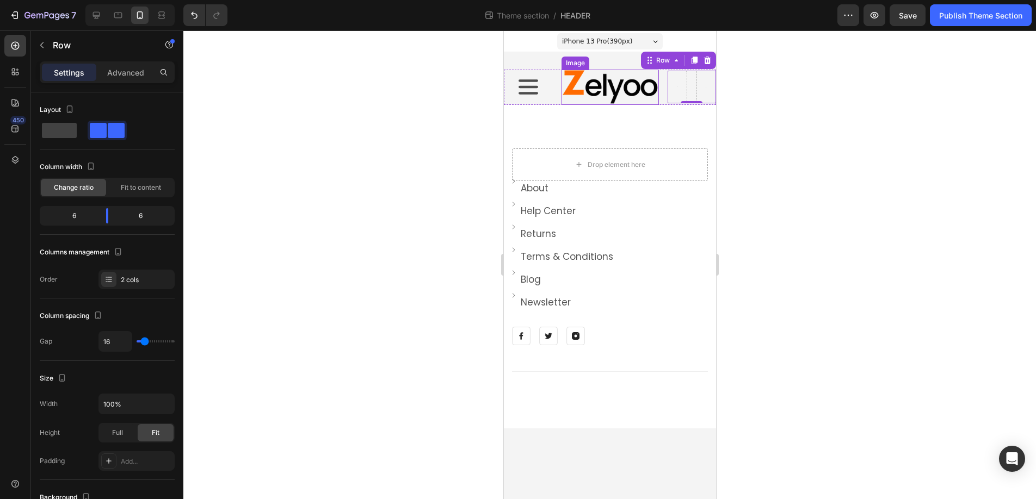
click at [576, 83] on img at bounding box center [609, 87] width 97 height 35
click at [548, 70] on div "Icon" at bounding box center [527, 87] width 49 height 35
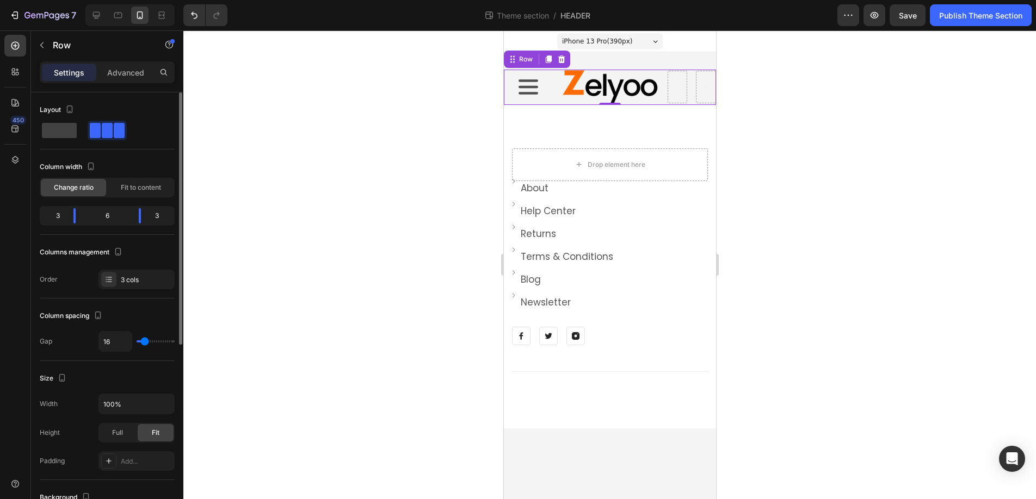
type input "2"
type input "1"
type input "0"
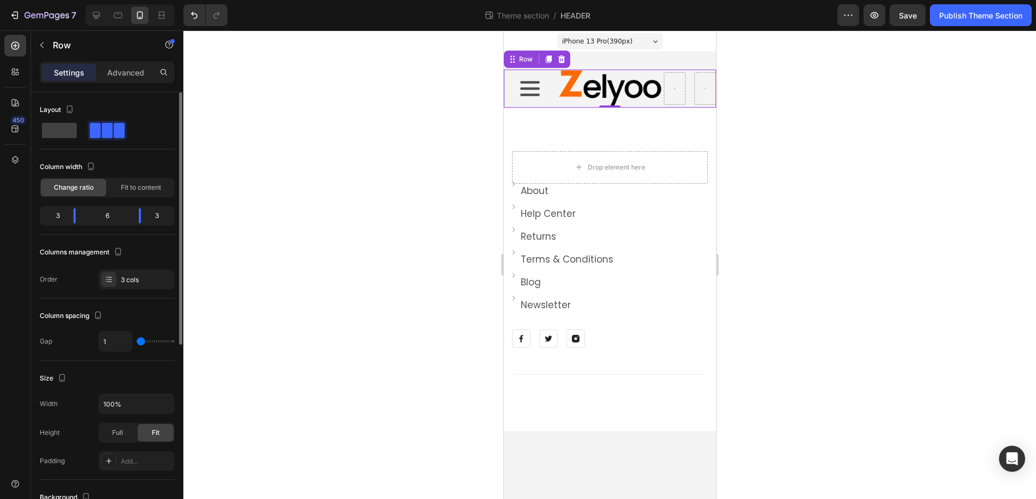
type input "0"
type input "2"
type input "3"
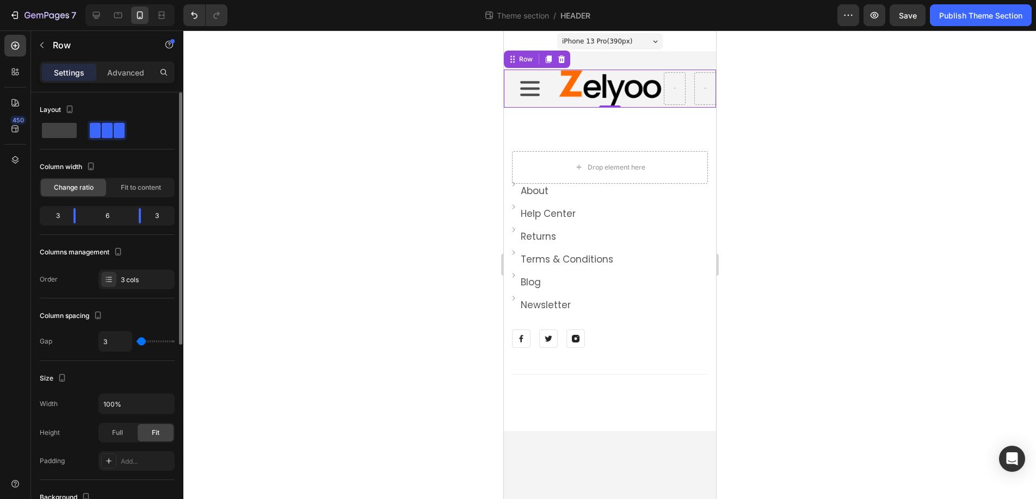
type input "4"
type input "5"
type input "6"
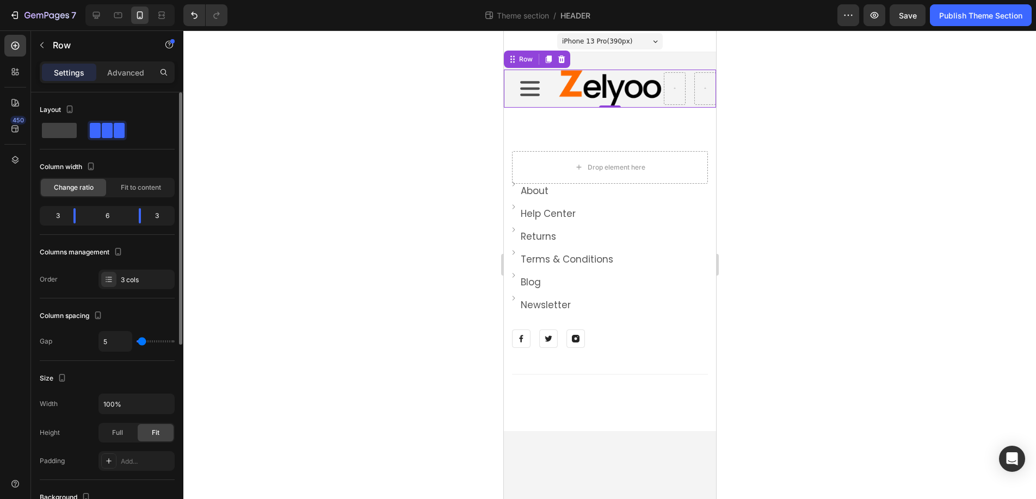
type input "6"
type input "7"
type input "8"
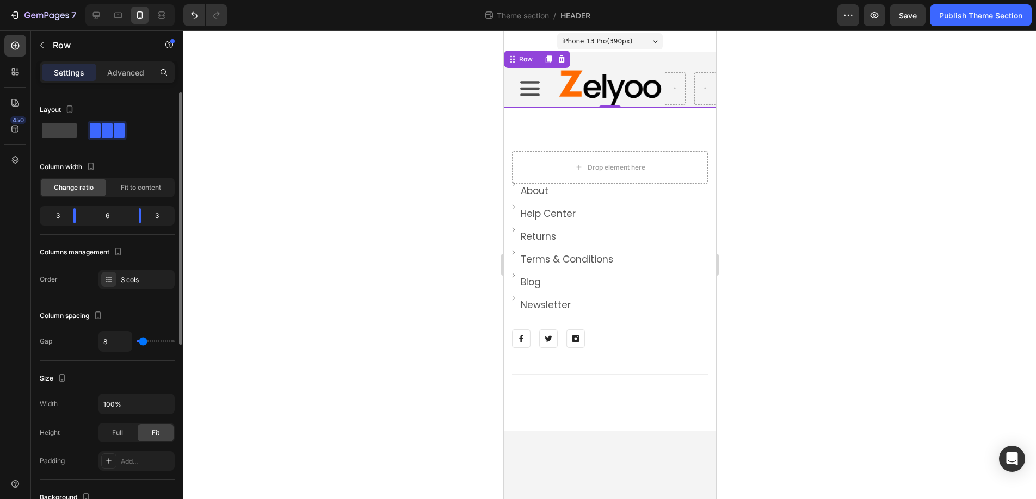
type input "9"
type input "10"
type input "11"
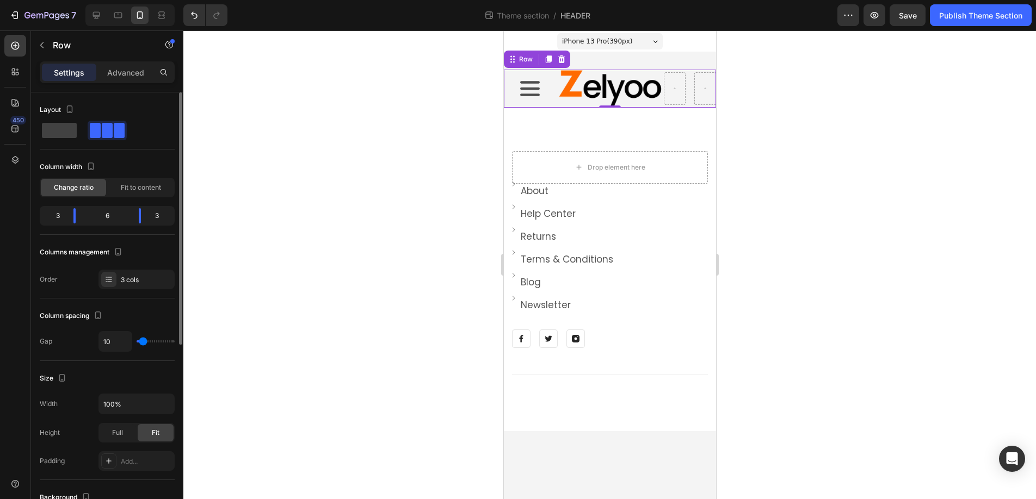
type input "11"
type input "12"
type input "13"
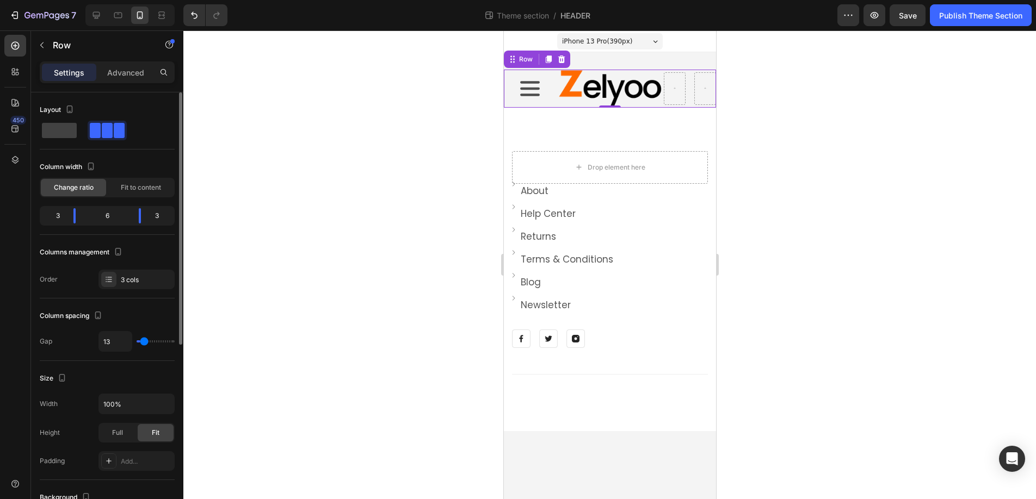
type input "14"
type input "15"
type input "17"
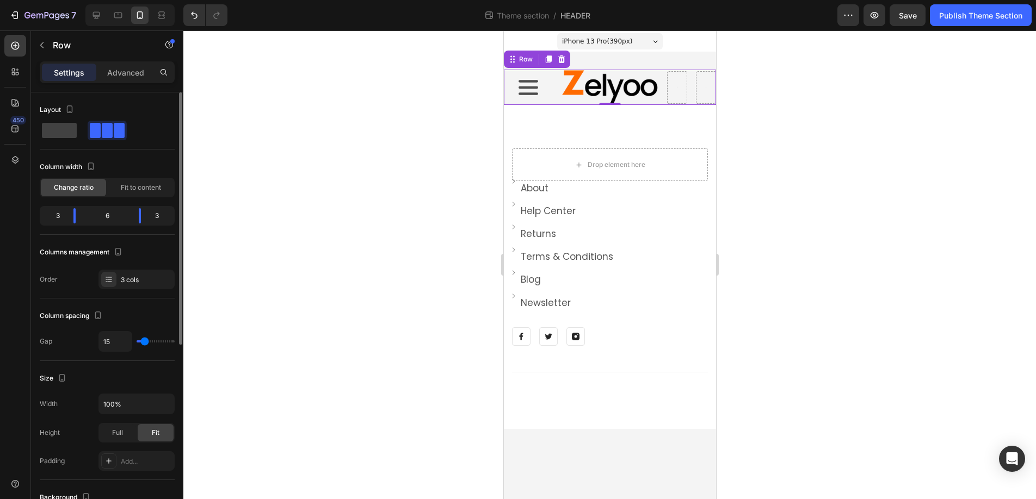
type input "17"
type input "19"
type input "20"
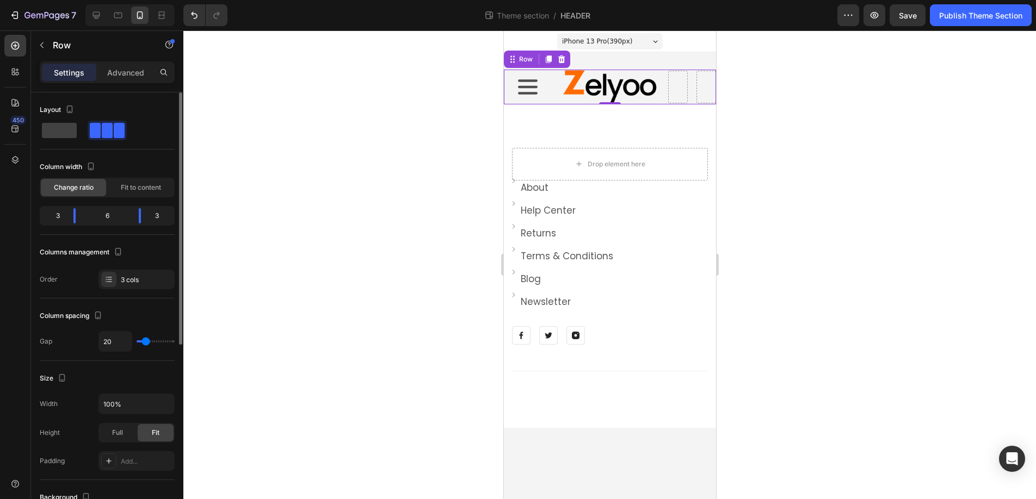
type input "21"
type input "22"
type input "23"
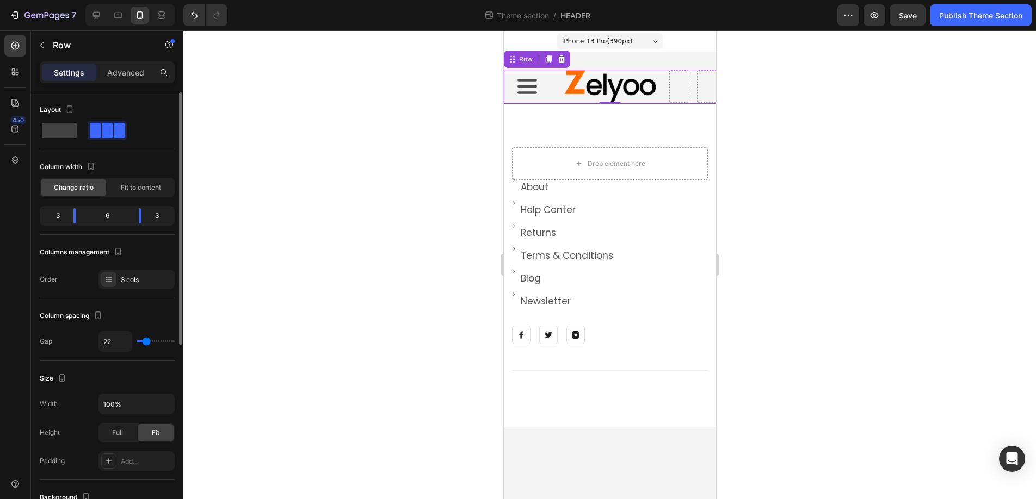
type input "23"
type input "24"
type input "26"
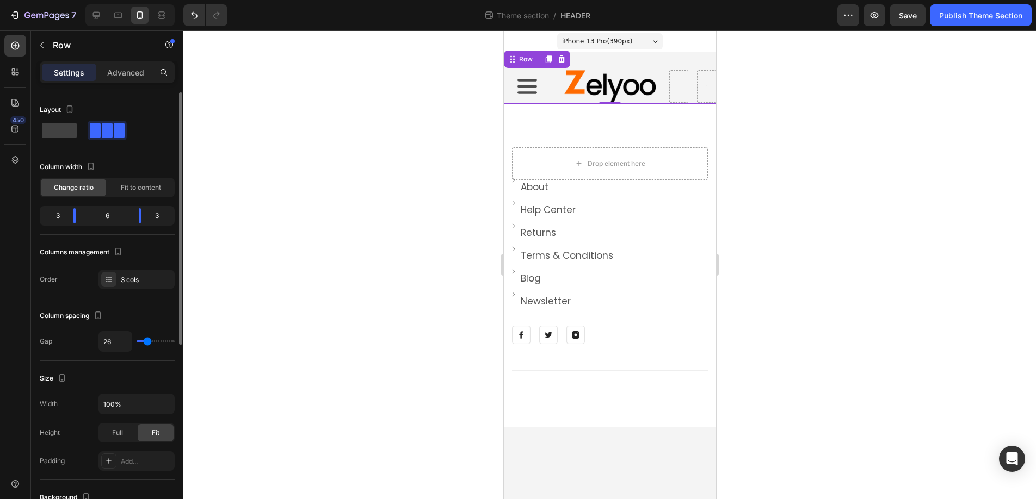
type input "27"
type input "28"
type input "25"
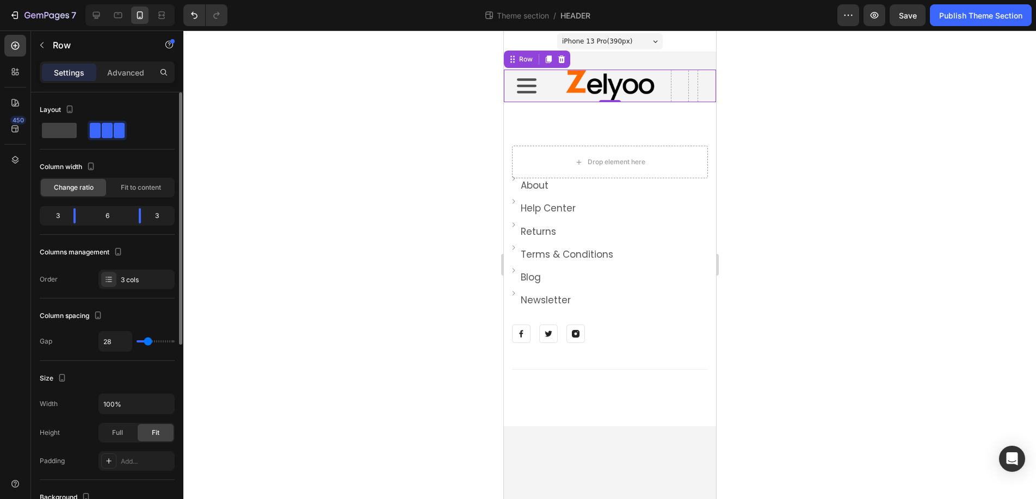
type input "25"
type input "24"
type input "23"
drag, startPoint x: 141, startPoint y: 341, endPoint x: 146, endPoint y: 339, distance: 5.7
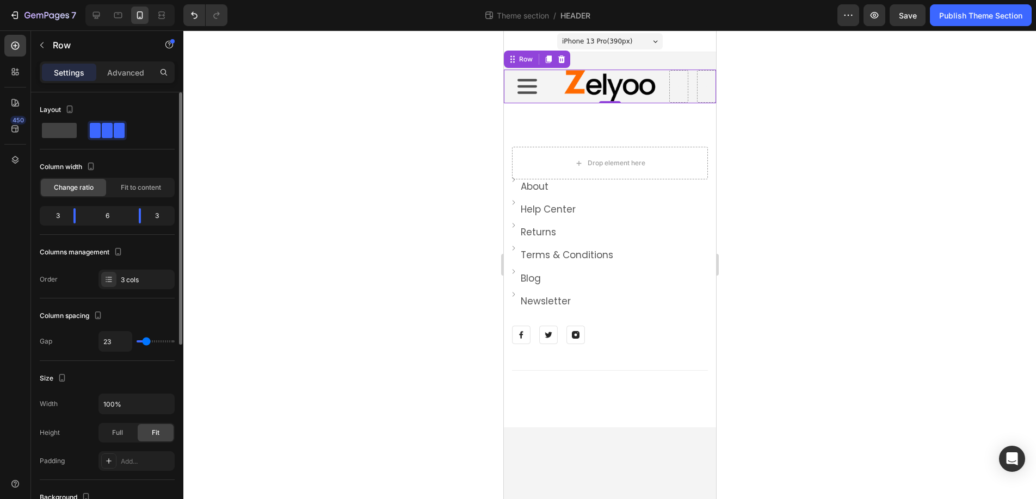
type input "23"
click at [146, 341] on input "range" at bounding box center [156, 342] width 38 height 2
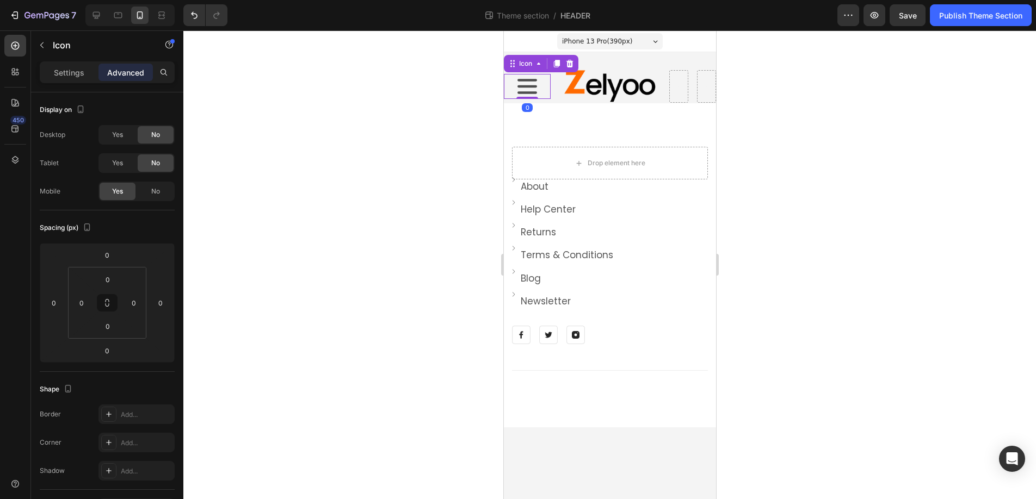
click at [533, 87] on icon at bounding box center [527, 86] width 20 height 15
click at [555, 64] on icon at bounding box center [556, 64] width 6 height 8
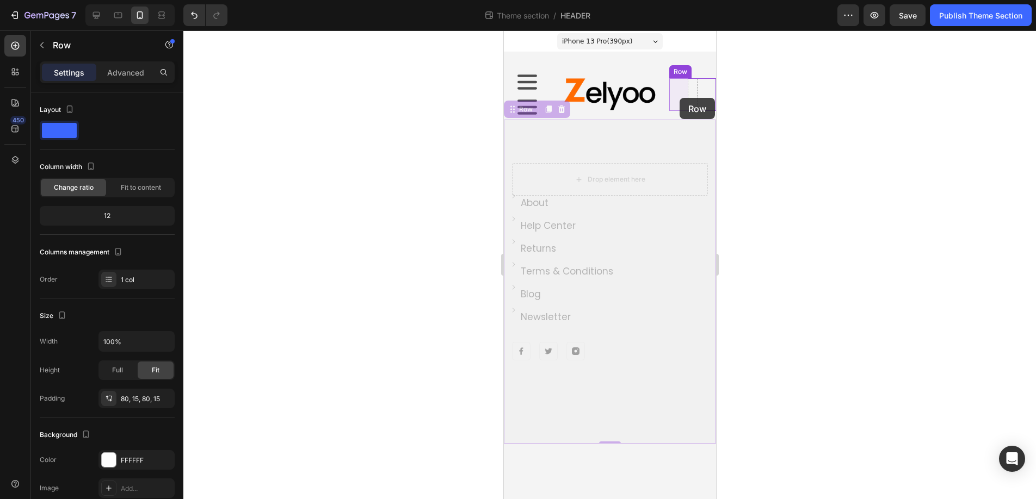
drag, startPoint x: 523, startPoint y: 106, endPoint x: 679, endPoint y: 98, distance: 155.8
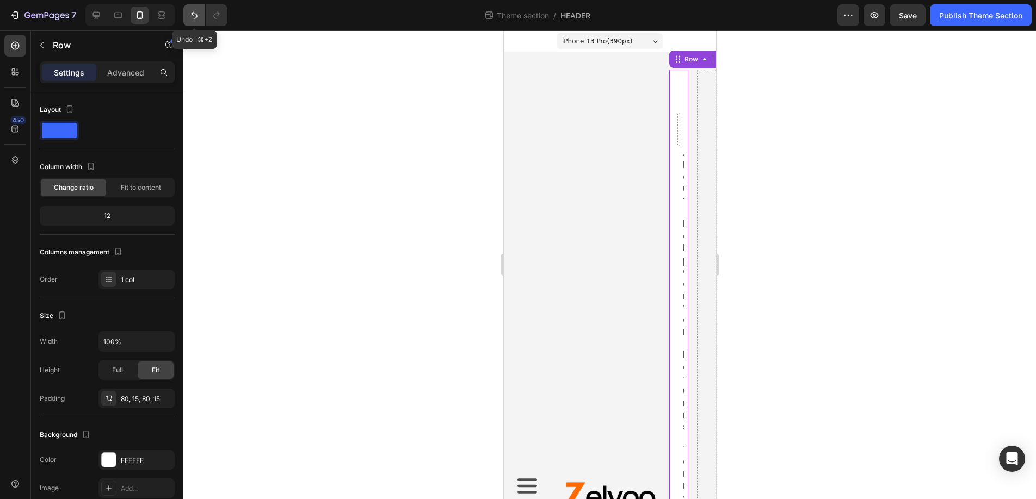
click at [195, 15] on icon "Undo/Redo" at bounding box center [194, 15] width 11 height 11
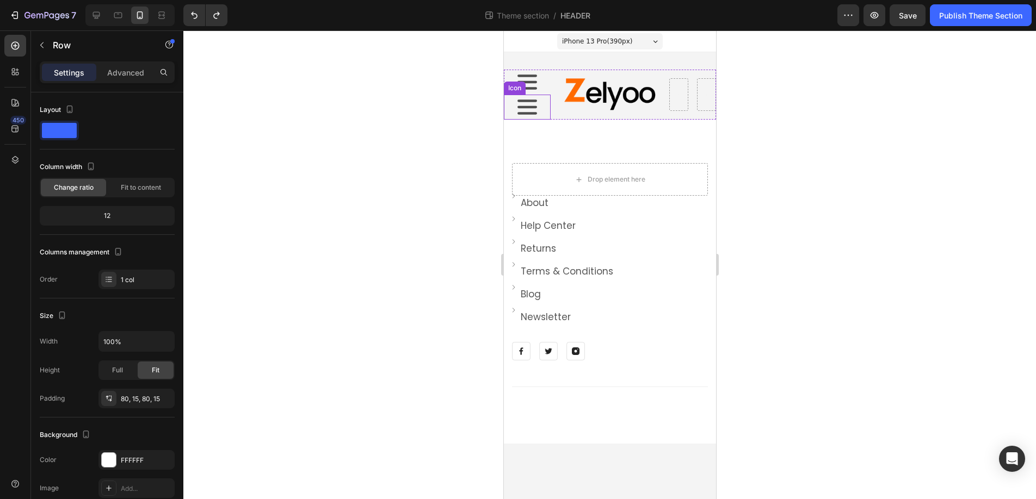
click at [533, 108] on icon at bounding box center [527, 107] width 20 height 15
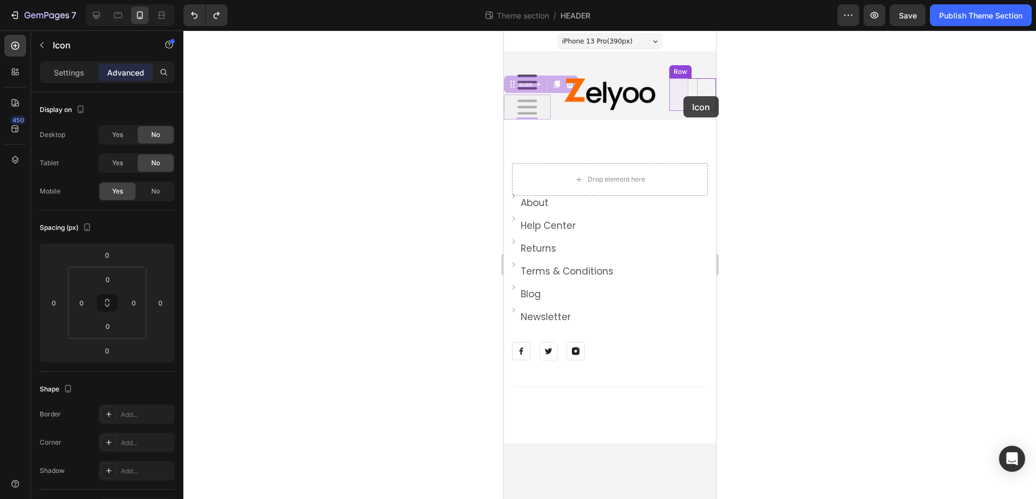
drag, startPoint x: 515, startPoint y: 84, endPoint x: 683, endPoint y: 96, distance: 168.5
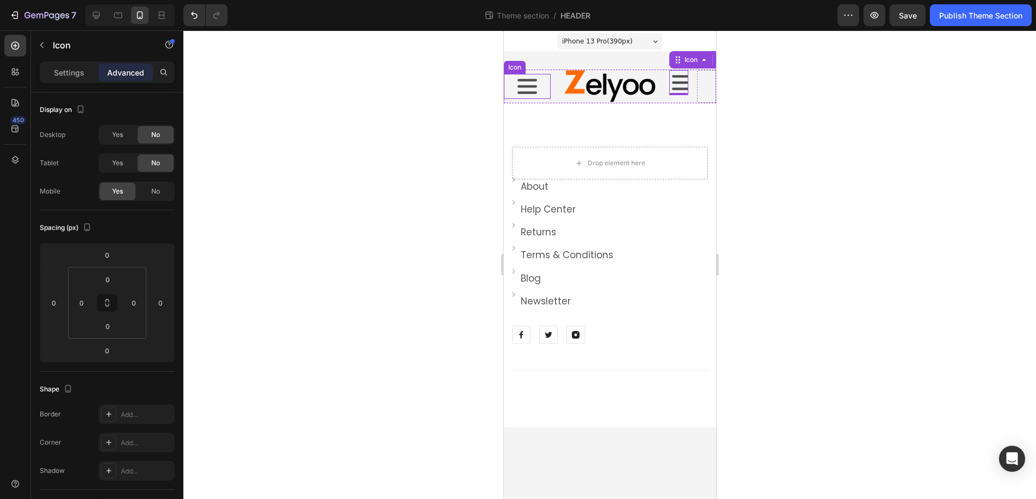
click at [524, 89] on icon at bounding box center [526, 86] width 25 height 25
click at [558, 63] on icon at bounding box center [556, 64] width 6 height 8
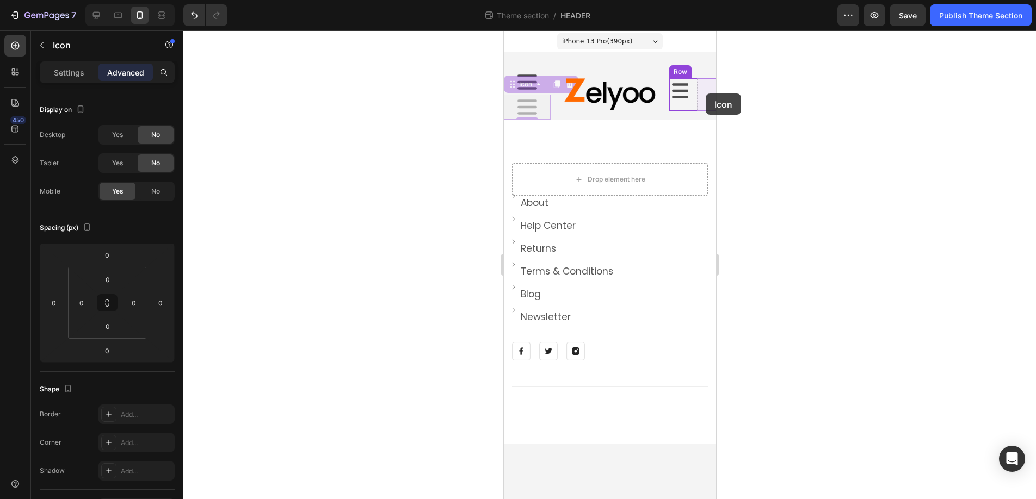
drag, startPoint x: 513, startPoint y: 85, endPoint x: 705, endPoint y: 94, distance: 192.2
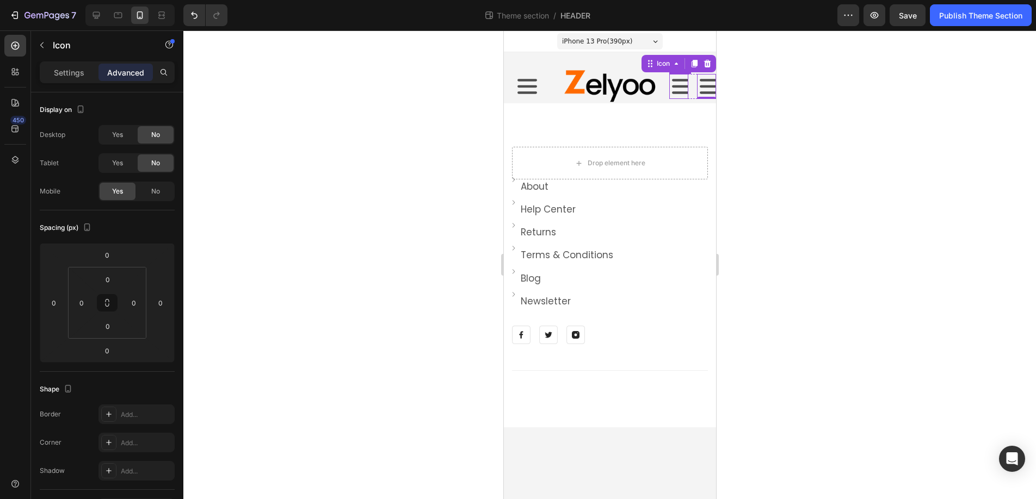
click at [683, 87] on icon at bounding box center [681, 86] width 20 height 15
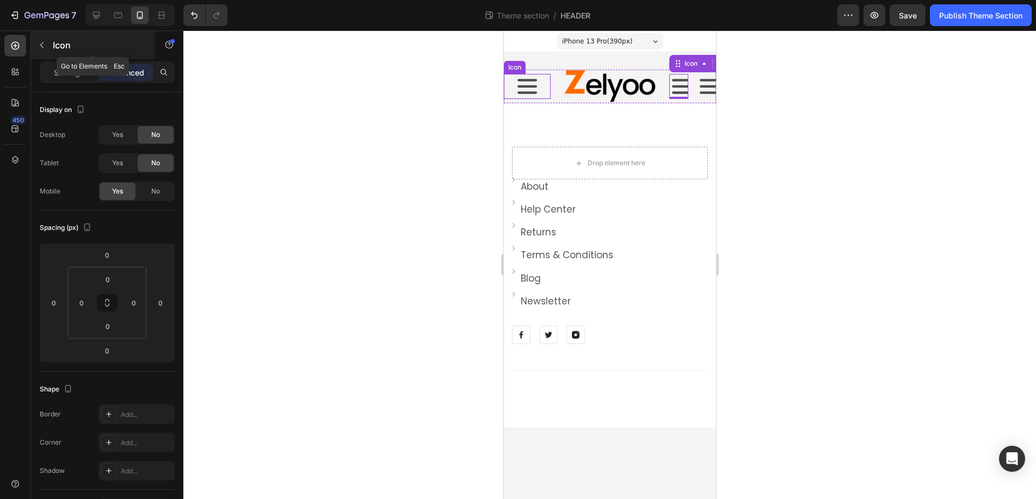
click at [43, 45] on icon "button" at bounding box center [42, 45] width 9 height 9
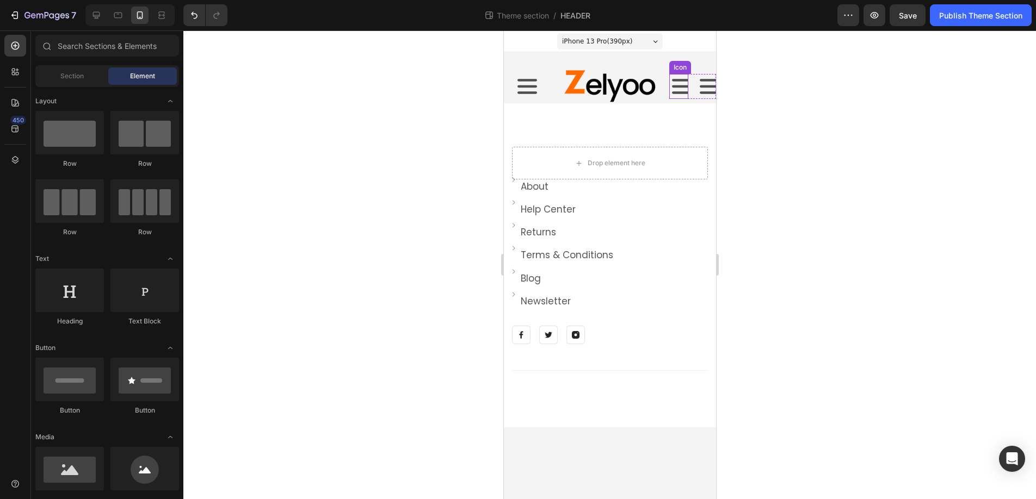
click at [680, 85] on icon at bounding box center [681, 86] width 20 height 15
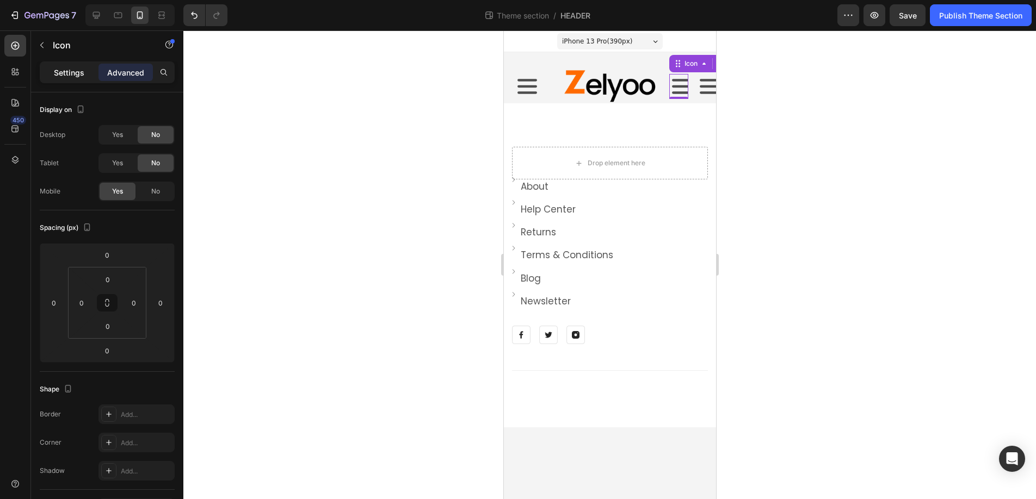
click at [65, 72] on p "Settings" at bounding box center [69, 72] width 30 height 11
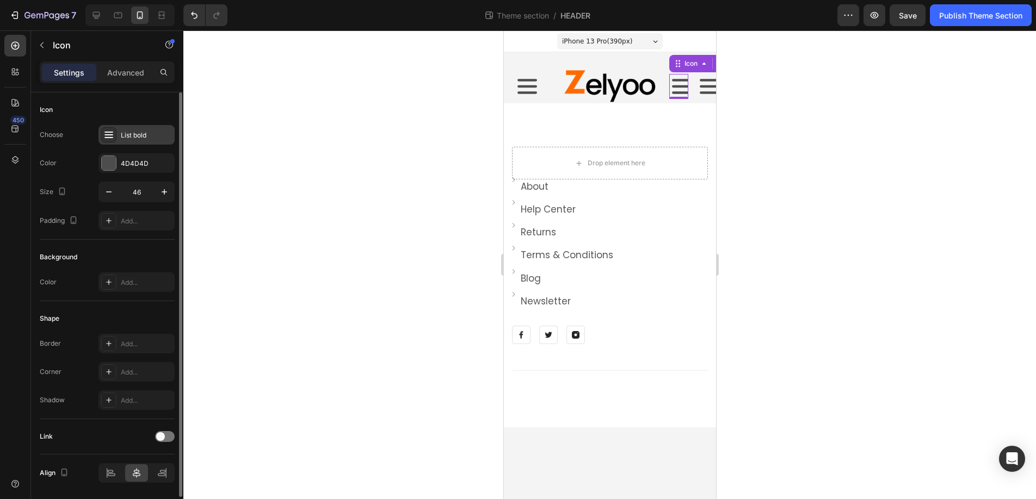
click at [138, 136] on div "List bold" at bounding box center [146, 136] width 51 height 10
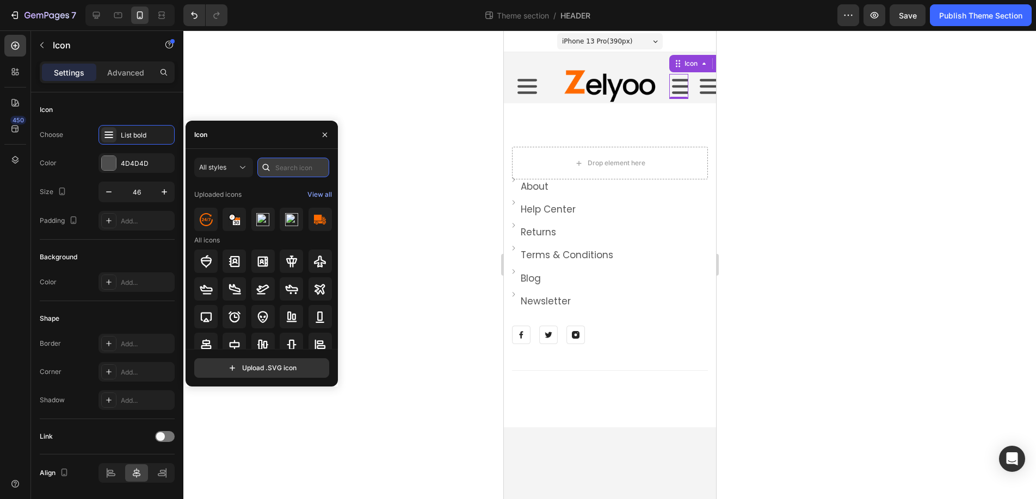
click at [301, 170] on input "text" at bounding box center [293, 168] width 72 height 20
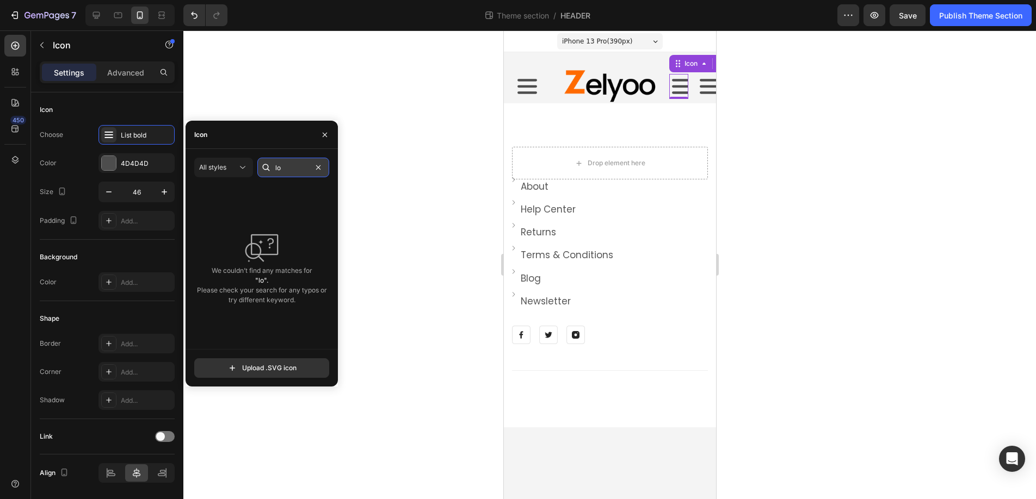
type input "l"
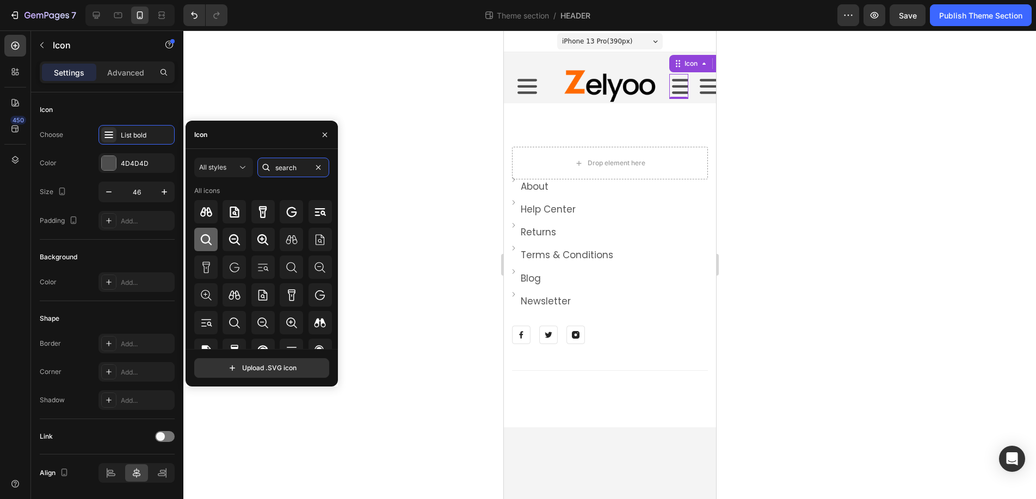
type input "search"
click at [204, 237] on icon at bounding box center [206, 239] width 13 height 13
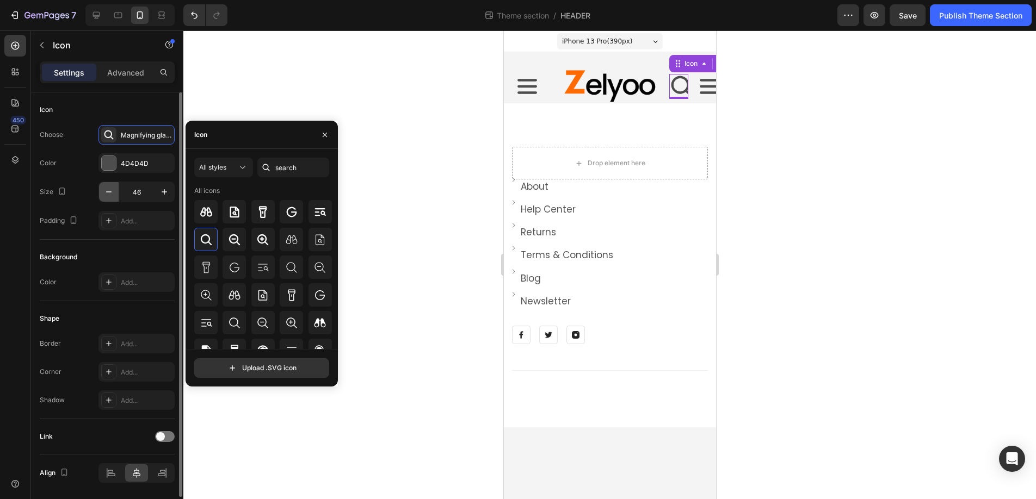
click at [108, 191] on icon "button" at bounding box center [108, 192] width 11 height 11
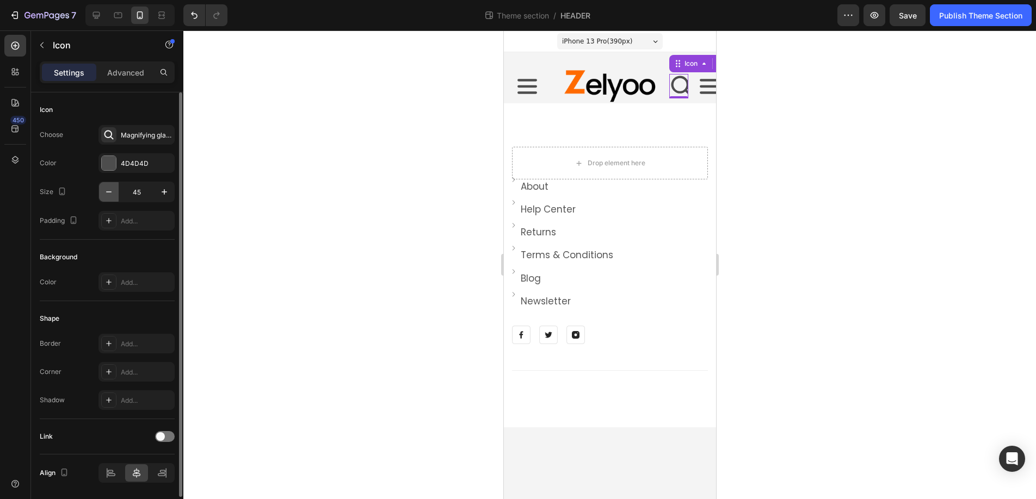
click at [108, 191] on icon "button" at bounding box center [108, 192] width 11 height 11
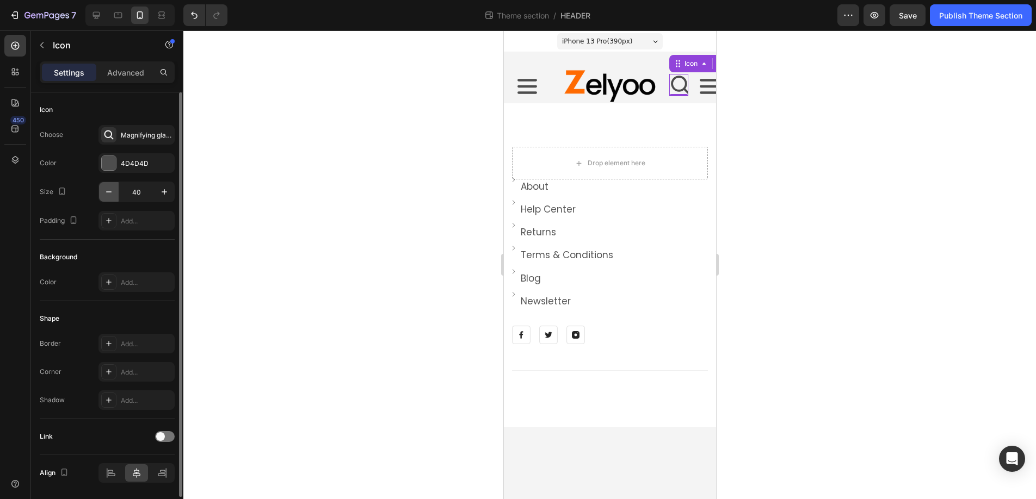
click at [108, 191] on icon "button" at bounding box center [108, 192] width 11 height 11
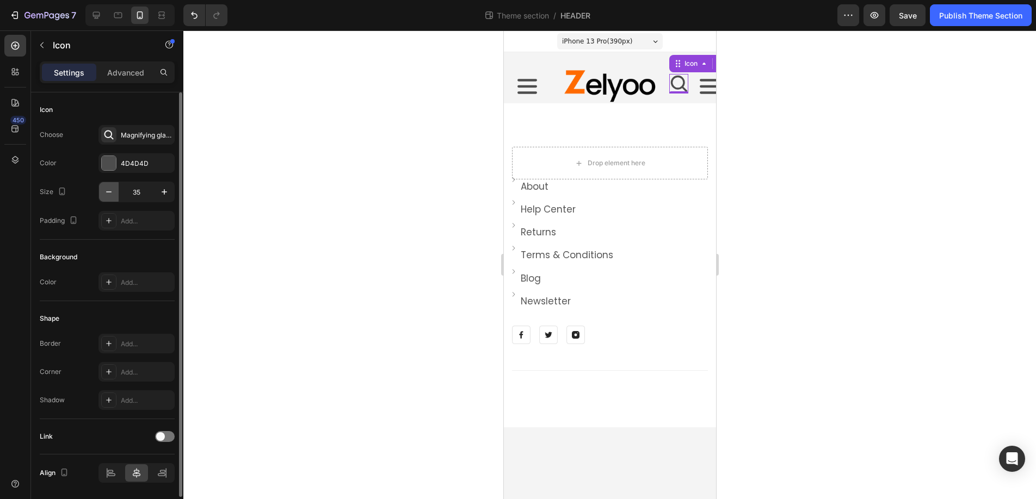
click at [108, 191] on icon "button" at bounding box center [108, 192] width 11 height 11
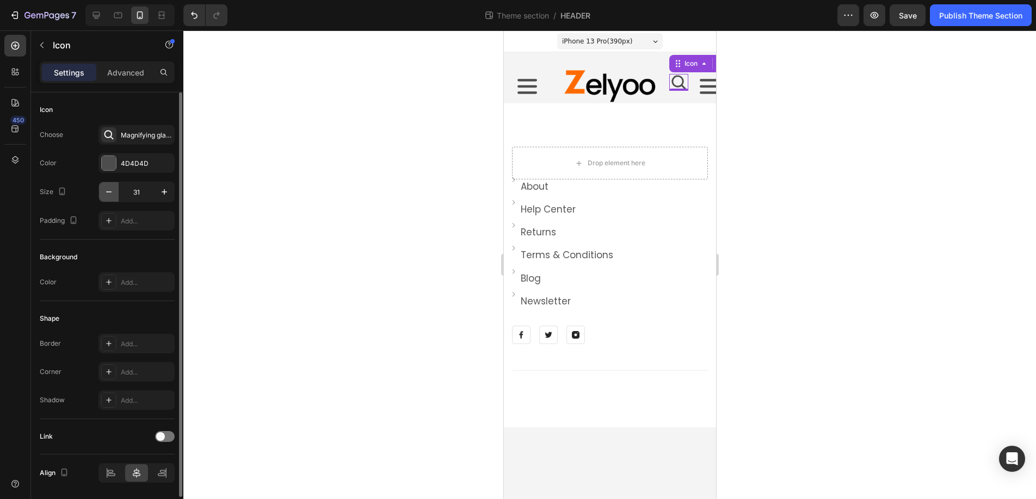
type input "30"
click at [707, 87] on icon at bounding box center [709, 86] width 20 height 15
click at [133, 135] on div "List bold" at bounding box center [146, 136] width 51 height 10
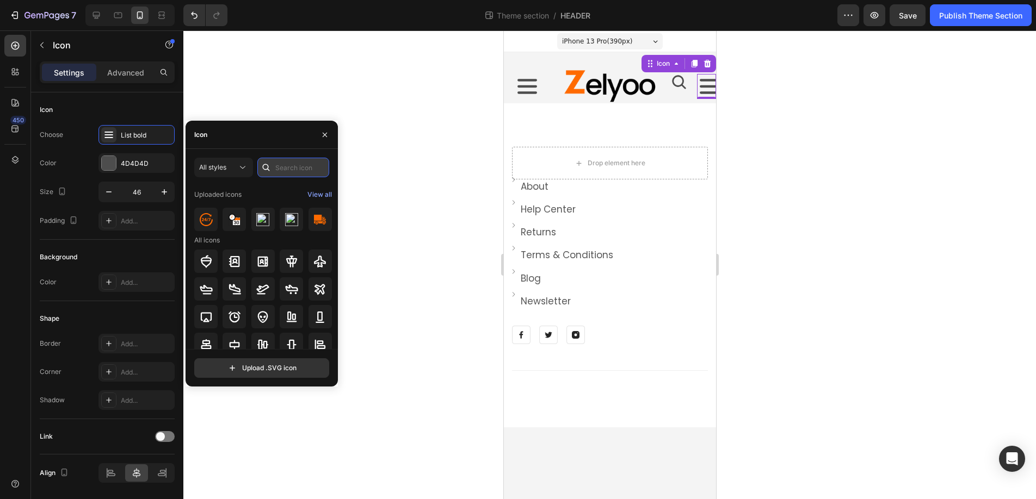
click at [280, 167] on input "text" at bounding box center [293, 168] width 72 height 20
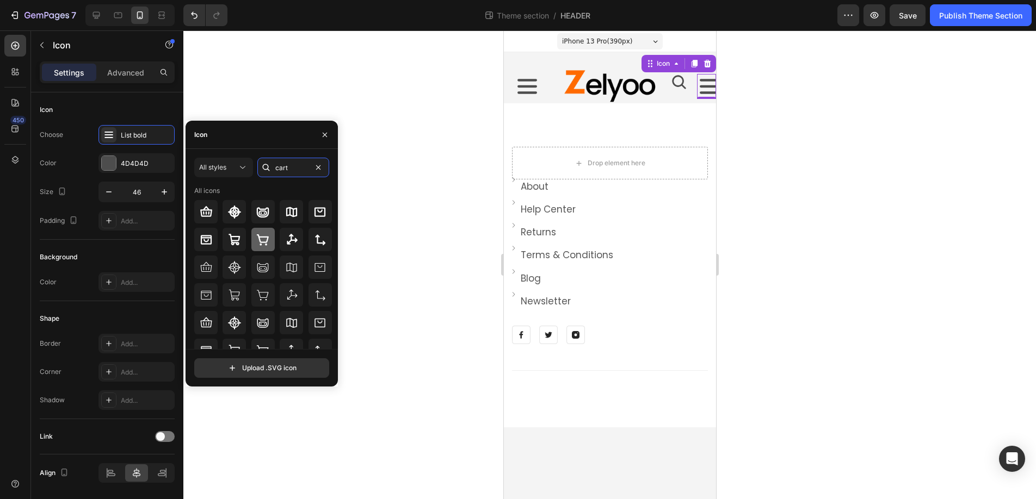
type input "cart"
click at [262, 239] on icon at bounding box center [262, 239] width 13 height 13
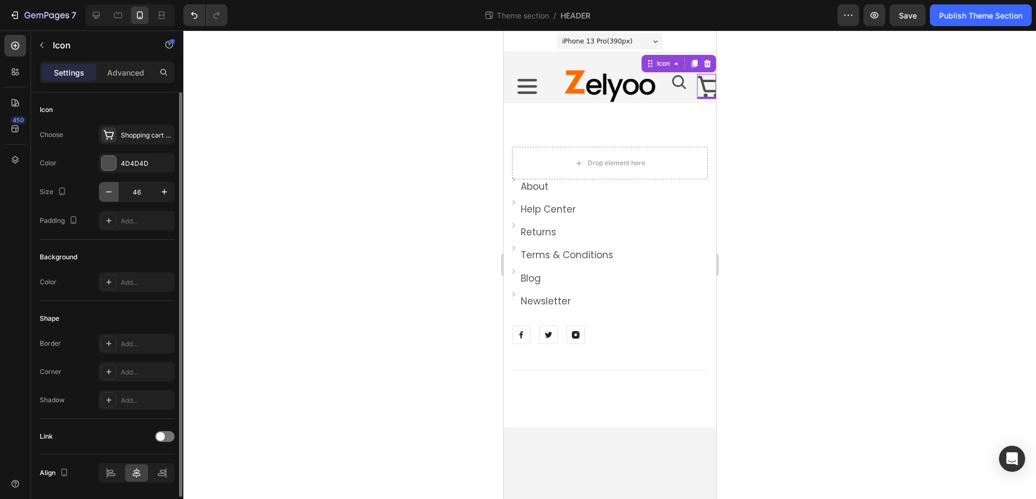
click at [109, 190] on icon "button" at bounding box center [108, 192] width 11 height 11
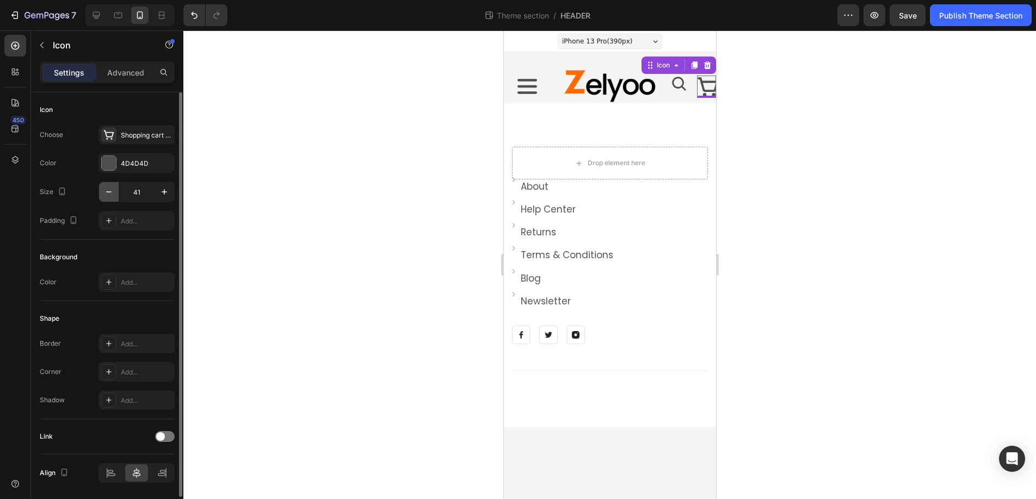
click at [109, 190] on icon "button" at bounding box center [108, 192] width 11 height 11
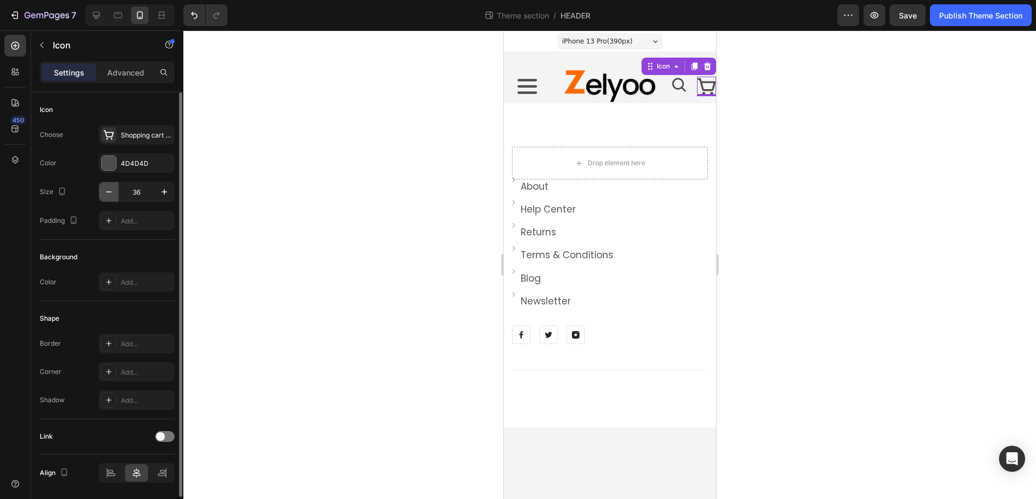
click at [109, 190] on icon "button" at bounding box center [108, 192] width 11 height 11
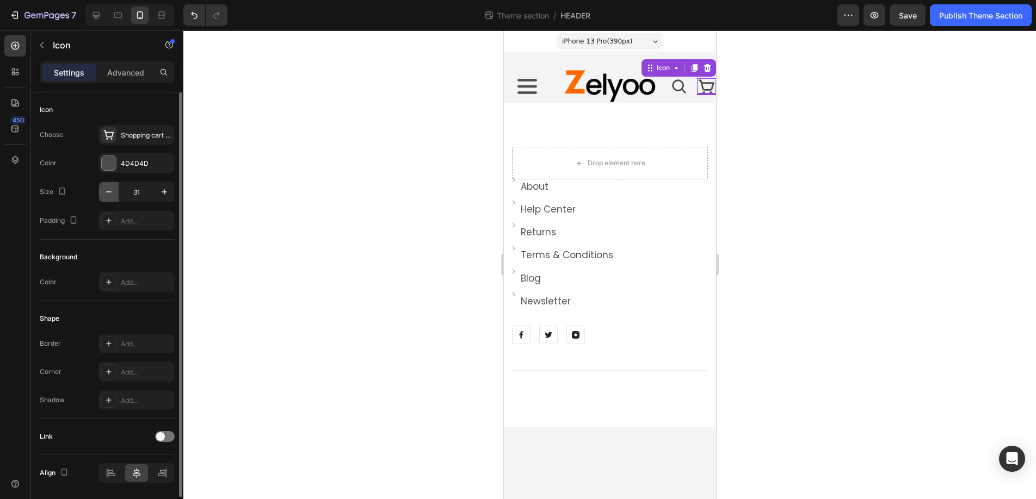
click at [109, 190] on icon "button" at bounding box center [108, 192] width 11 height 11
type input "30"
click at [675, 90] on icon at bounding box center [678, 86] width 14 height 14
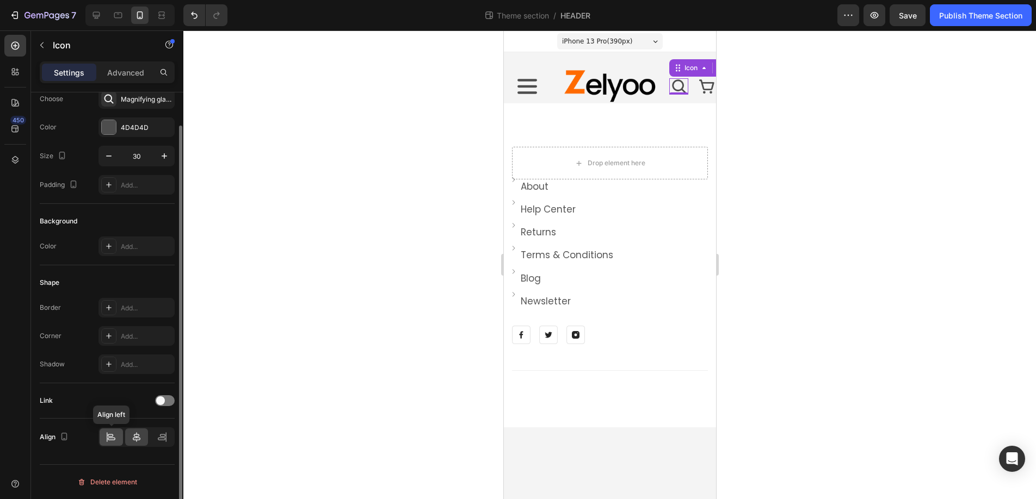
click at [108, 437] on icon at bounding box center [111, 437] width 11 height 11
click at [705, 88] on icon at bounding box center [706, 86] width 16 height 16
click at [108, 434] on icon at bounding box center [110, 435] width 5 height 3
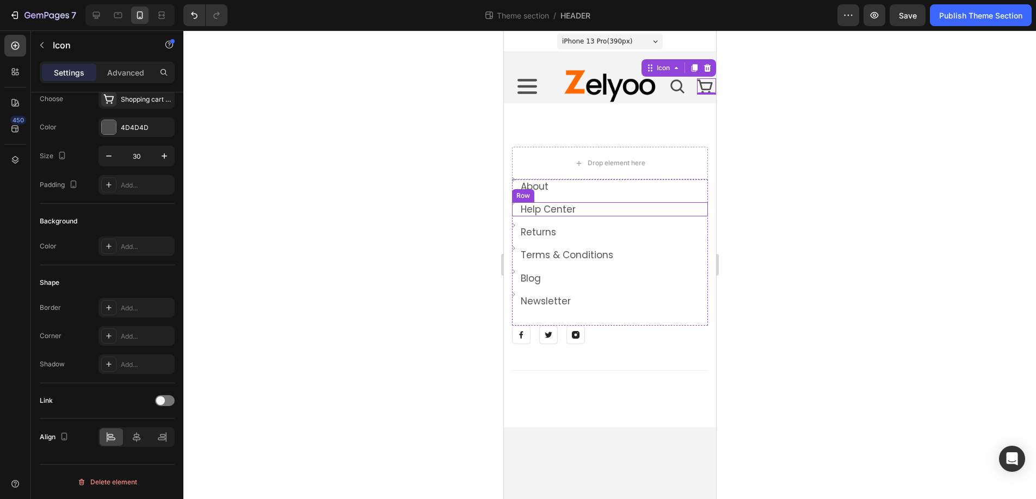
click at [773, 168] on div at bounding box center [609, 264] width 852 height 469
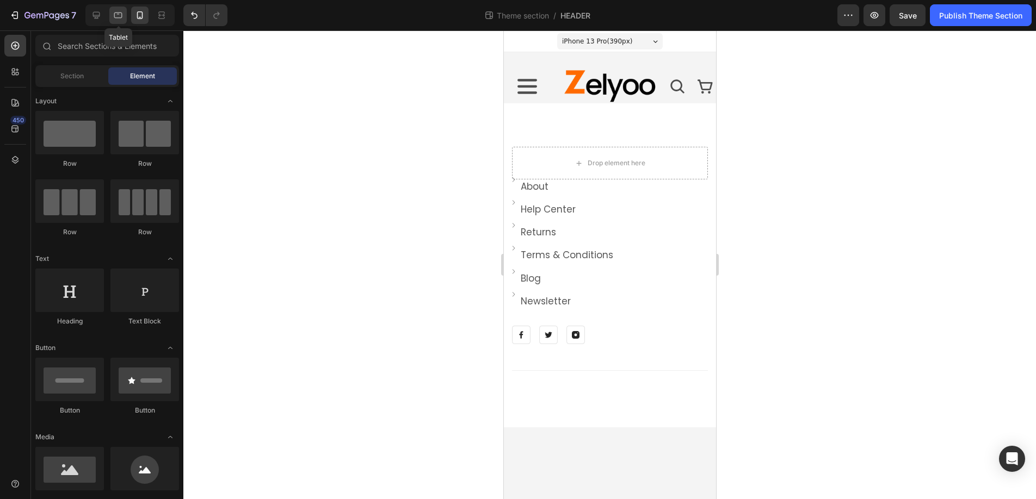
click at [113, 14] on icon at bounding box center [118, 15] width 11 height 11
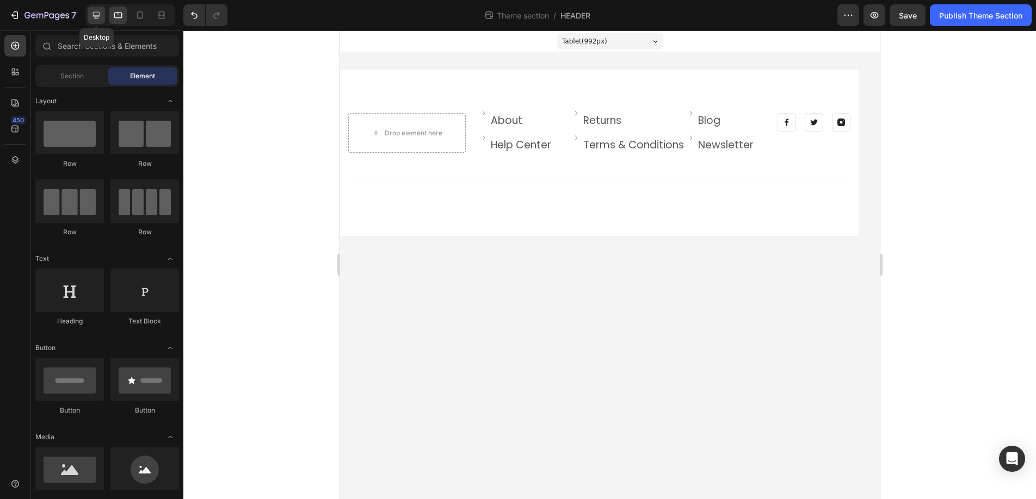
click at [96, 15] on icon at bounding box center [96, 15] width 11 height 11
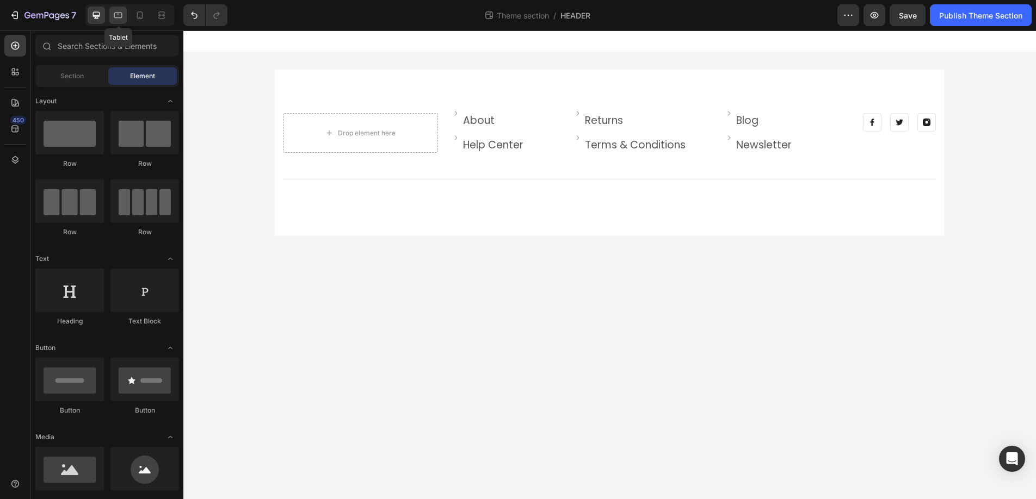
click at [115, 14] on icon at bounding box center [118, 16] width 8 height 6
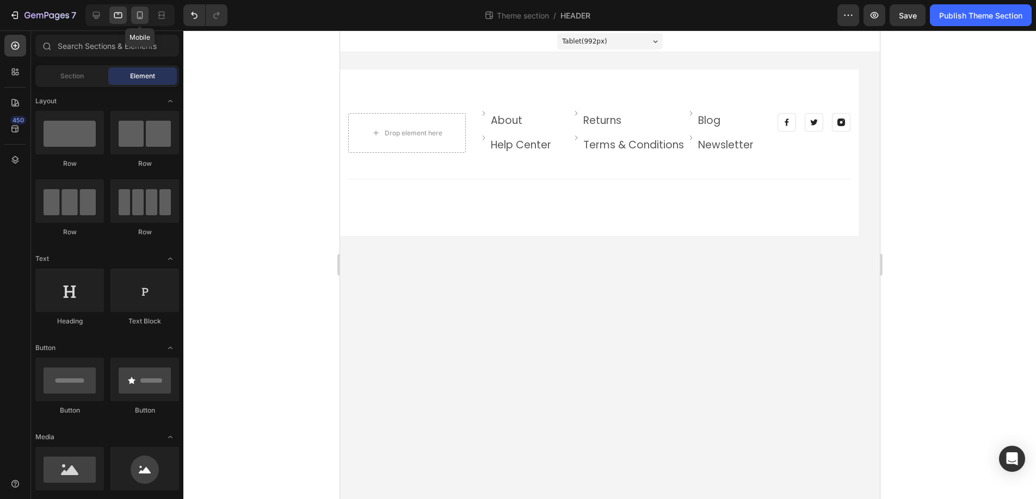
click at [135, 11] on icon at bounding box center [139, 15] width 11 height 11
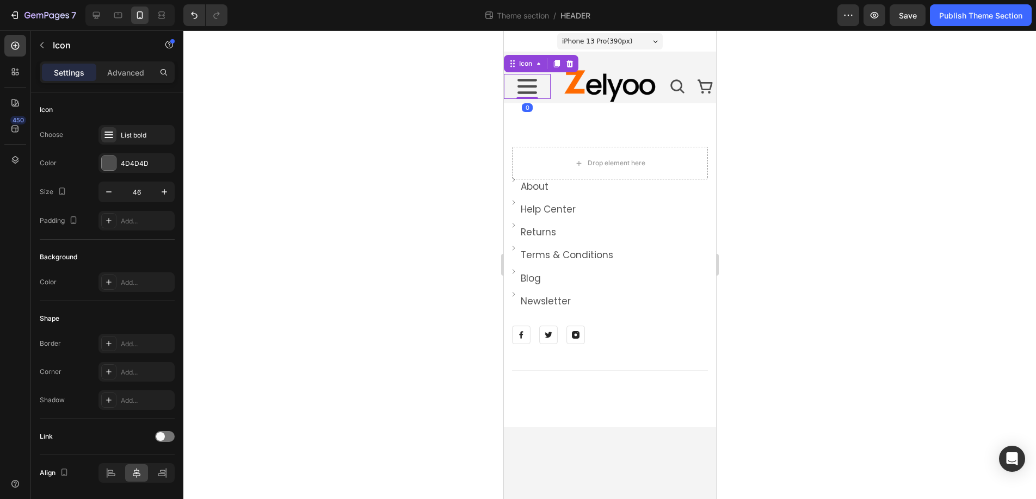
click at [526, 85] on icon at bounding box center [526, 86] width 25 height 25
click at [528, 89] on icon at bounding box center [526, 86] width 25 height 25
click at [123, 72] on p "Advanced" at bounding box center [125, 72] width 37 height 11
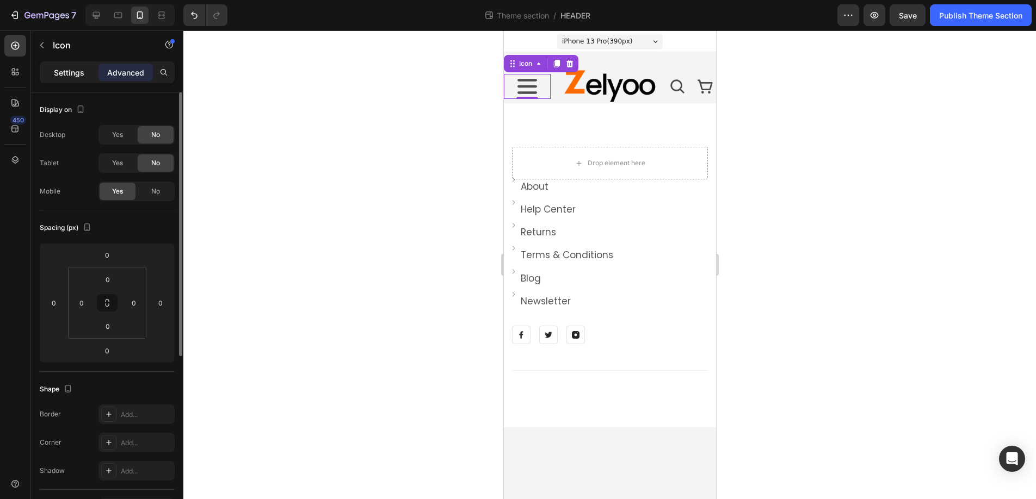
click at [63, 76] on p "Settings" at bounding box center [69, 72] width 30 height 11
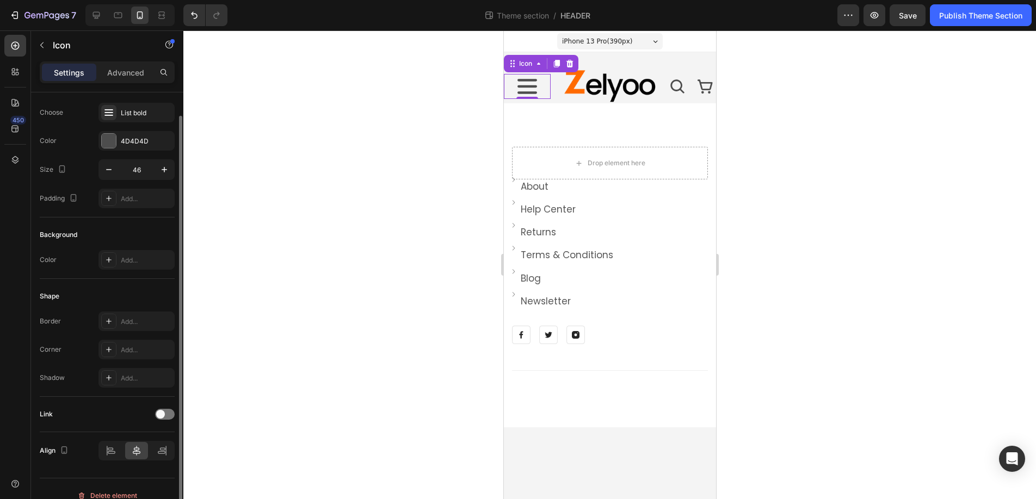
scroll to position [36, 0]
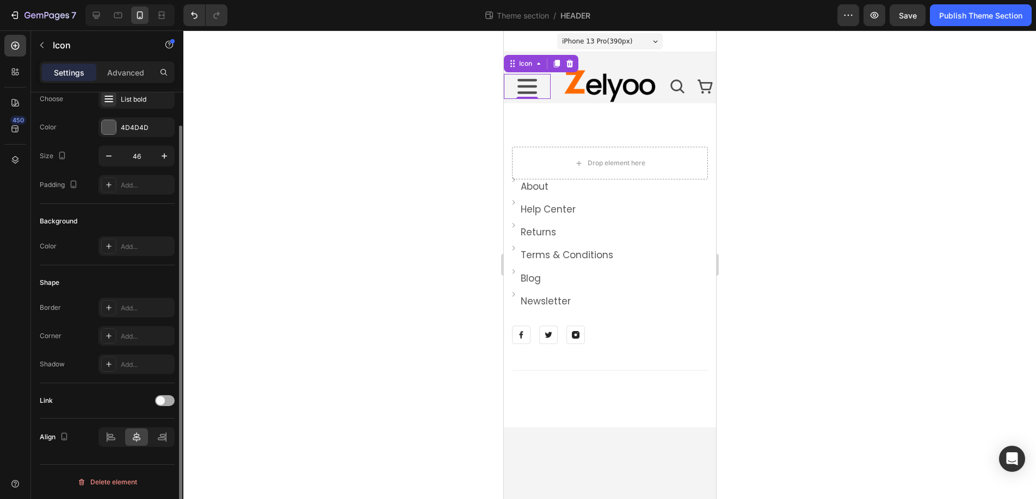
click at [164, 400] on span at bounding box center [160, 401] width 9 height 9
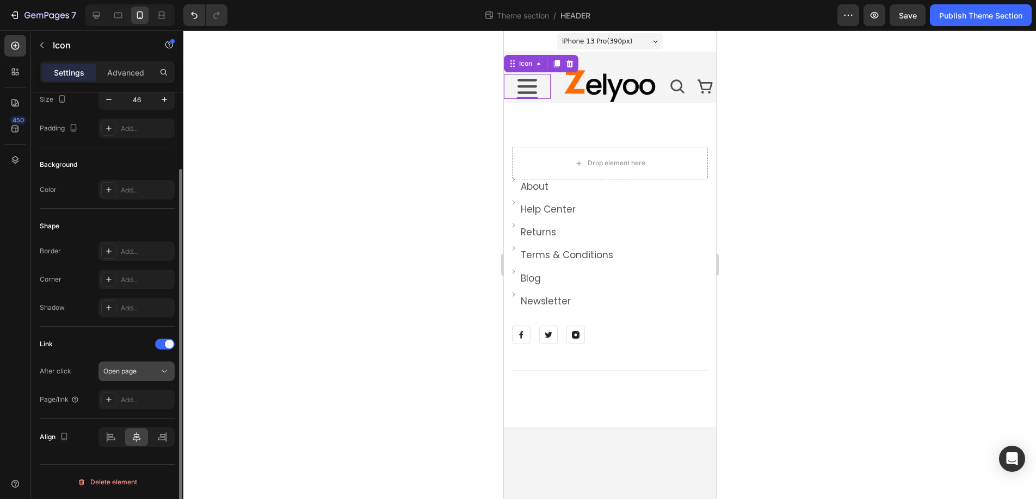
click at [160, 370] on icon at bounding box center [164, 371] width 11 height 11
click at [84, 351] on div "Link" at bounding box center [107, 344] width 135 height 17
click at [161, 371] on icon at bounding box center [164, 371] width 11 height 11
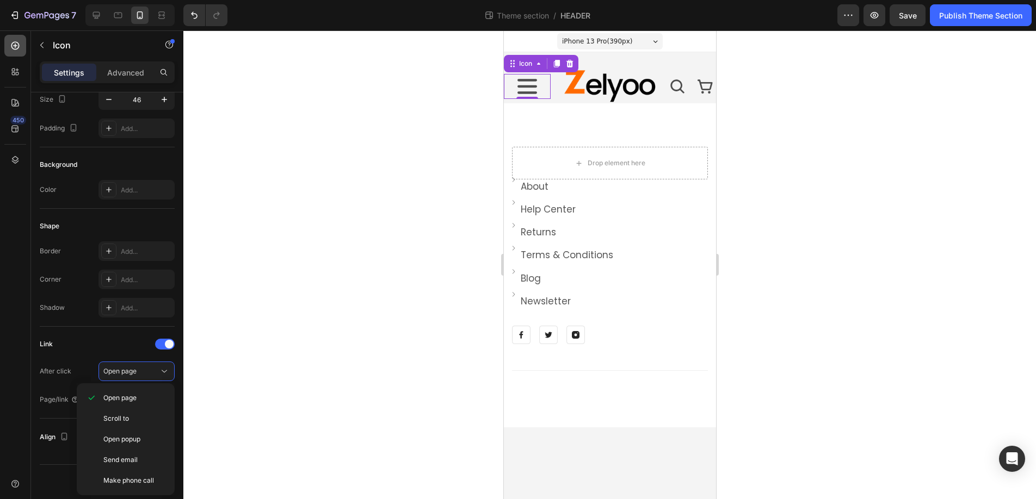
click at [18, 45] on icon at bounding box center [15, 46] width 8 height 8
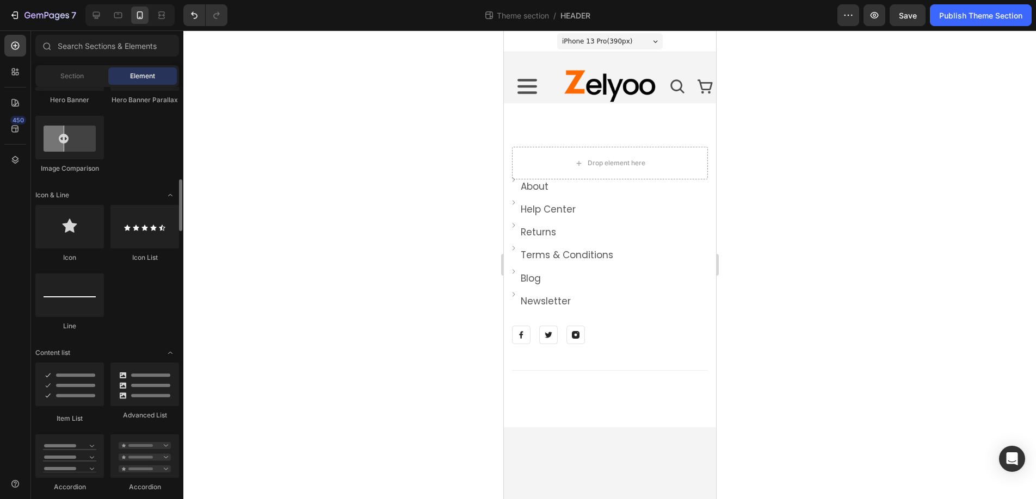
scroll to position [628, 0]
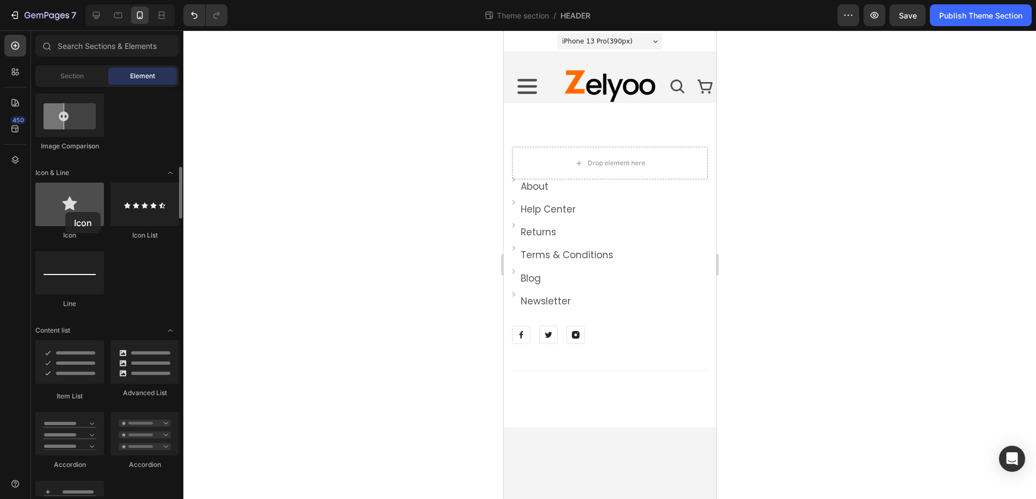
click at [65, 212] on div at bounding box center [69, 205] width 69 height 44
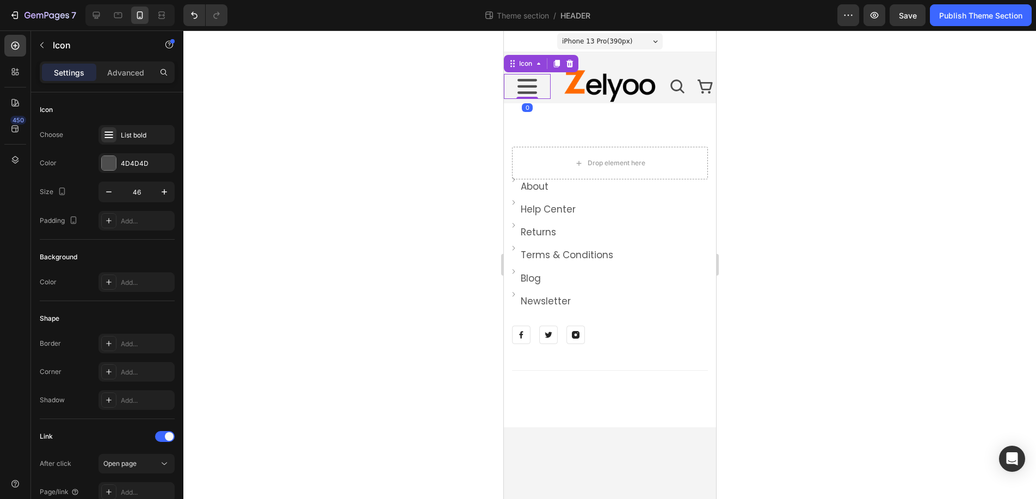
click at [527, 90] on icon at bounding box center [526, 86] width 25 height 25
click at [122, 72] on p "Advanced" at bounding box center [125, 72] width 37 height 11
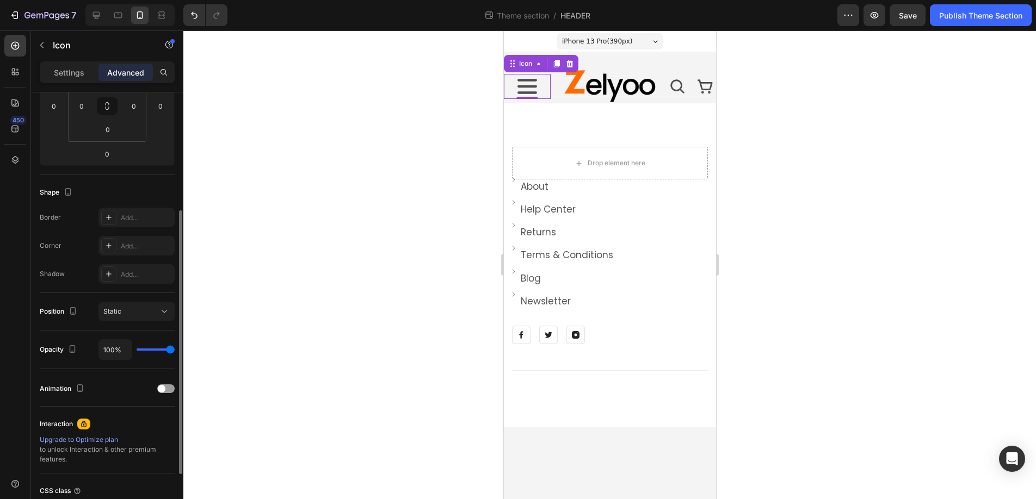
scroll to position [196, 0]
click at [166, 388] on div at bounding box center [165, 390] width 17 height 9
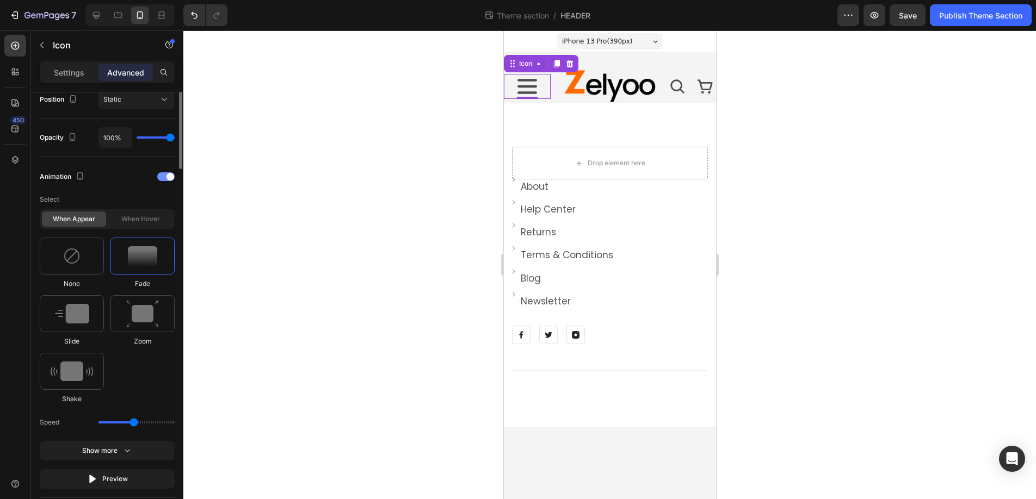
scroll to position [430, 0]
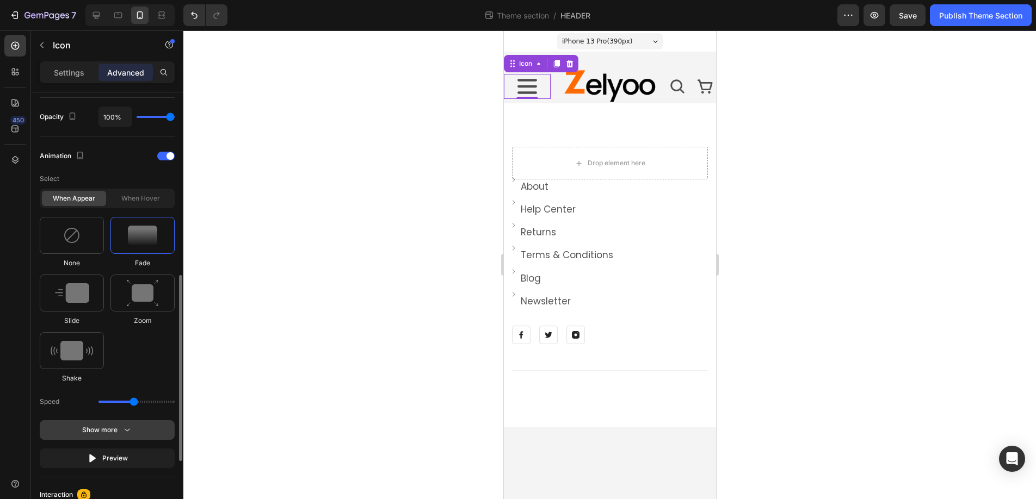
click at [125, 430] on icon "button" at bounding box center [127, 430] width 5 height 3
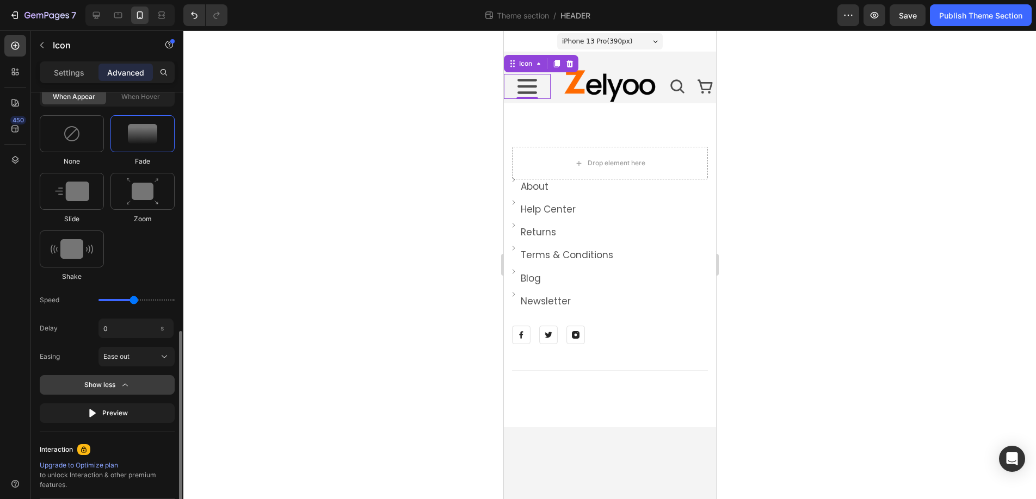
scroll to position [587, 0]
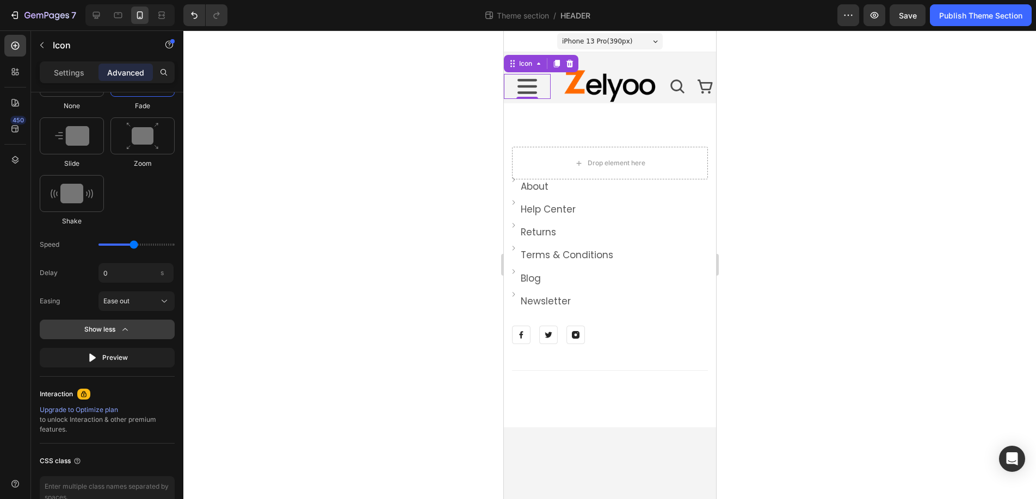
click at [129, 330] on icon "button" at bounding box center [125, 329] width 11 height 11
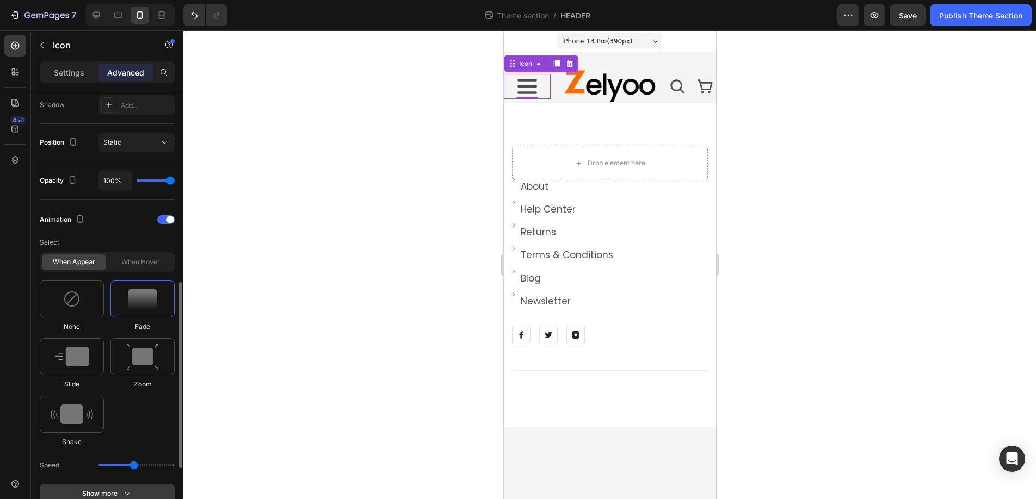
scroll to position [344, 0]
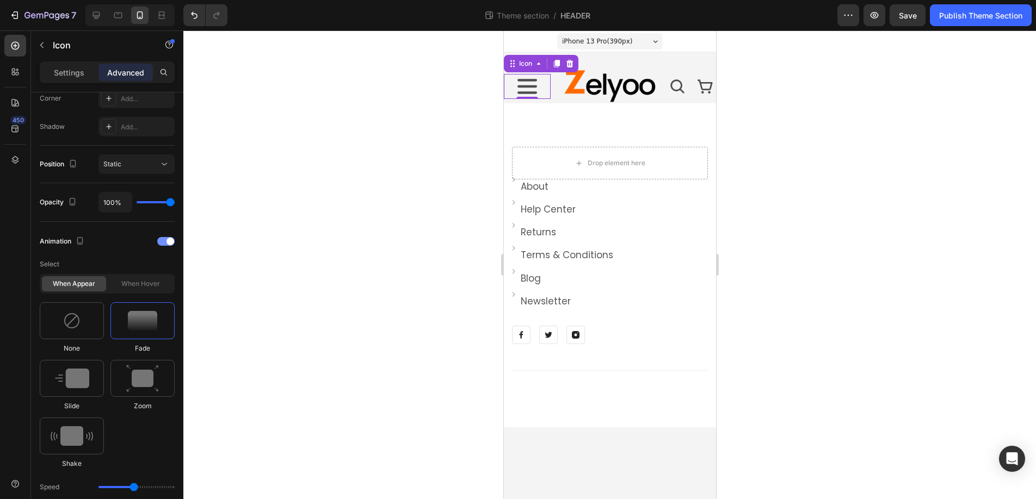
click at [160, 239] on div at bounding box center [165, 241] width 17 height 9
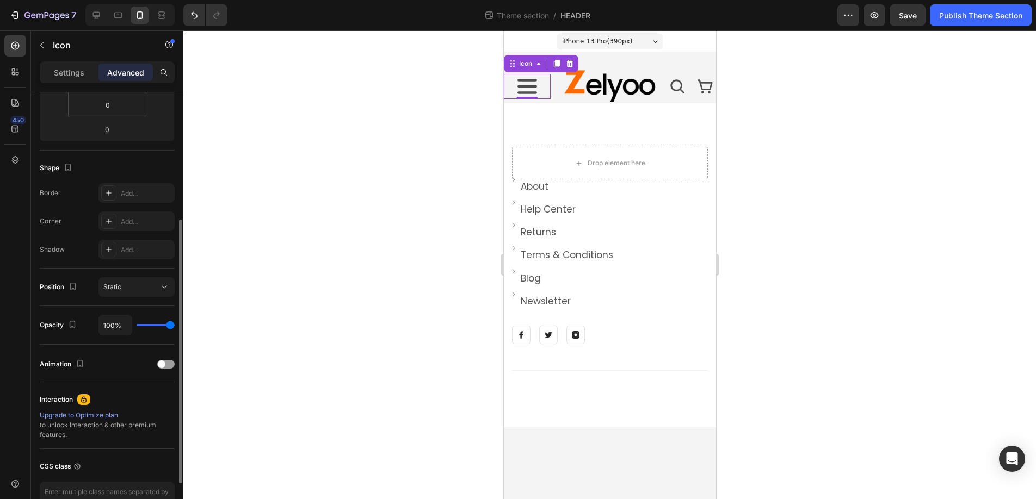
scroll to position [211, 0]
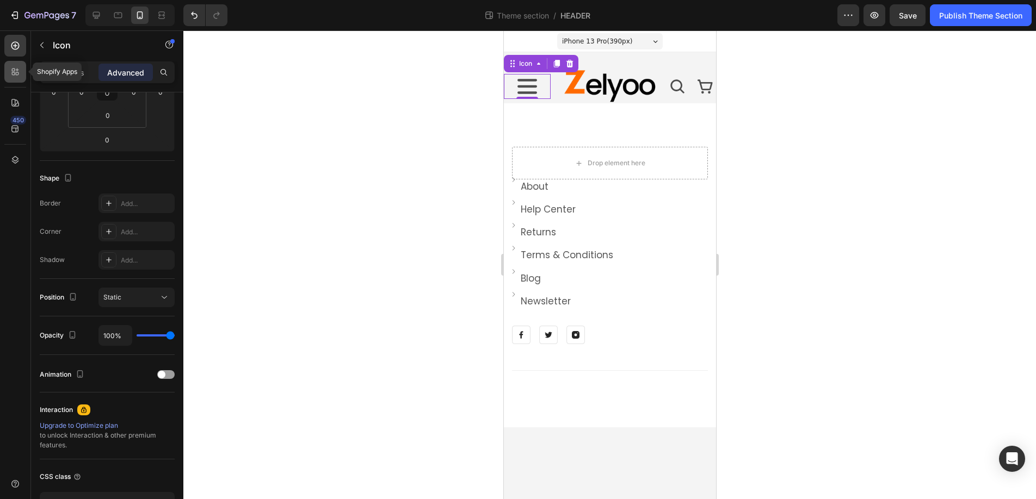
click at [13, 71] on icon at bounding box center [15, 71] width 11 height 11
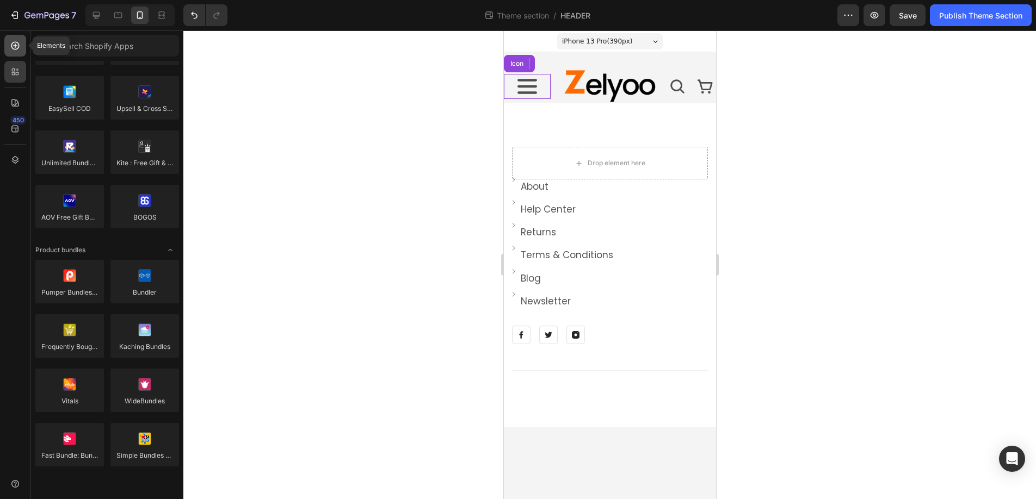
click at [11, 50] on icon at bounding box center [15, 45] width 11 height 11
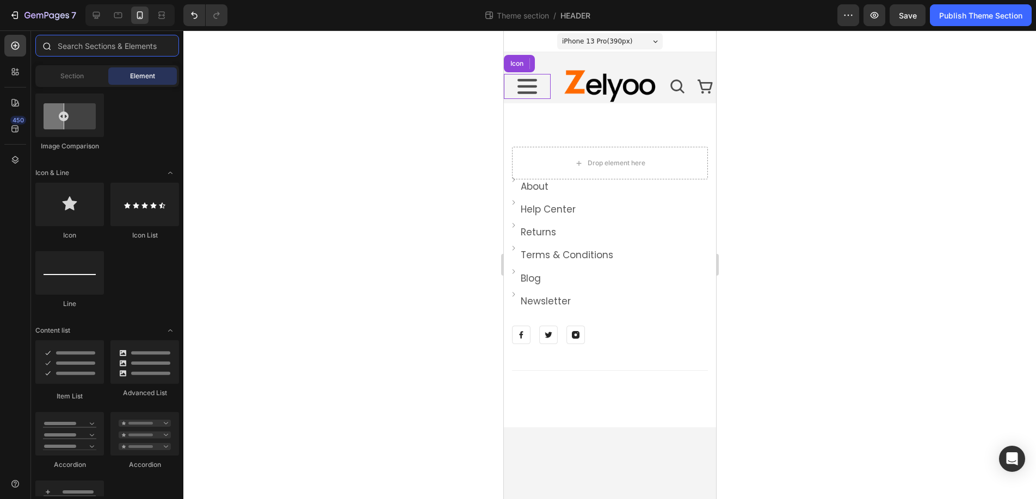
click at [103, 42] on input "text" at bounding box center [107, 46] width 144 height 22
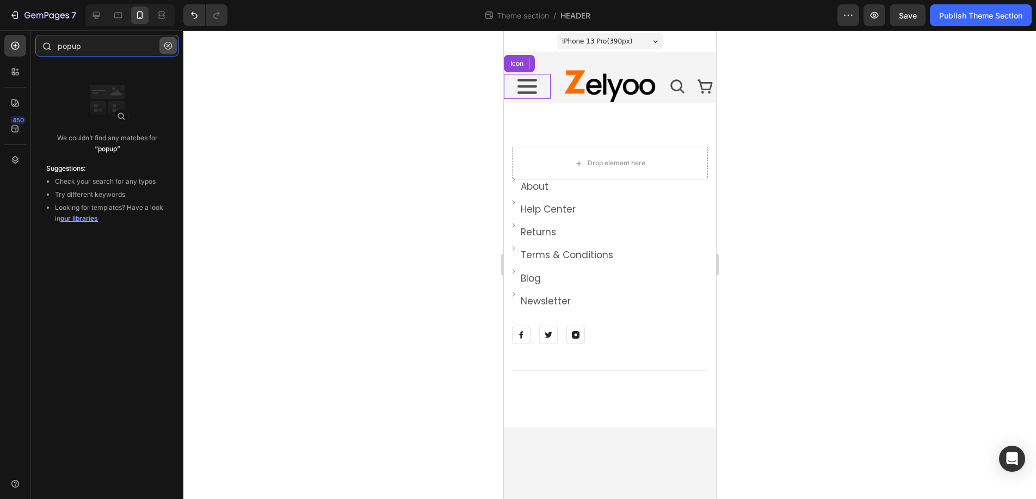
type input "popup"
click at [171, 45] on icon "button" at bounding box center [168, 46] width 8 height 8
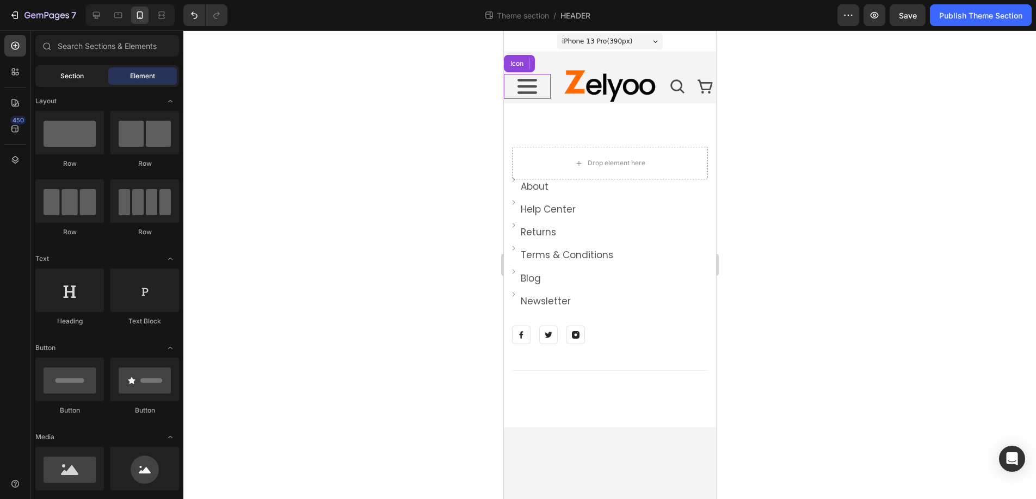
click at [64, 75] on span "Section" at bounding box center [71, 76] width 23 height 10
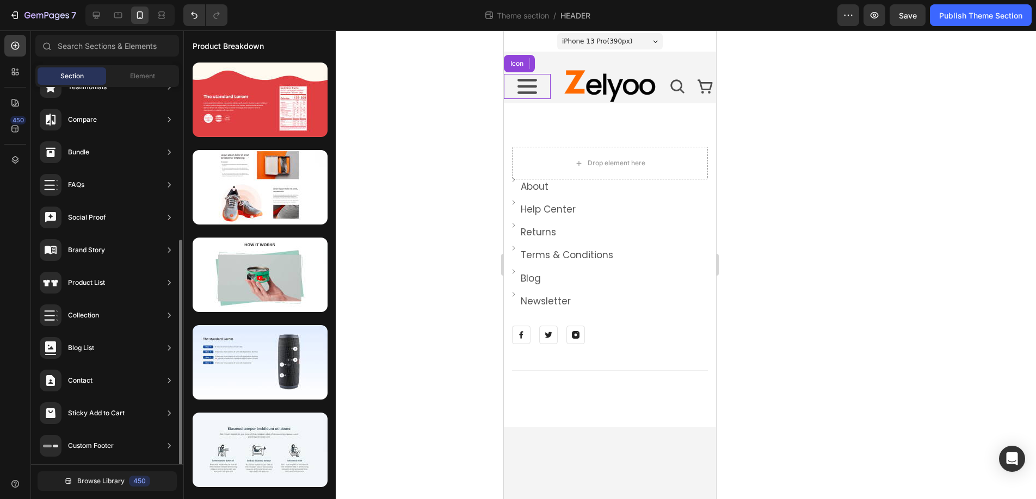
scroll to position [254, 0]
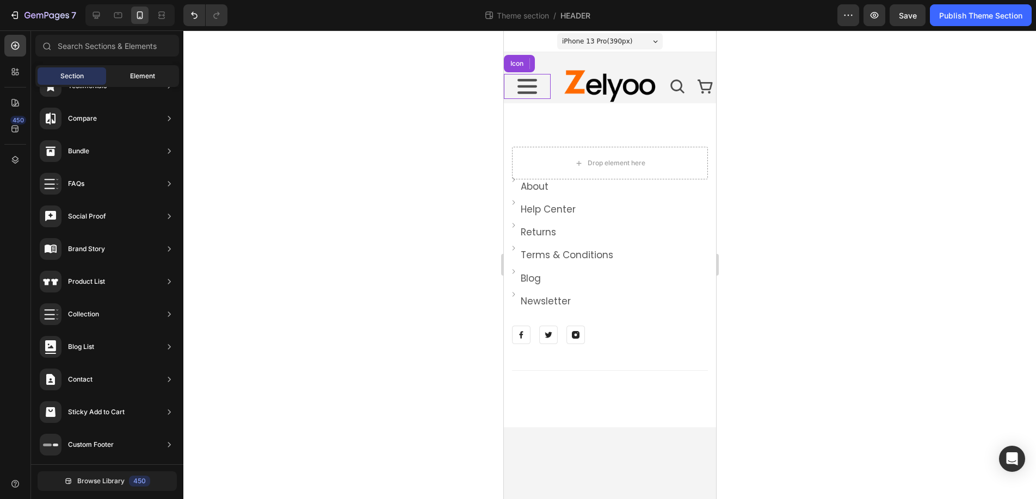
click at [133, 76] on span "Element" at bounding box center [142, 76] width 25 height 10
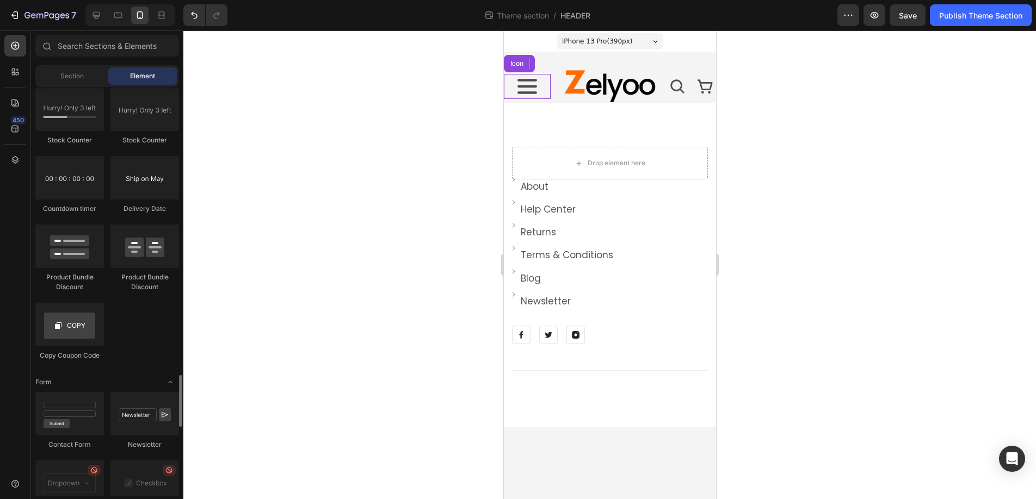
scroll to position [2206, 0]
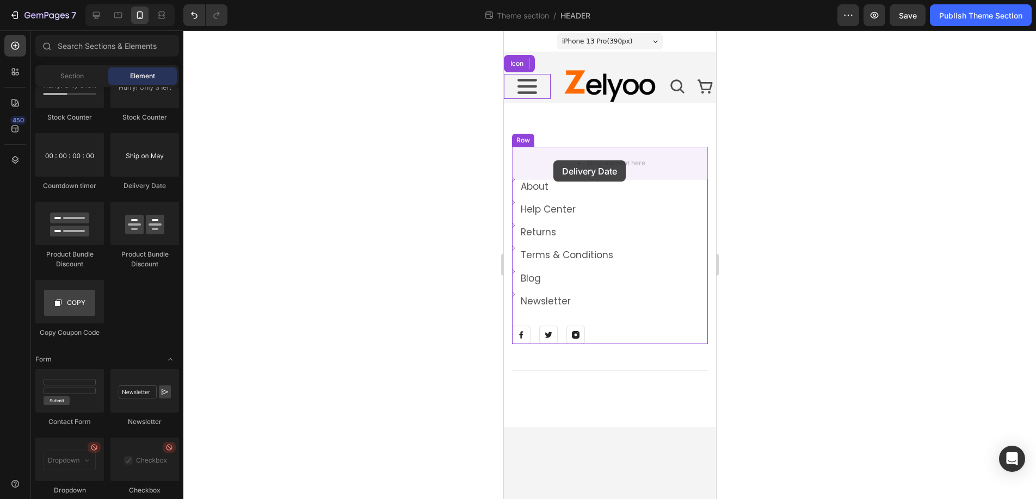
drag, startPoint x: 646, startPoint y: 194, endPoint x: 553, endPoint y: 160, distance: 99.5
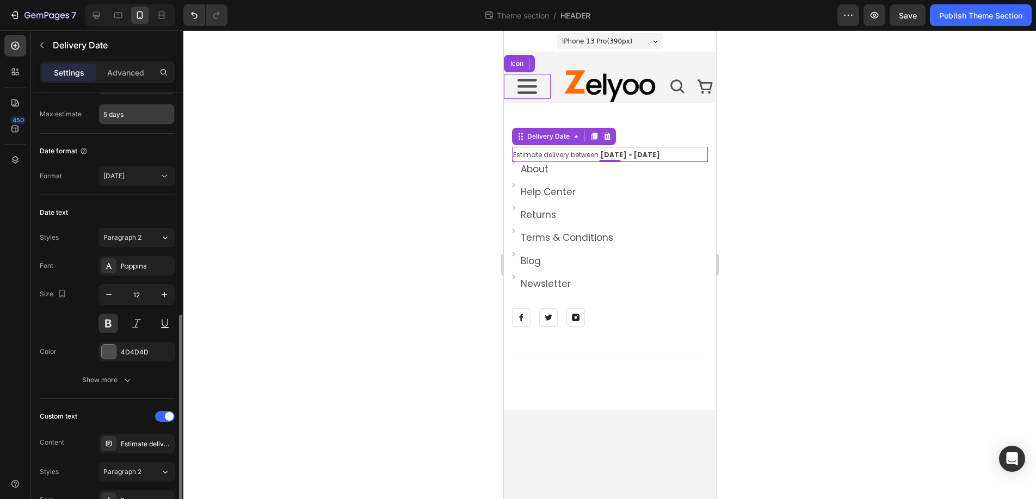
scroll to position [0, 0]
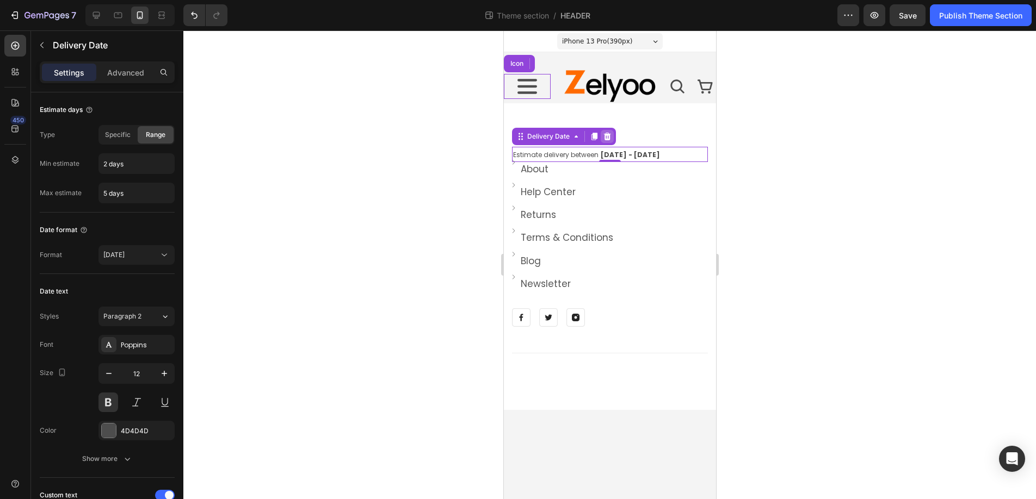
click at [608, 135] on icon at bounding box center [606, 137] width 7 height 8
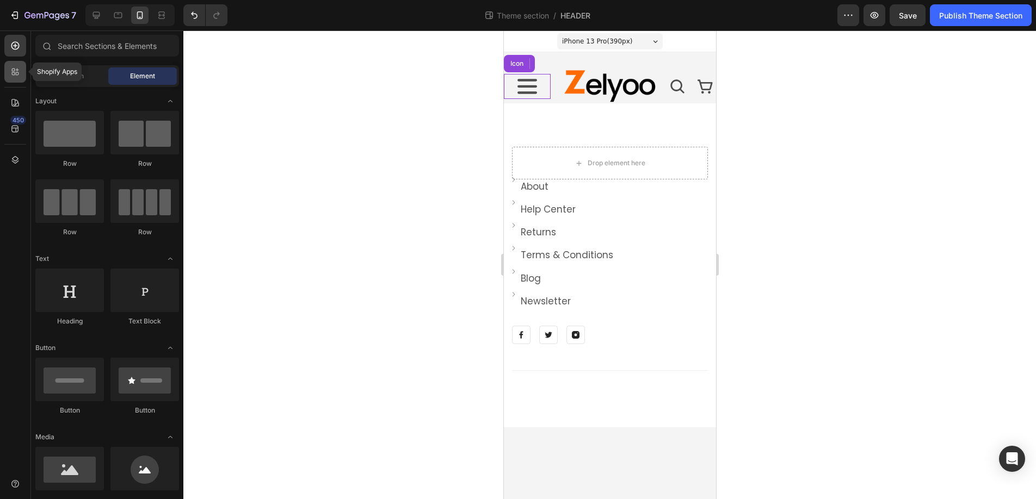
click at [17, 72] on icon at bounding box center [17, 73] width 3 height 3
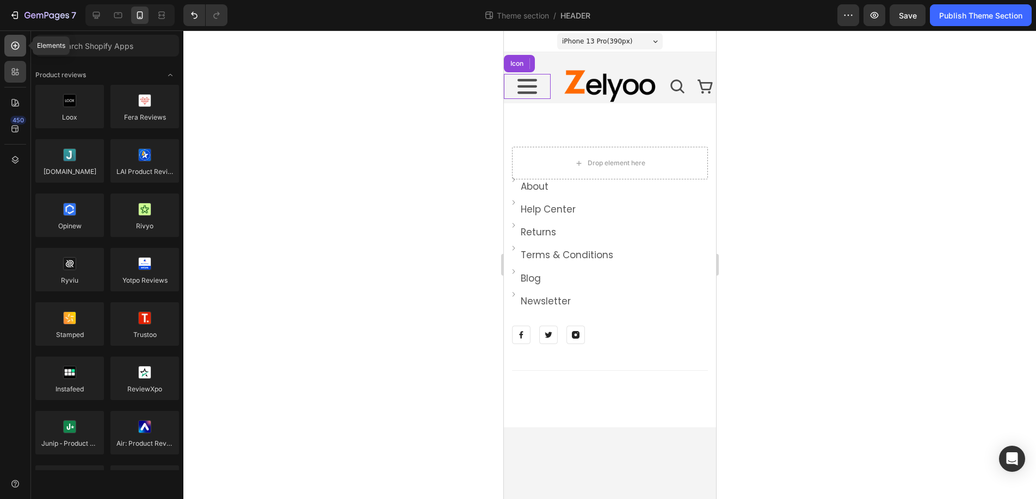
click at [16, 47] on icon at bounding box center [15, 45] width 11 height 11
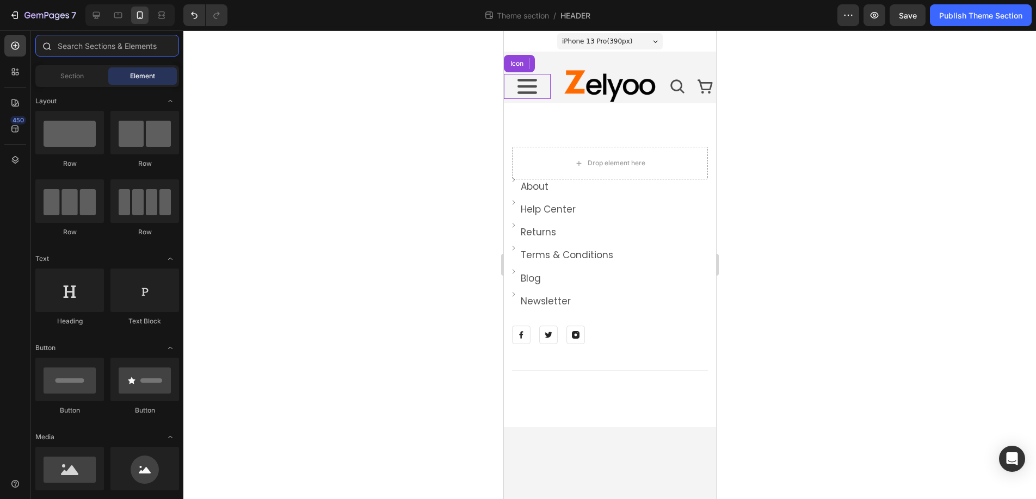
paste input "Conversion Booster"
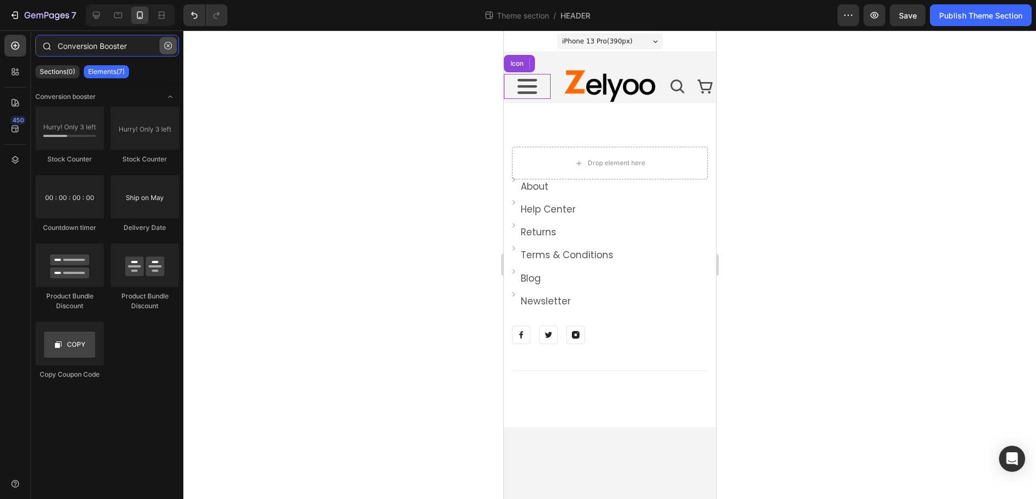
type input "Conversion Booster"
click at [170, 47] on icon "button" at bounding box center [168, 46] width 8 height 8
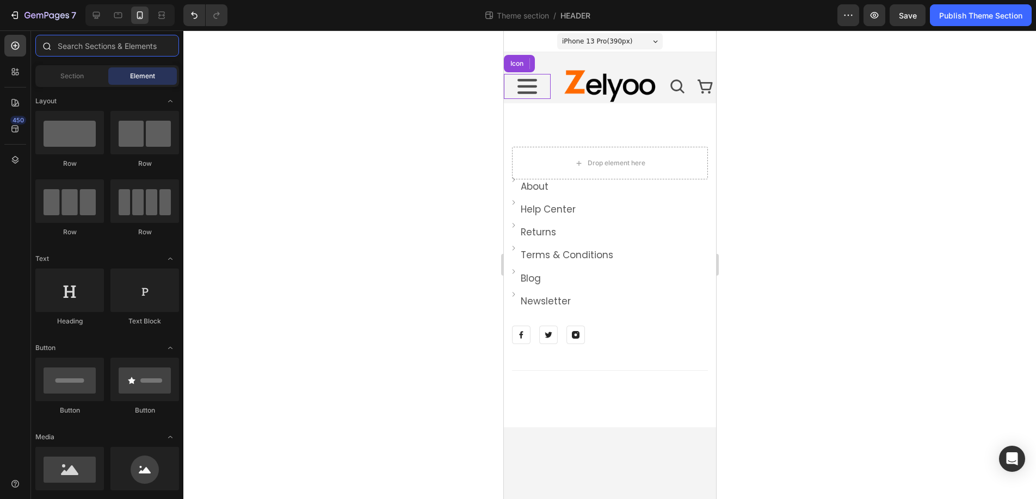
paste input "popup”"
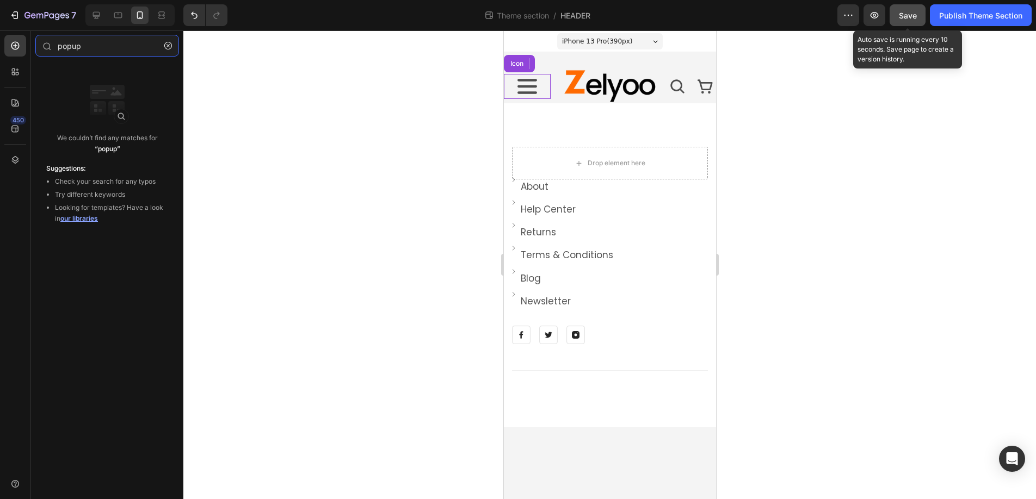
type input "popup"
click at [916, 11] on span "Save" at bounding box center [908, 15] width 18 height 9
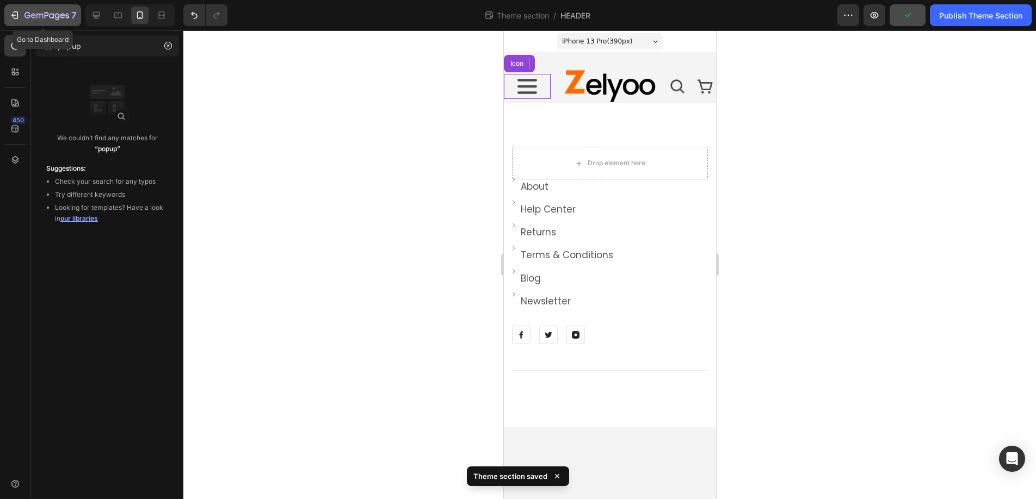
click at [16, 13] on icon "button" at bounding box center [14, 15] width 11 height 11
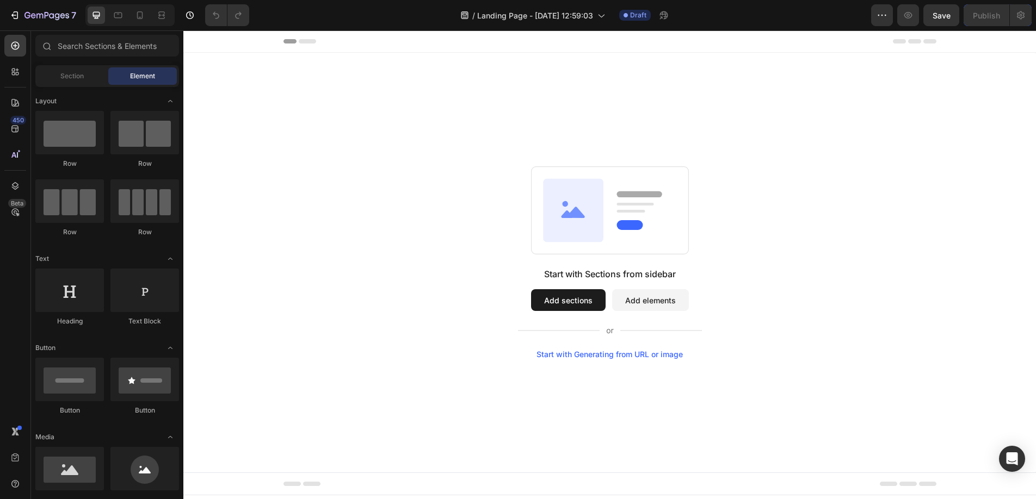
click at [562, 299] on button "Add sections" at bounding box center [568, 300] width 75 height 22
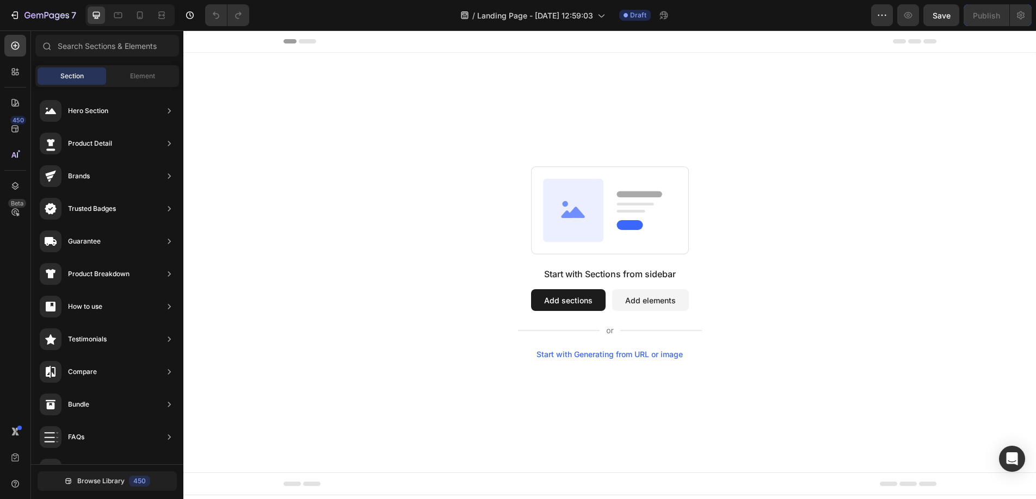
click at [638, 298] on button "Add elements" at bounding box center [650, 300] width 77 height 22
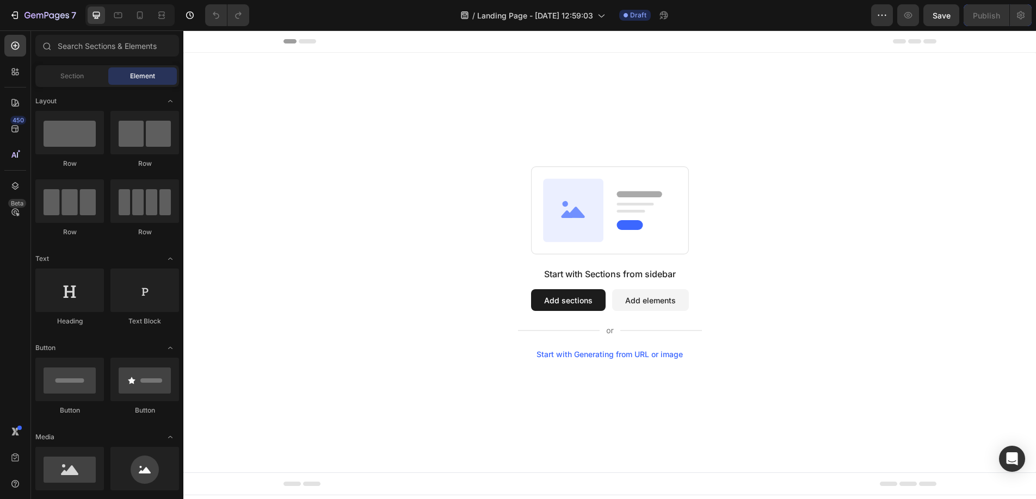
click at [561, 298] on button "Add sections" at bounding box center [568, 300] width 75 height 22
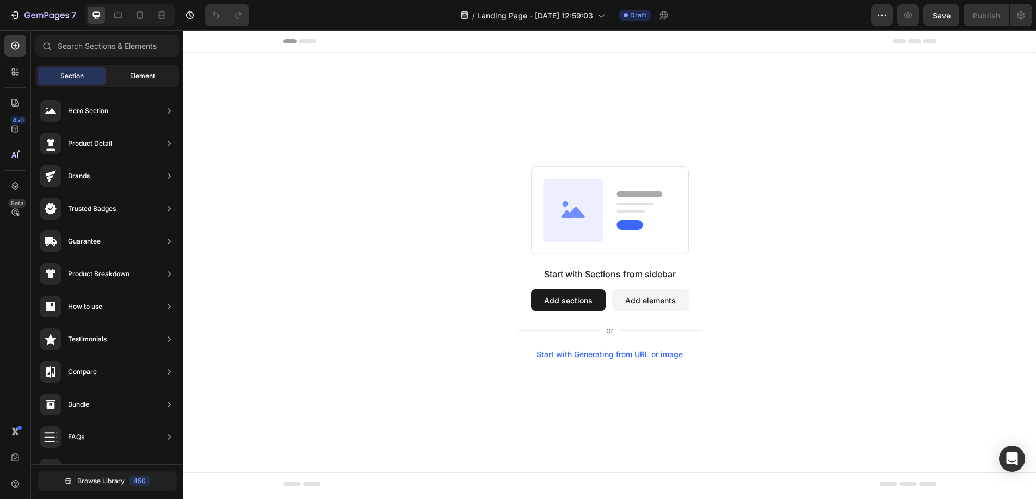
click at [139, 73] on span "Element" at bounding box center [142, 76] width 25 height 10
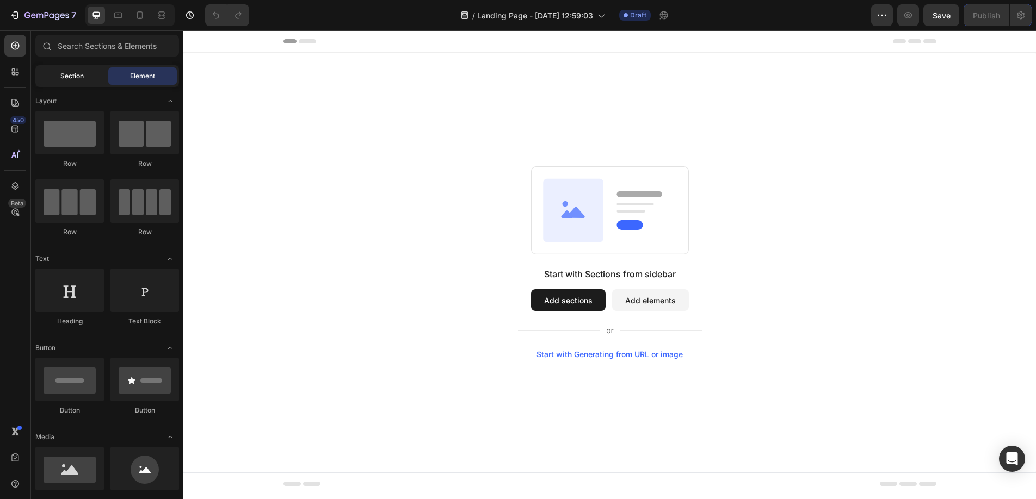
click at [72, 73] on span "Section" at bounding box center [71, 76] width 23 height 10
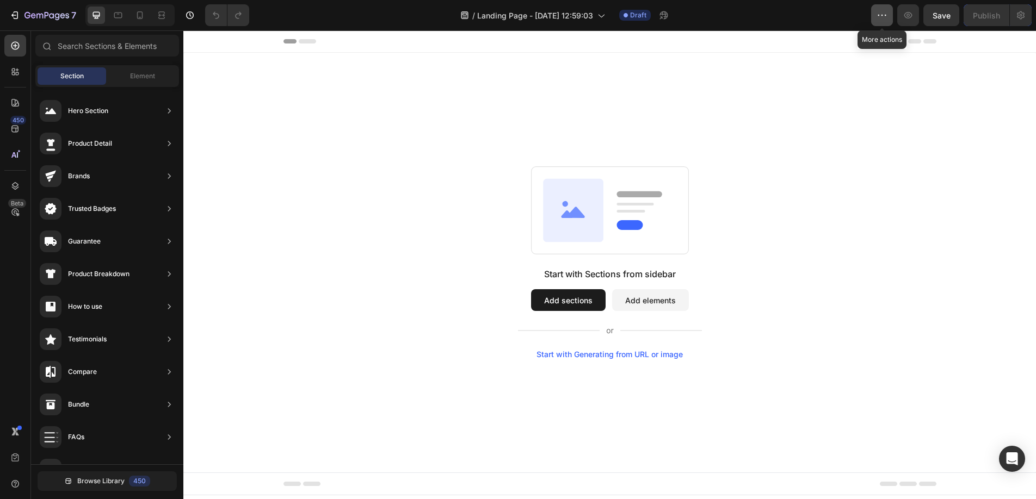
click at [886, 16] on icon "button" at bounding box center [881, 15] width 11 height 11
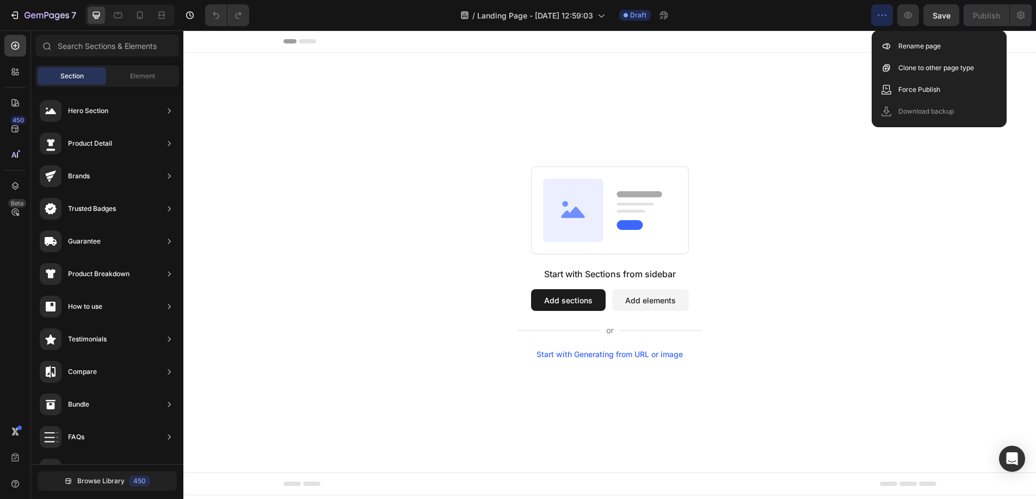
click at [885, 14] on icon "button" at bounding box center [881, 15] width 11 height 11
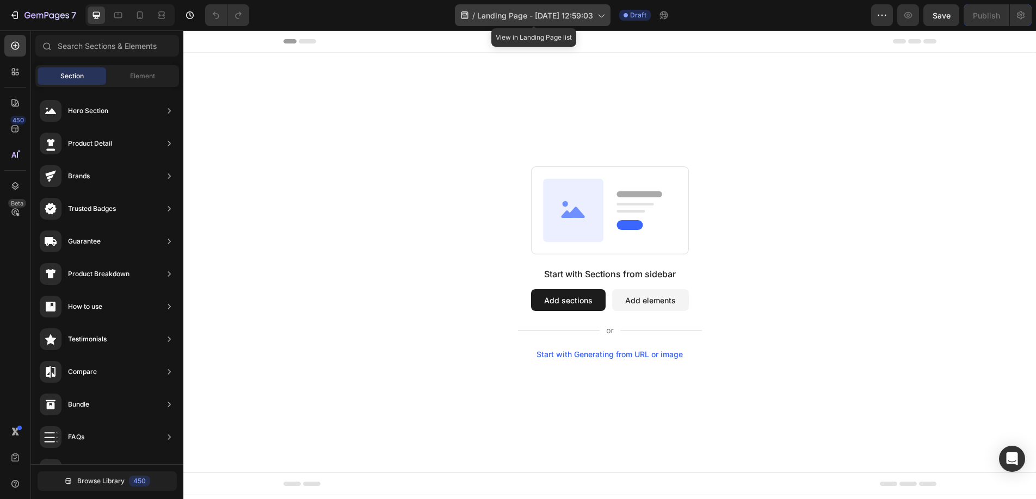
click at [600, 14] on icon at bounding box center [600, 15] width 11 height 11
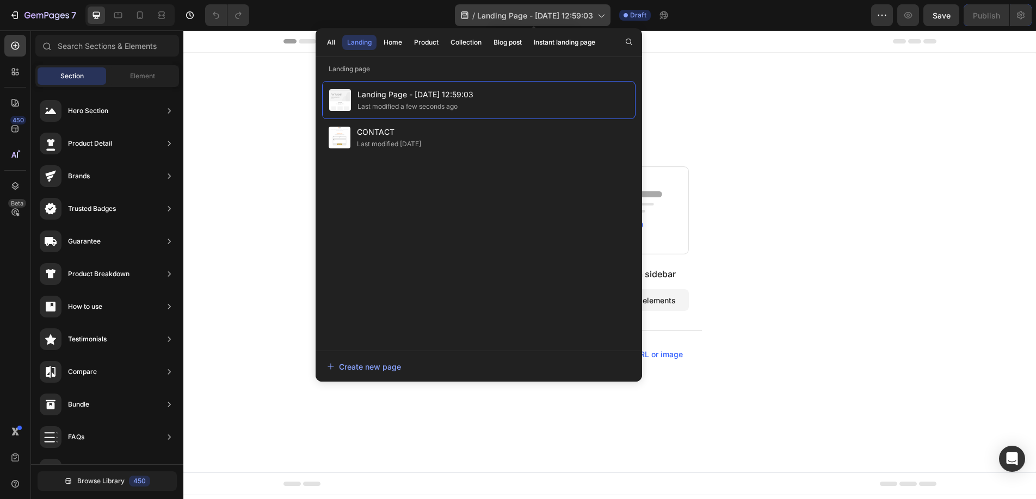
click at [560, 11] on span "Landing Page - [DATE] 12:59:03" at bounding box center [535, 15] width 116 height 11
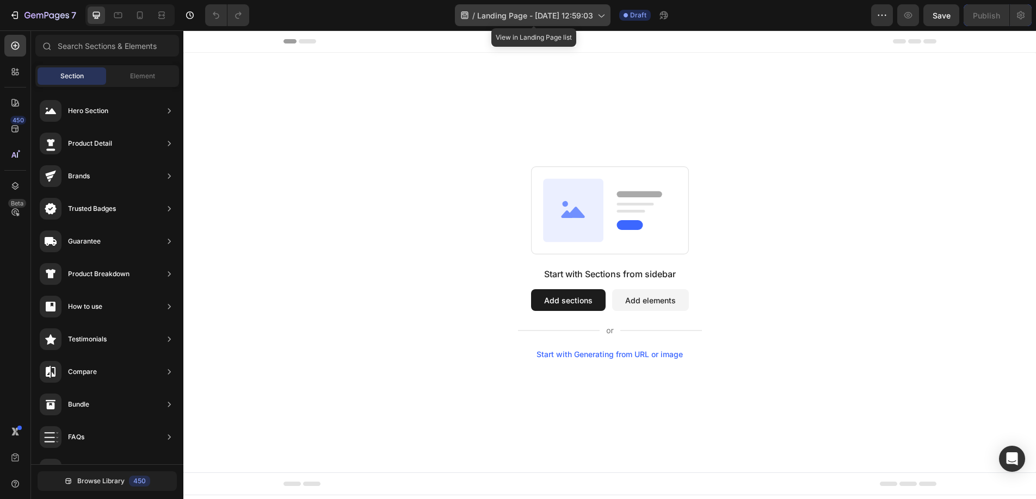
click at [604, 18] on icon at bounding box center [600, 15] width 11 height 11
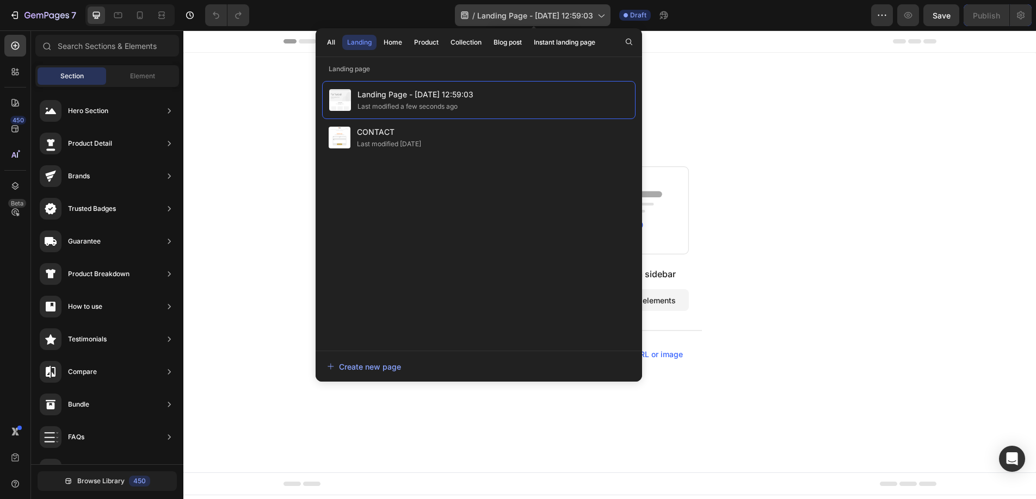
click at [604, 18] on icon at bounding box center [600, 15] width 11 height 11
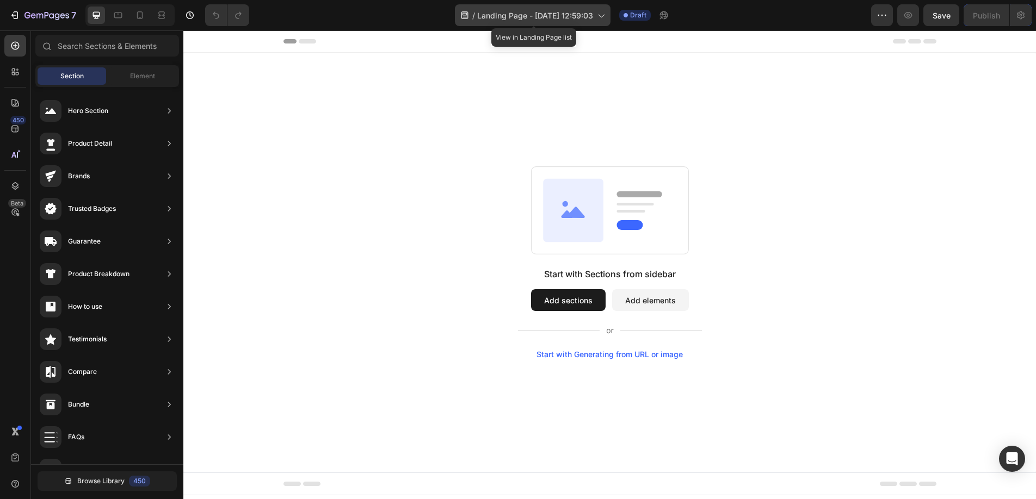
click at [604, 18] on icon at bounding box center [600, 15] width 11 height 11
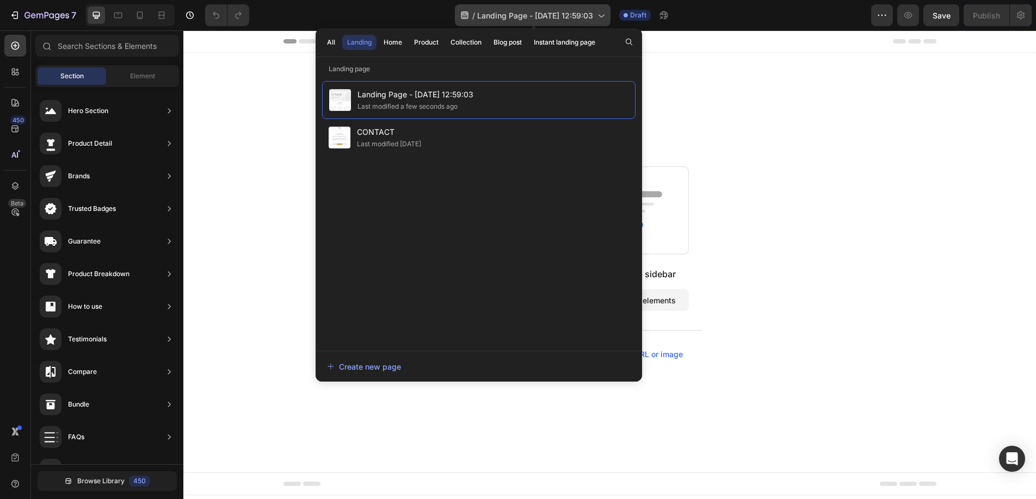
click at [604, 18] on icon at bounding box center [600, 15] width 11 height 11
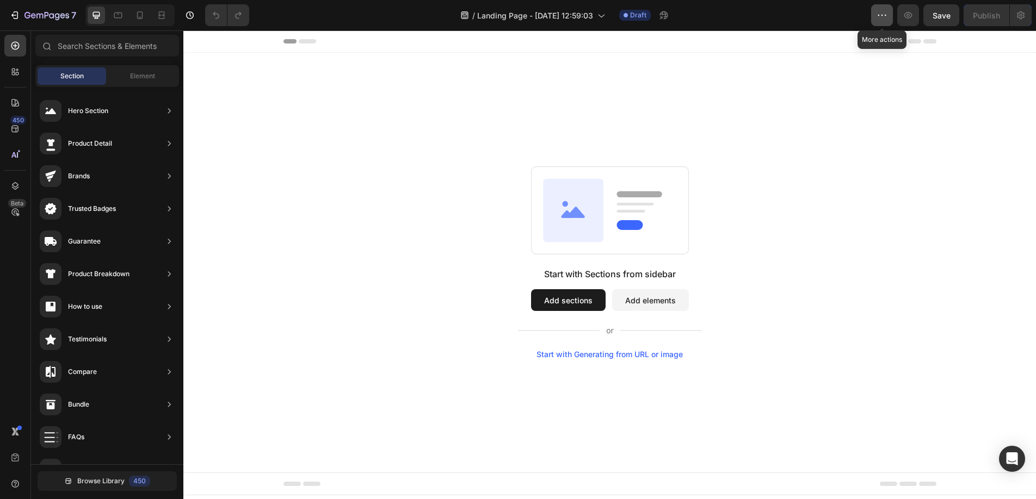
click at [881, 17] on icon "button" at bounding box center [881, 15] width 11 height 11
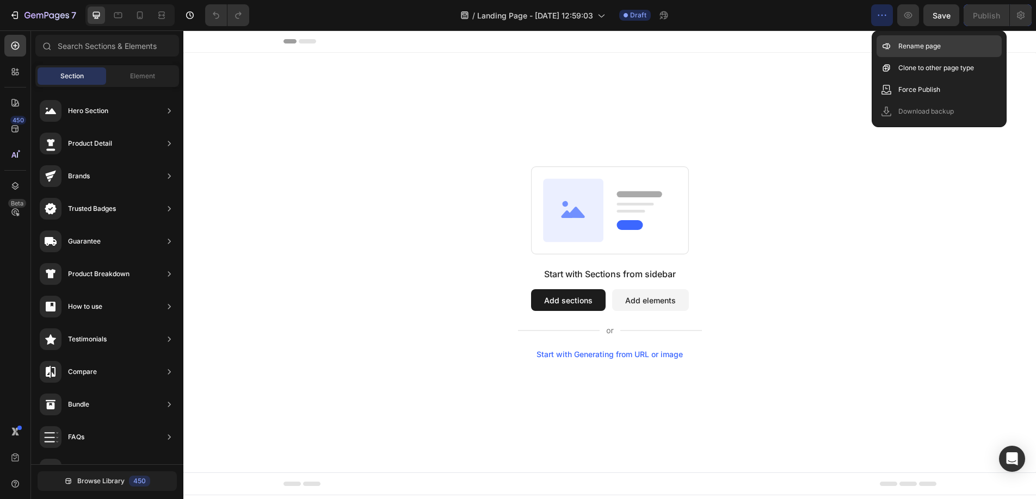
click at [902, 47] on p "Rename page" at bounding box center [919, 46] width 42 height 11
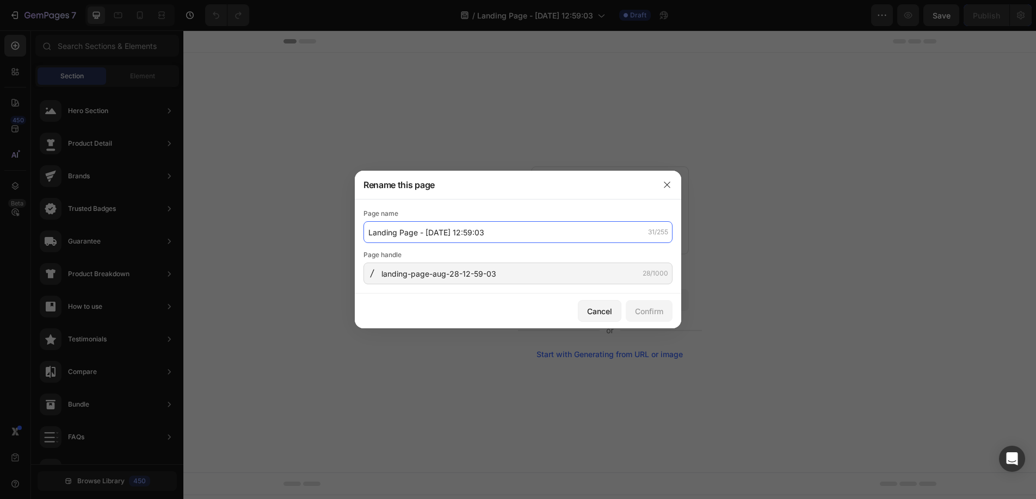
click at [529, 226] on input "Landing Page - [DATE] 12:59:03" at bounding box center [517, 232] width 309 height 22
drag, startPoint x: 534, startPoint y: 225, endPoint x: 511, endPoint y: 238, distance: 25.6
click at [511, 238] on input "Landing Page - [DATE] 12:59:03" at bounding box center [517, 232] width 309 height 22
type input "Essai POPUP"
click at [648, 312] on div "Confirm" at bounding box center [649, 311] width 28 height 11
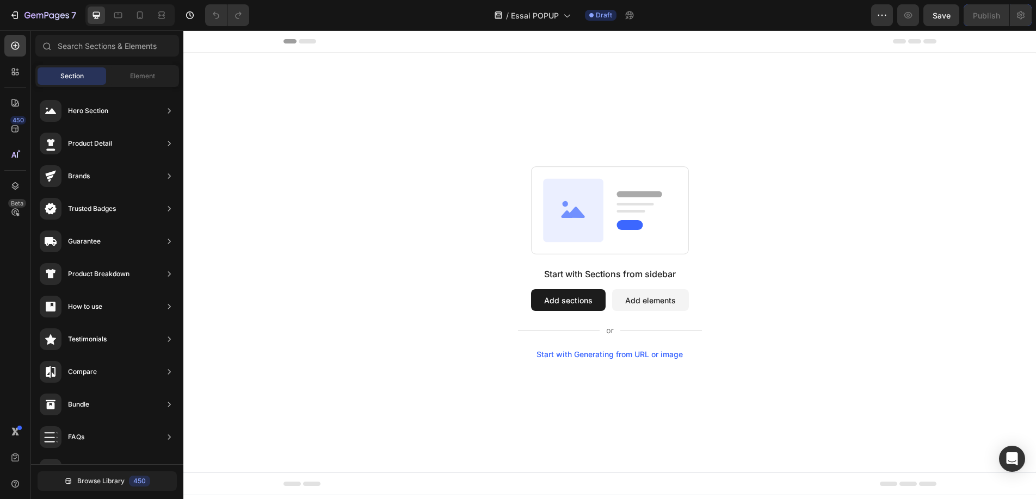
click at [651, 305] on button "Add elements" at bounding box center [650, 300] width 77 height 22
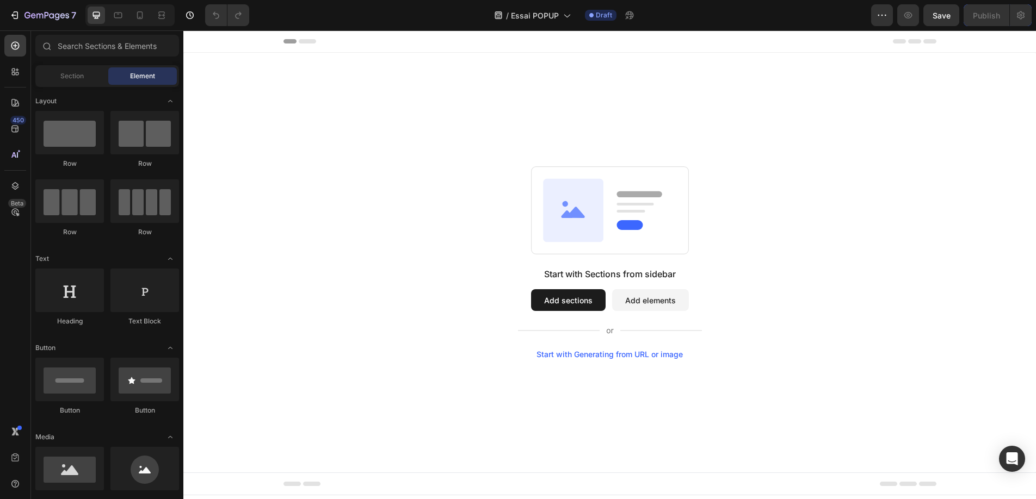
click at [572, 213] on icon at bounding box center [575, 212] width 18 height 11
click at [542, 18] on span "Essai POPUP" at bounding box center [535, 15] width 48 height 11
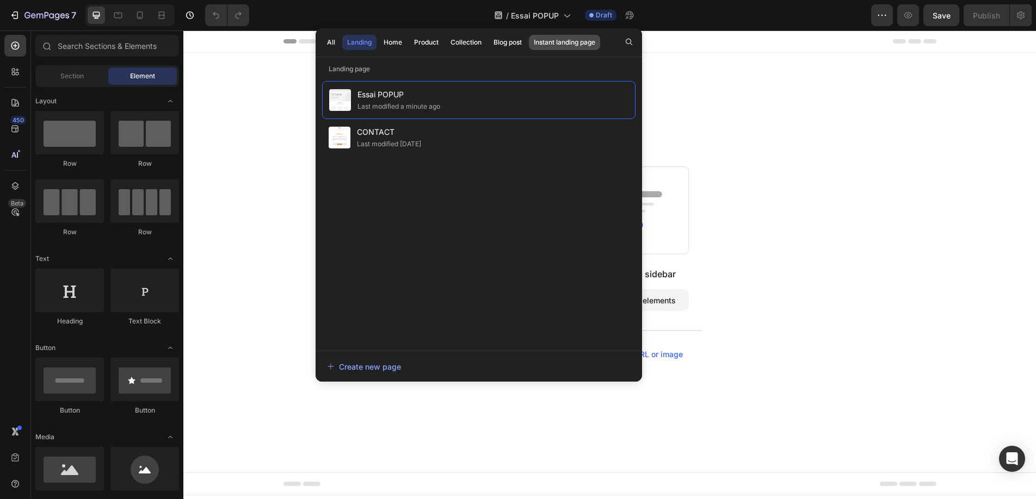
click at [583, 42] on div "Instant landing page" at bounding box center [564, 43] width 61 height 10
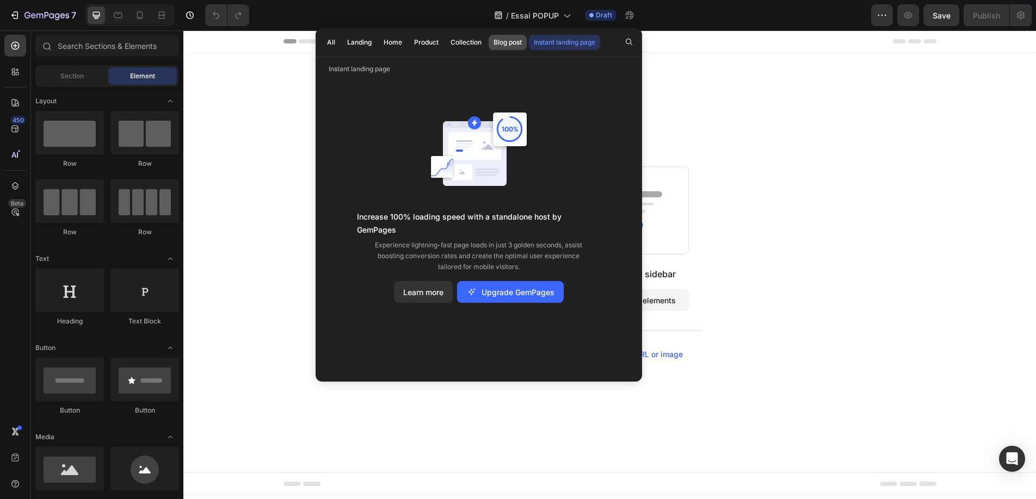
click at [505, 40] on div "Blog post" at bounding box center [507, 43] width 28 height 10
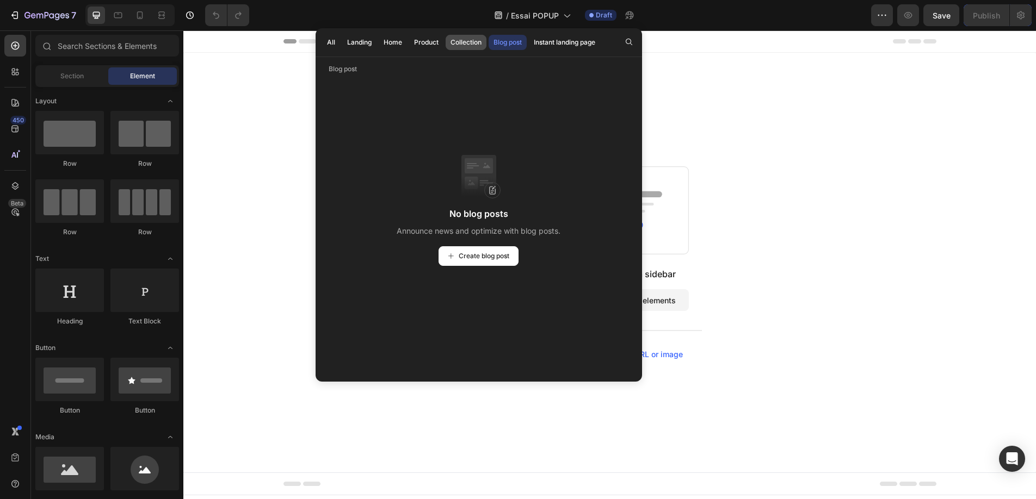
click at [456, 43] on div "Collection" at bounding box center [465, 43] width 31 height 10
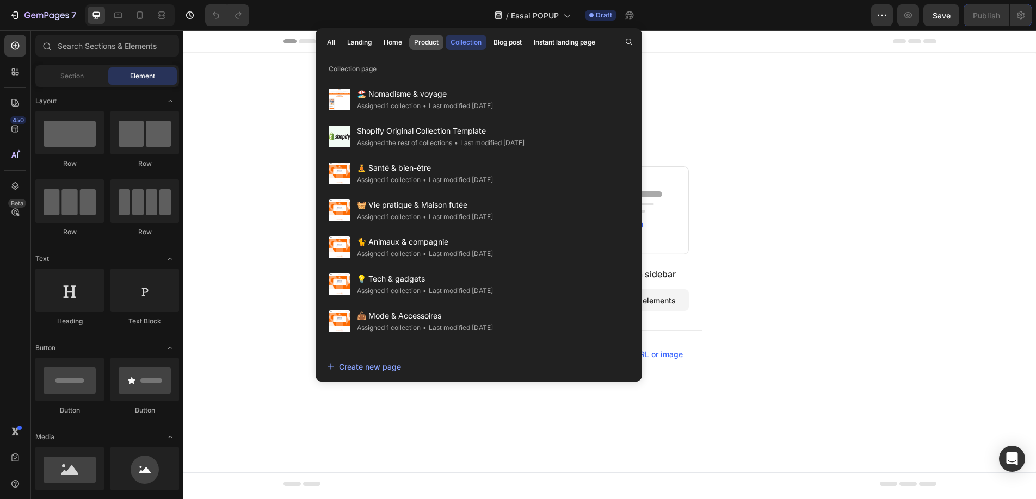
click at [414, 39] on div "Product" at bounding box center [426, 43] width 24 height 10
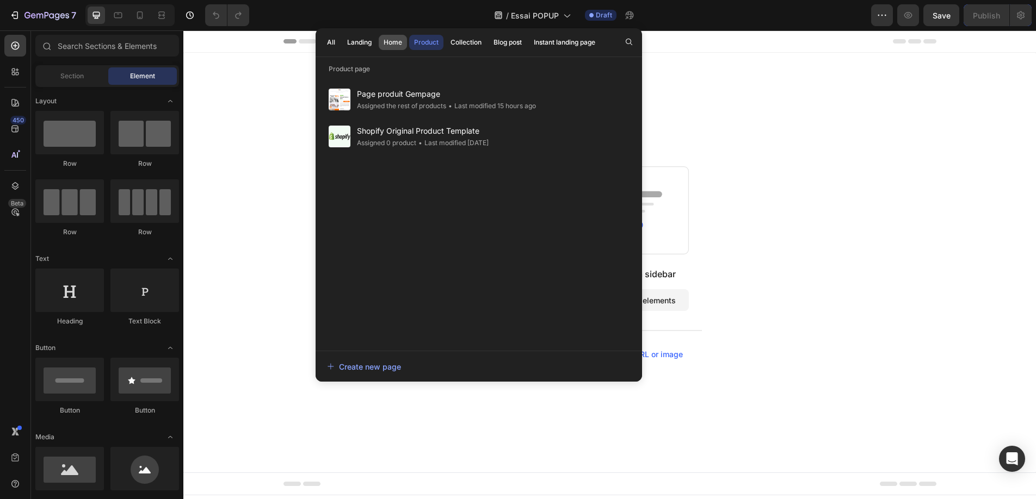
click at [397, 40] on div "Home" at bounding box center [393, 43] width 18 height 10
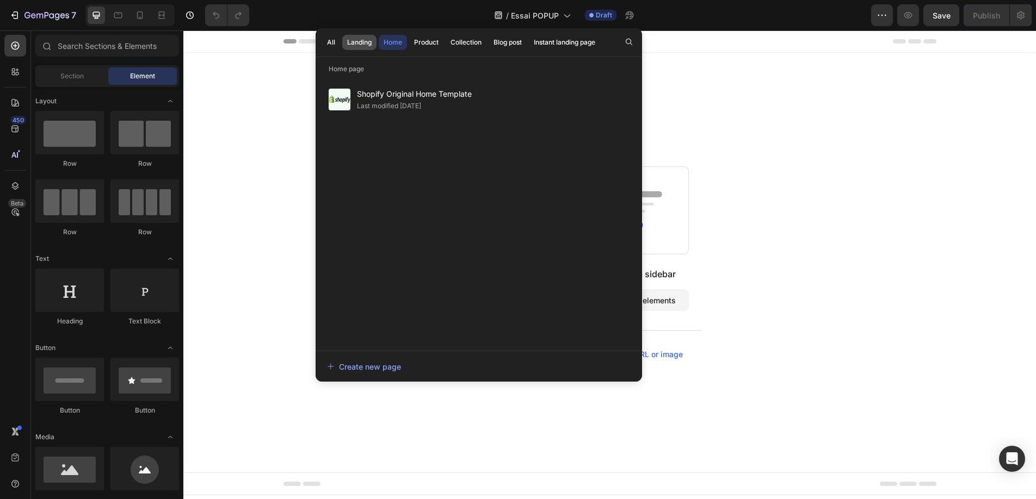
click at [371, 44] on div "Landing" at bounding box center [359, 43] width 24 height 10
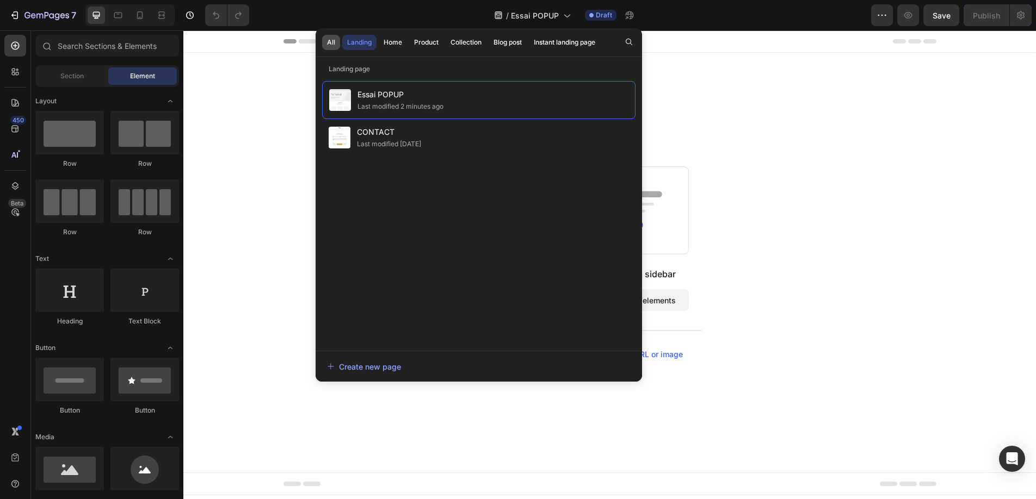
click at [332, 42] on div "All" at bounding box center [331, 43] width 8 height 10
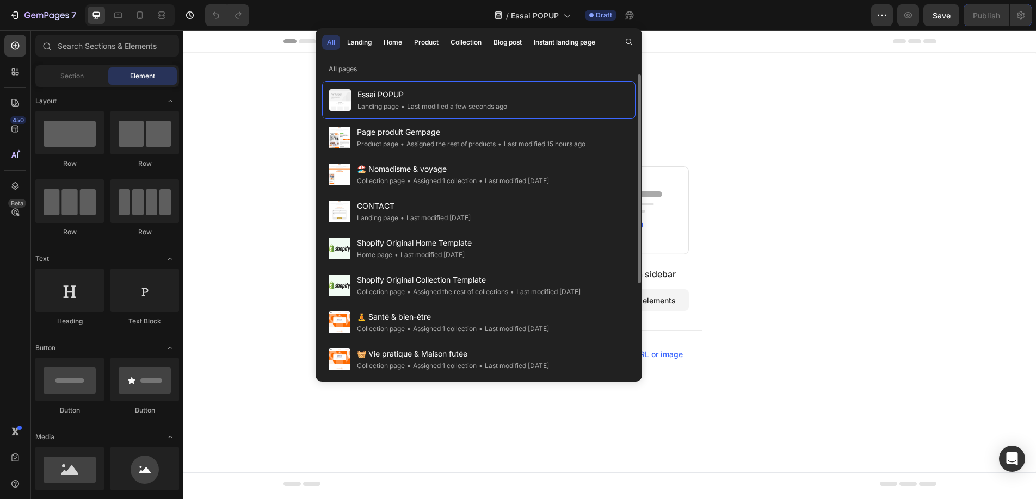
click at [252, 150] on div "Start with Sections from sidebar Add sections Add elements Start with Generatin…" at bounding box center [609, 263] width 852 height 420
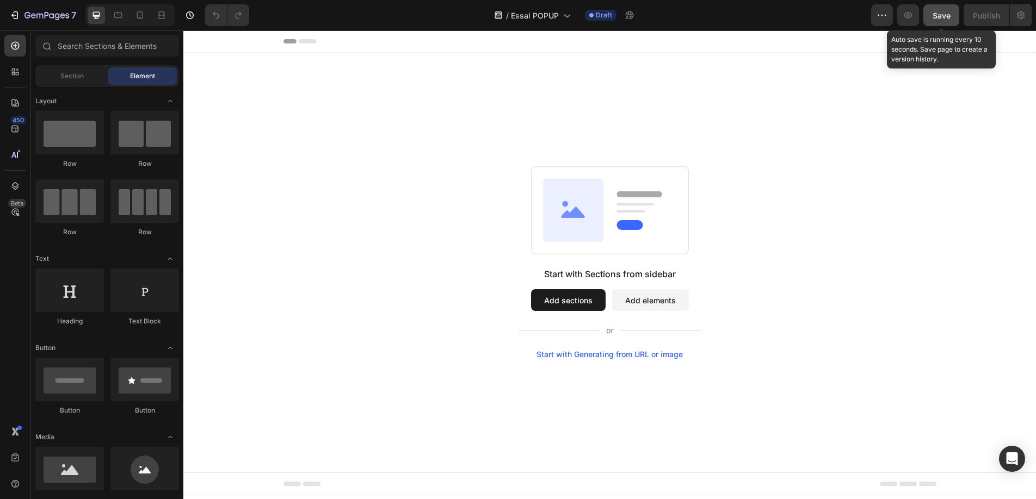
click at [940, 18] on span "Save" at bounding box center [941, 15] width 18 height 9
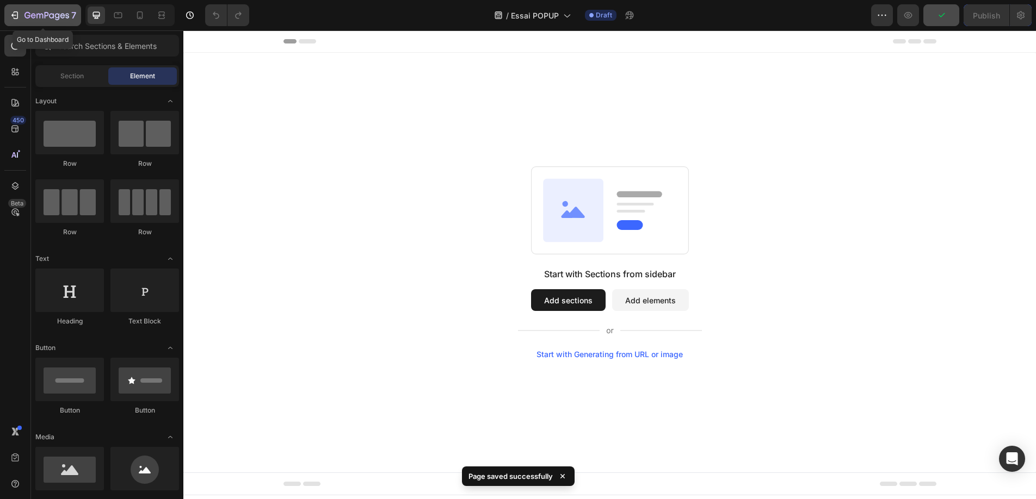
click at [13, 10] on icon "button" at bounding box center [14, 15] width 11 height 11
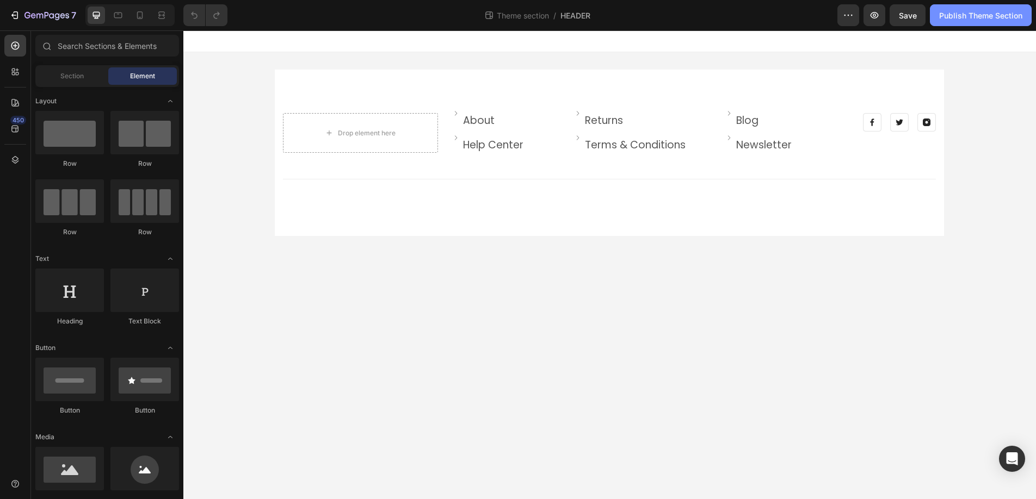
click at [984, 11] on div "Publish Theme Section" at bounding box center [980, 15] width 83 height 11
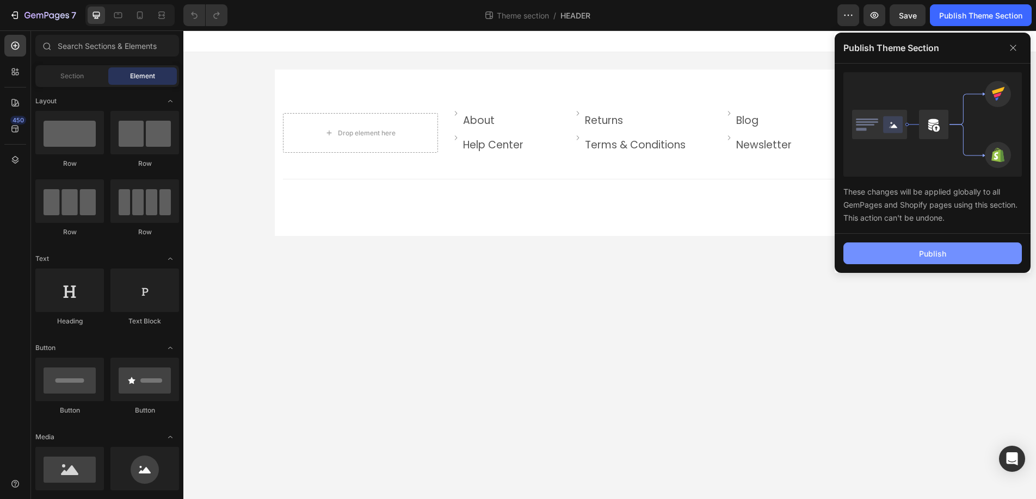
click at [916, 259] on button "Publish" at bounding box center [932, 254] width 178 height 22
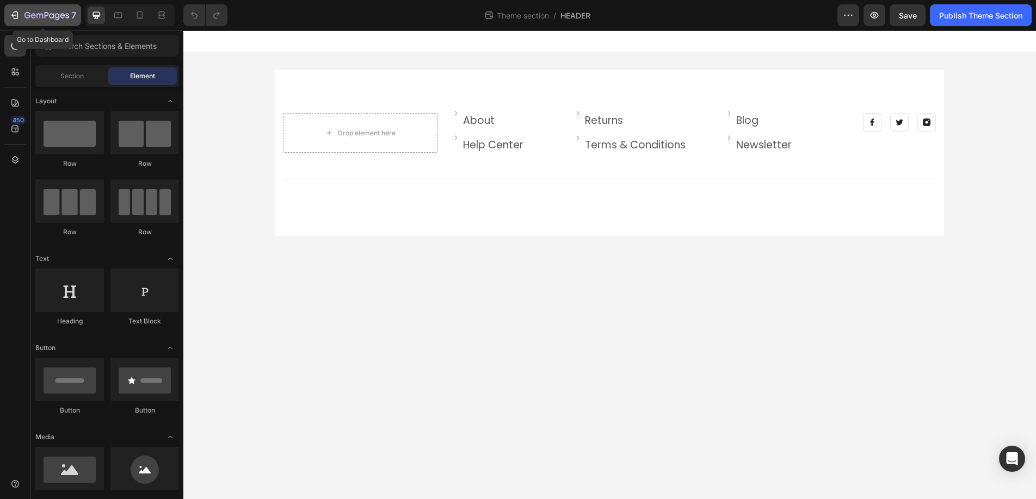
click at [16, 16] on icon "button" at bounding box center [14, 15] width 11 height 11
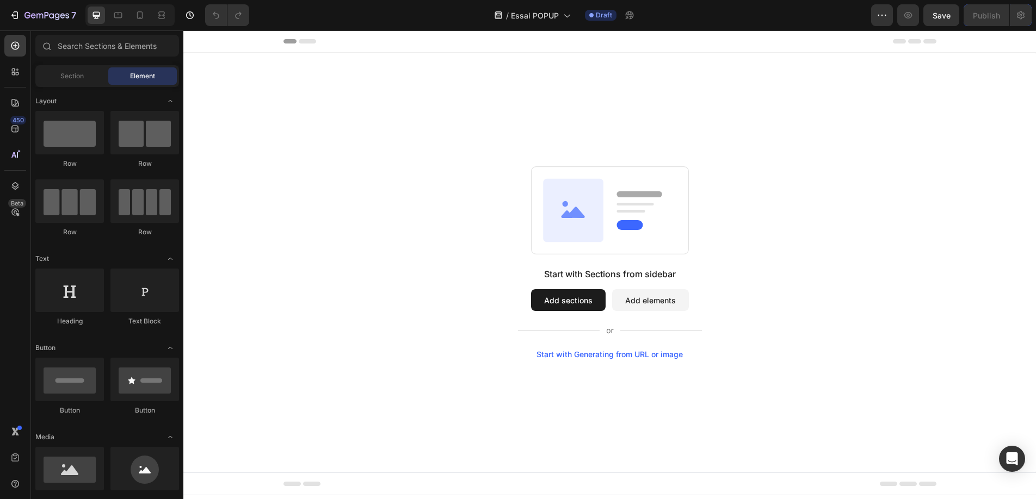
click at [578, 299] on button "Add sections" at bounding box center [568, 300] width 75 height 22
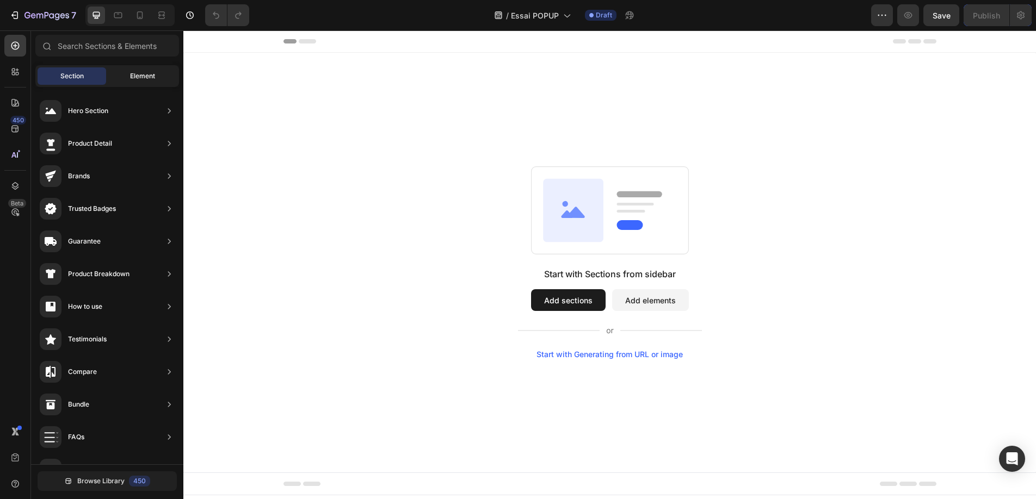
click at [152, 72] on span "Element" at bounding box center [142, 76] width 25 height 10
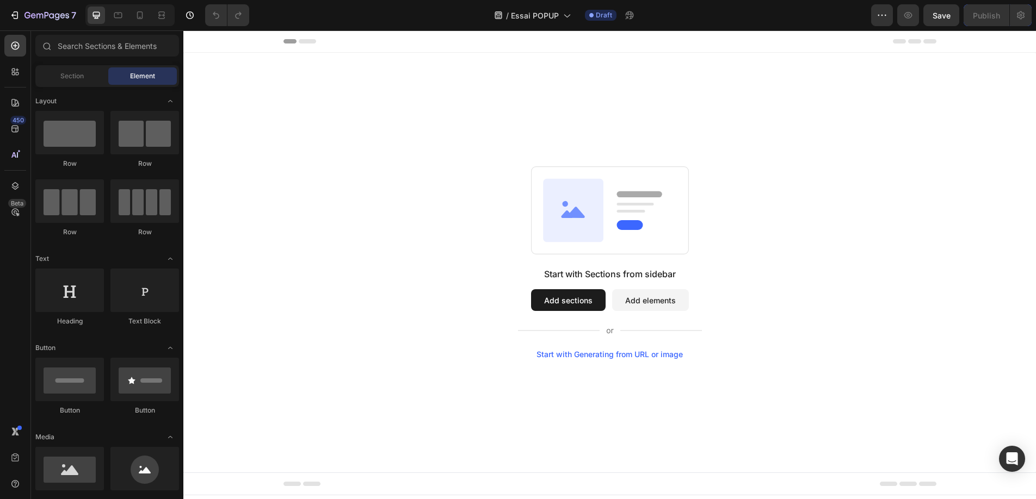
click at [598, 354] on div "Start with Generating from URL or image" at bounding box center [609, 354] width 146 height 9
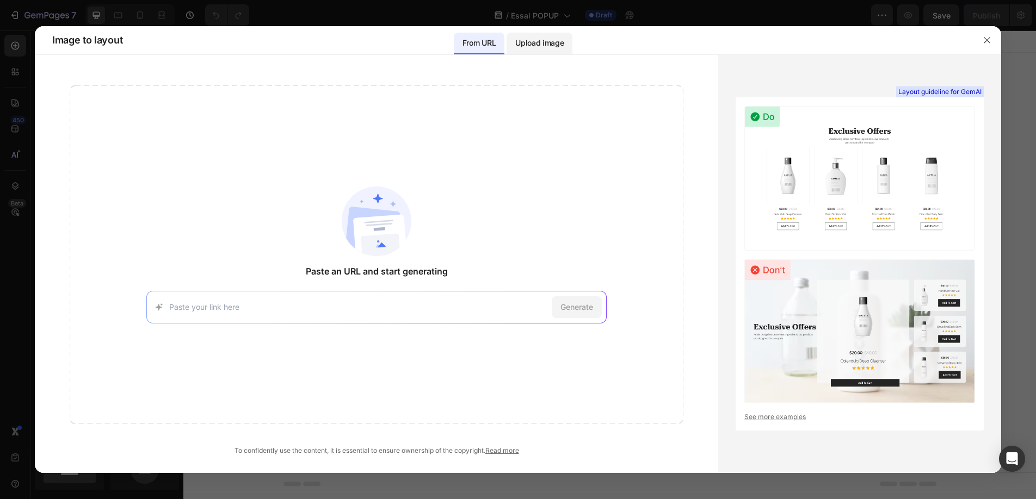
click at [545, 42] on p "Upload image" at bounding box center [539, 42] width 48 height 13
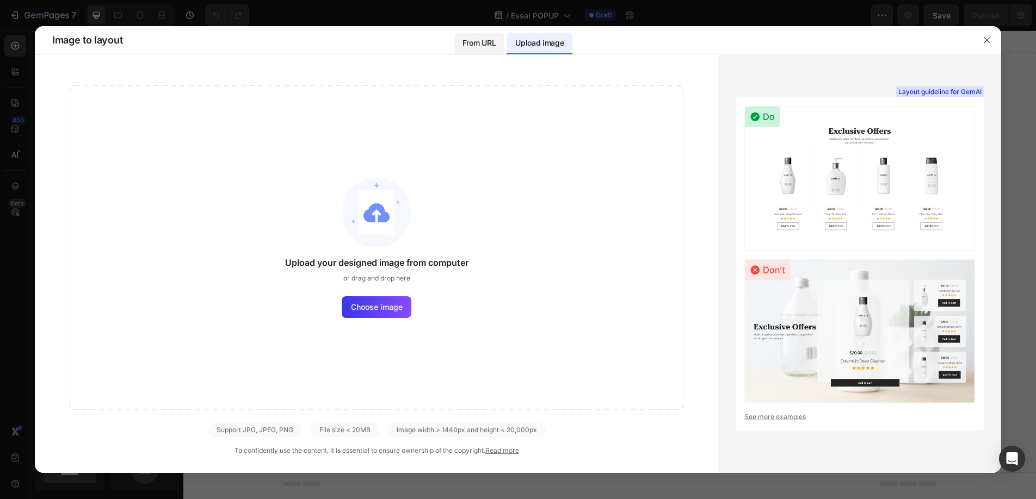
click at [491, 42] on p "From URL" at bounding box center [478, 42] width 33 height 13
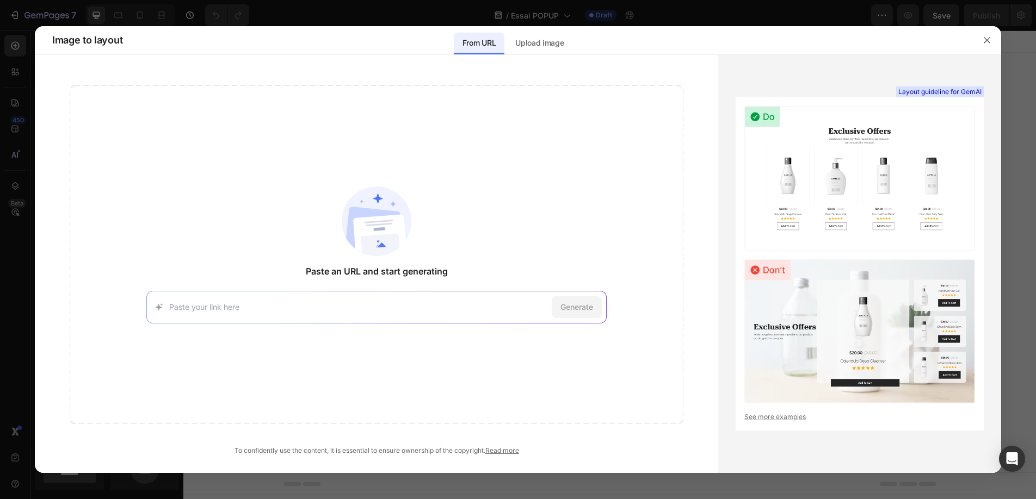
click at [771, 417] on link "See more examples" at bounding box center [859, 417] width 231 height 10
click at [543, 42] on p "Upload image" at bounding box center [539, 42] width 48 height 13
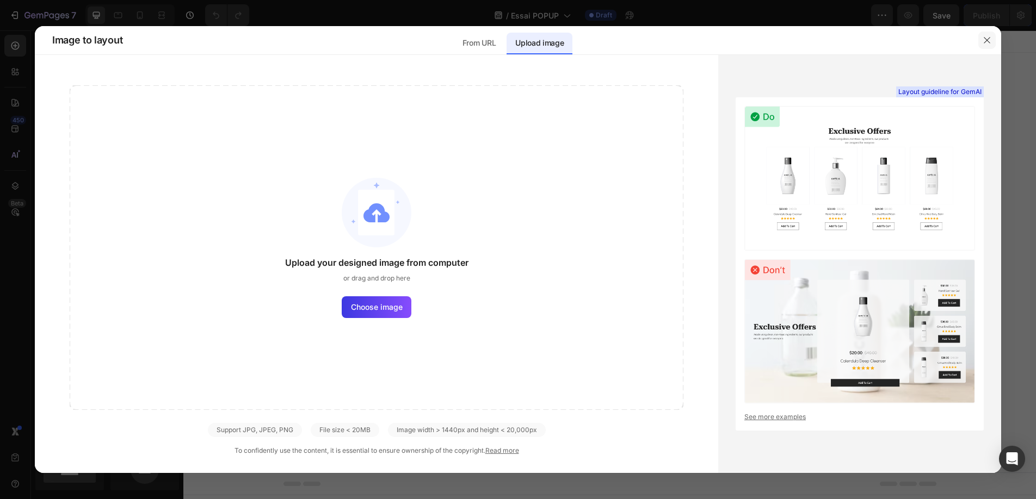
click at [987, 40] on icon "button" at bounding box center [987, 40] width 9 height 9
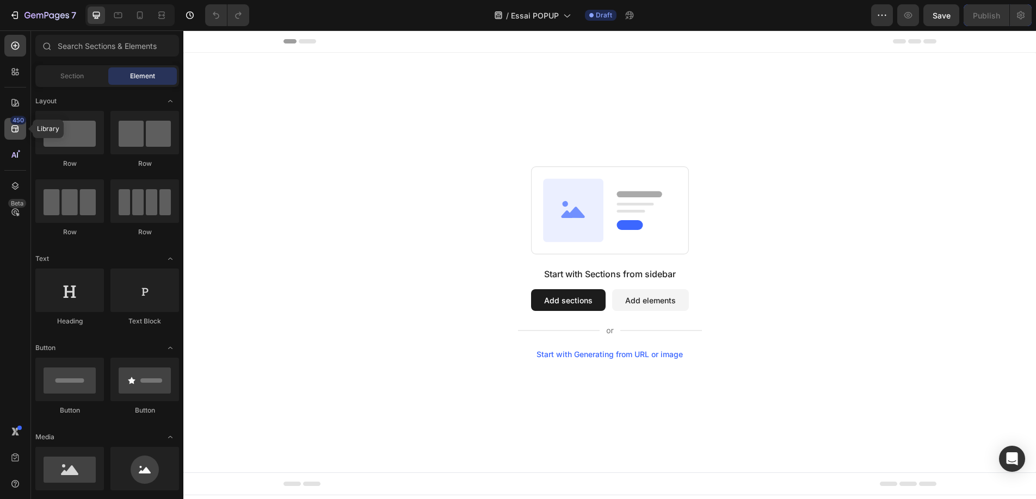
click at [17, 127] on icon at bounding box center [14, 129] width 7 height 7
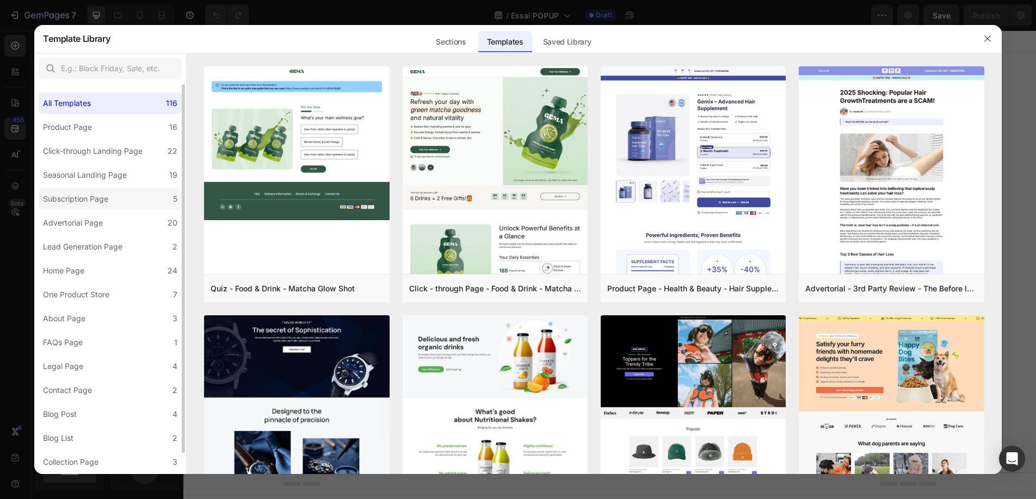
scroll to position [23, 0]
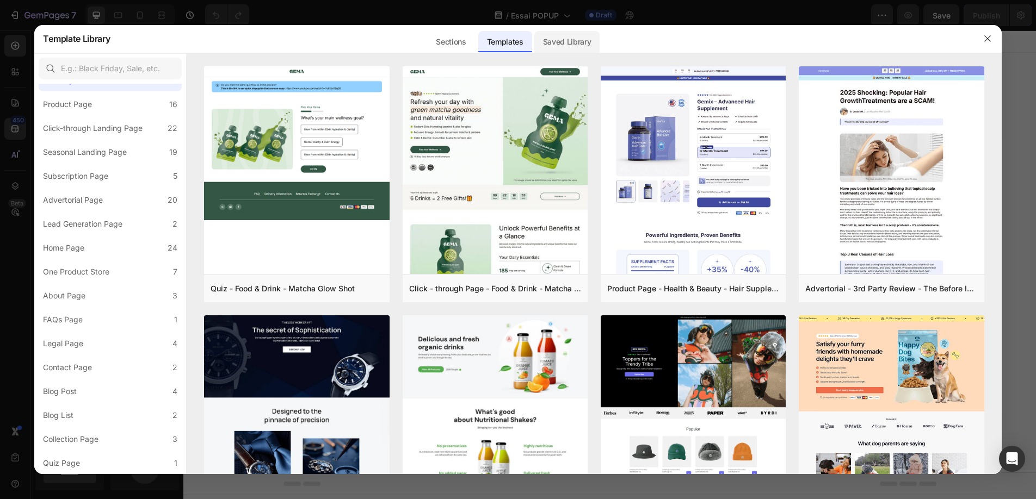
click at [574, 40] on div "Saved Library" at bounding box center [567, 42] width 66 height 22
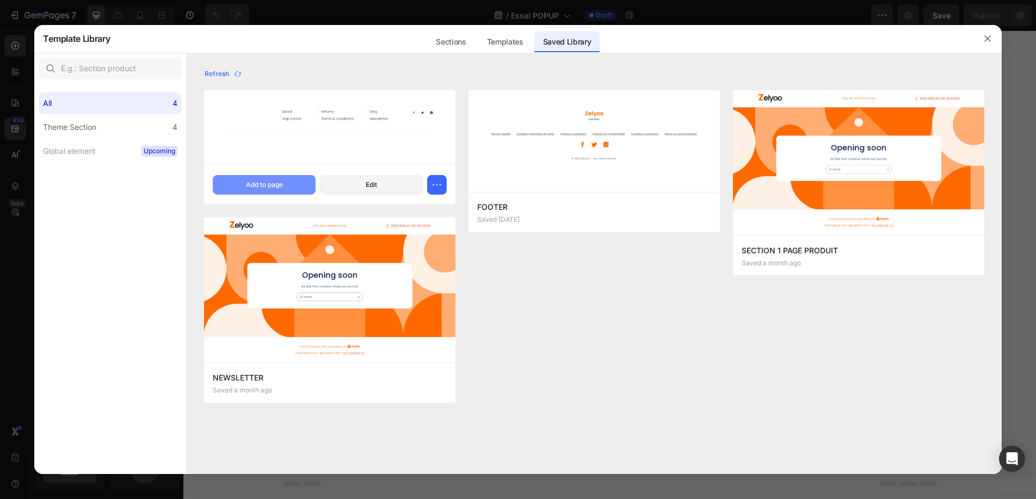
click at [274, 183] on div "Add to page" at bounding box center [264, 185] width 37 height 10
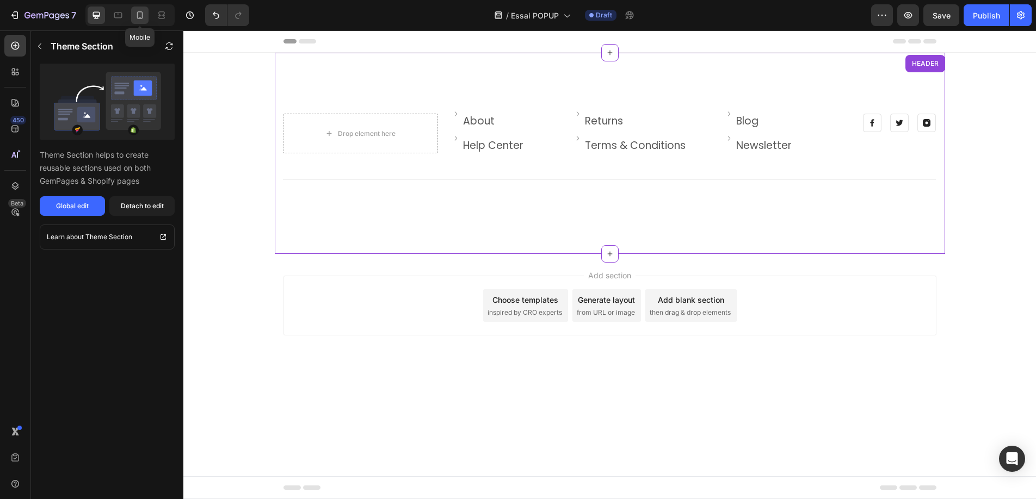
click at [138, 16] on icon at bounding box center [139, 15] width 11 height 11
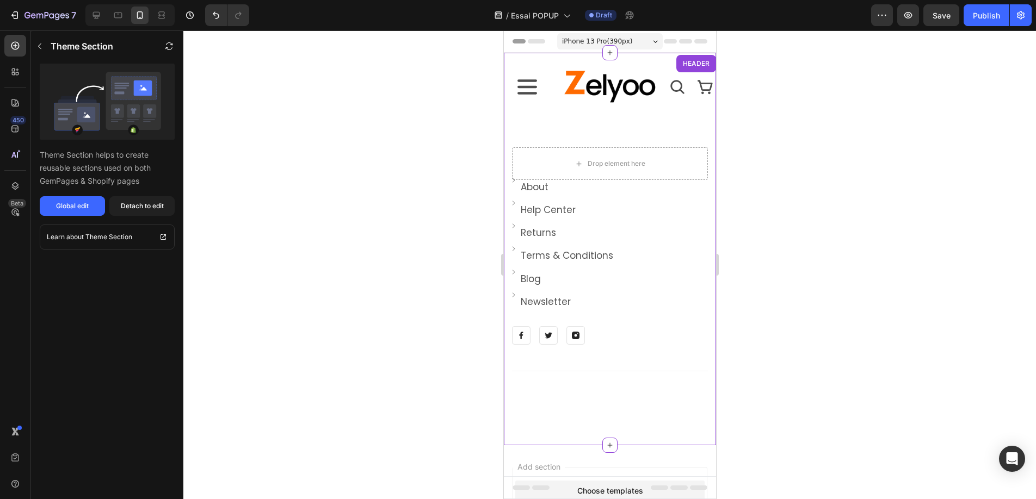
click at [524, 90] on icon at bounding box center [526, 87] width 25 height 25
click at [524, 86] on icon at bounding box center [527, 86] width 20 height 15
click at [71, 208] on div "Global edit" at bounding box center [72, 206] width 33 height 10
click at [542, 124] on div "Drop element here Image About Text block Row Image Help Center Text block Row I…" at bounding box center [609, 266] width 212 height 324
click at [552, 127] on div "Drop element here Image About Text block Row Image Help Center Text block Row I…" at bounding box center [609, 266] width 212 height 324
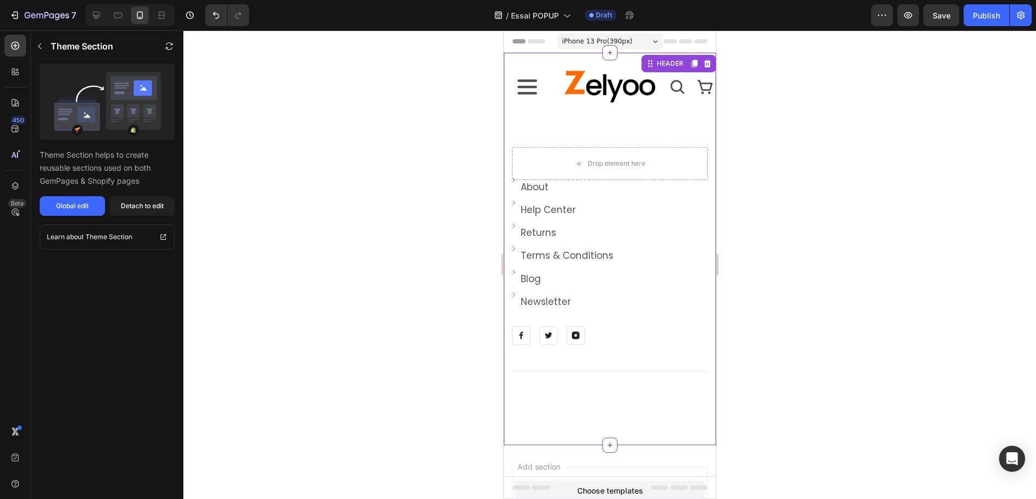
click at [537, 96] on icon at bounding box center [526, 87] width 25 height 25
click at [669, 65] on div "HEADER" at bounding box center [669, 64] width 31 height 10
click at [530, 91] on icon at bounding box center [526, 87] width 25 height 25
click at [703, 61] on icon at bounding box center [706, 64] width 7 height 8
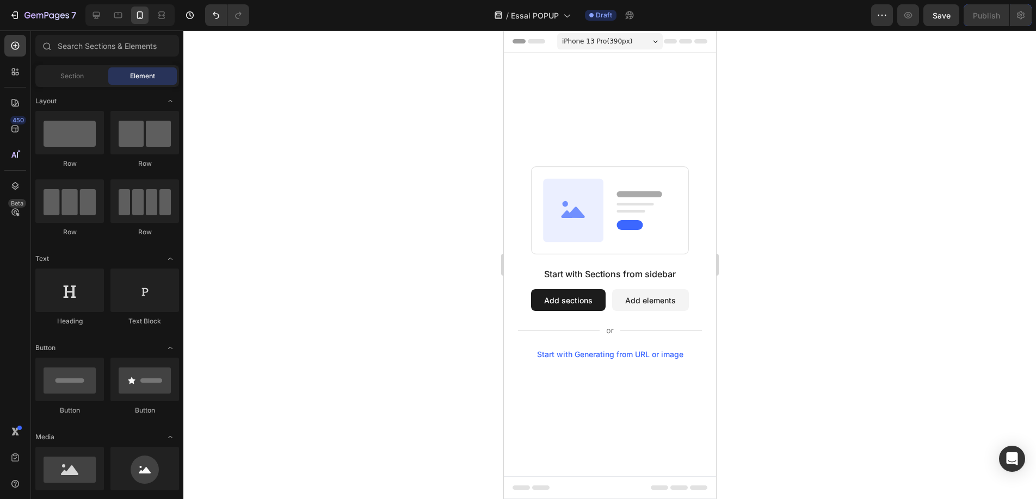
click at [646, 298] on button "Add elements" at bounding box center [649, 300] width 77 height 22
click at [71, 134] on div at bounding box center [69, 133] width 69 height 44
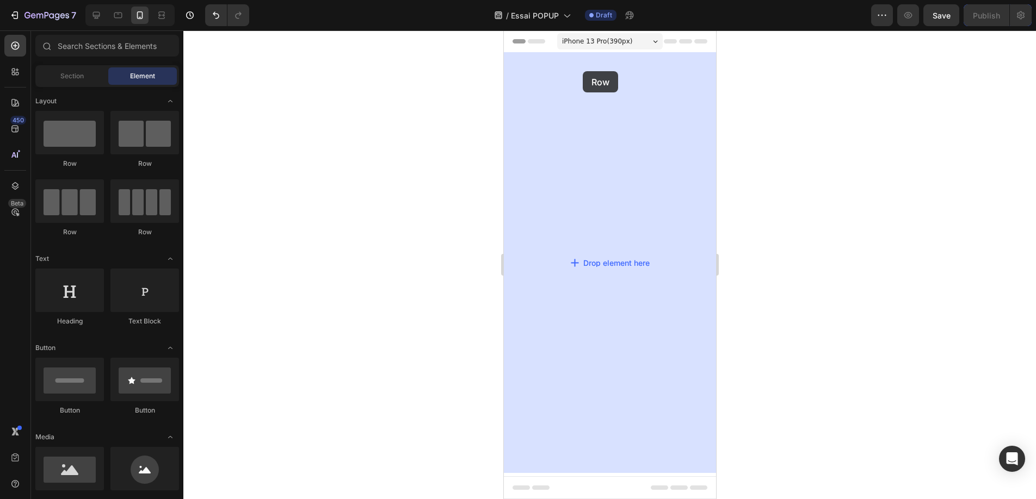
drag, startPoint x: 574, startPoint y: 165, endPoint x: 1004, endPoint y: 116, distance: 432.5
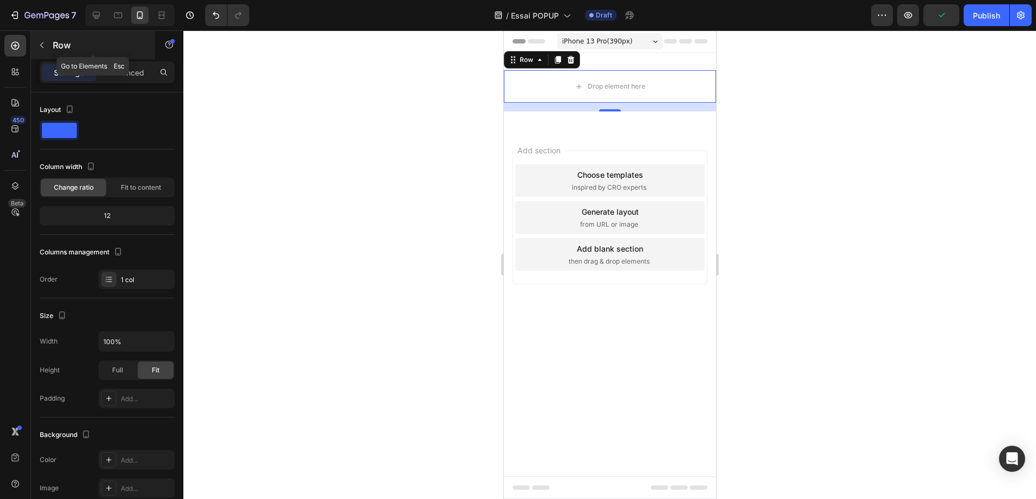
click at [40, 44] on icon "button" at bounding box center [42, 45] width 9 height 9
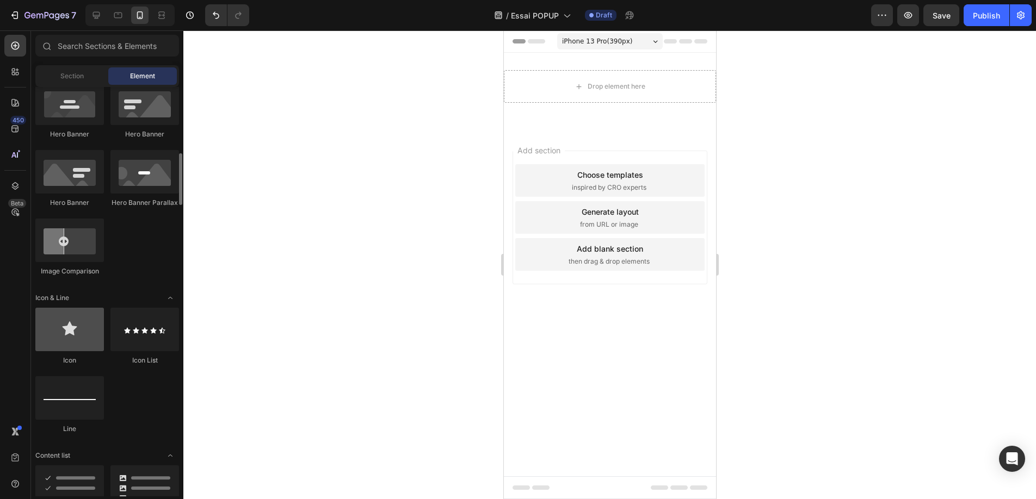
scroll to position [505, 0]
click at [74, 335] on div at bounding box center [69, 328] width 69 height 44
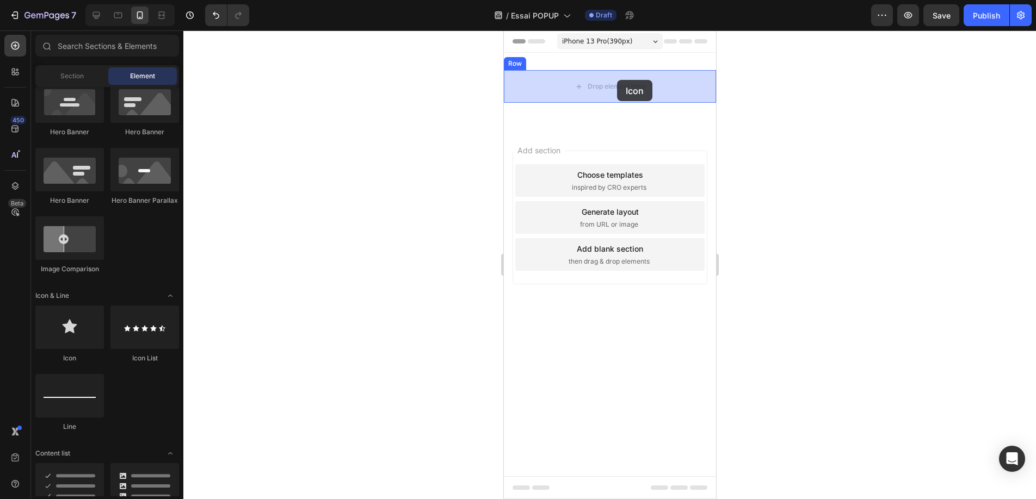
drag, startPoint x: 577, startPoint y: 365, endPoint x: 616, endPoint y: 80, distance: 287.7
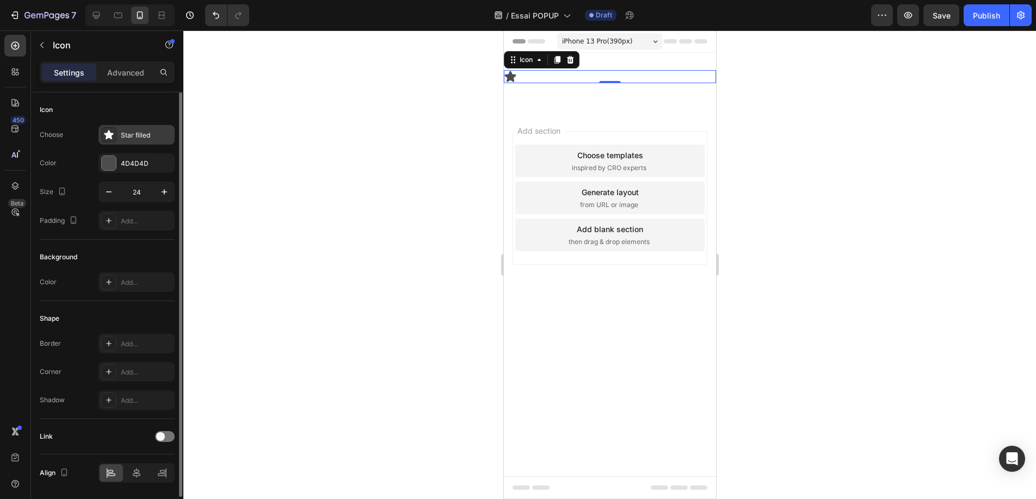
click at [109, 137] on icon at bounding box center [108, 134] width 9 height 9
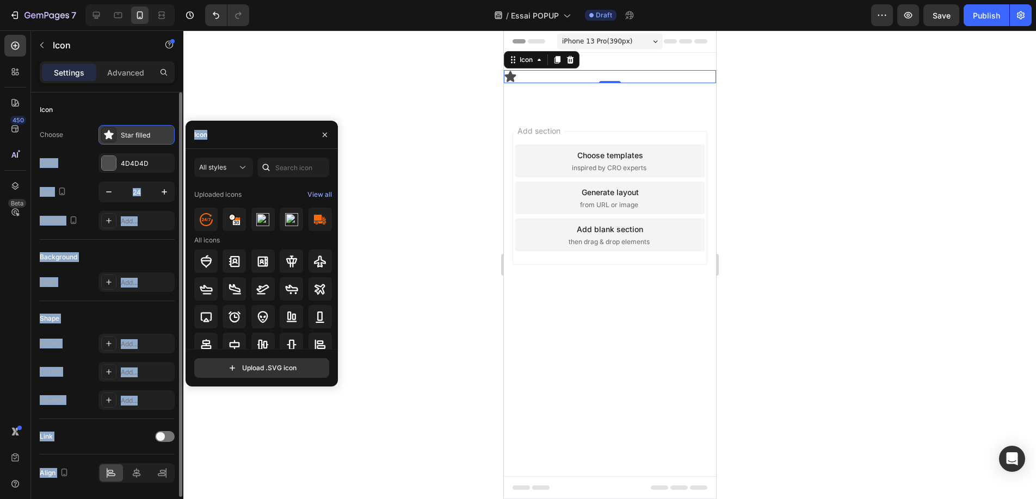
drag, startPoint x: 240, startPoint y: 138, endPoint x: 173, endPoint y: 134, distance: 67.5
click at [173, 134] on div "450 Beta Sections(18) Elements(83) Section Element Hero Section Product Detail …" at bounding box center [91, 264] width 183 height 469
click at [156, 138] on div "Star filled" at bounding box center [146, 136] width 51 height 10
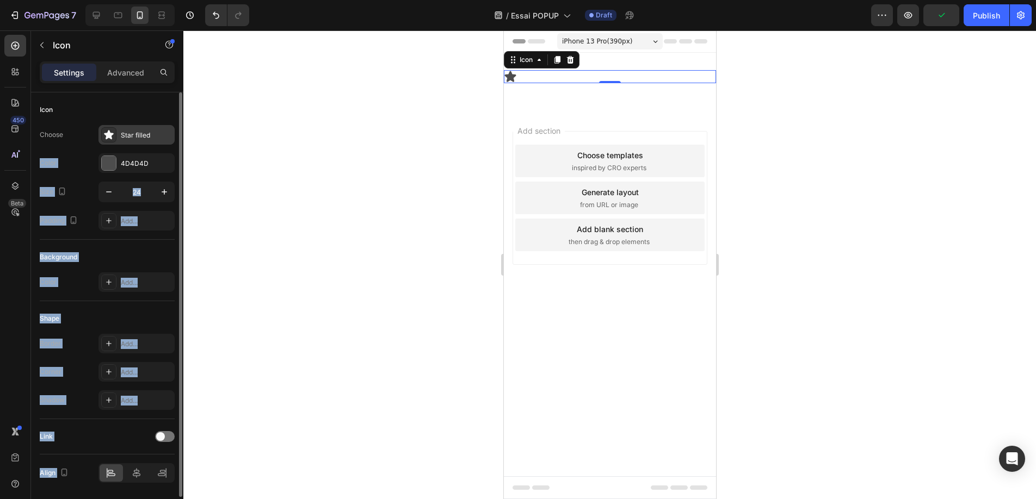
click at [153, 133] on div "Star filled" at bounding box center [146, 136] width 51 height 10
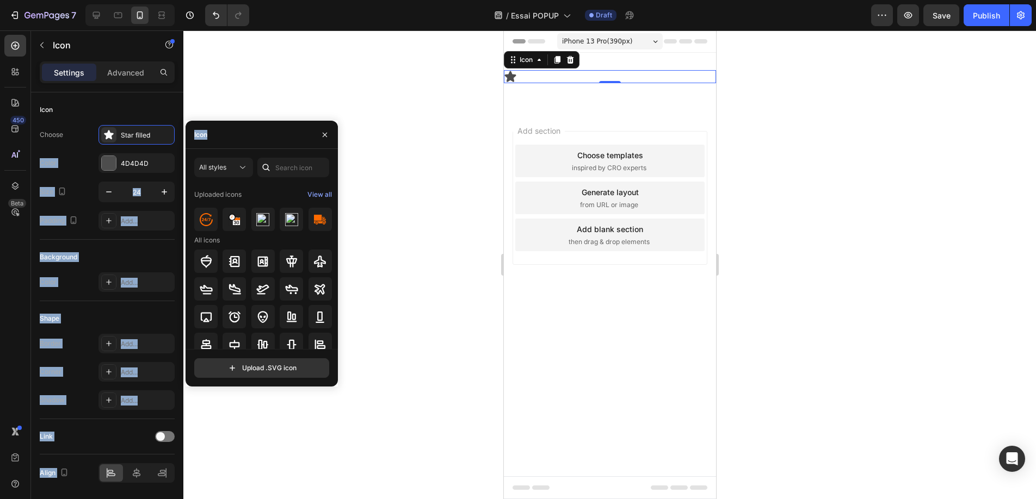
click at [236, 132] on div "Icon" at bounding box center [262, 135] width 152 height 28
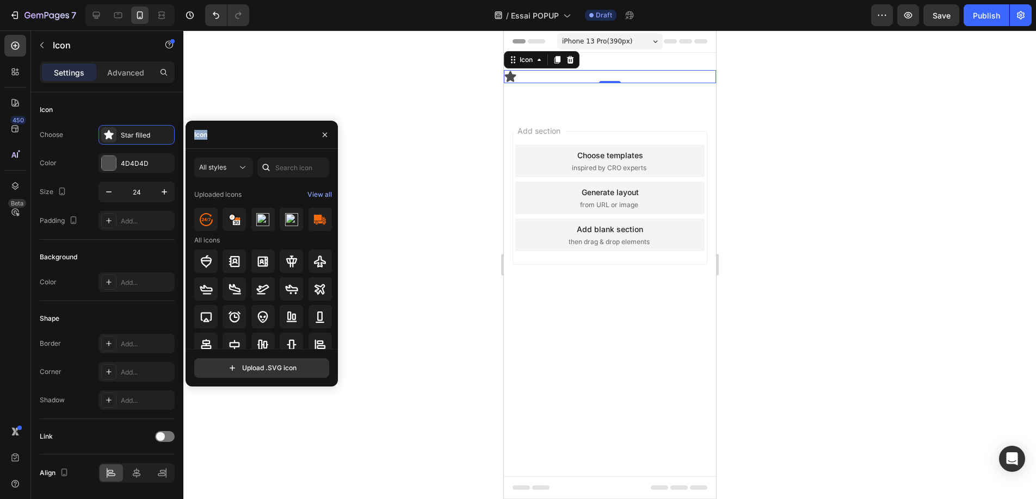
drag, startPoint x: 227, startPoint y: 135, endPoint x: 193, endPoint y: 136, distance: 34.3
click at [193, 136] on div "Icon" at bounding box center [262, 135] width 152 height 28
click at [266, 147] on div "Icon" at bounding box center [262, 135] width 152 height 28
click at [239, 141] on div "Icon" at bounding box center [262, 135] width 152 height 28
click at [296, 166] on input "text" at bounding box center [293, 168] width 72 height 20
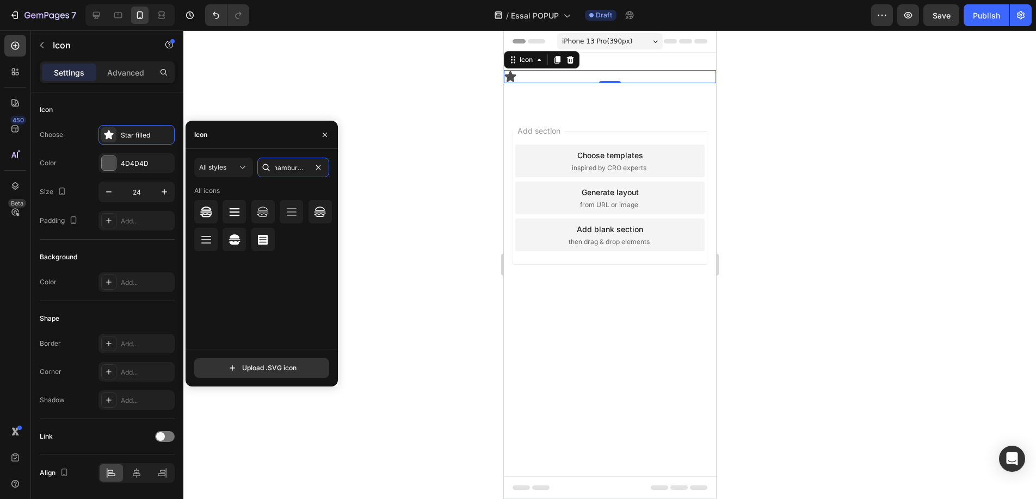
scroll to position [0, 2]
type input "hamburger"
click at [236, 211] on icon at bounding box center [234, 212] width 13 height 13
click at [163, 194] on icon "button" at bounding box center [164, 192] width 11 height 11
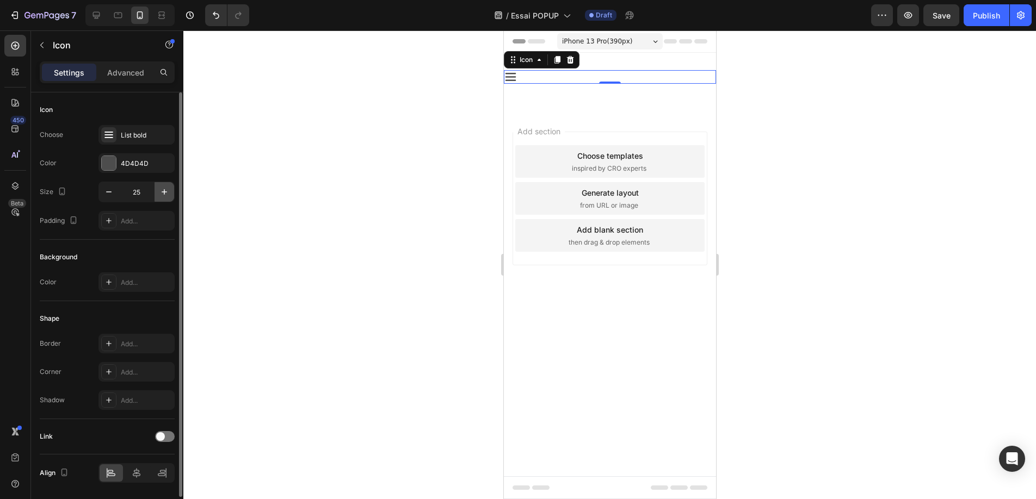
click at [163, 194] on icon "button" at bounding box center [164, 192] width 11 height 11
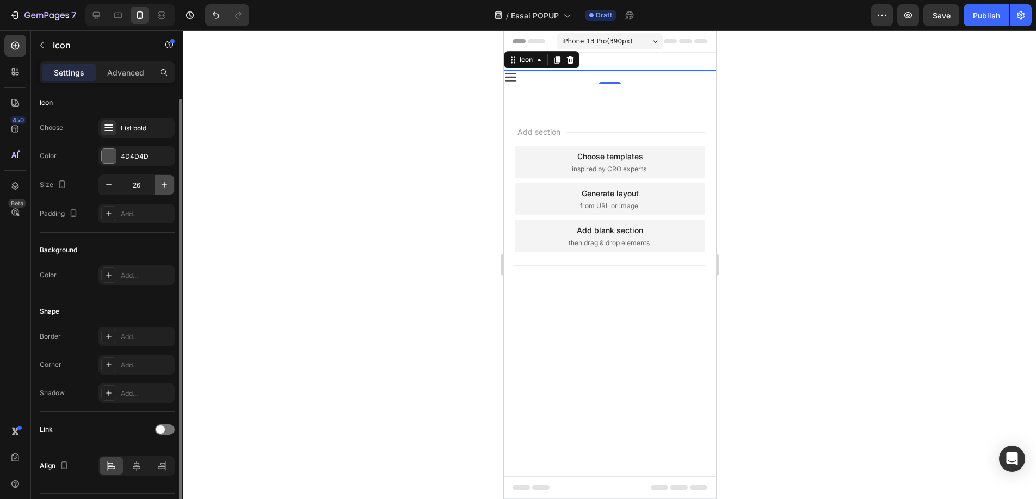
click at [163, 190] on icon "button" at bounding box center [164, 185] width 11 height 11
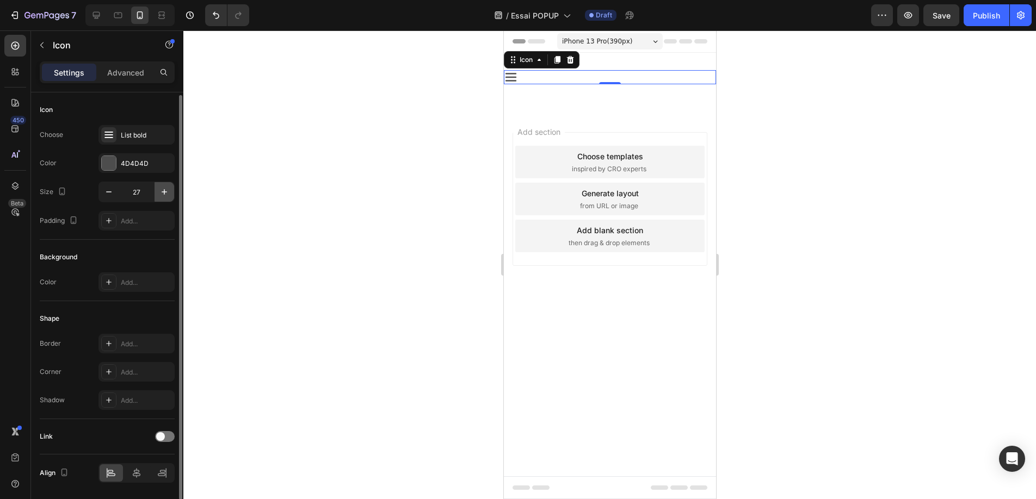
scroll to position [1, 0]
click at [164, 190] on icon "button" at bounding box center [164, 191] width 5 height 5
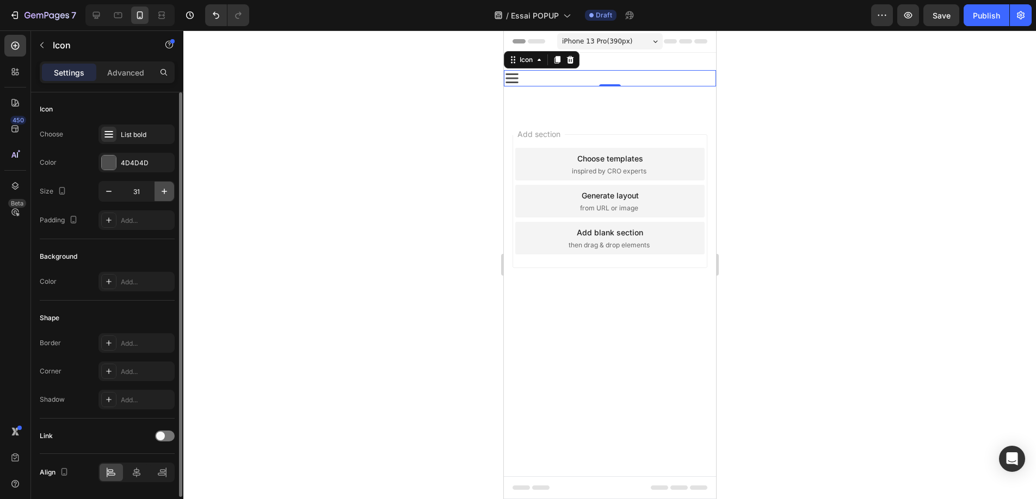
click at [164, 190] on icon "button" at bounding box center [164, 191] width 5 height 5
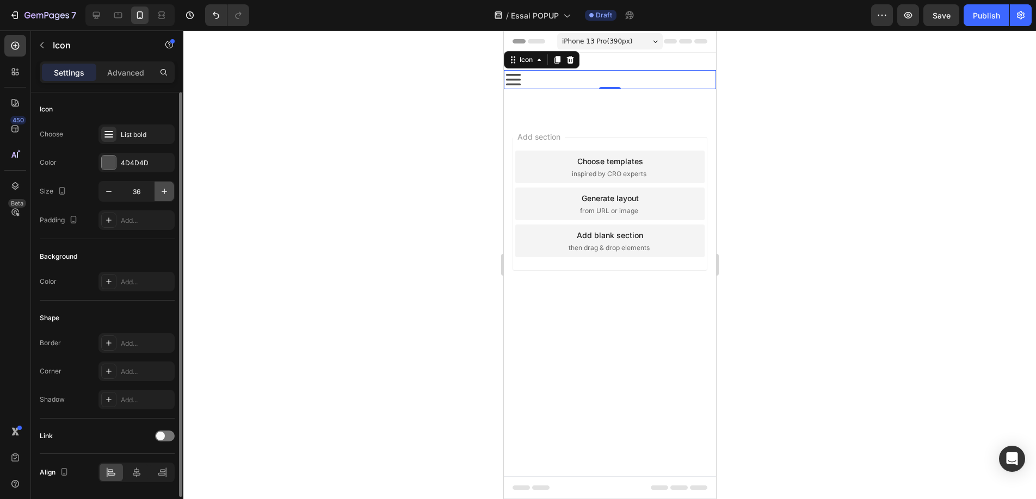
click at [164, 190] on icon "button" at bounding box center [164, 191] width 5 height 5
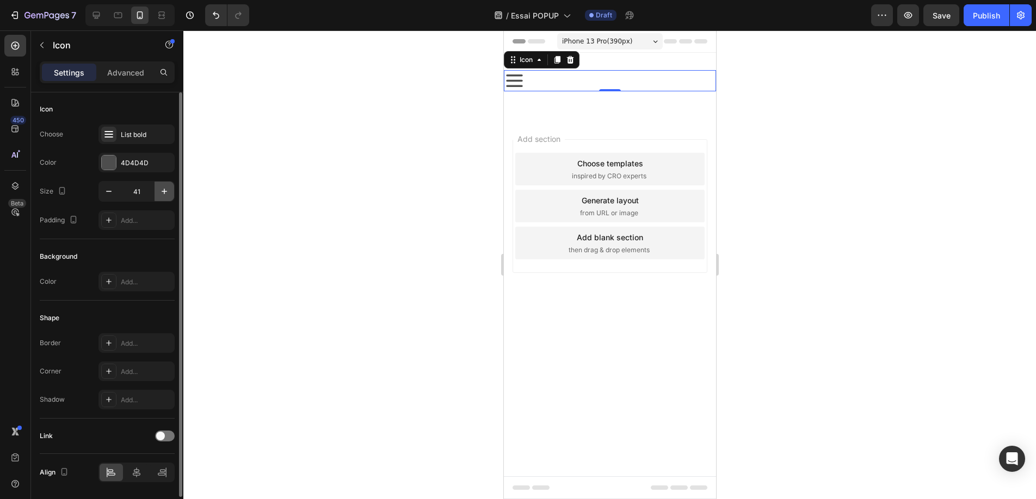
click at [164, 190] on icon "button" at bounding box center [164, 191] width 5 height 5
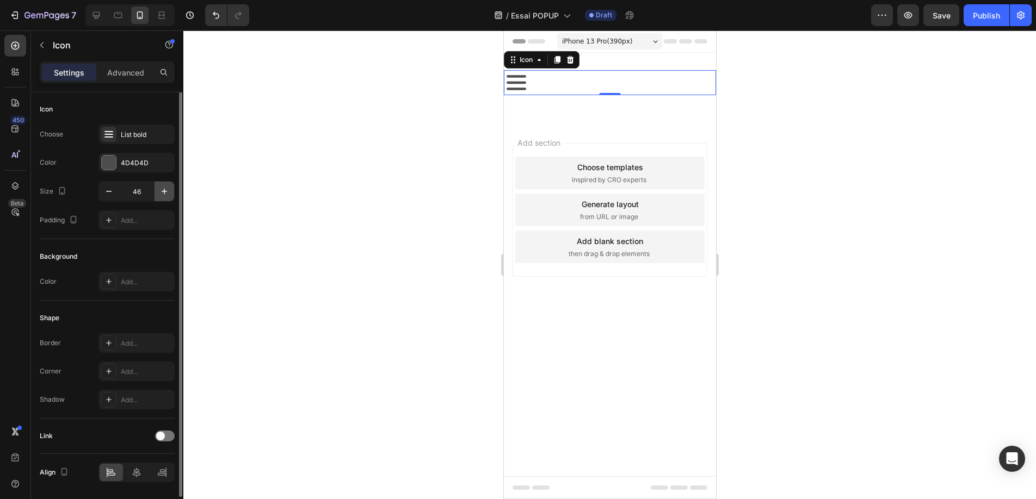
click at [164, 190] on icon "button" at bounding box center [164, 191] width 5 height 5
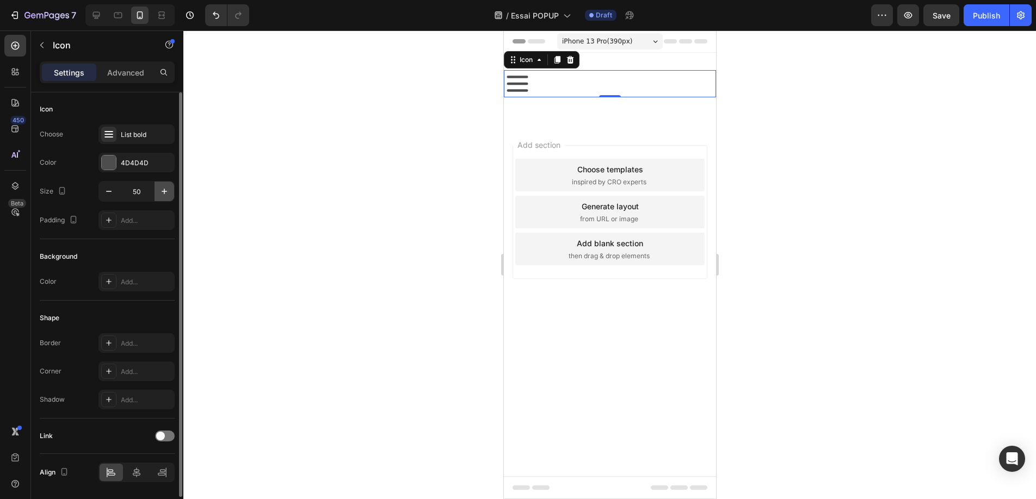
type input "51"
click at [517, 81] on icon at bounding box center [517, 84] width 28 height 28
click at [517, 85] on icon at bounding box center [517, 84] width 22 height 16
click at [13, 42] on icon at bounding box center [15, 46] width 8 height 8
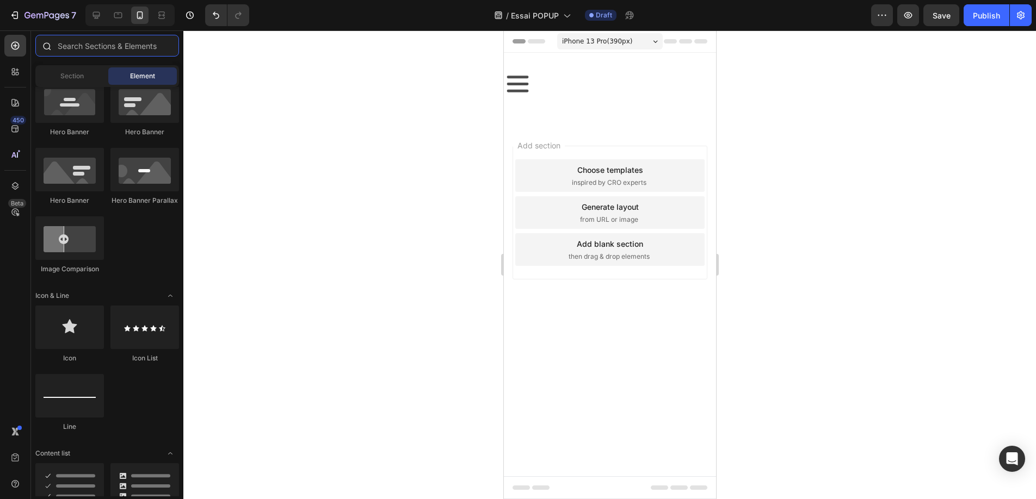
click at [124, 47] on input "text" at bounding box center [107, 46] width 144 height 22
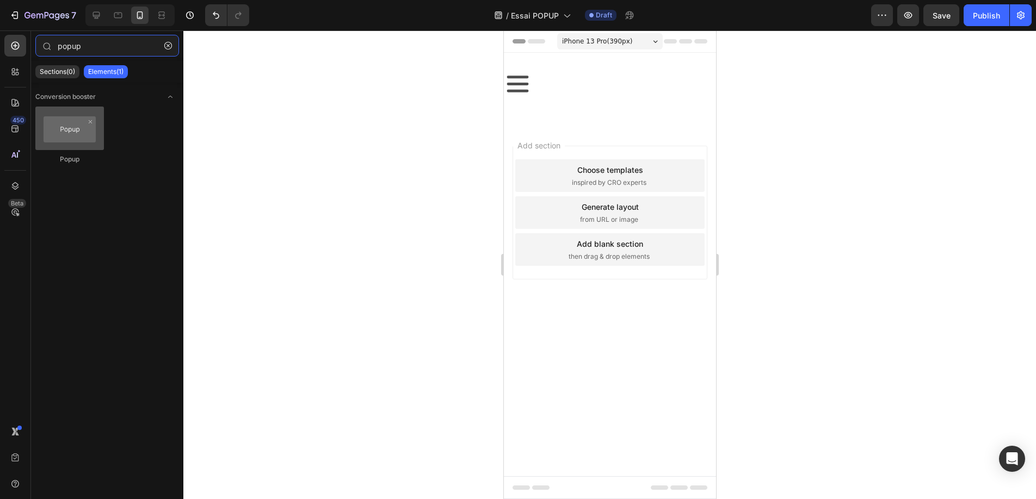
type input "popup"
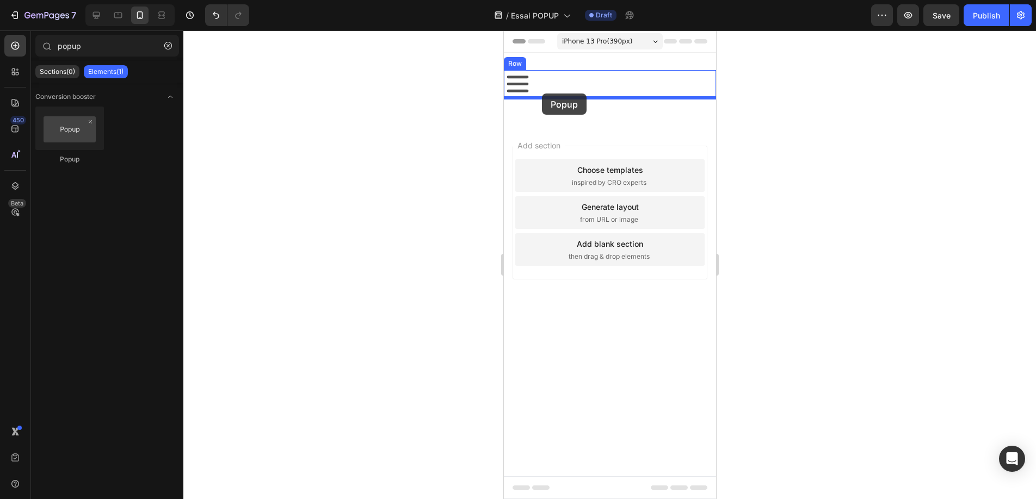
drag, startPoint x: 569, startPoint y: 158, endPoint x: 541, endPoint y: 94, distance: 70.4
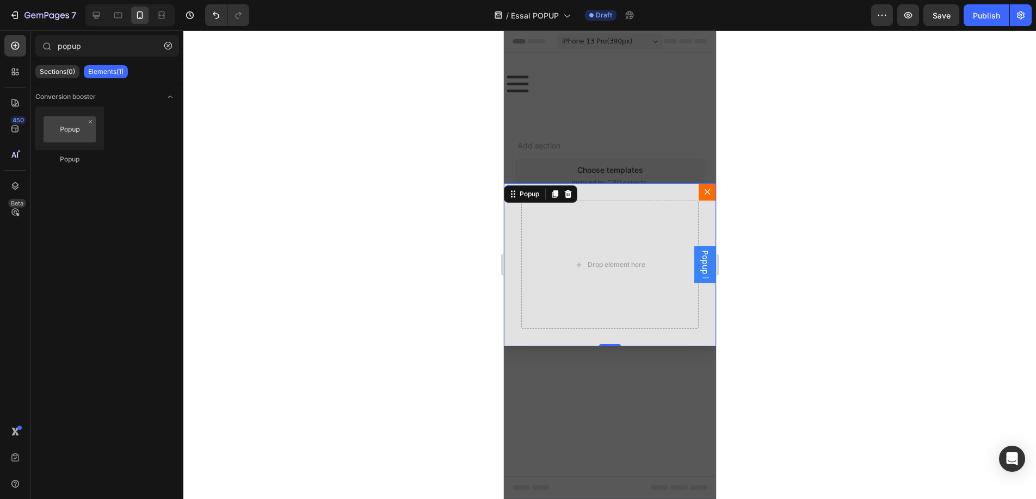
click at [586, 146] on div "Backdrop" at bounding box center [609, 264] width 212 height 469
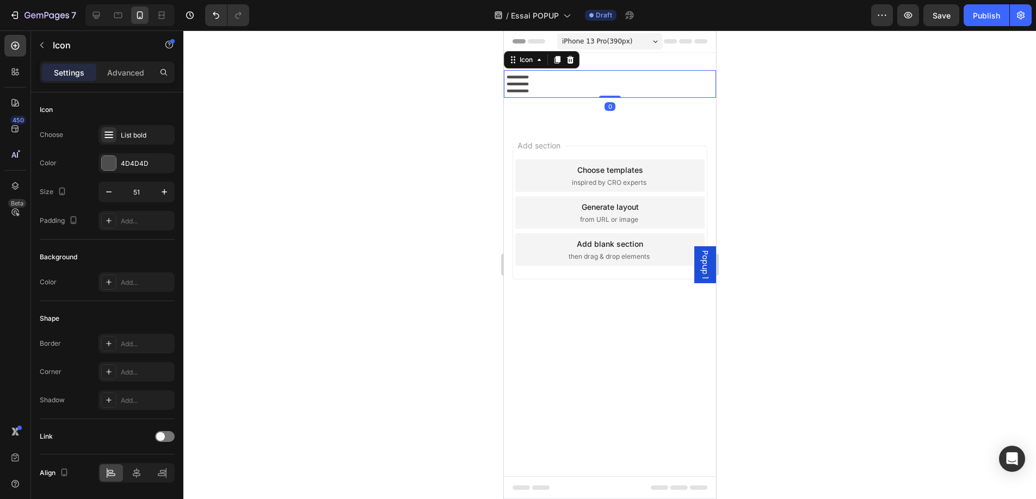
click at [524, 84] on icon at bounding box center [517, 84] width 22 height 16
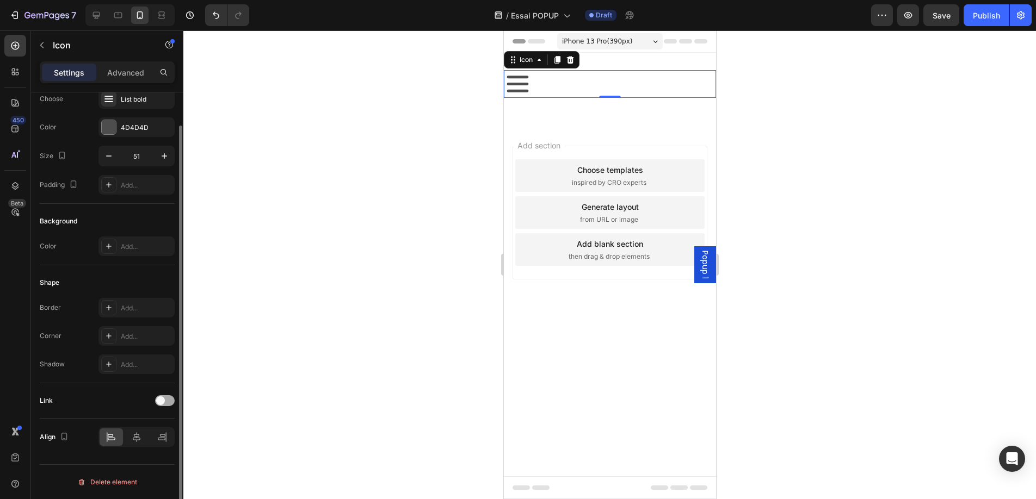
click at [169, 401] on div at bounding box center [165, 401] width 20 height 11
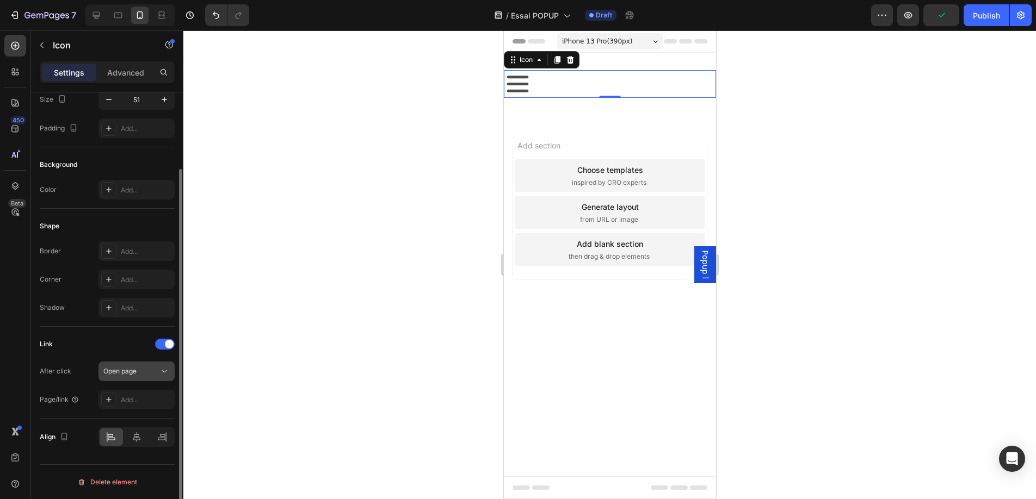
click at [149, 370] on div "Open page" at bounding box center [130, 372] width 55 height 10
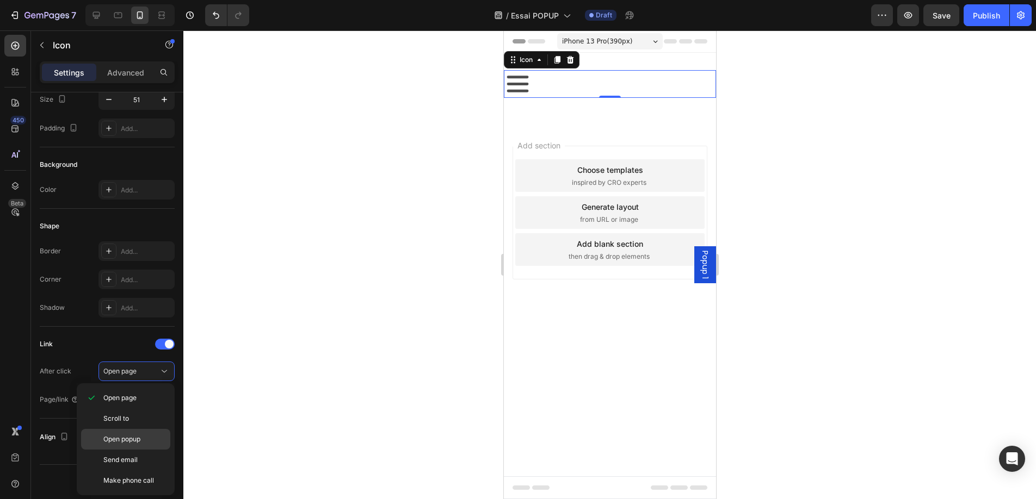
click at [131, 440] on span "Open popup" at bounding box center [121, 440] width 37 height 10
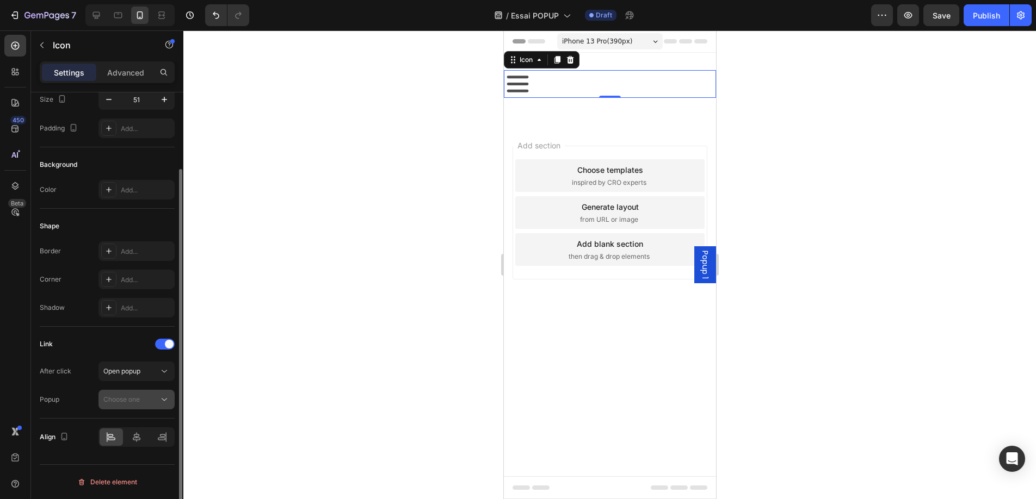
click at [128, 403] on span "Choose one" at bounding box center [121, 400] width 36 height 8
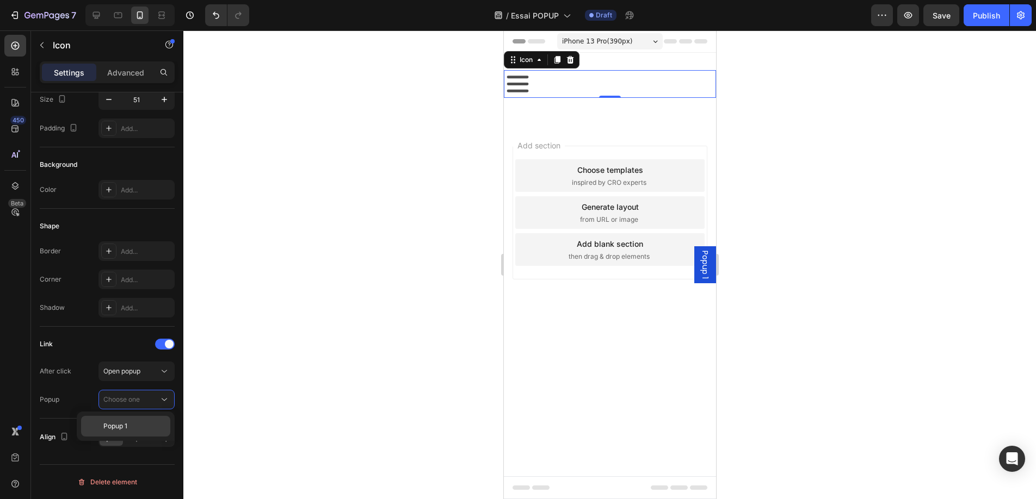
click at [118, 425] on span "Popup 1" at bounding box center [115, 427] width 24 height 10
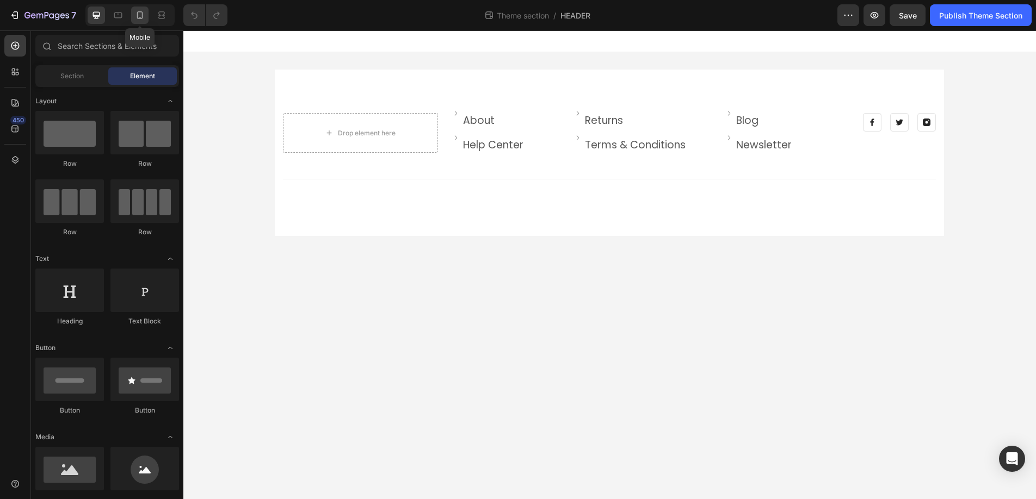
click at [141, 15] on icon at bounding box center [139, 15] width 11 height 11
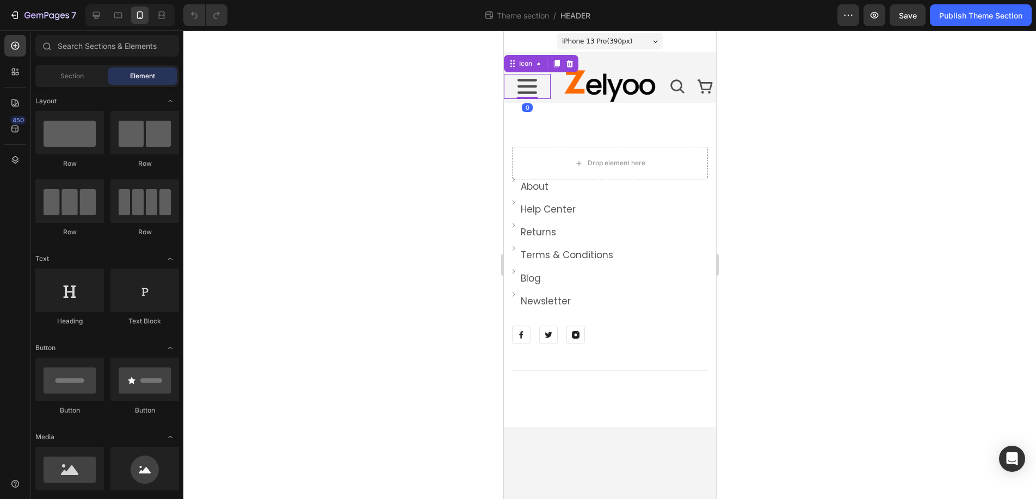
click at [528, 88] on icon at bounding box center [526, 86] width 25 height 25
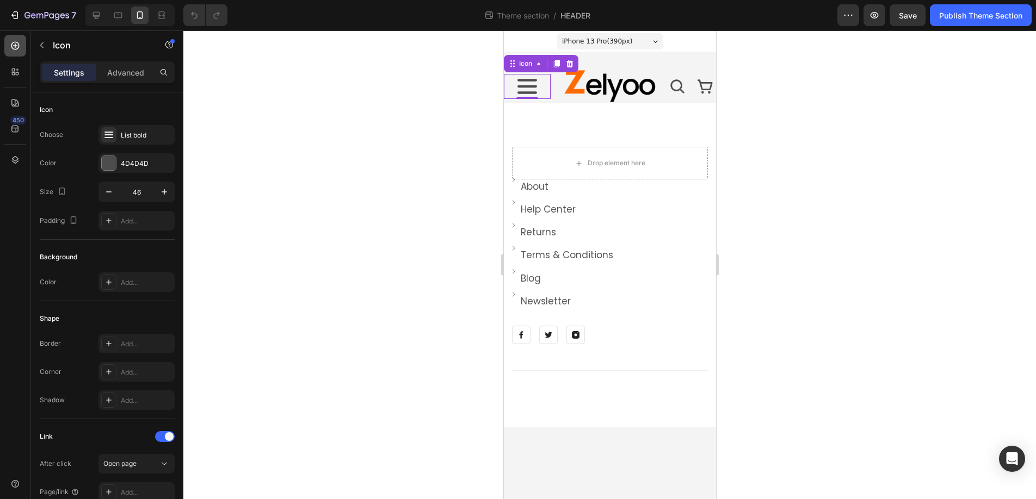
click at [16, 41] on icon at bounding box center [15, 45] width 11 height 11
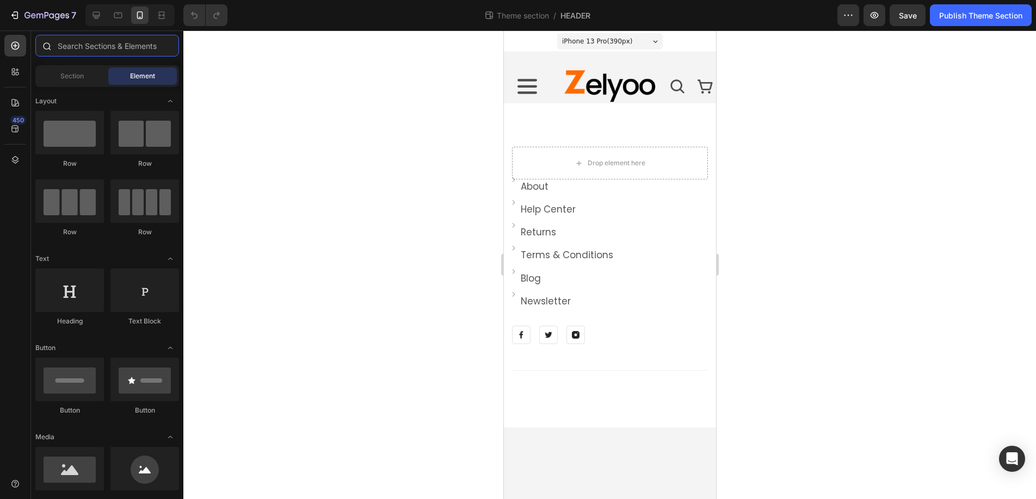
click at [101, 46] on input "text" at bounding box center [107, 46] width 144 height 22
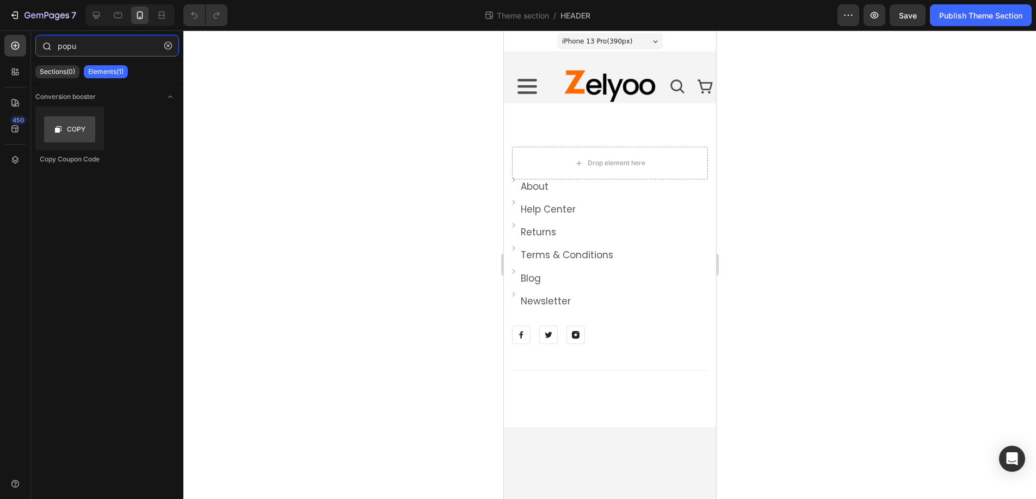
type input "popup"
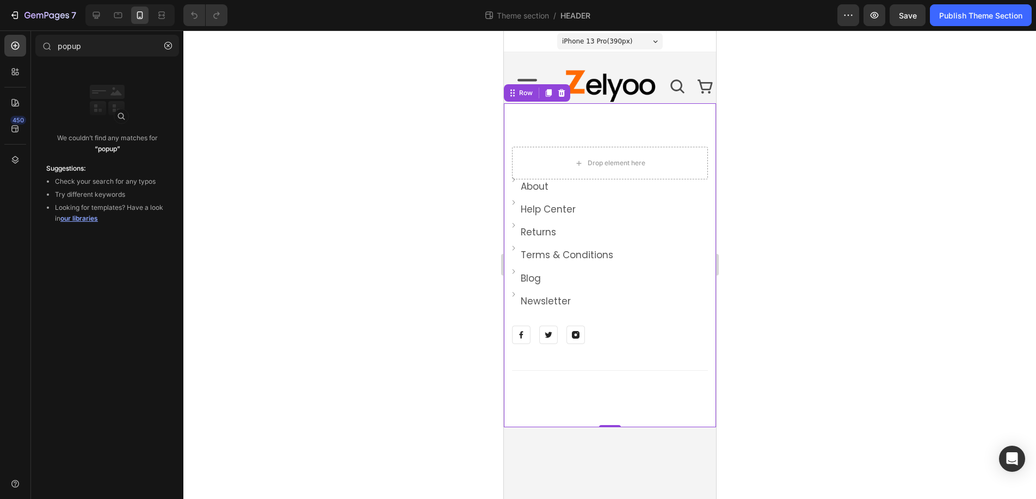
click at [572, 125] on div "Drop element here Image About Text block Row Image Help Center Text block Row I…" at bounding box center [609, 265] width 212 height 324
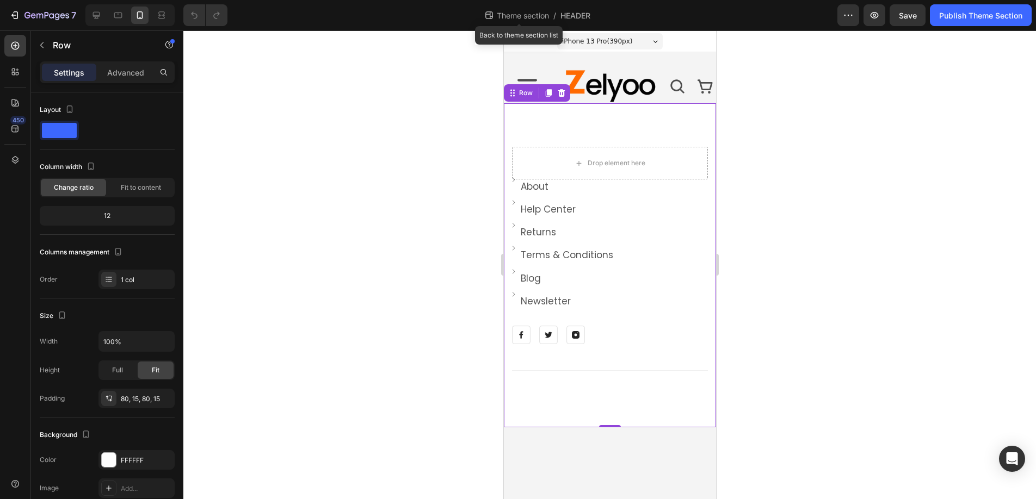
click at [529, 17] on span "Theme section" at bounding box center [523, 15] width 57 height 11
